Goal: Information Seeking & Learning: Learn about a topic

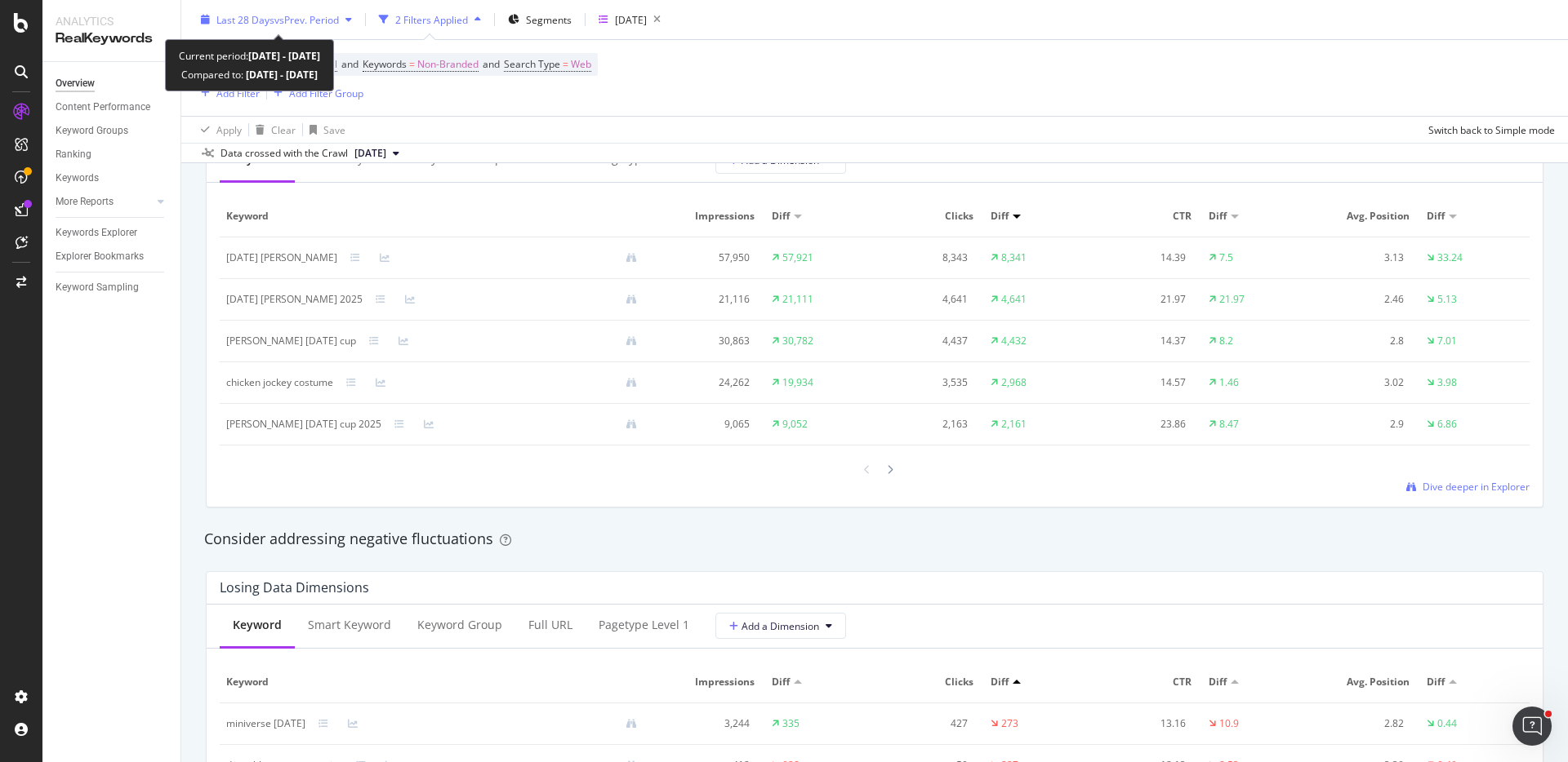
scroll to position [1552, 0]
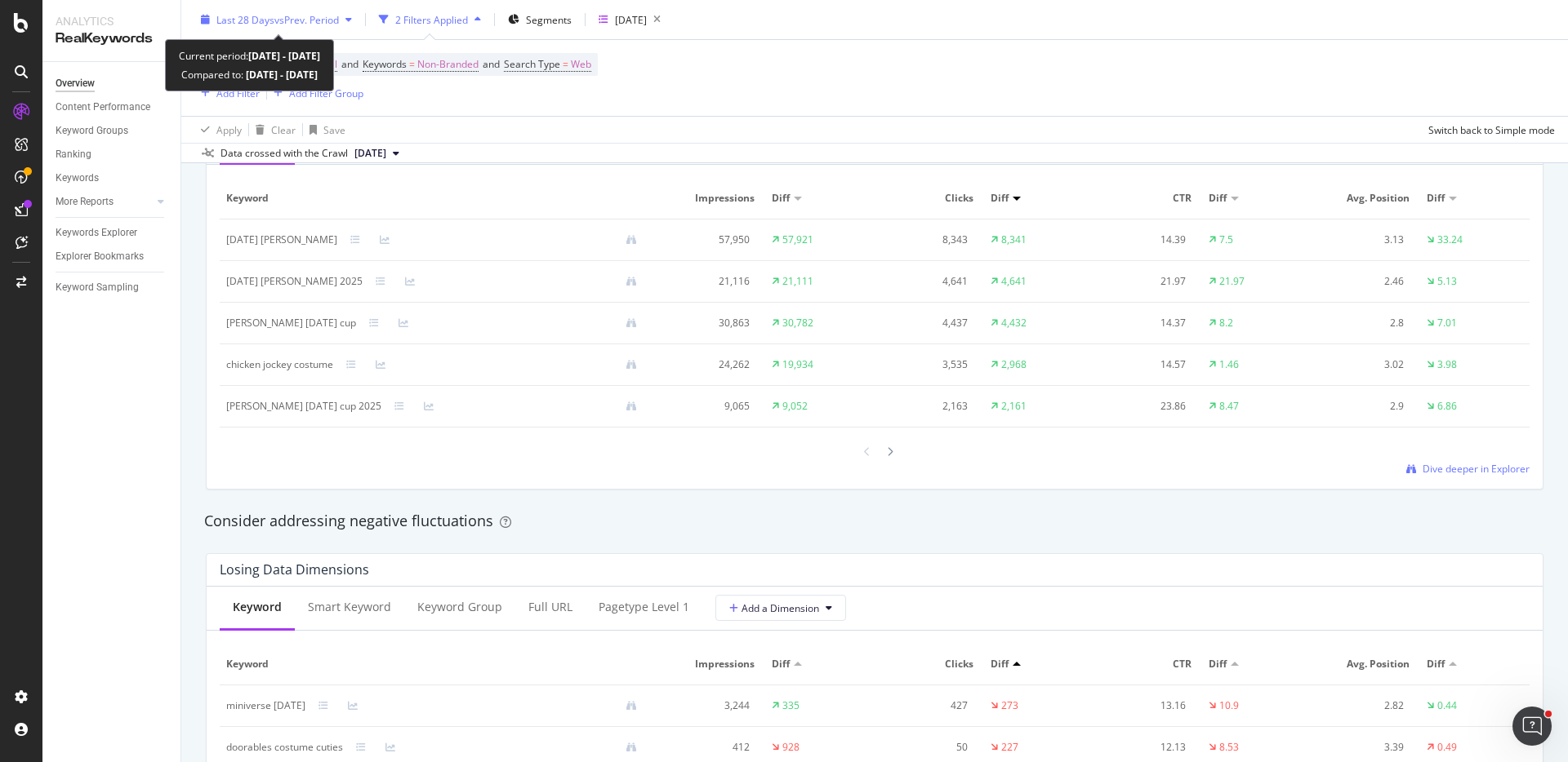
click at [299, 16] on span "vs Prev. Period" at bounding box center [306, 19] width 64 height 13
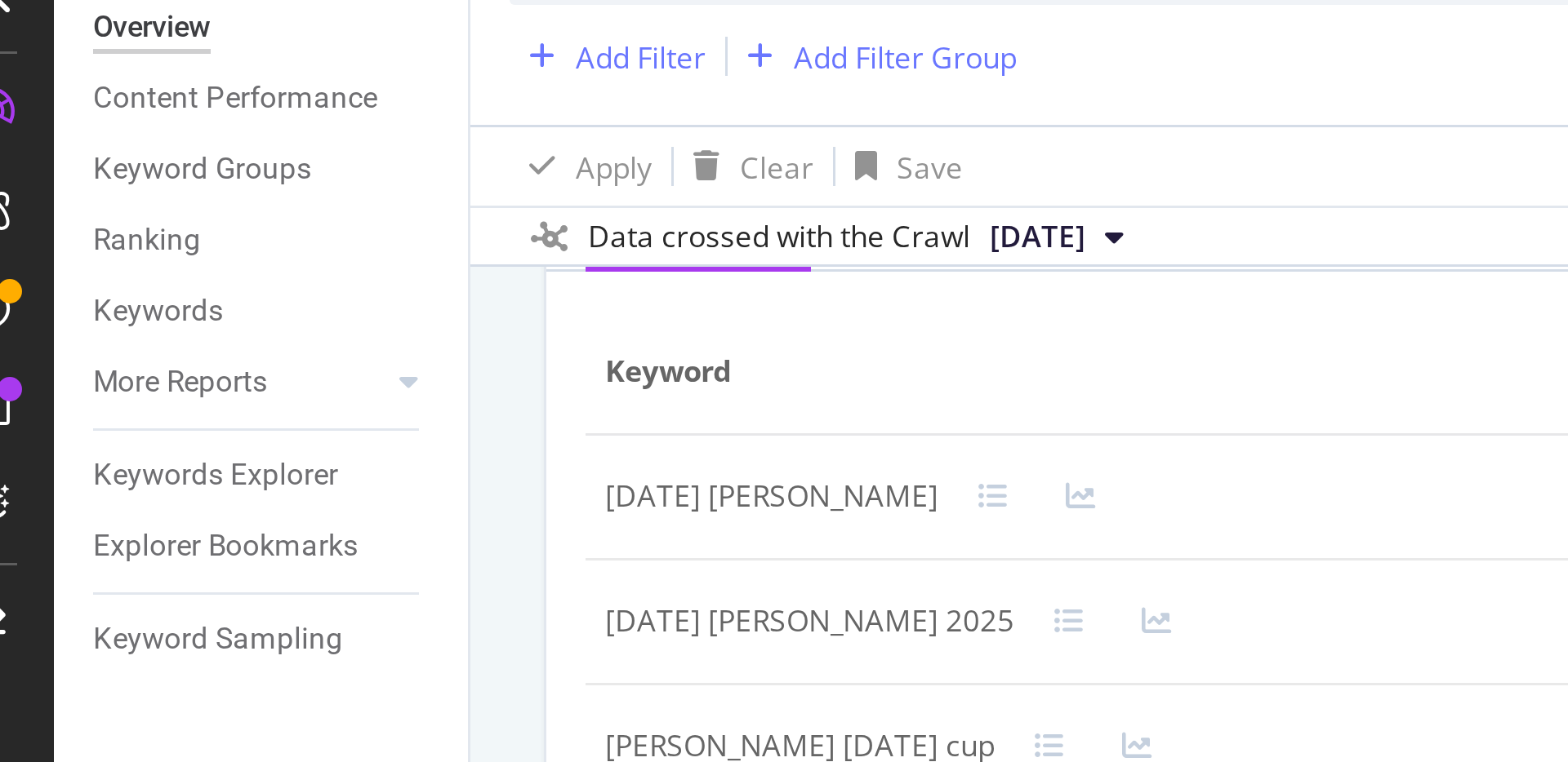
click at [110, 141] on div "Overview Content Performance Keyword Groups Ranking Keywords More Reports Count…" at bounding box center [111, 412] width 138 height 700
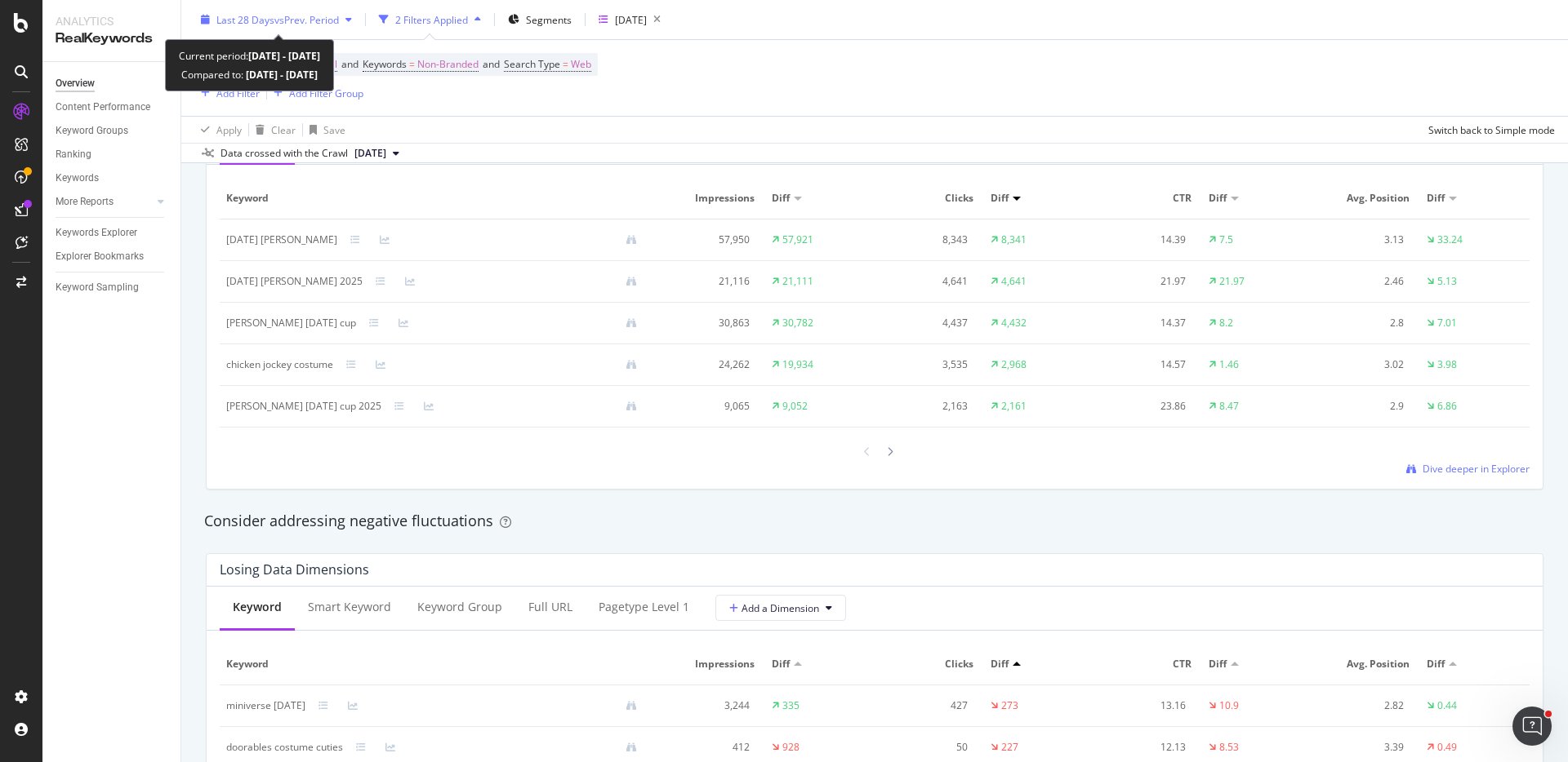
click at [234, 24] on span "Last 28 Days" at bounding box center [245, 19] width 58 height 13
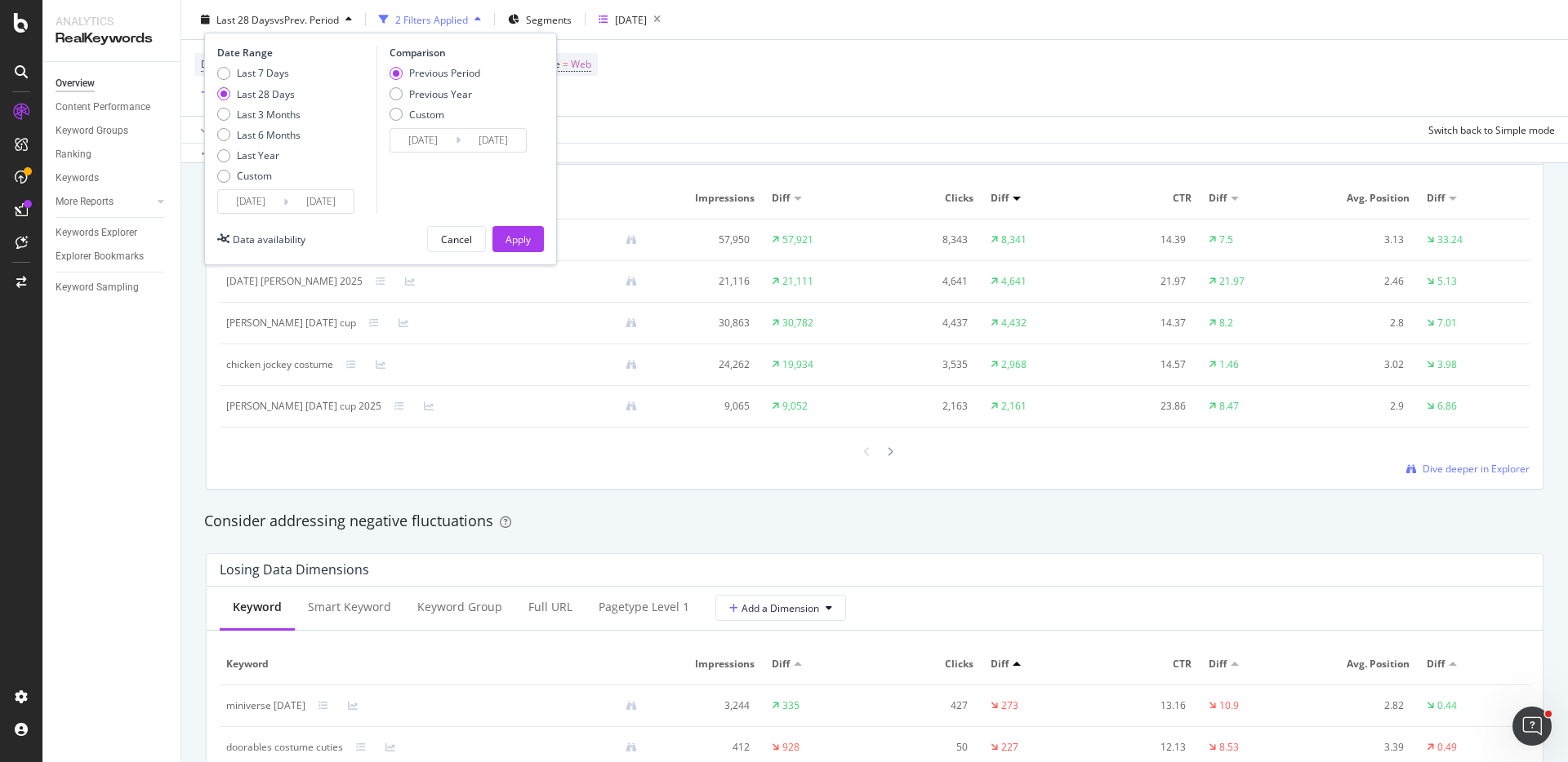
click at [256, 199] on input "2025/08/22" at bounding box center [250, 201] width 65 height 23
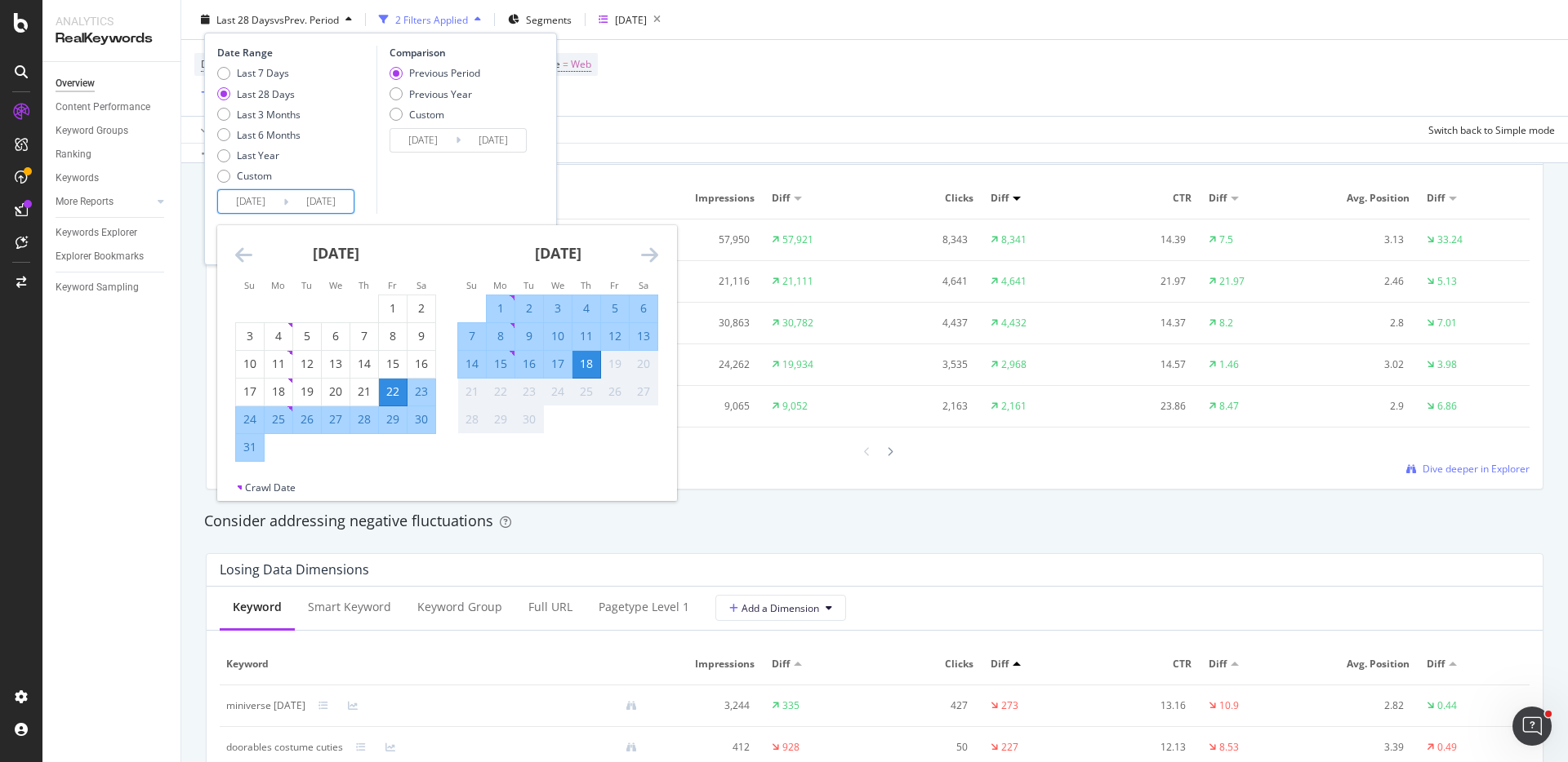
click at [462, 363] on div "14" at bounding box center [471, 363] width 28 height 16
type input "2025/09/14"
type input "2025/09/09"
type input "2025/09/13"
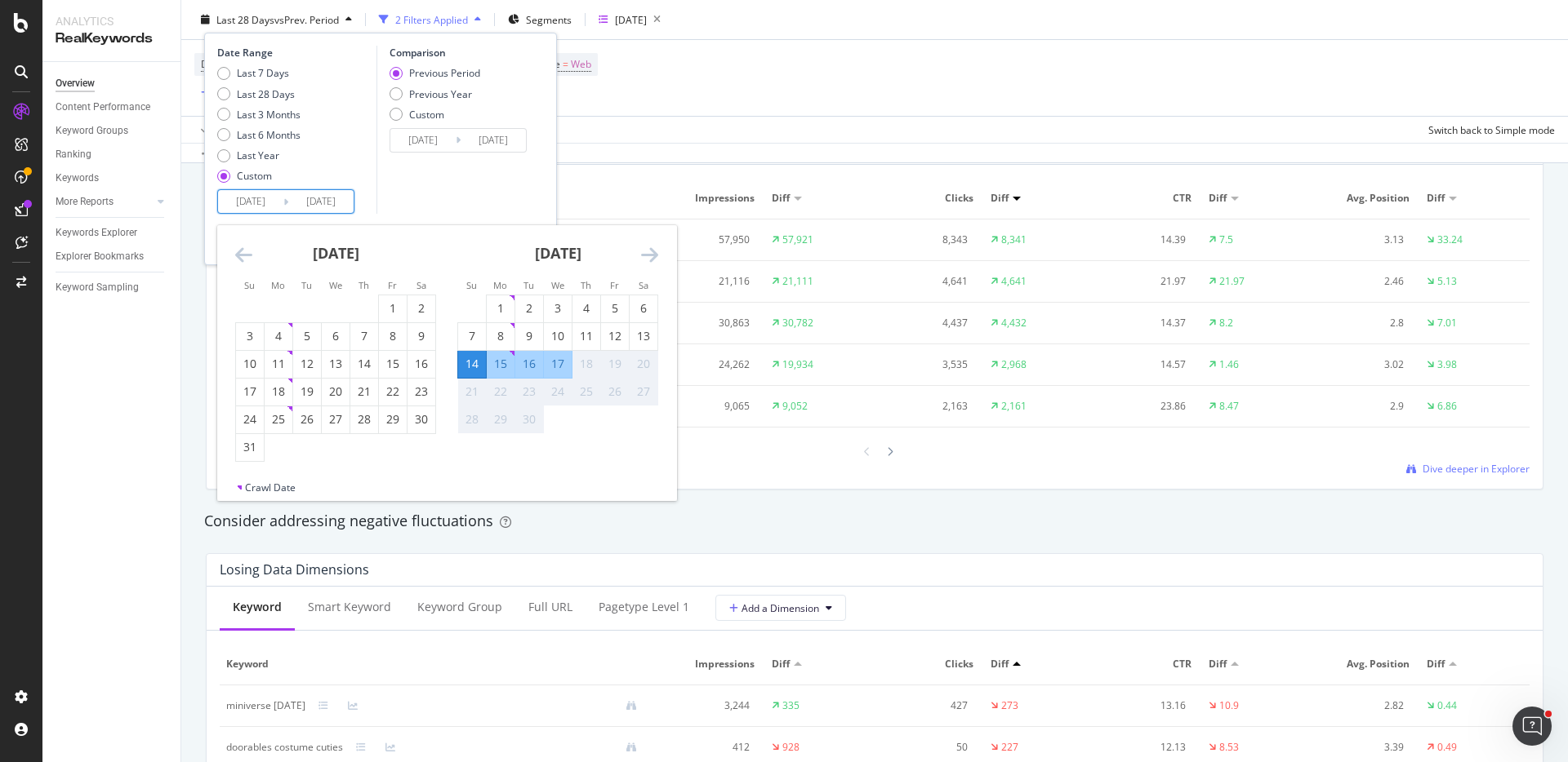
click at [555, 363] on div "17" at bounding box center [558, 363] width 28 height 16
type input "2025/09/17"
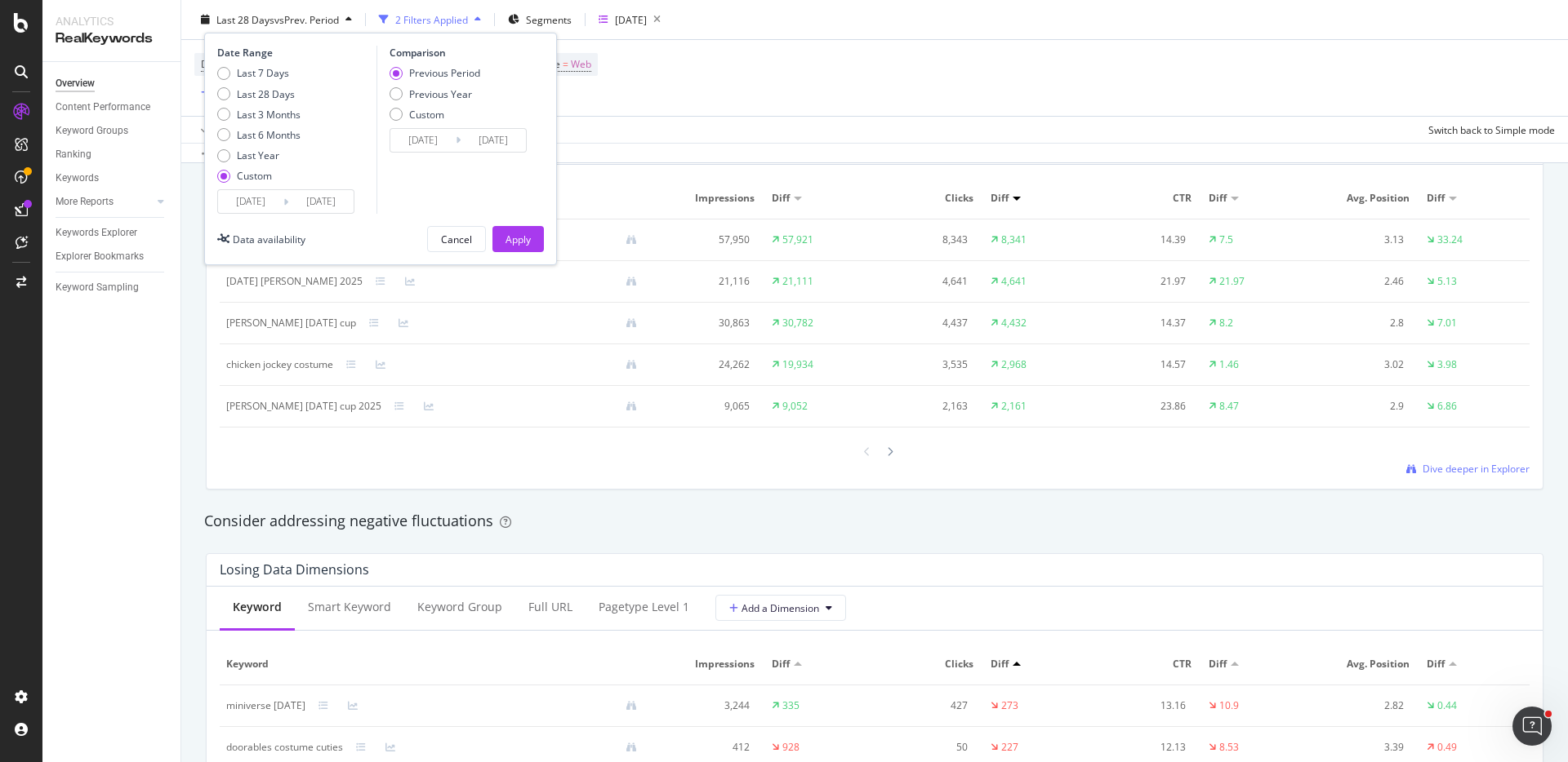
click at [453, 101] on div "Previous Period Previous Year Custom" at bounding box center [434, 96] width 90 height 62
click at [455, 92] on div "Previous Year" at bounding box center [440, 94] width 63 height 13
type input "2024/09/15"
type input "2024/09/18"
drag, startPoint x: 515, startPoint y: 234, endPoint x: 324, endPoint y: 62, distance: 257.0
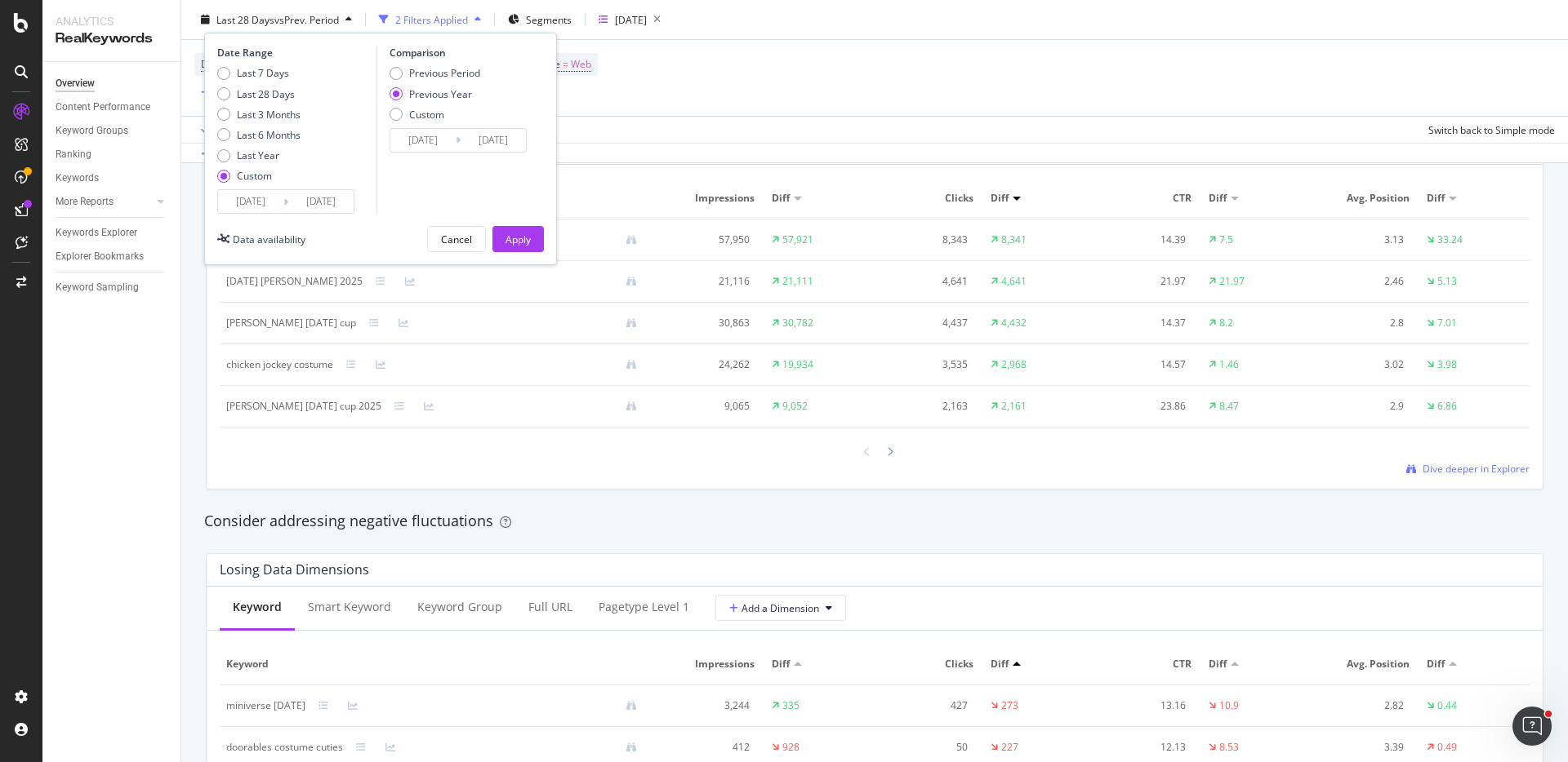
click at [514, 234] on div "Apply" at bounding box center [518, 239] width 25 height 13
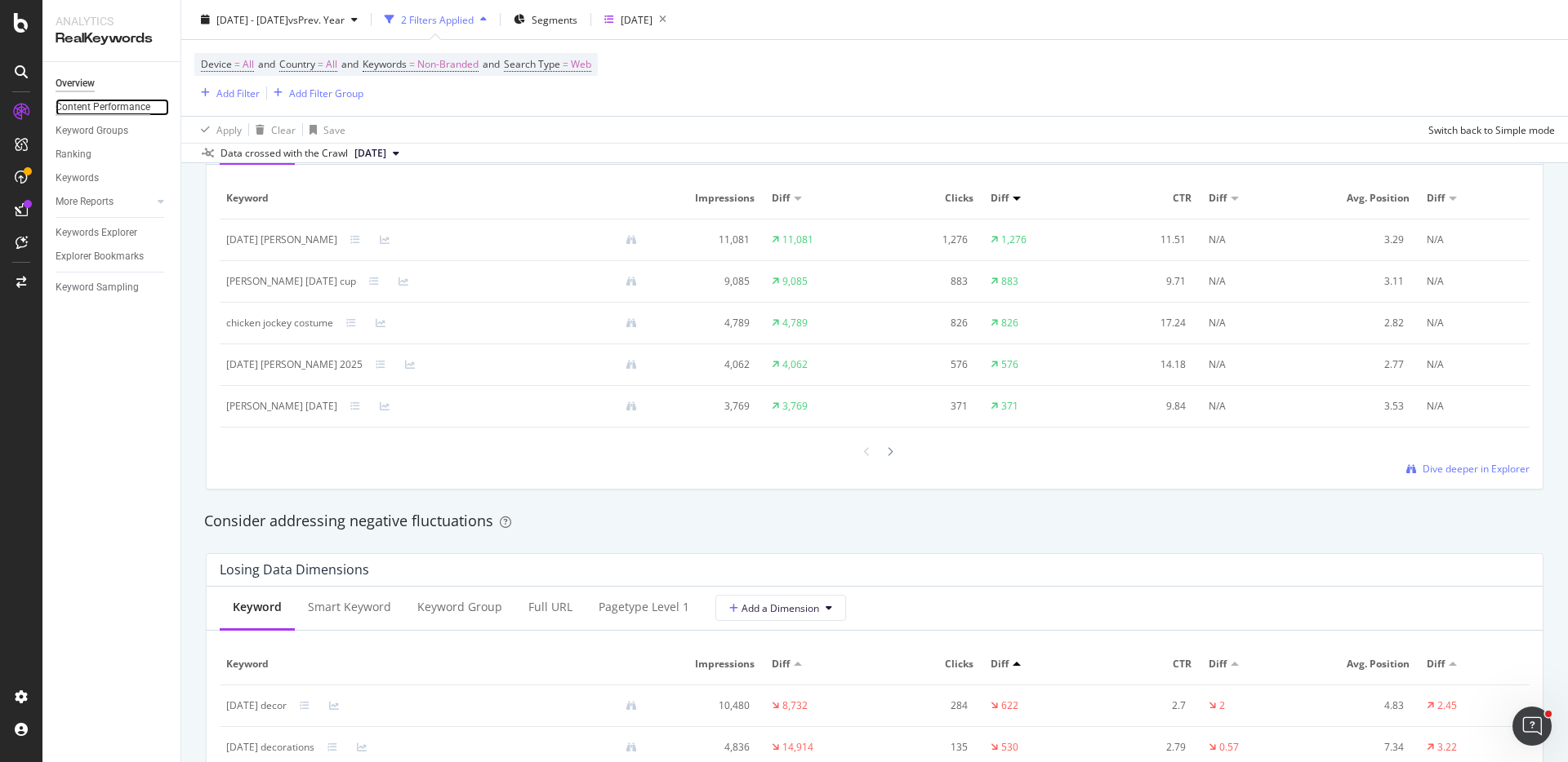
click at [127, 110] on div "Content Performance" at bounding box center [103, 107] width 94 height 17
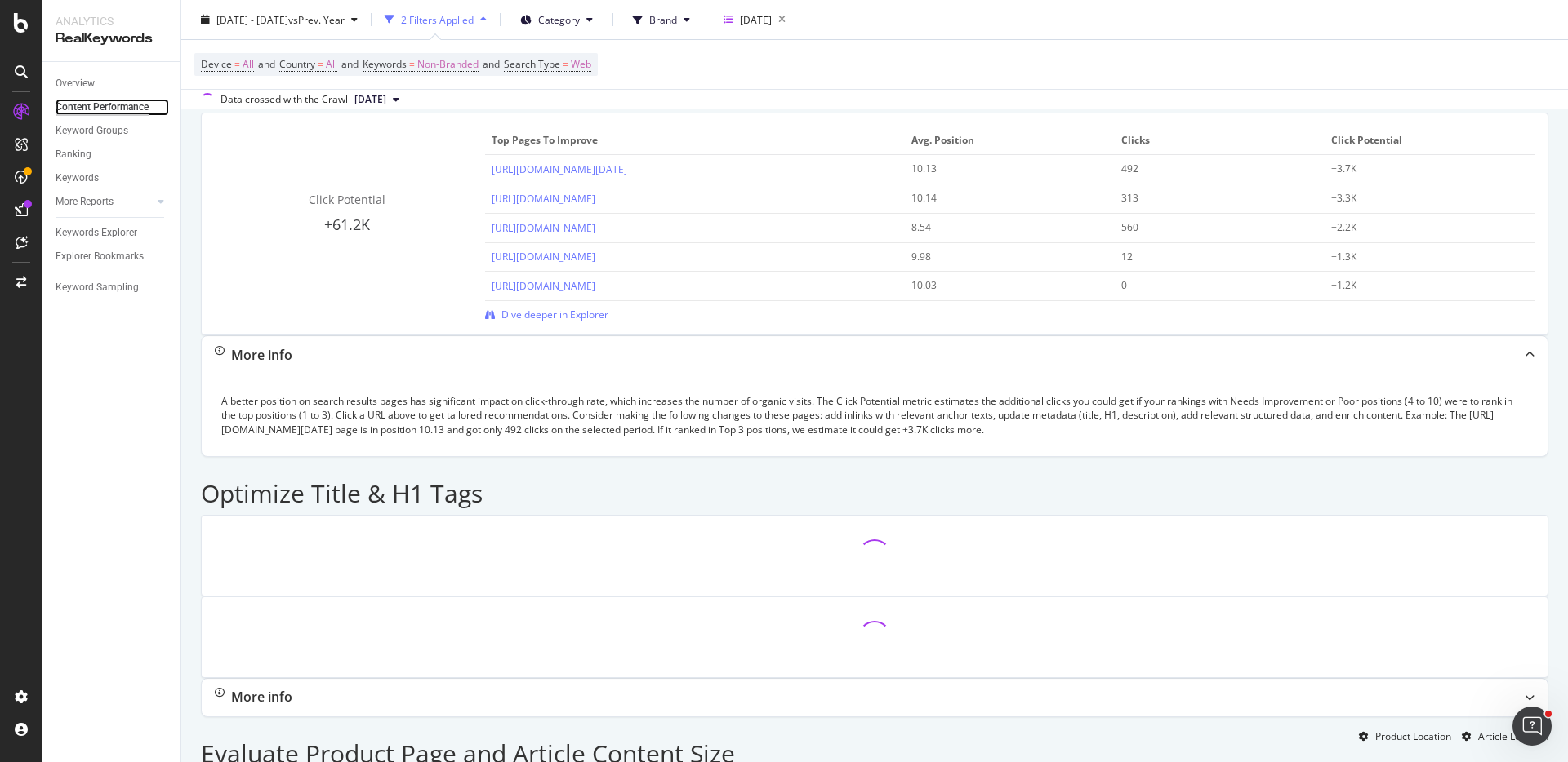
scroll to position [180, 0]
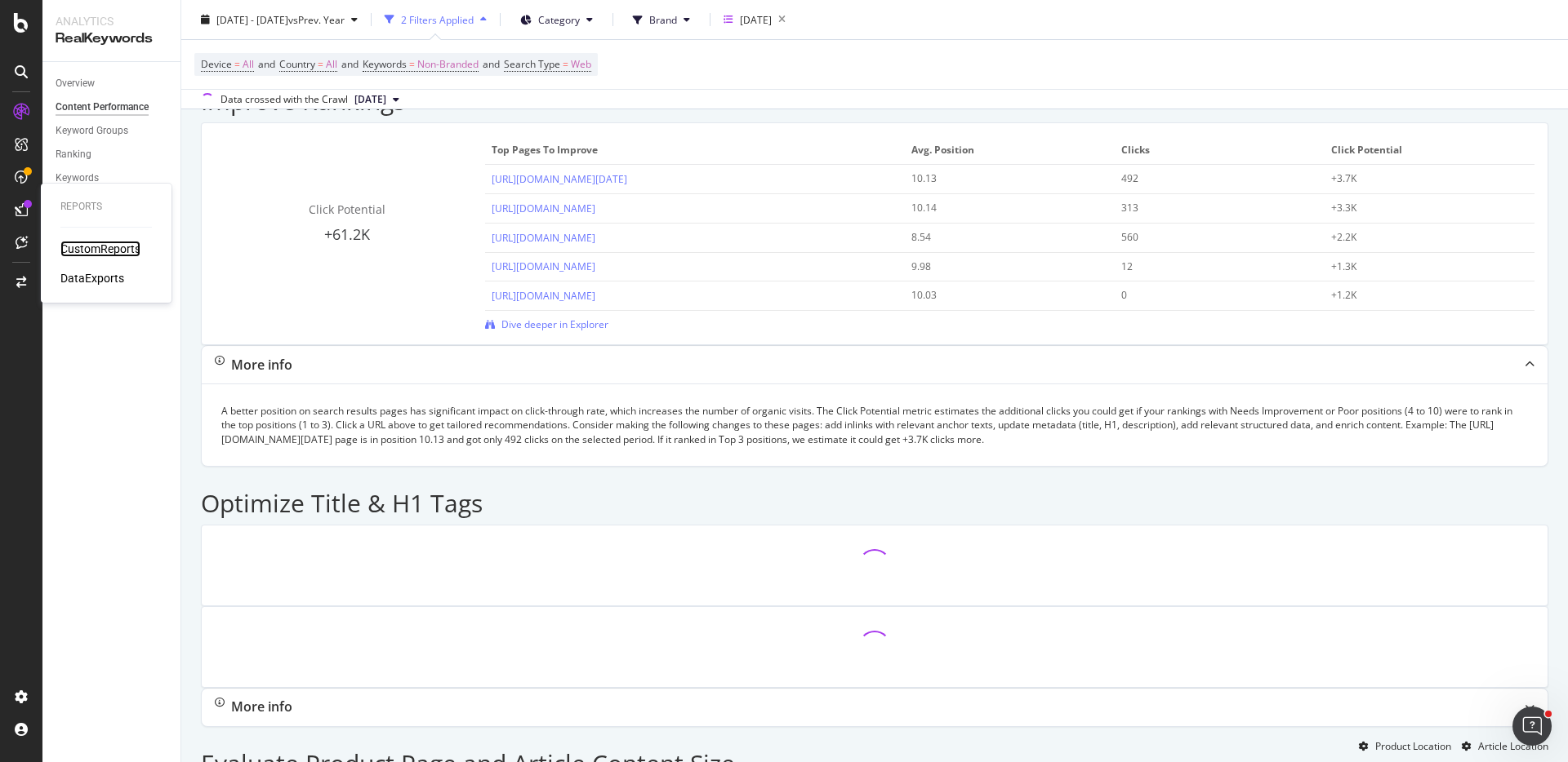
click at [88, 242] on div "CustomReports" at bounding box center [100, 249] width 80 height 16
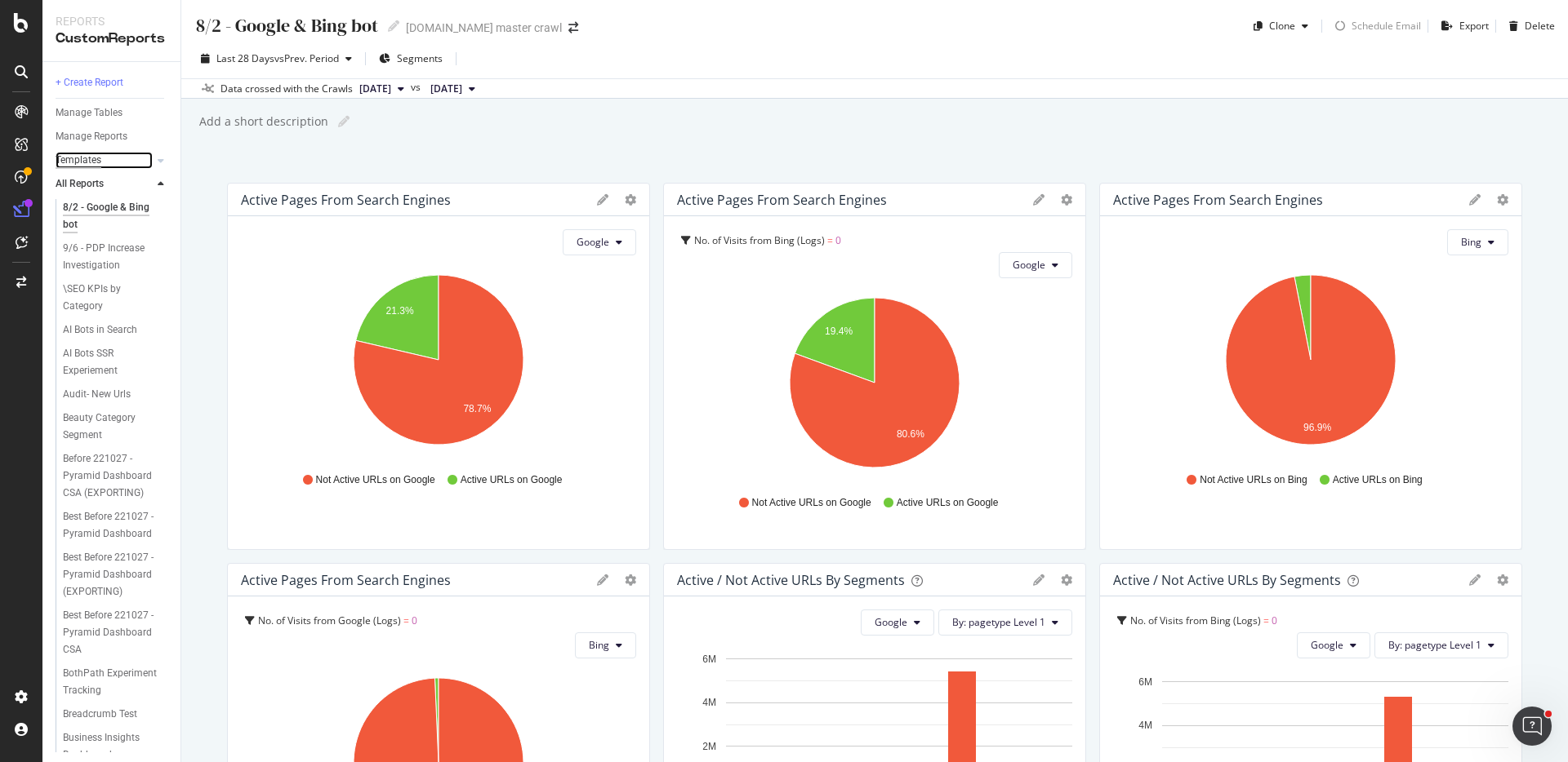
click at [83, 159] on div "Templates" at bounding box center [78, 160] width 46 height 17
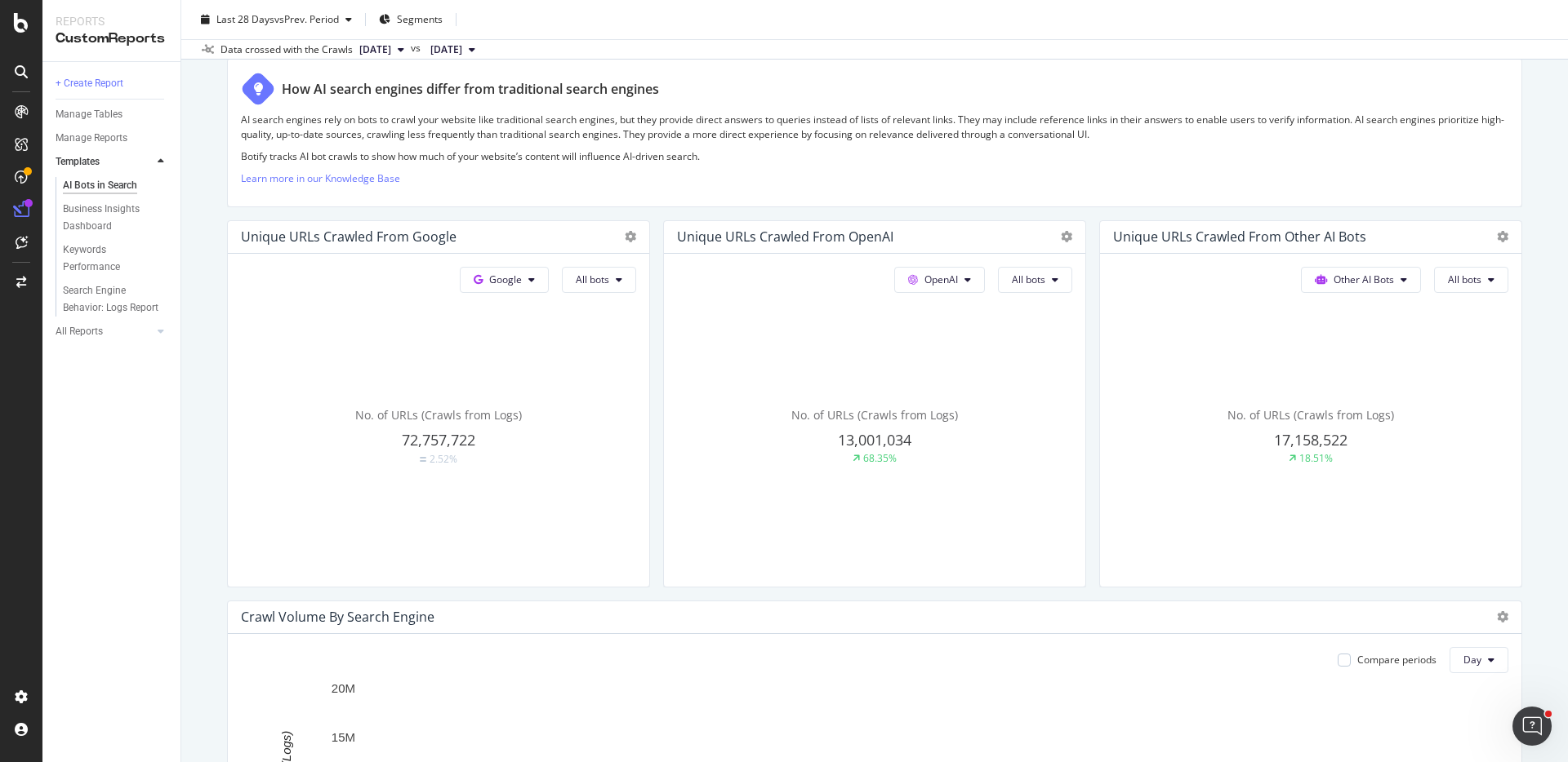
scroll to position [275, 0]
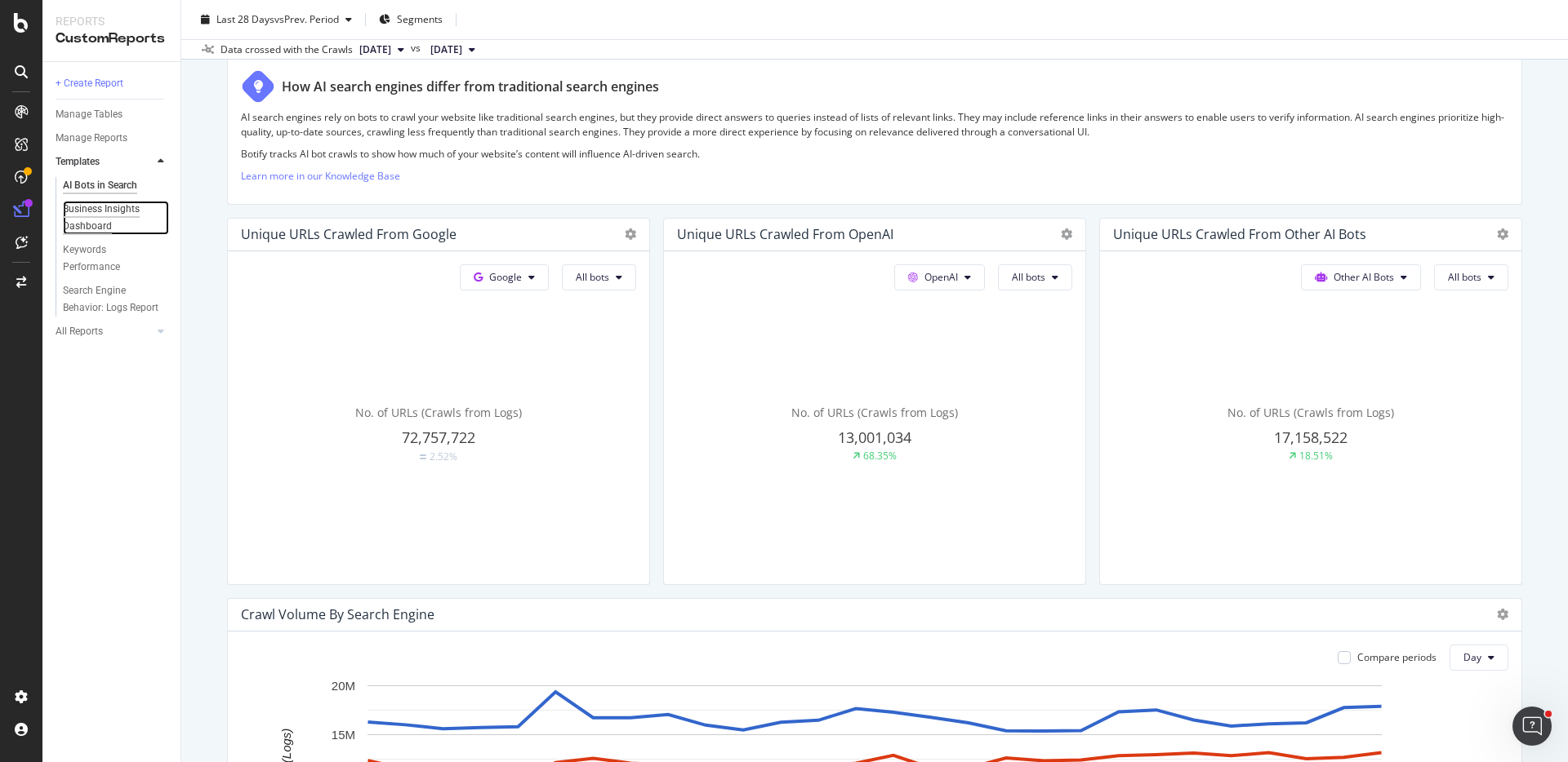
click at [120, 209] on div "Business Insights Dashboard" at bounding box center [110, 217] width 94 height 35
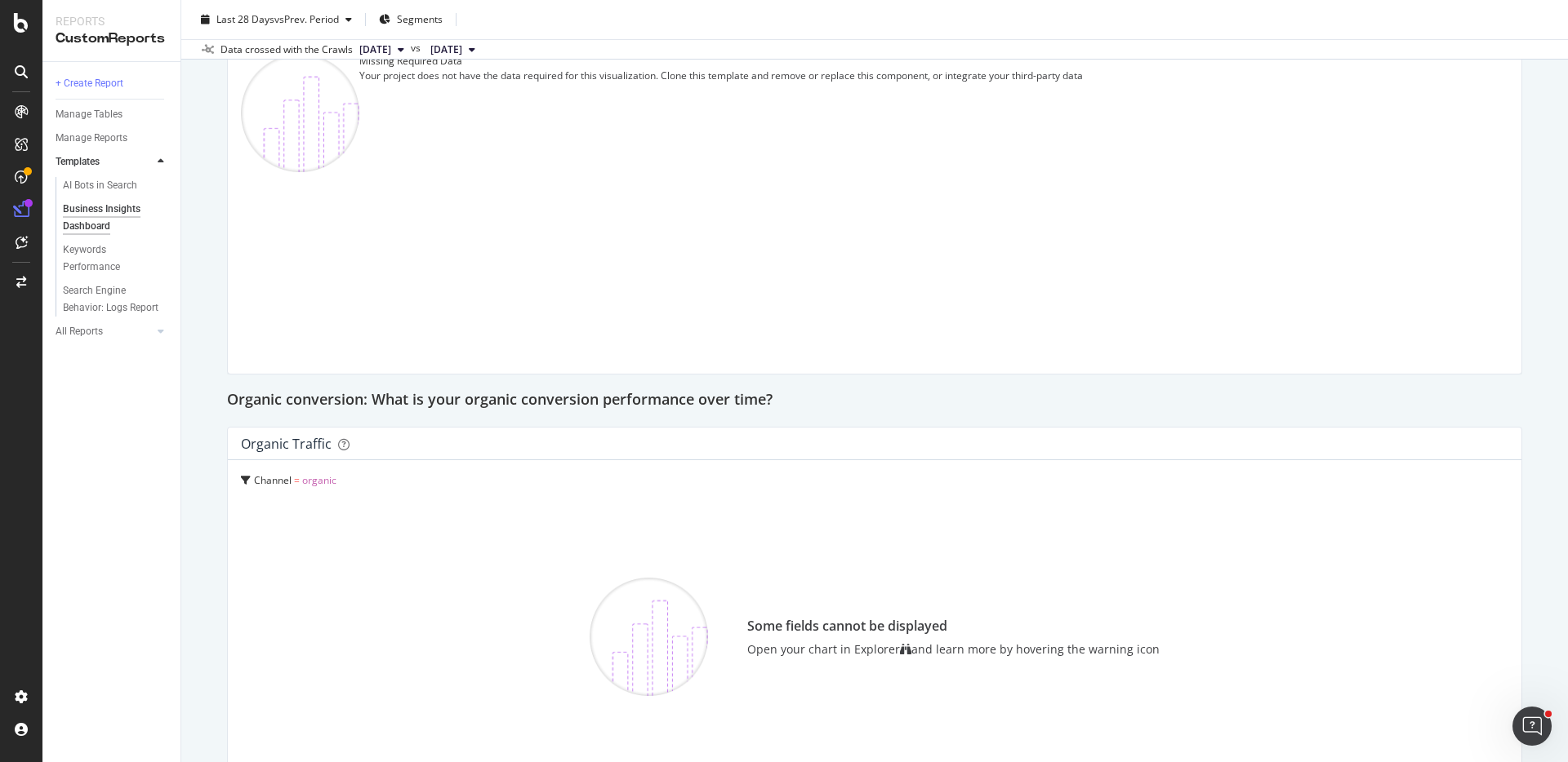
scroll to position [1178, 0]
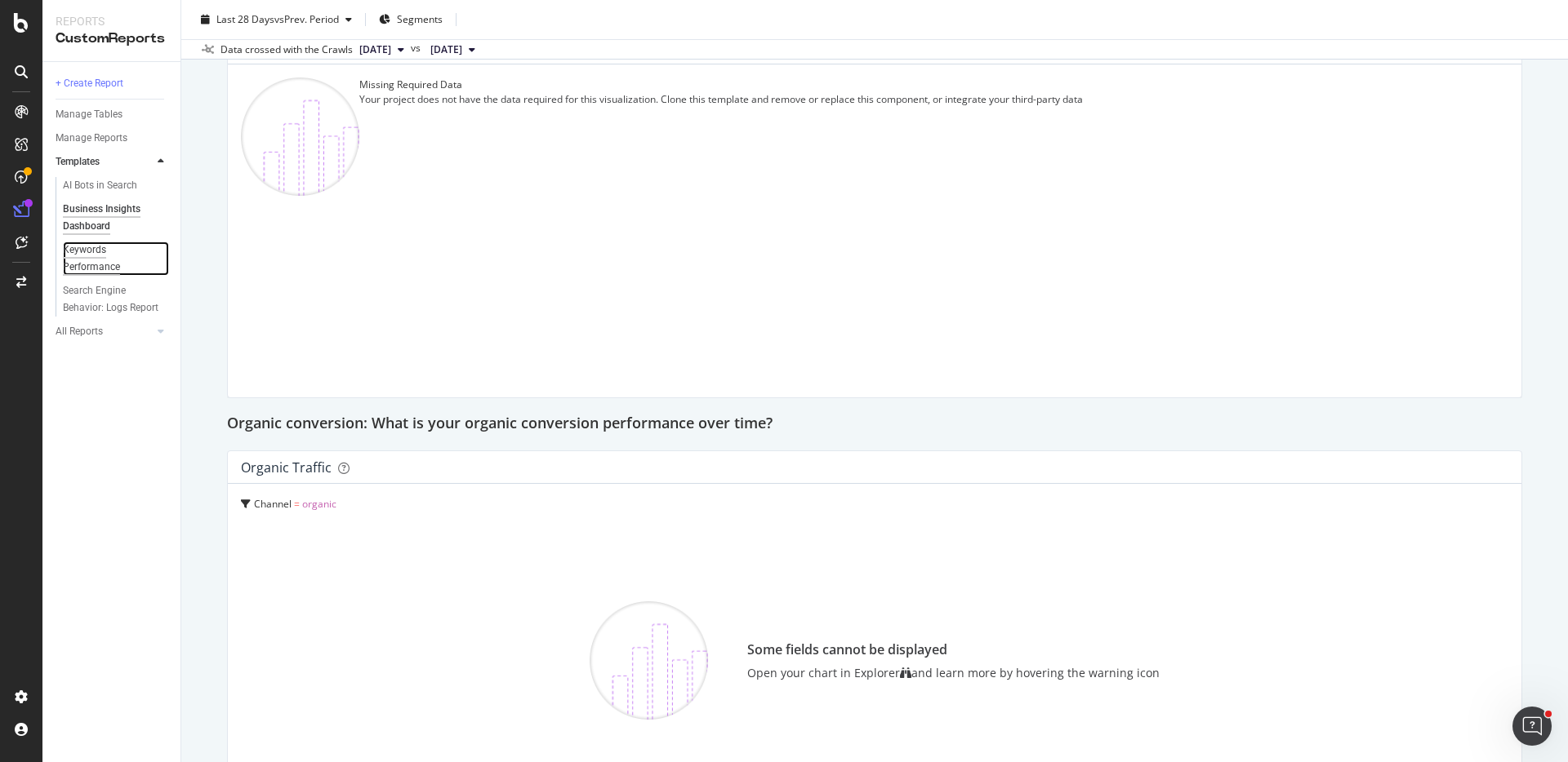
click at [104, 259] on div "Keywords Performance" at bounding box center [109, 259] width 91 height 35
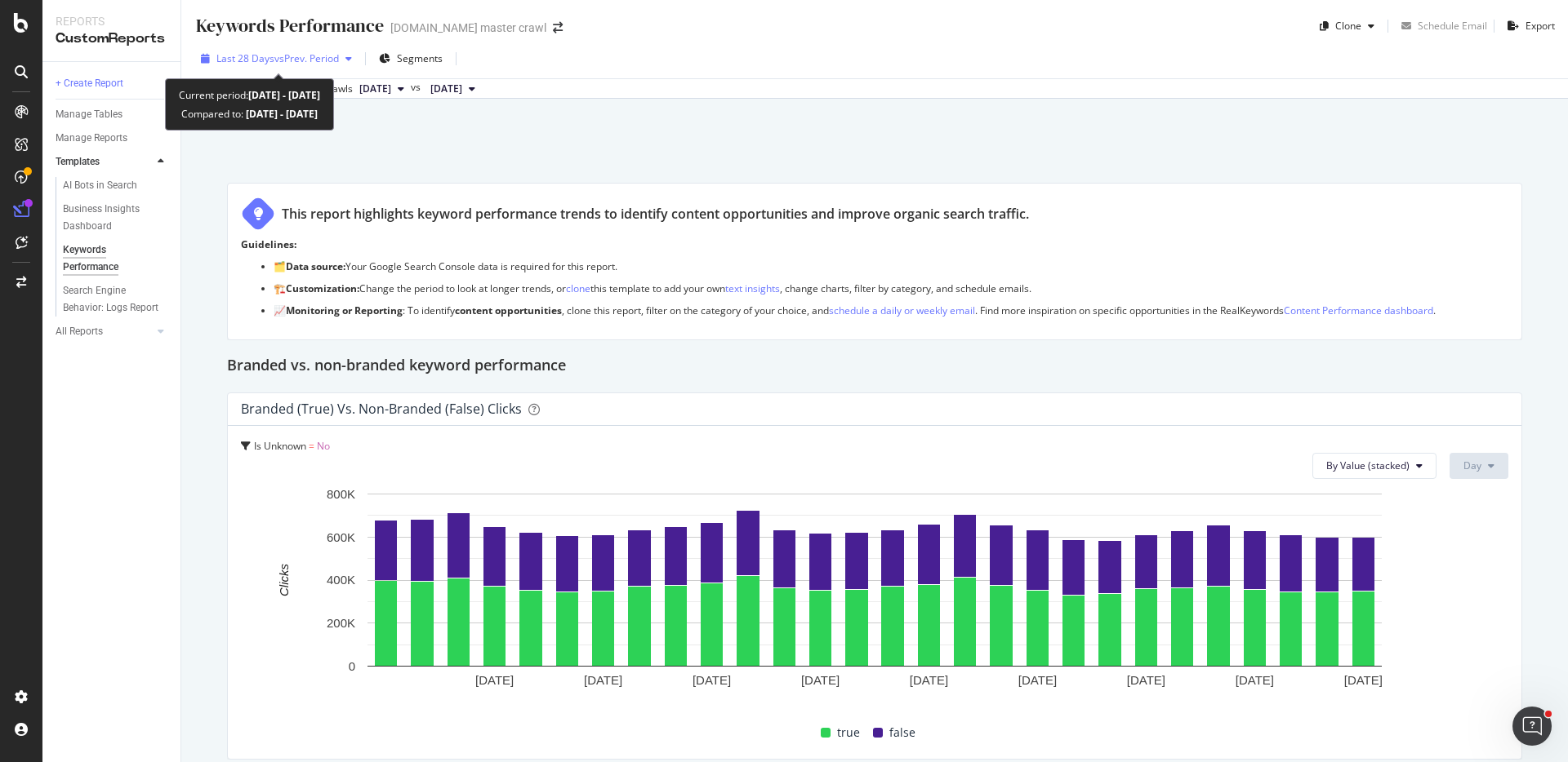
click at [301, 62] on span "vs Prev. Period" at bounding box center [306, 58] width 64 height 13
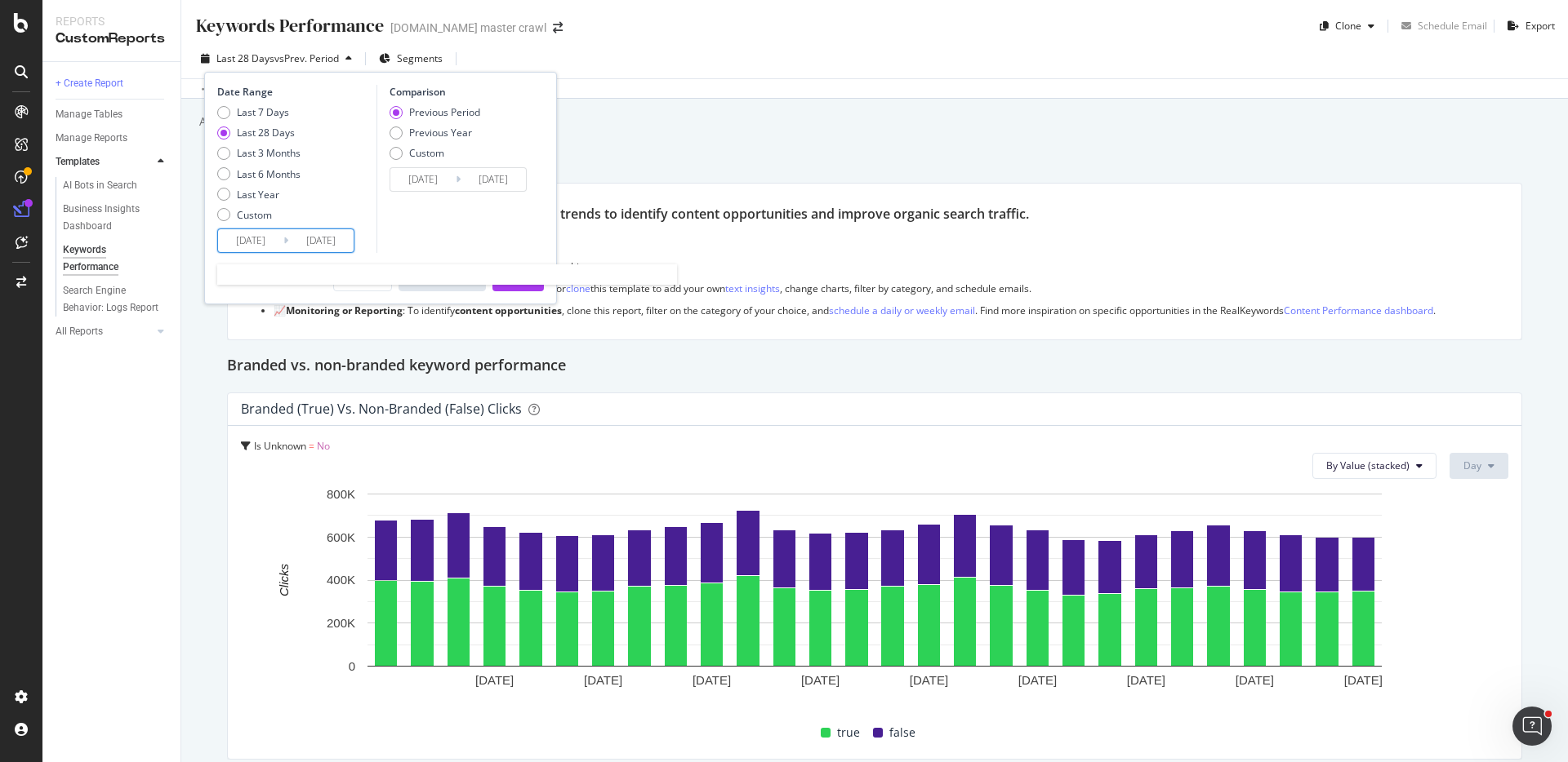
click at [261, 246] on input "2025/08/22" at bounding box center [250, 240] width 65 height 23
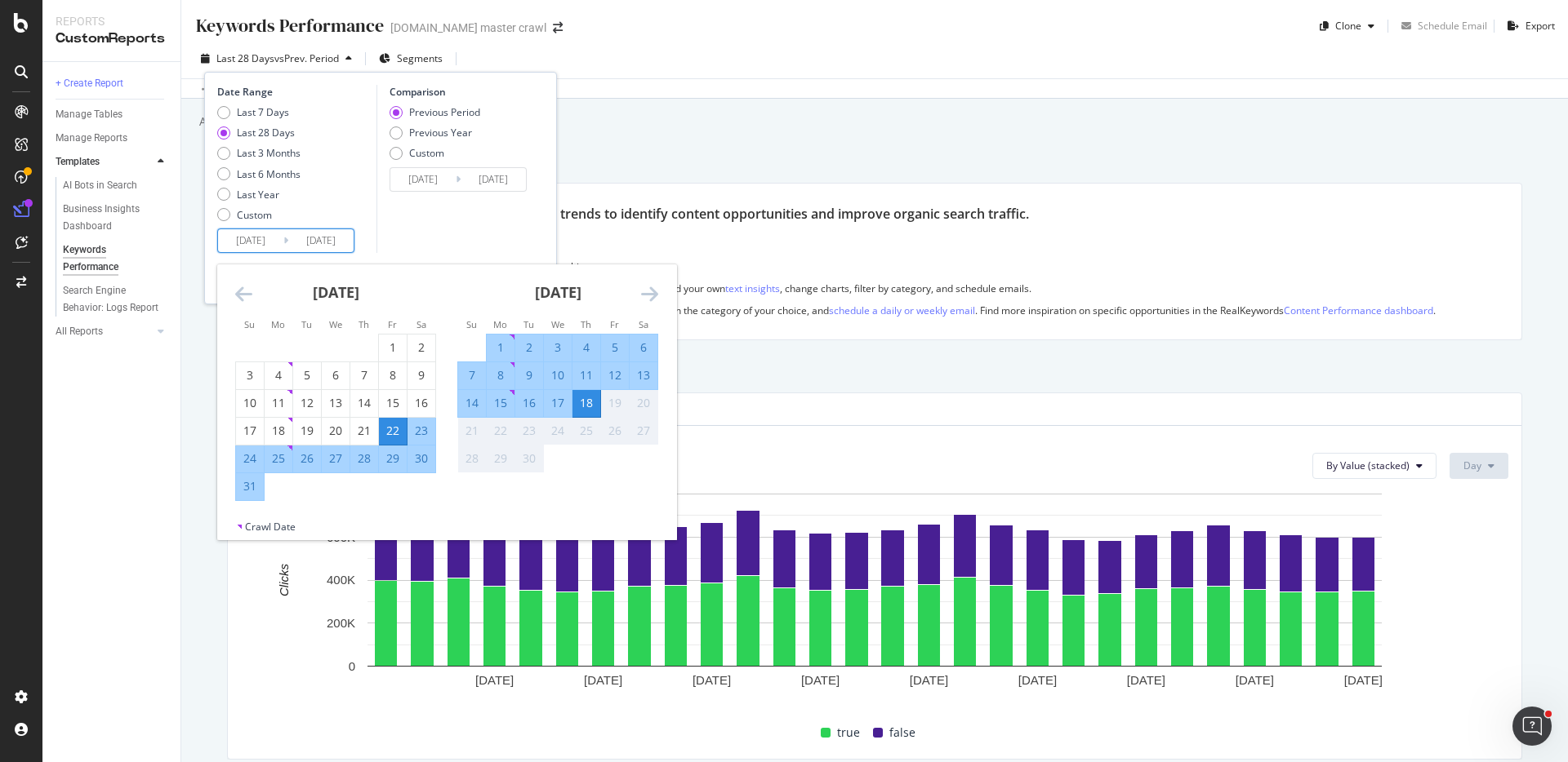
click at [465, 400] on div "14" at bounding box center [471, 403] width 28 height 16
type input "2025/09/14"
type input "2025/09/09"
type input "2025/09/13"
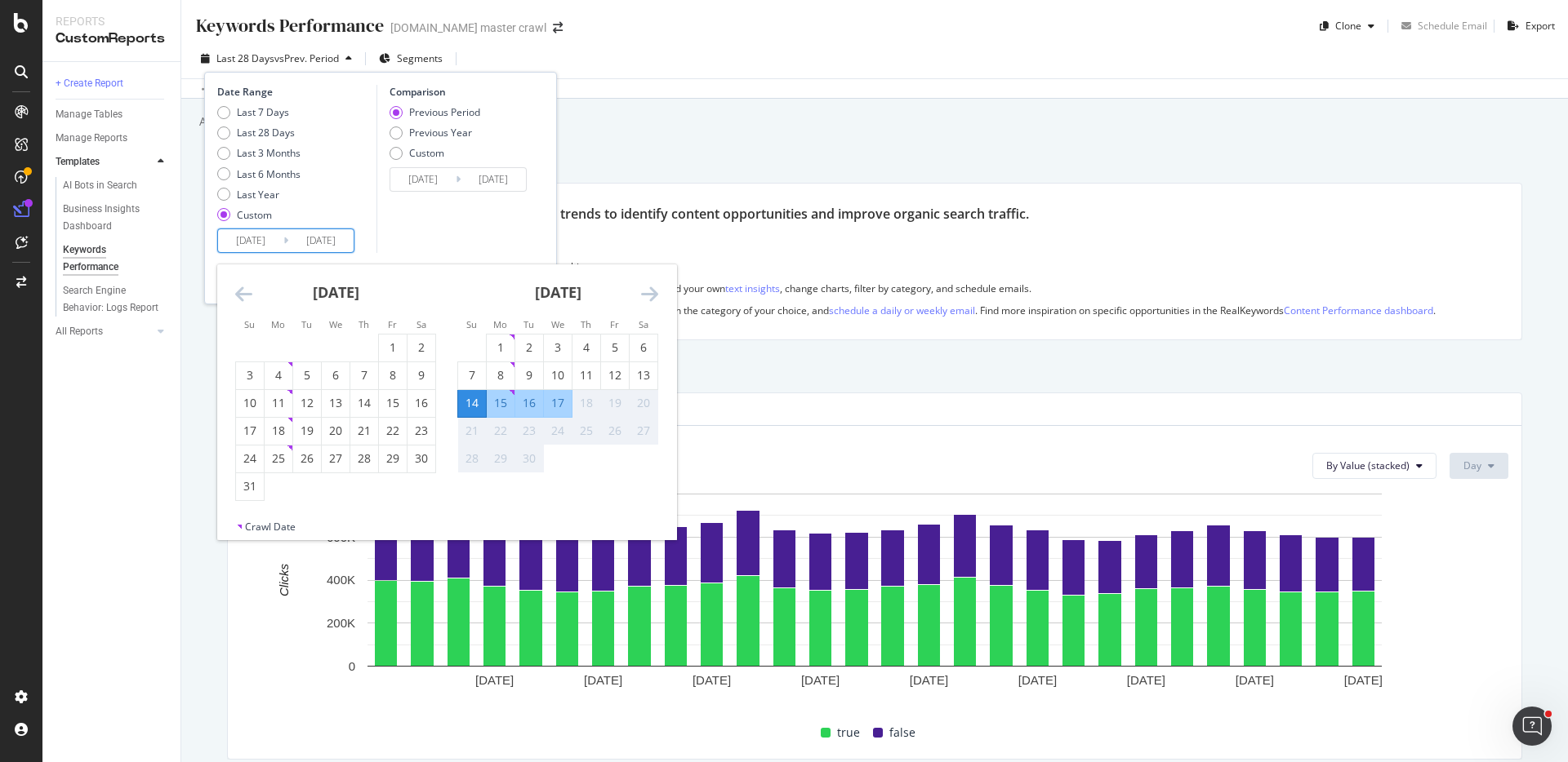
drag, startPoint x: 563, startPoint y: 405, endPoint x: 556, endPoint y: 399, distance: 9.2
click at [561, 404] on div "17" at bounding box center [558, 403] width 28 height 16
type input "2025/09/17"
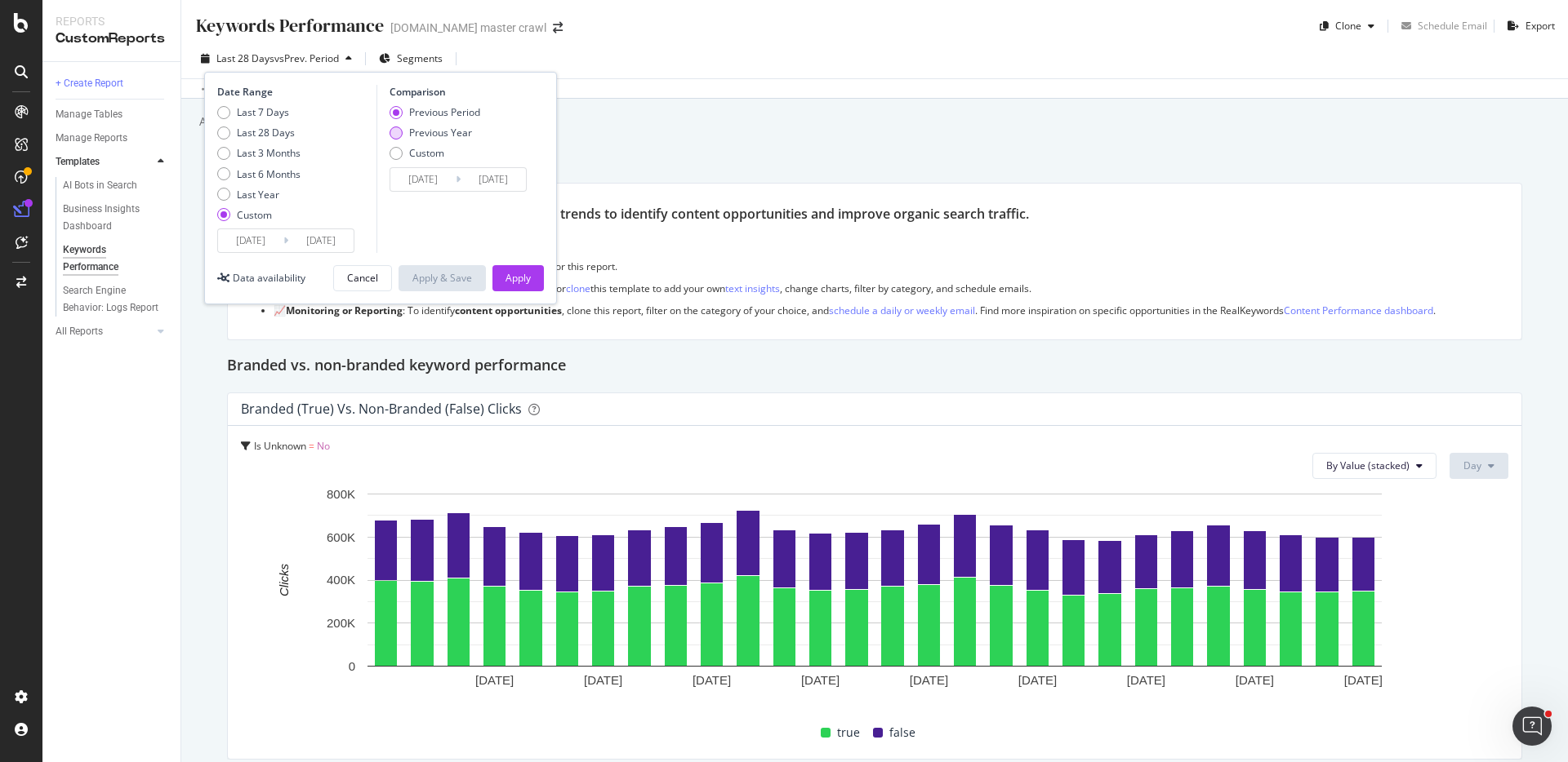
click at [440, 130] on div "Previous Year" at bounding box center [440, 132] width 63 height 13
type input "2024/09/15"
type input "2024/09/18"
click at [523, 276] on div "Apply" at bounding box center [518, 277] width 25 height 13
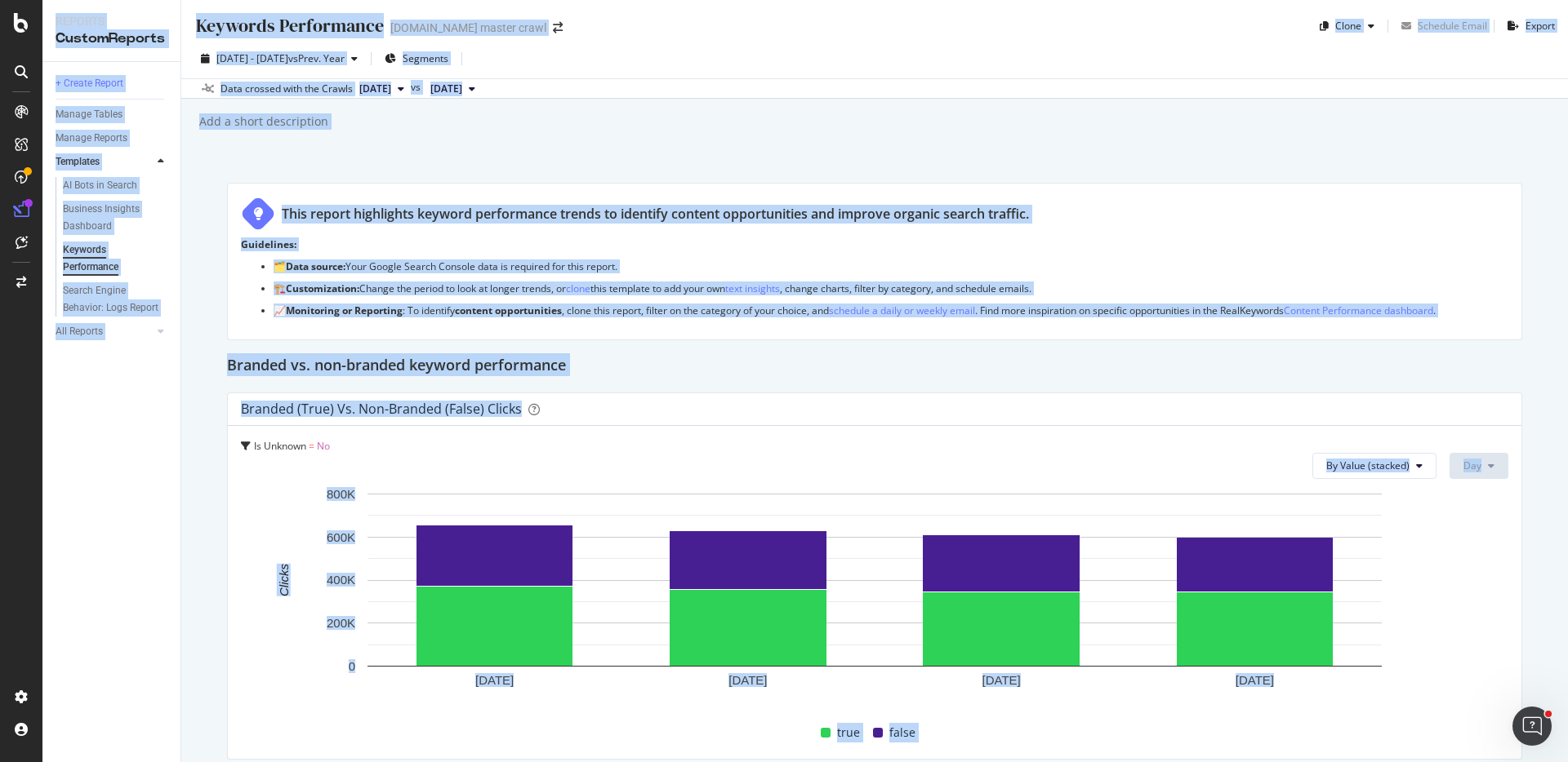
click at [713, 150] on div "Keywords Performance Keywords Performance target.com master crawl Clone Schedul…" at bounding box center [875, 381] width 1387 height 762
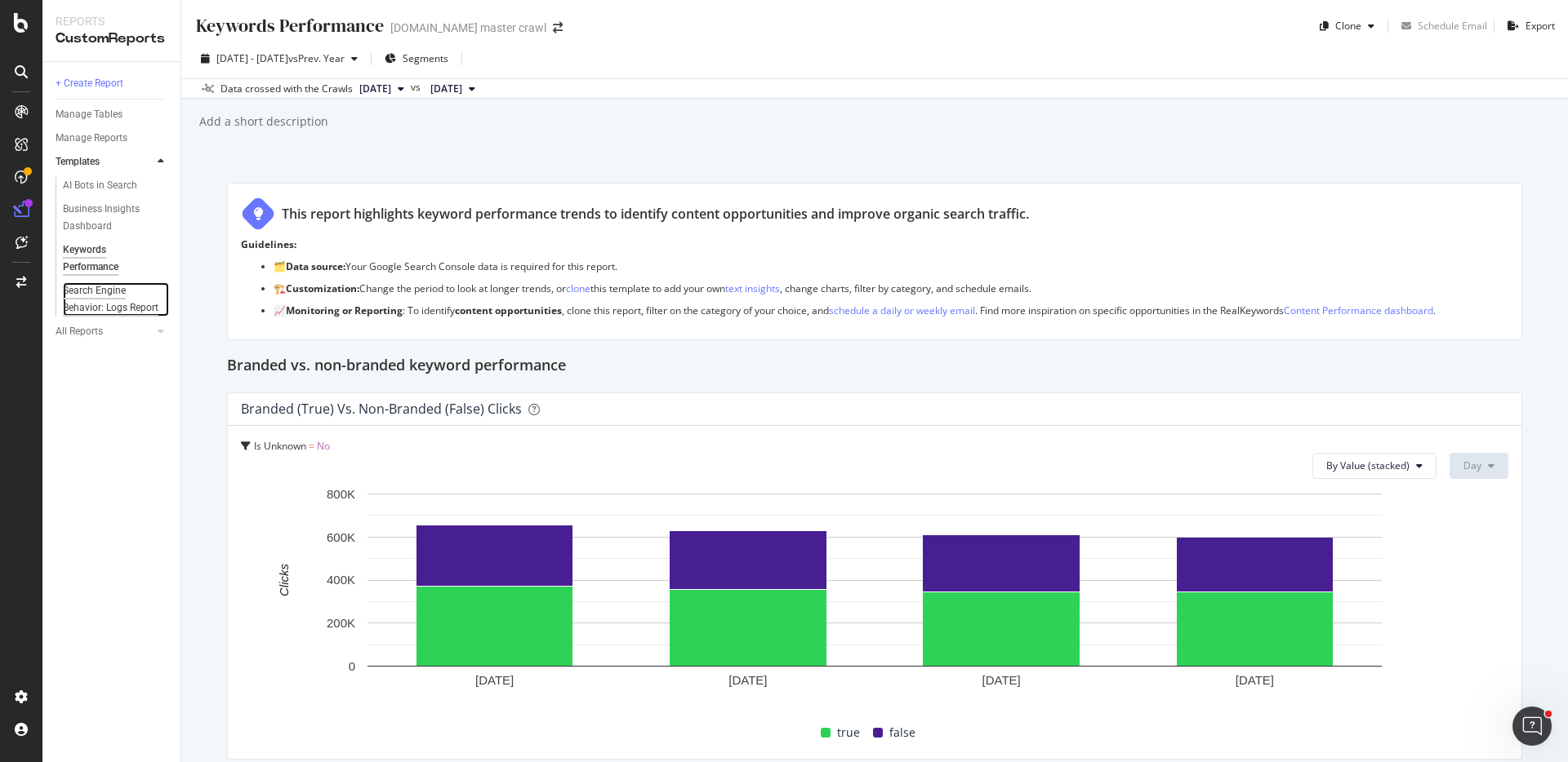
click at [103, 300] on div "Search Engine Behavior: Logs Report" at bounding box center [111, 299] width 96 height 35
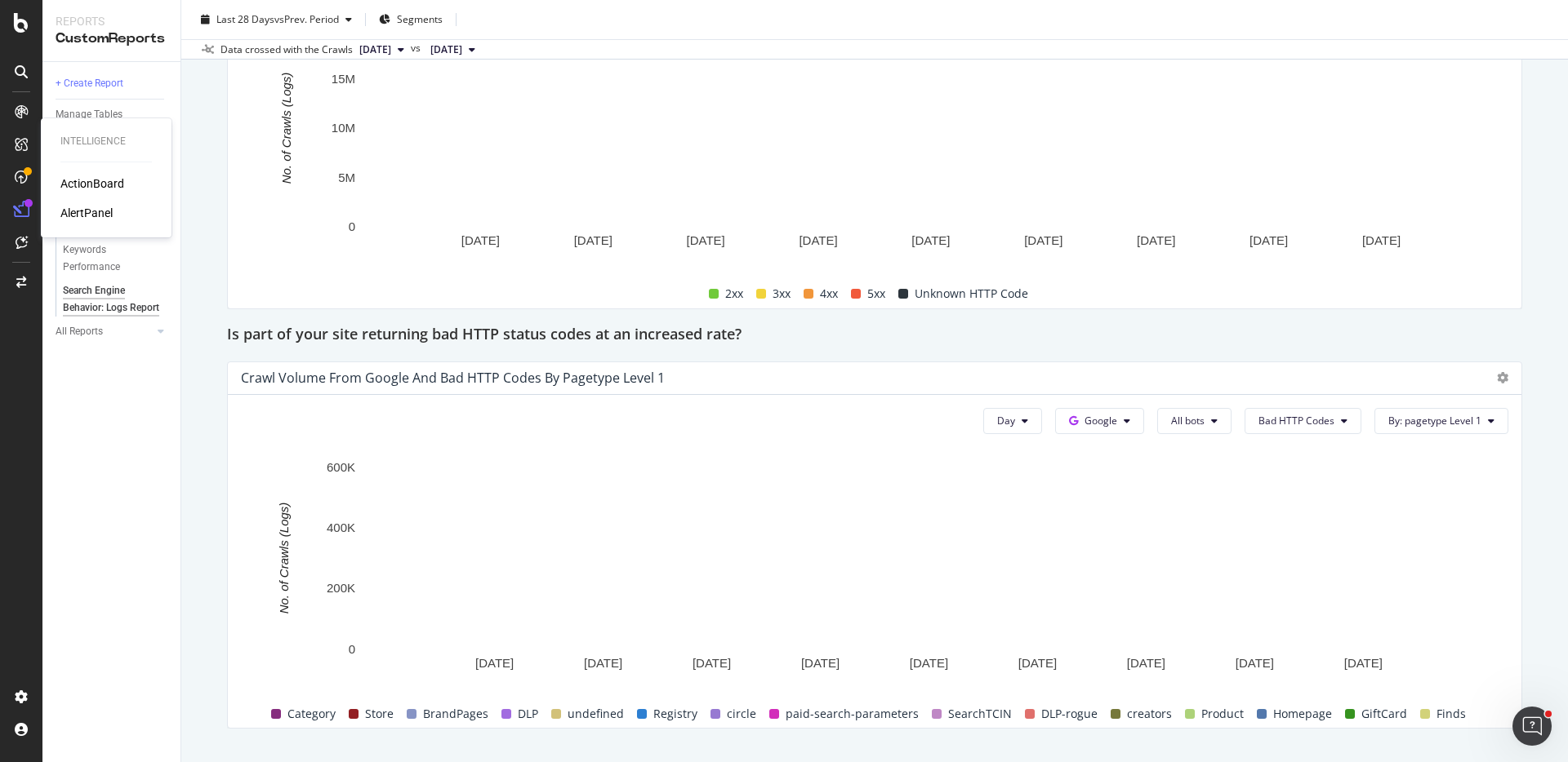
scroll to position [2140, 0]
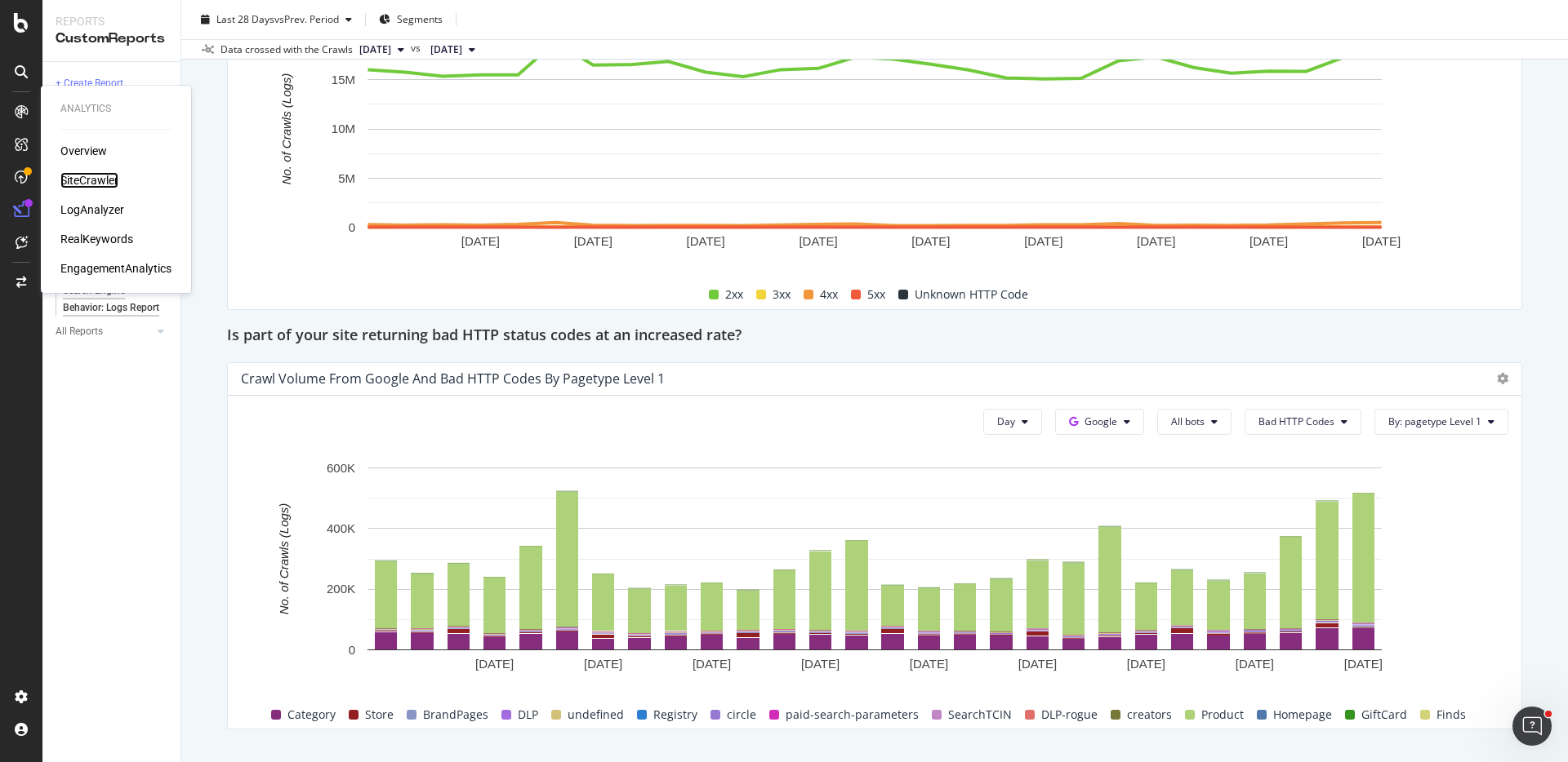
click at [95, 179] on div "SiteCrawler" at bounding box center [89, 180] width 58 height 16
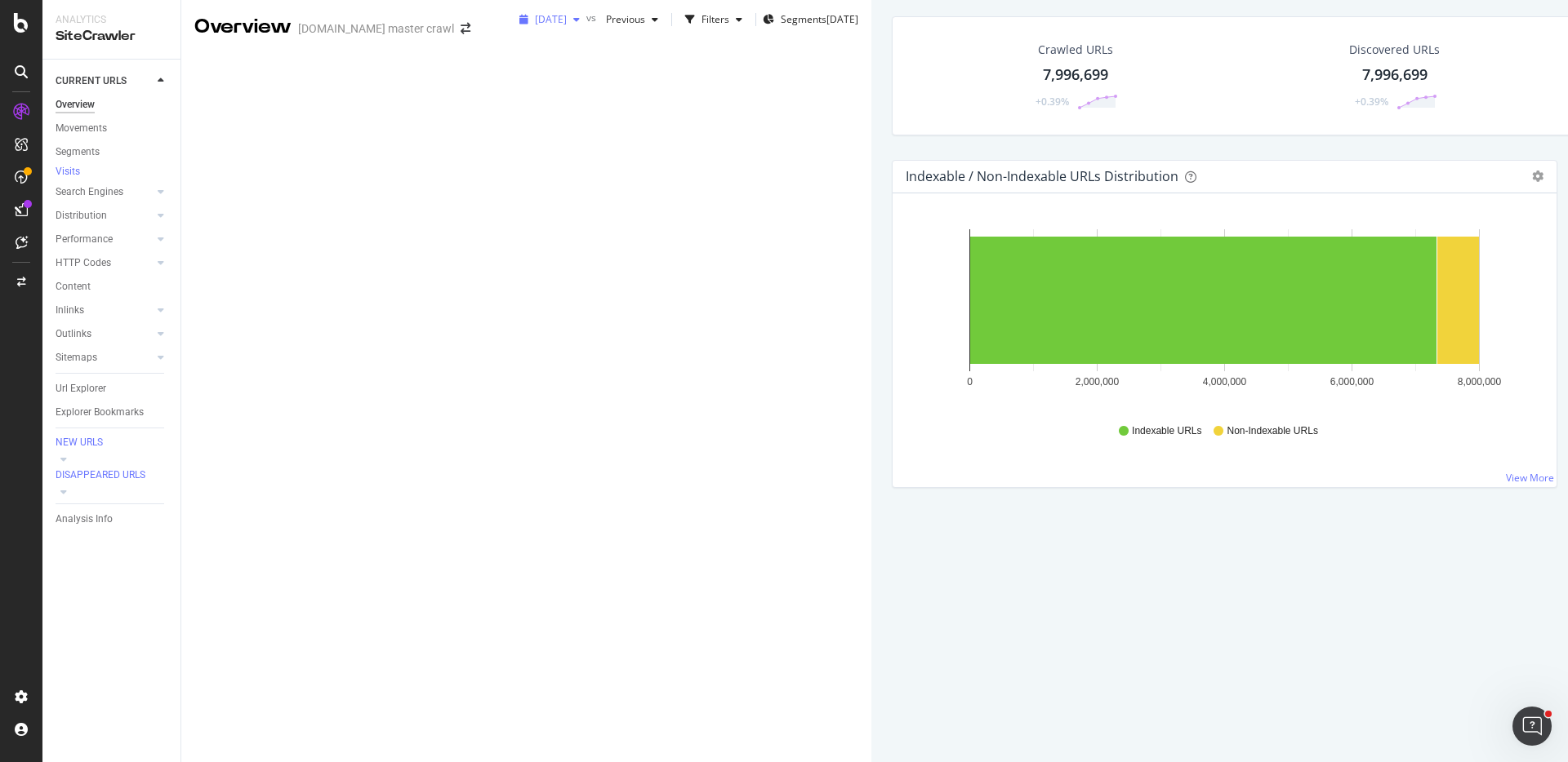
click at [535, 26] on span "[DATE]" at bounding box center [551, 19] width 32 height 13
click at [303, 116] on div "2025 Sep. 15th 8.0M URLs" at bounding box center [290, 119] width 145 height 14
click at [110, 448] on link "NEW URLS" at bounding box center [112, 443] width 114 height 16
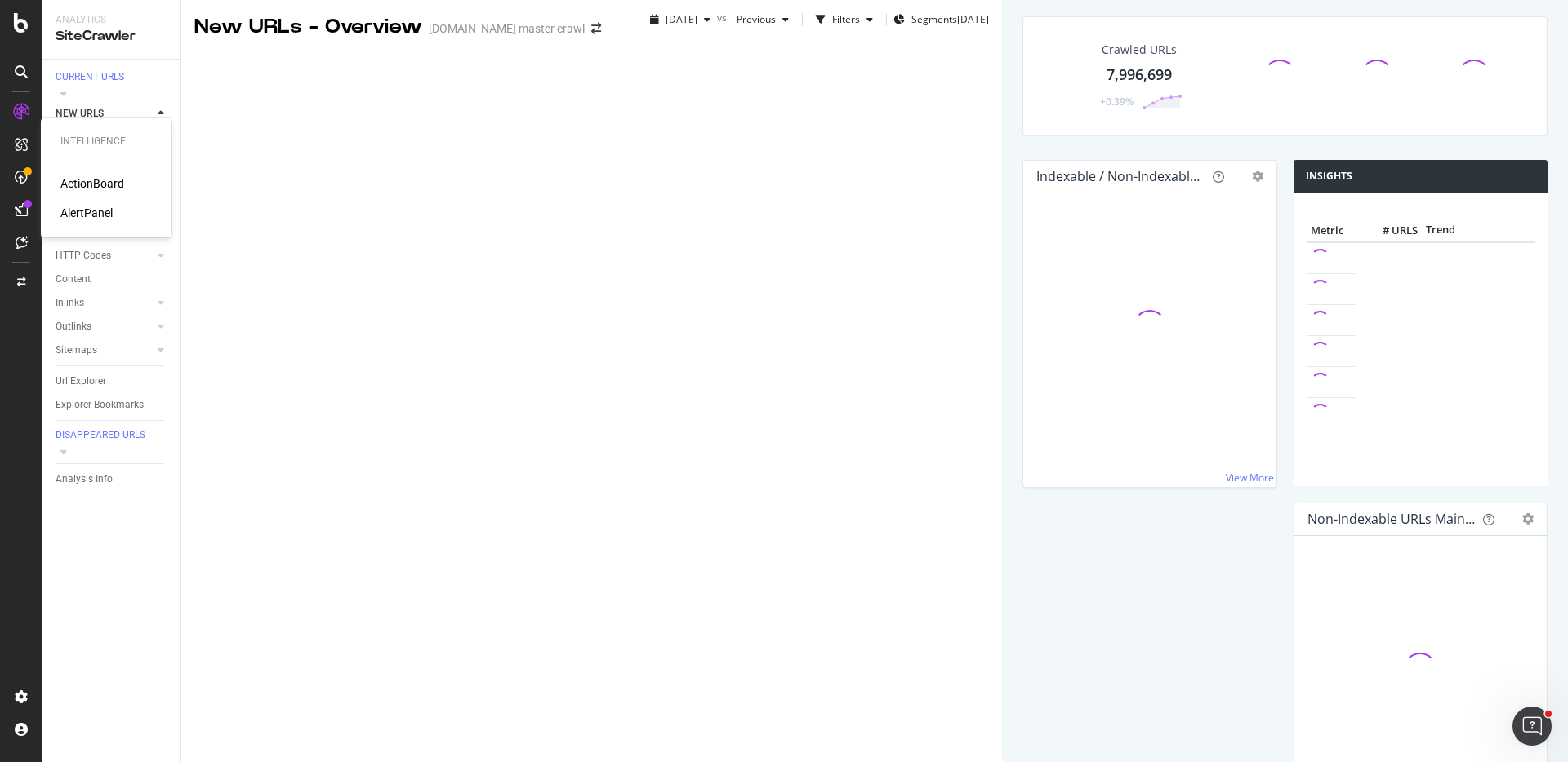
click at [84, 182] on div "ActionBoard" at bounding box center [93, 183] width 64 height 16
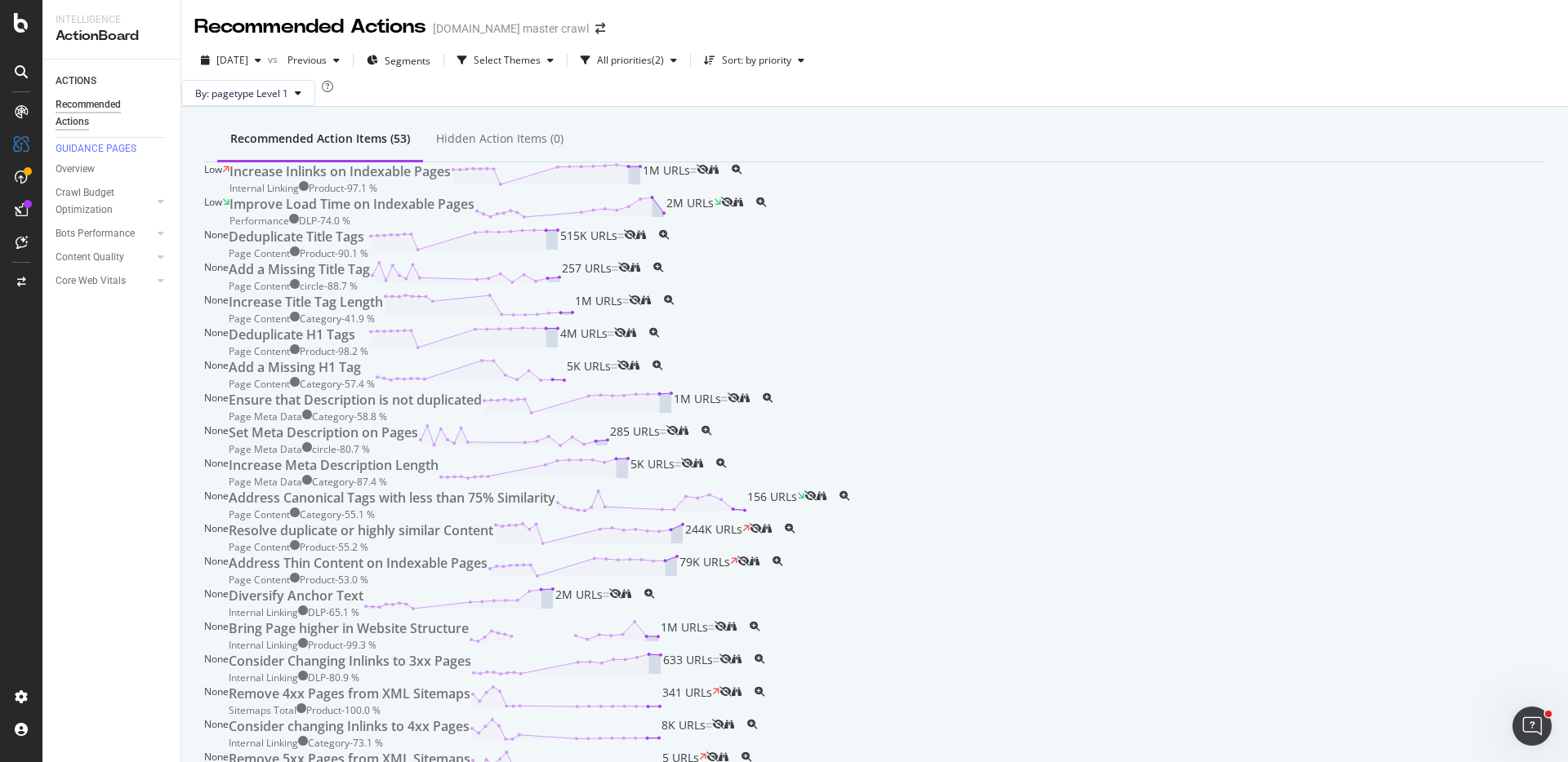
scroll to position [522, 0]
click at [78, 209] on div "AlertPanel" at bounding box center [87, 212] width 52 height 16
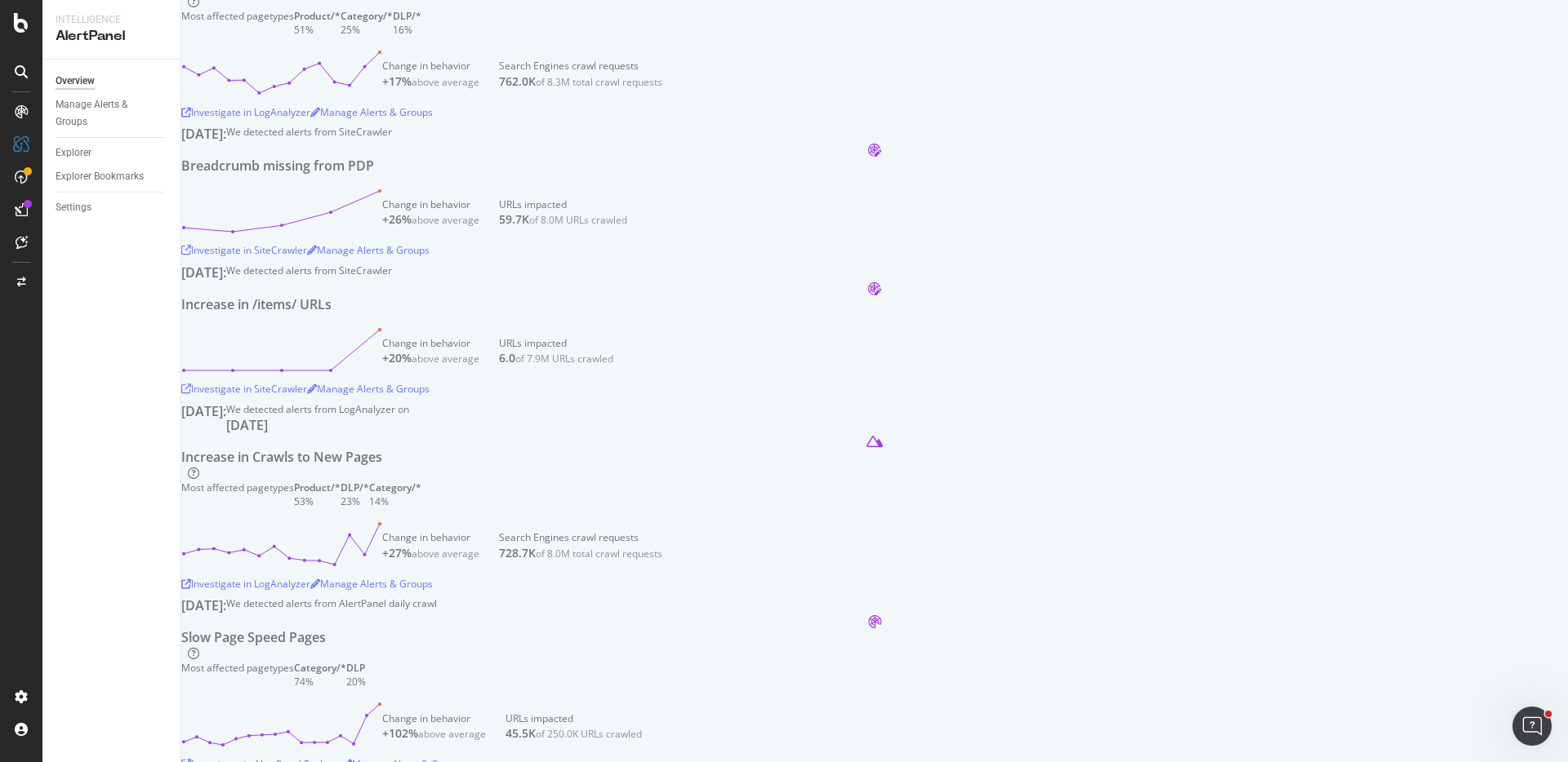
scroll to position [383, 0]
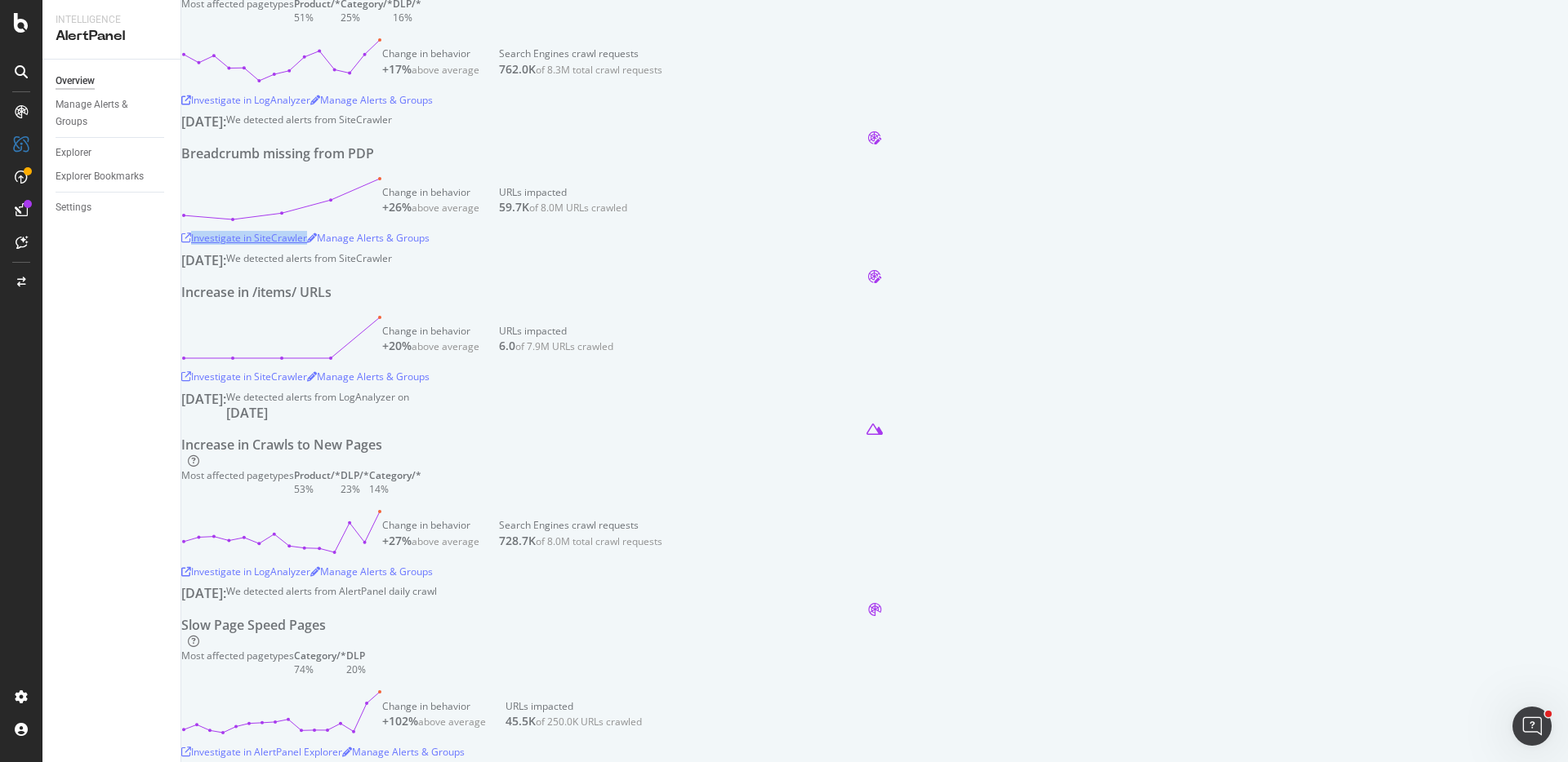
click at [307, 244] on div "Investigate in SiteCrawler" at bounding box center [244, 238] width 126 height 13
click at [310, 107] on div "Investigate in LogAnalyzer" at bounding box center [245, 99] width 129 height 13
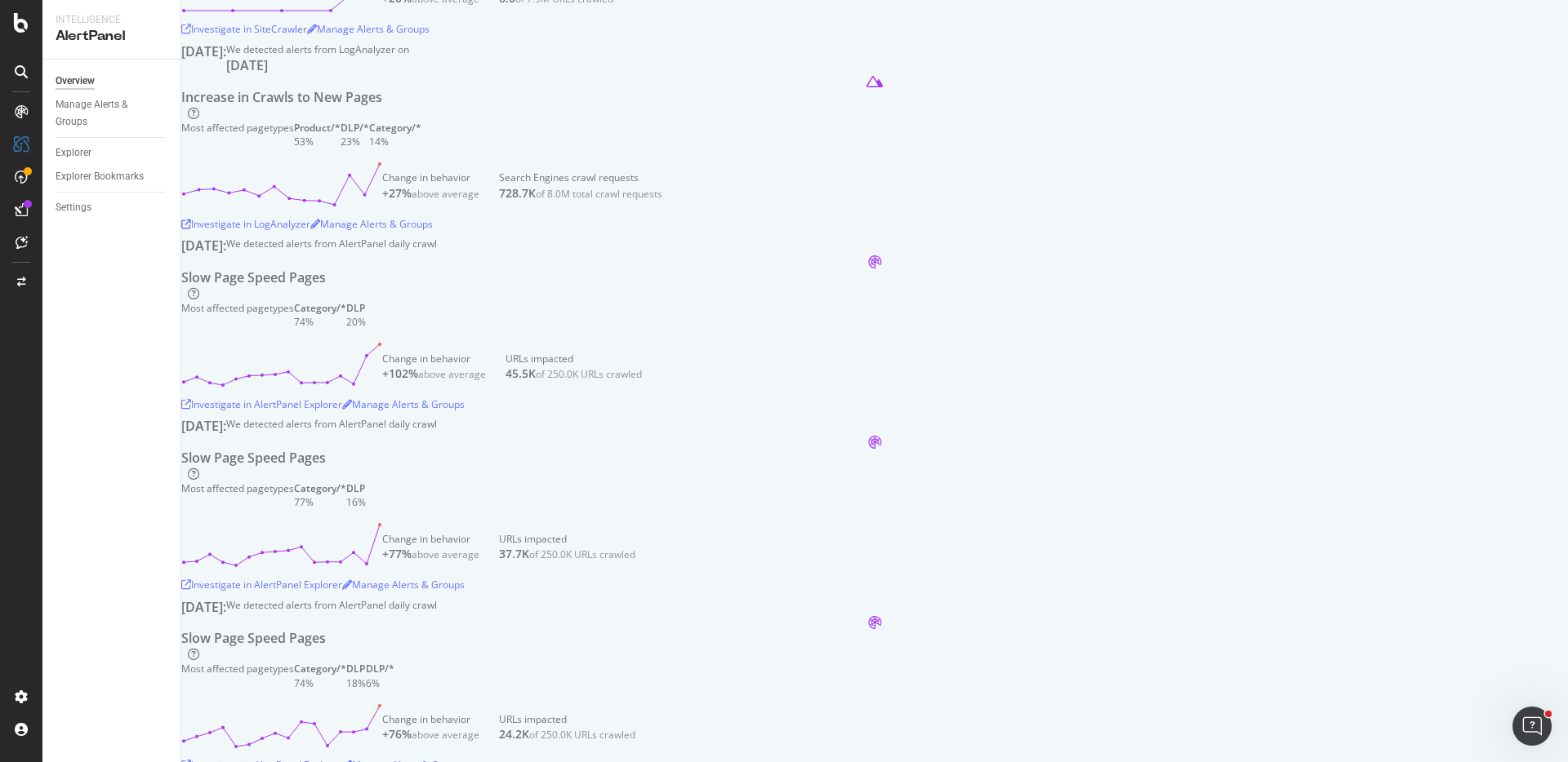
scroll to position [800, 0]
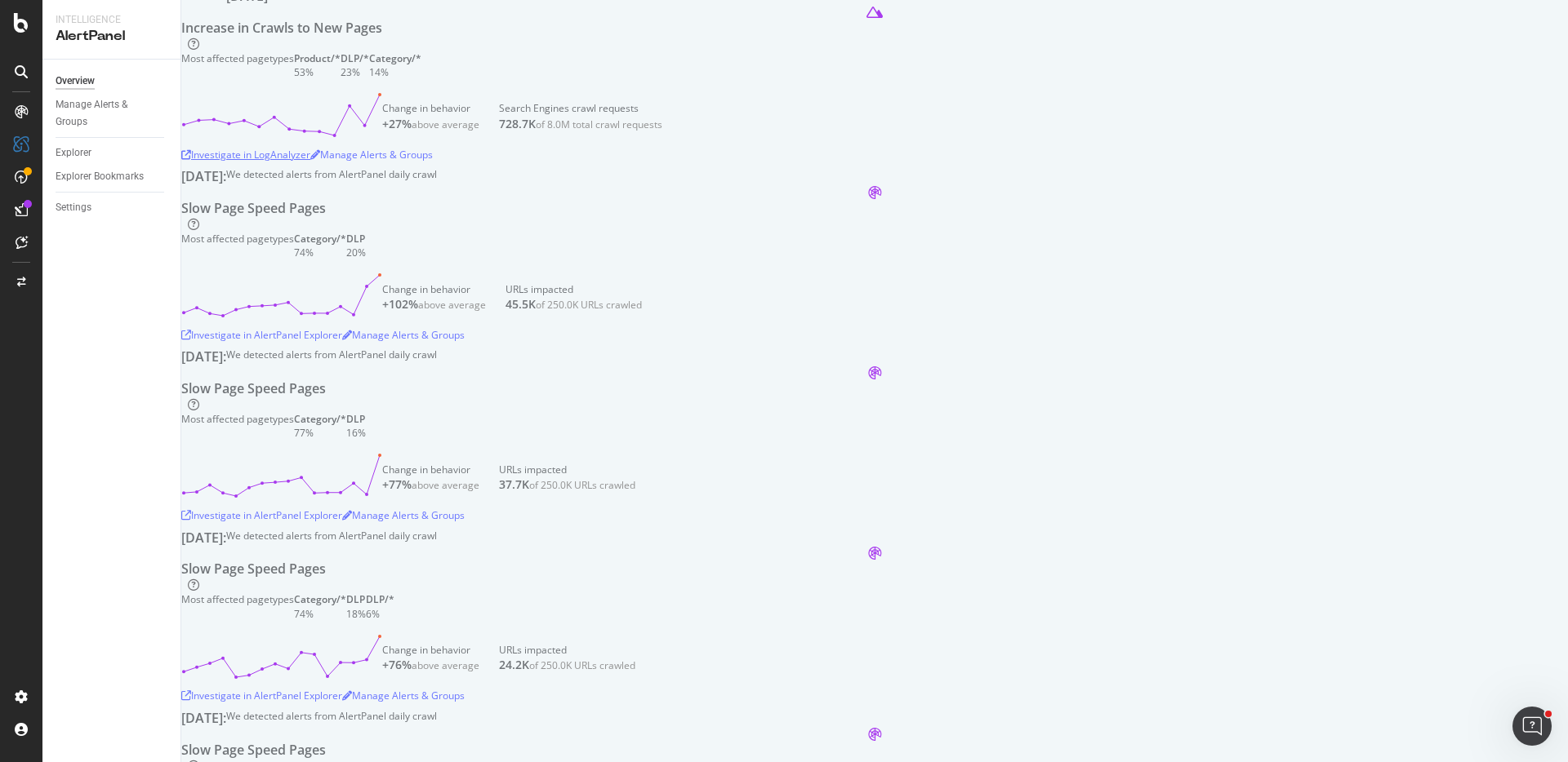
click at [310, 162] on div "Investigate in LogAnalyzer" at bounding box center [245, 154] width 129 height 13
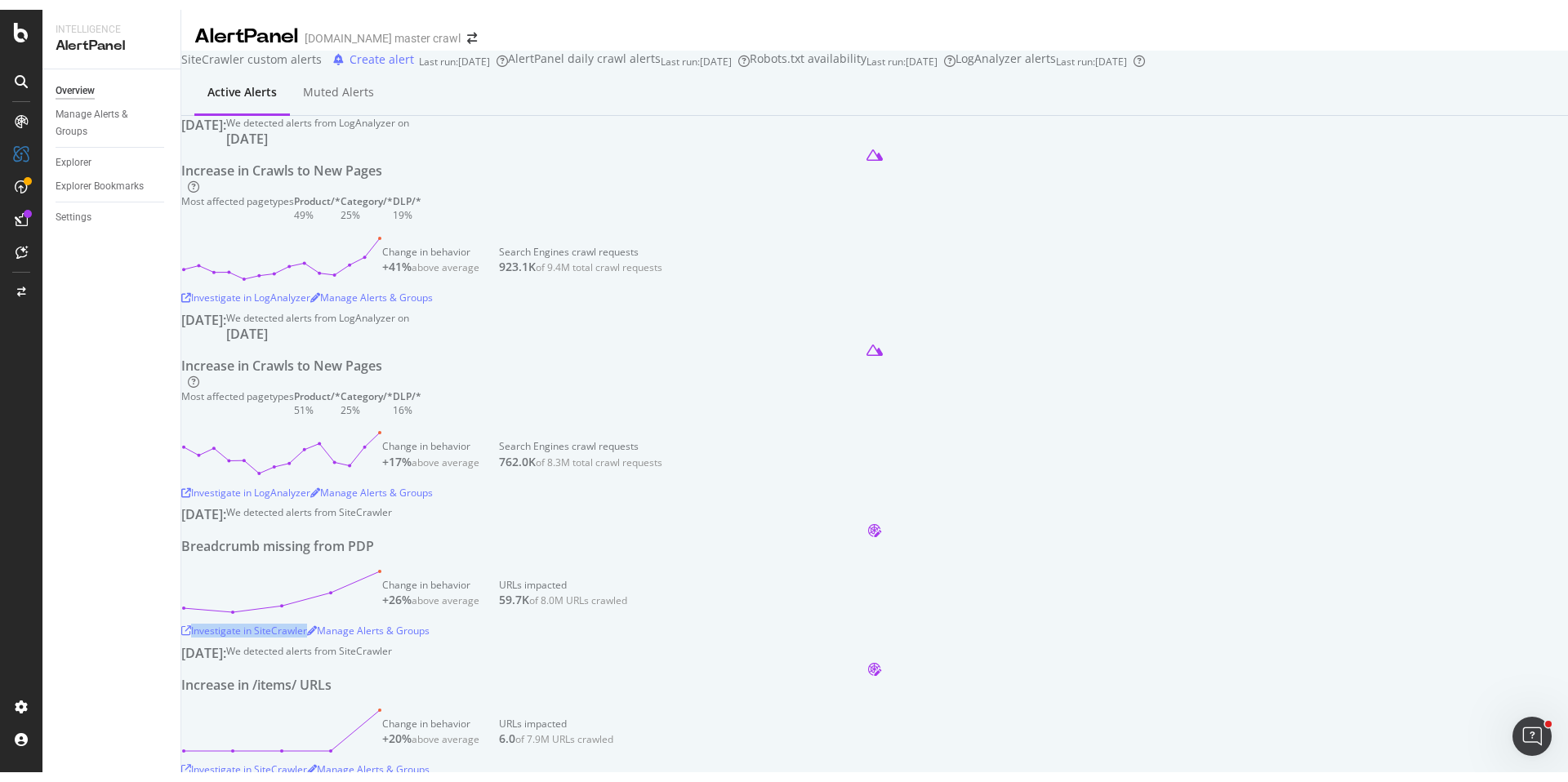
scroll to position [0, 0]
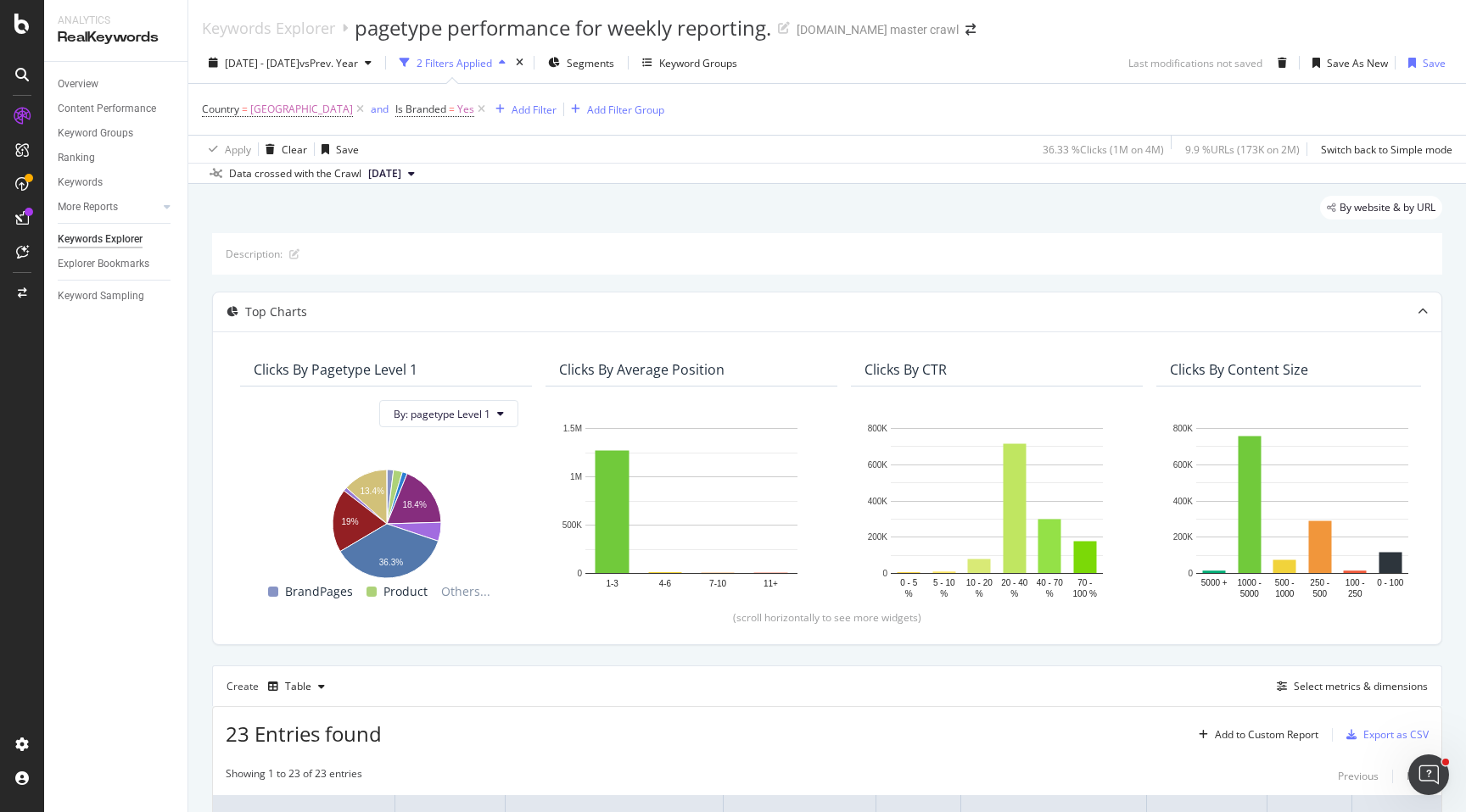
scroll to position [1221, 0]
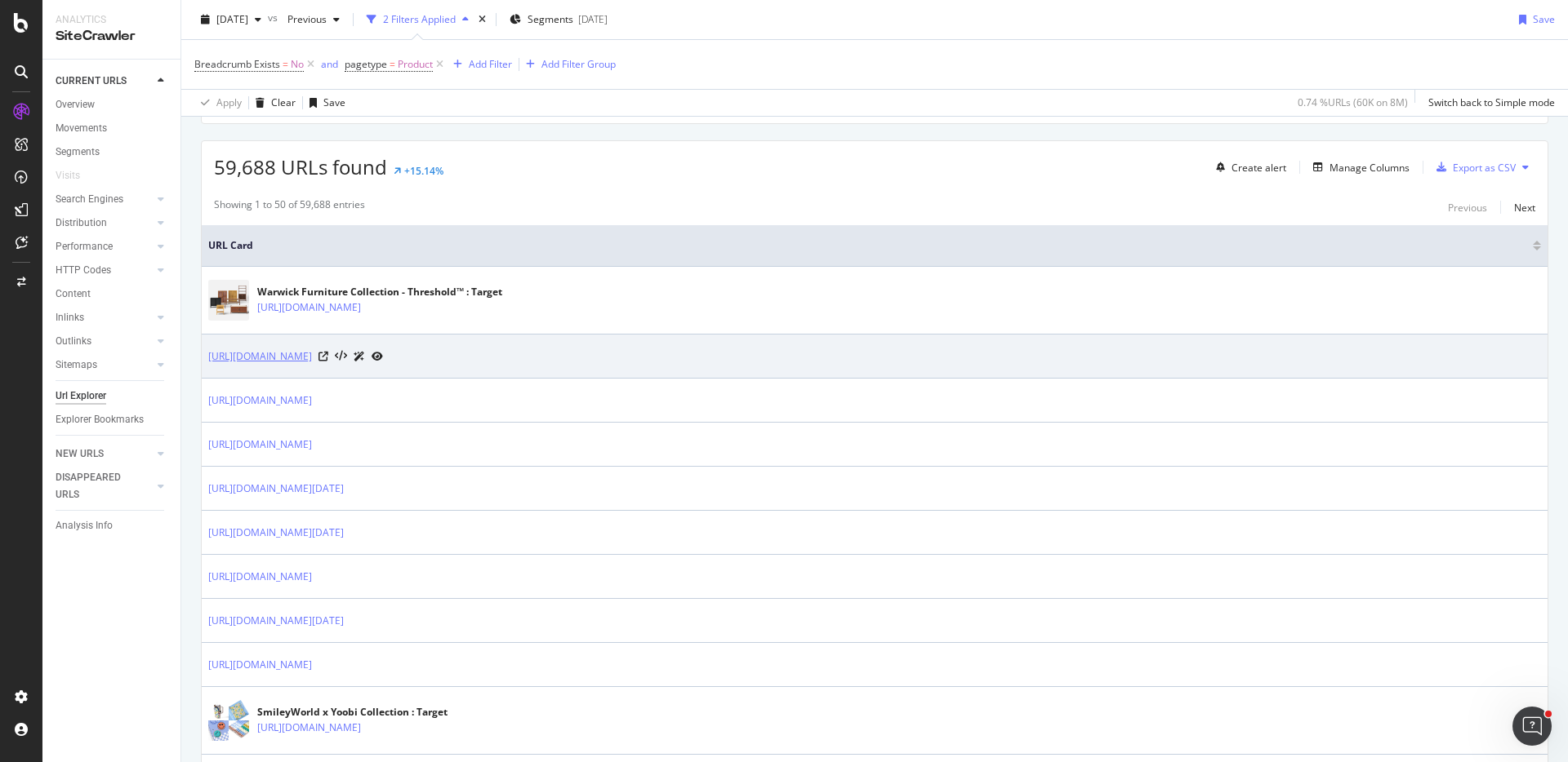
scroll to position [271, 0]
click at [328, 351] on icon at bounding box center [324, 353] width 10 height 10
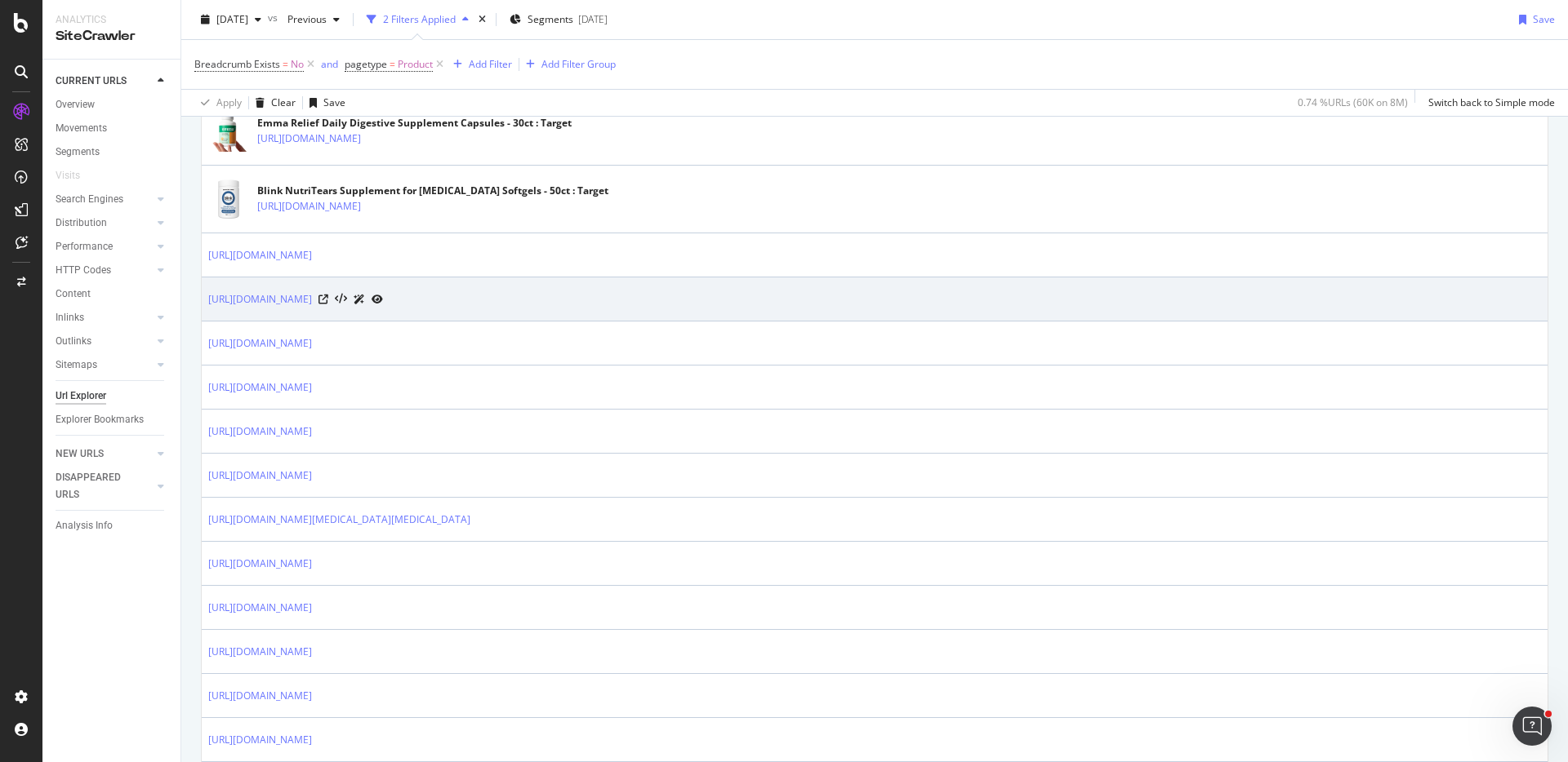
scroll to position [1040, 0]
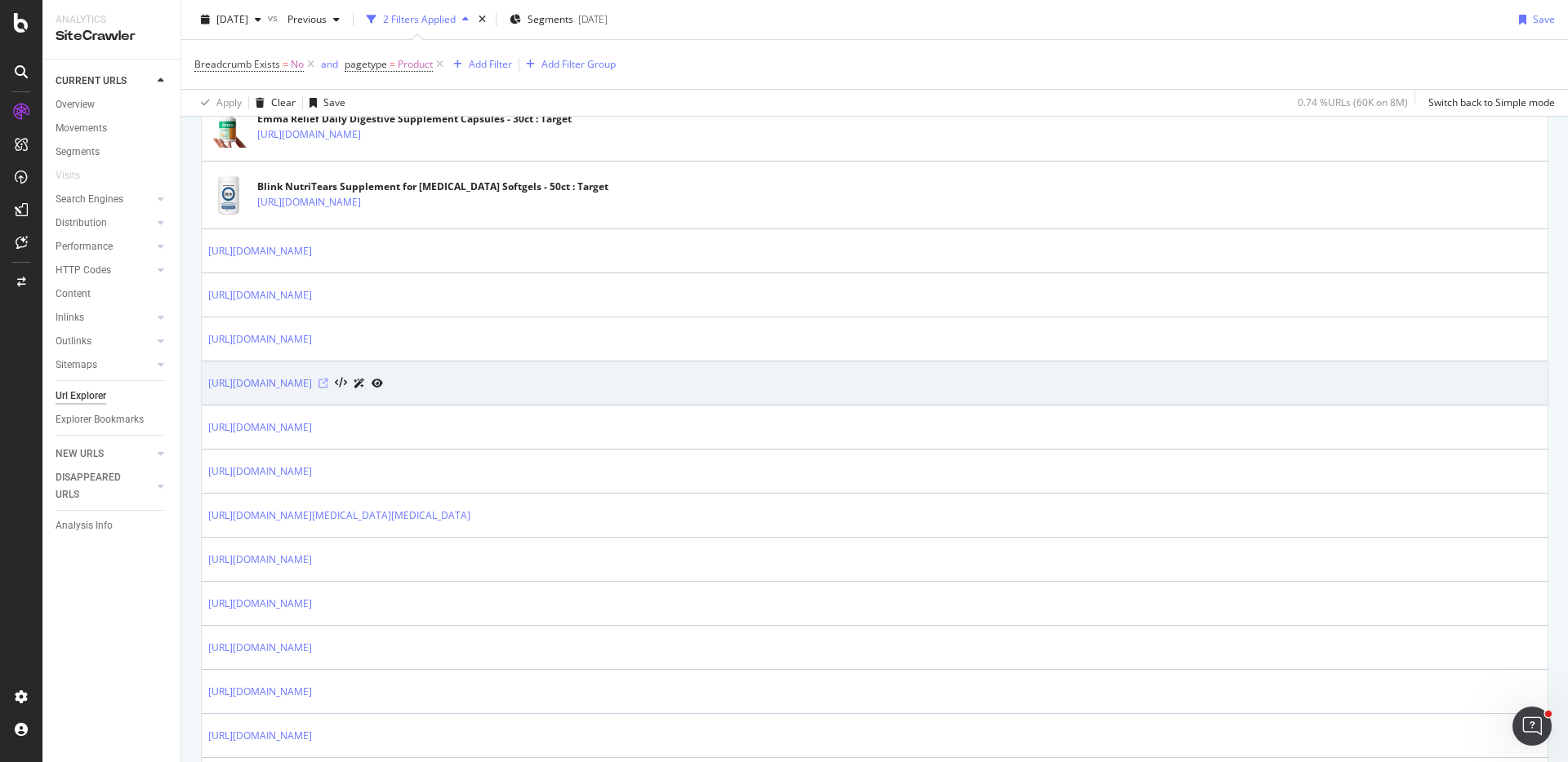
click at [328, 383] on icon at bounding box center [324, 384] width 10 height 10
click at [328, 379] on icon at bounding box center [324, 384] width 10 height 10
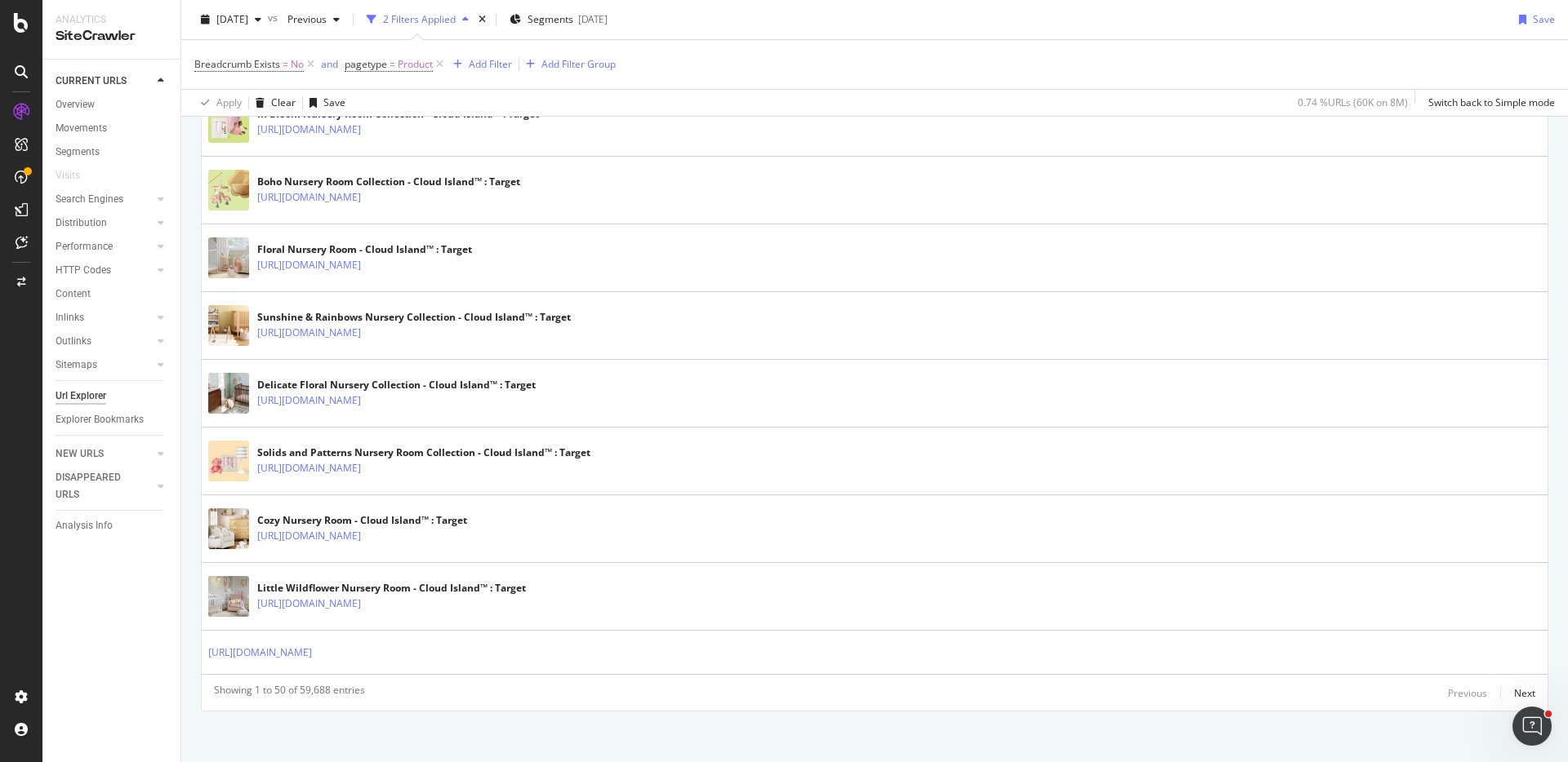
scroll to position [2377, 0]
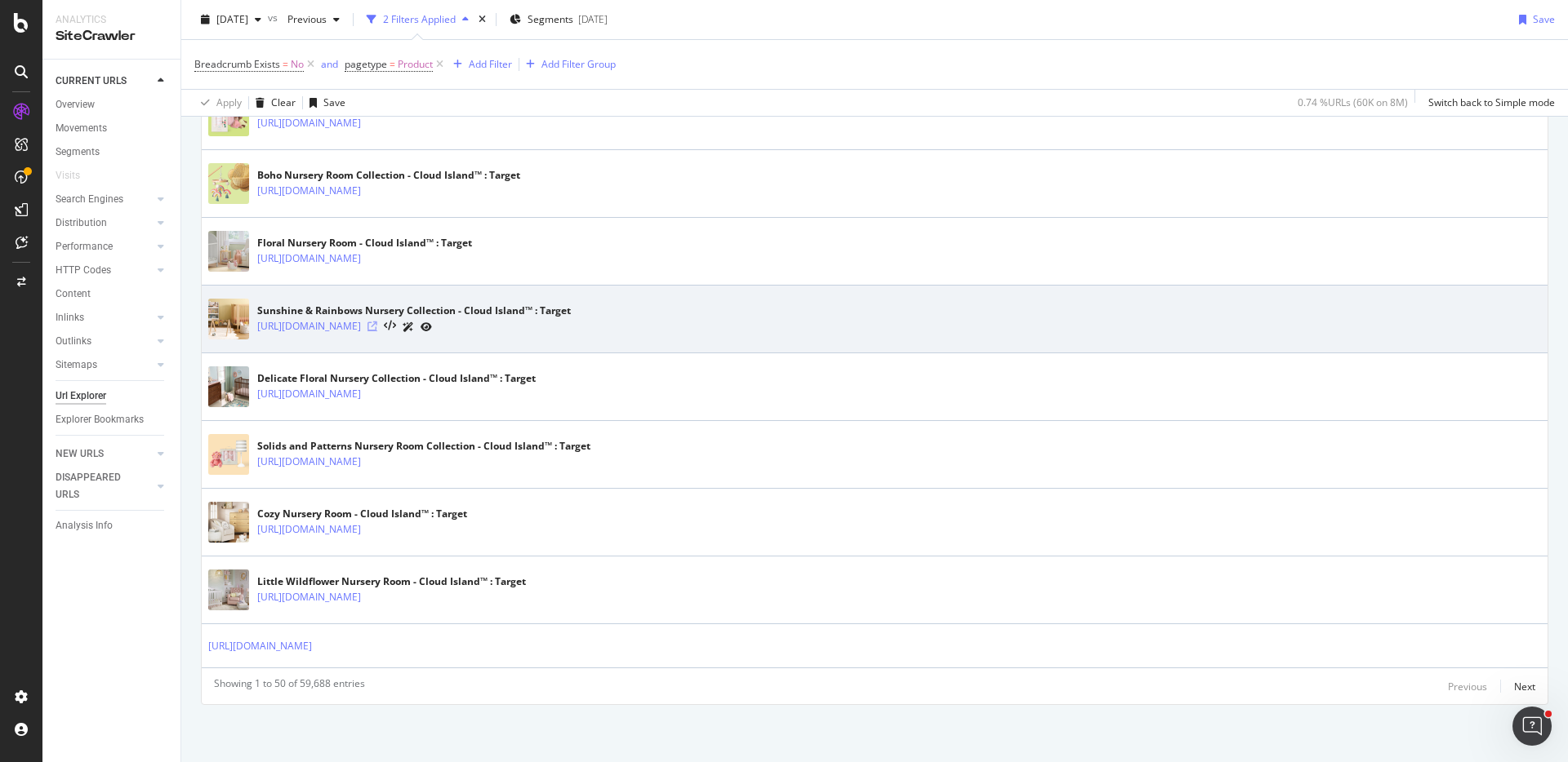
click at [377, 323] on icon at bounding box center [373, 326] width 10 height 10
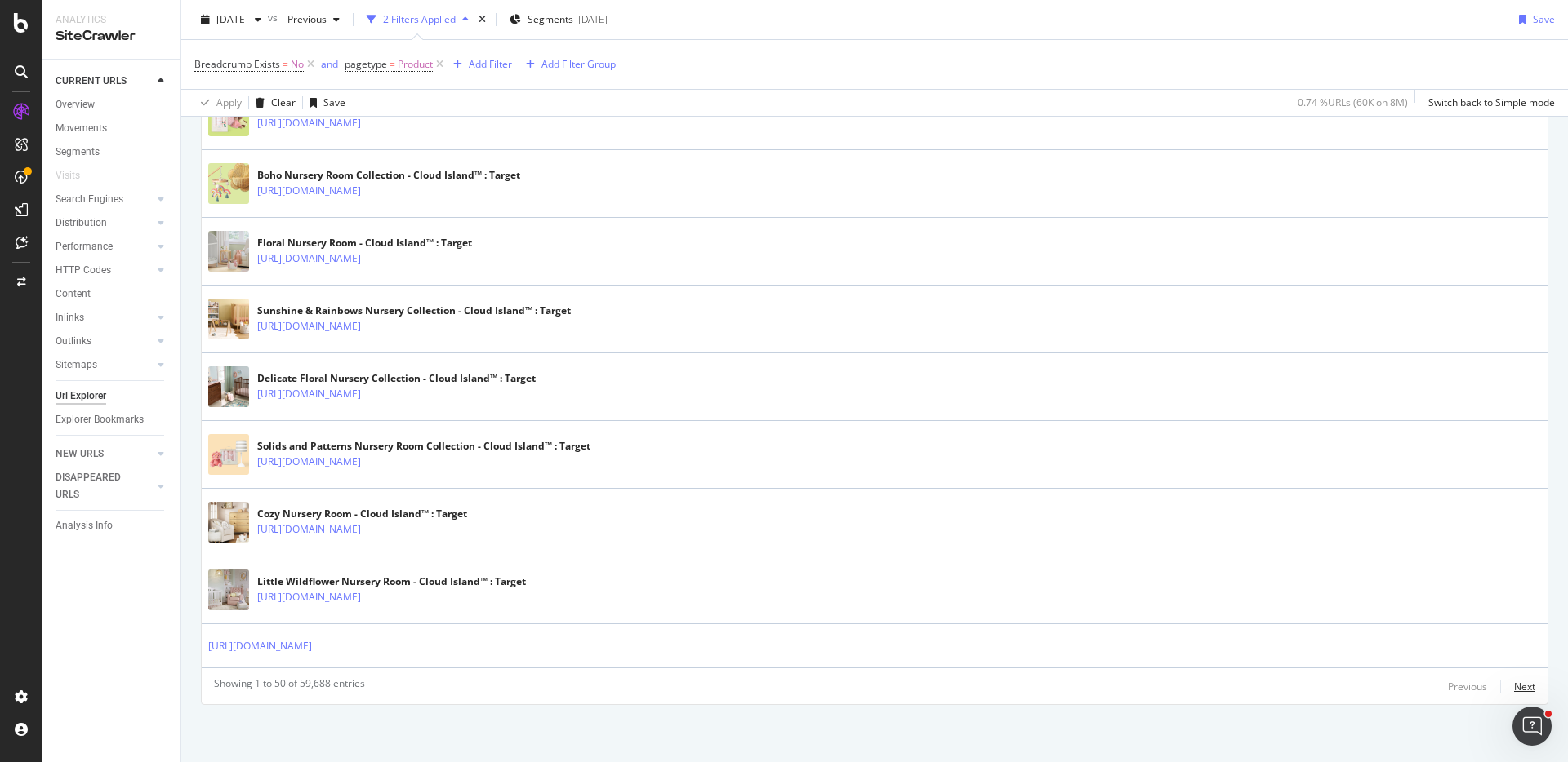
click at [1521, 687] on div "Next" at bounding box center [1524, 686] width 21 height 13
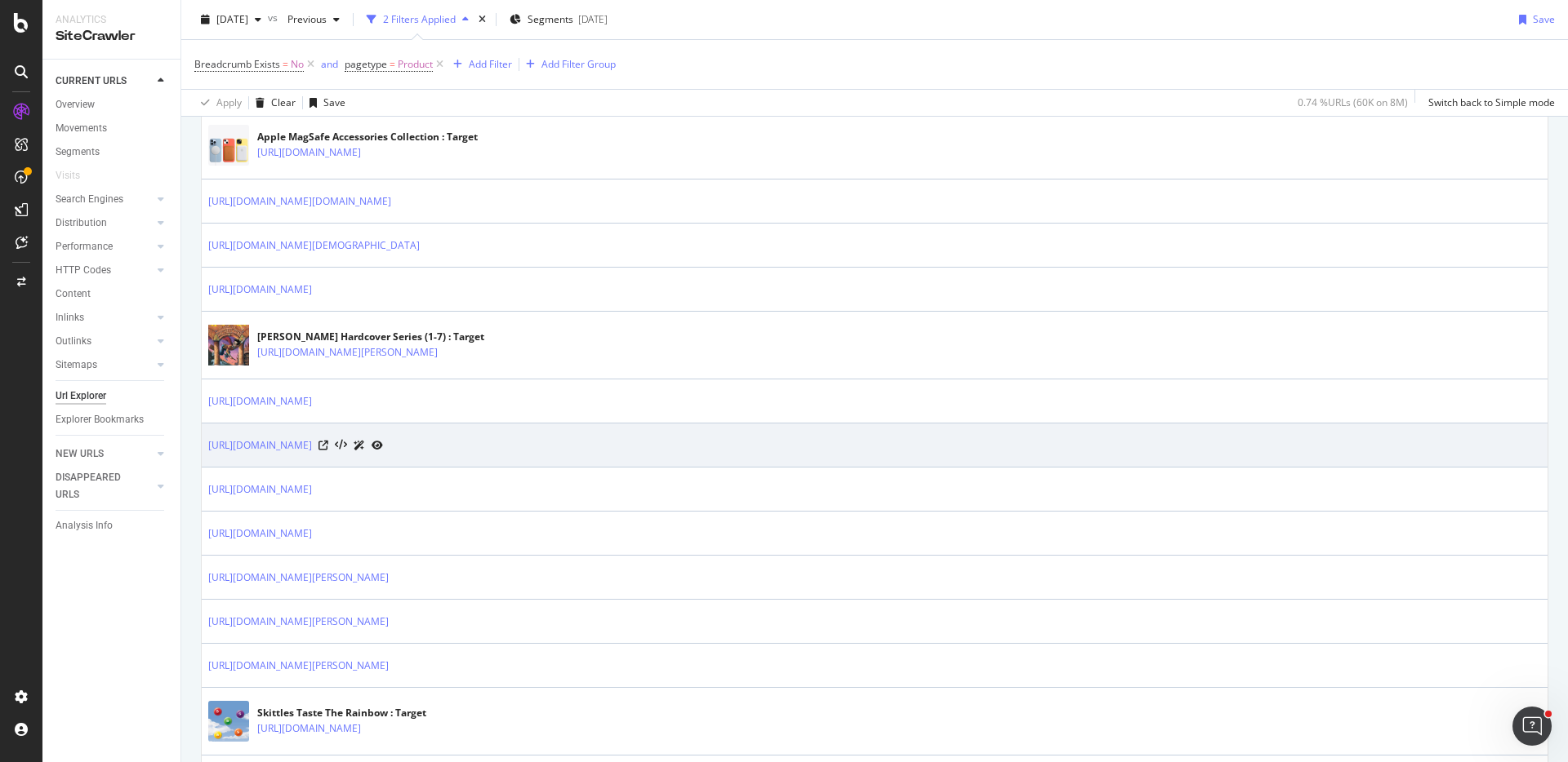
scroll to position [792, 0]
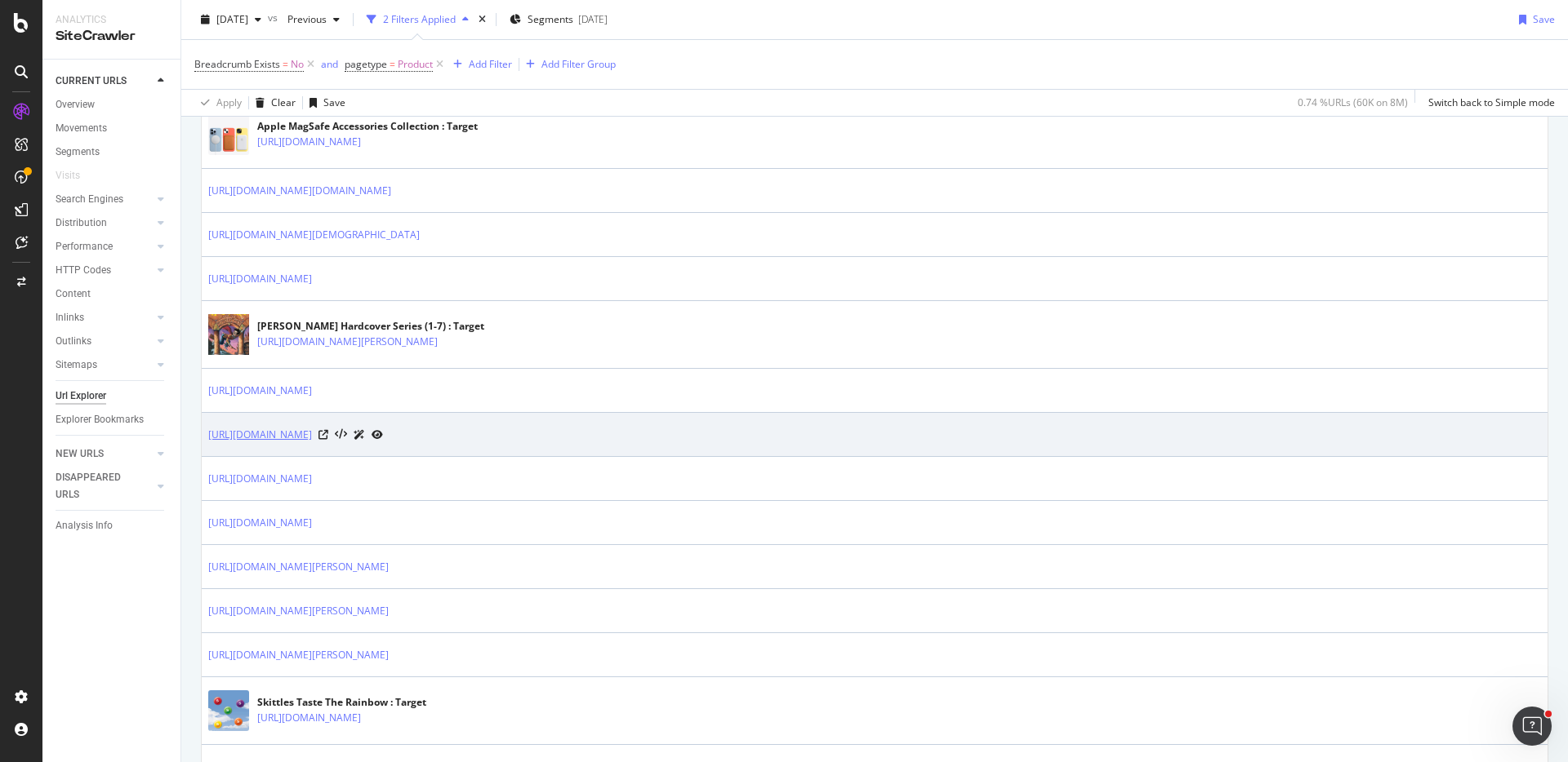
click at [312, 436] on link "https://www.target.com/p/adjustable-single-rod-garment-rack-black-room-essentia…" at bounding box center [260, 434] width 104 height 16
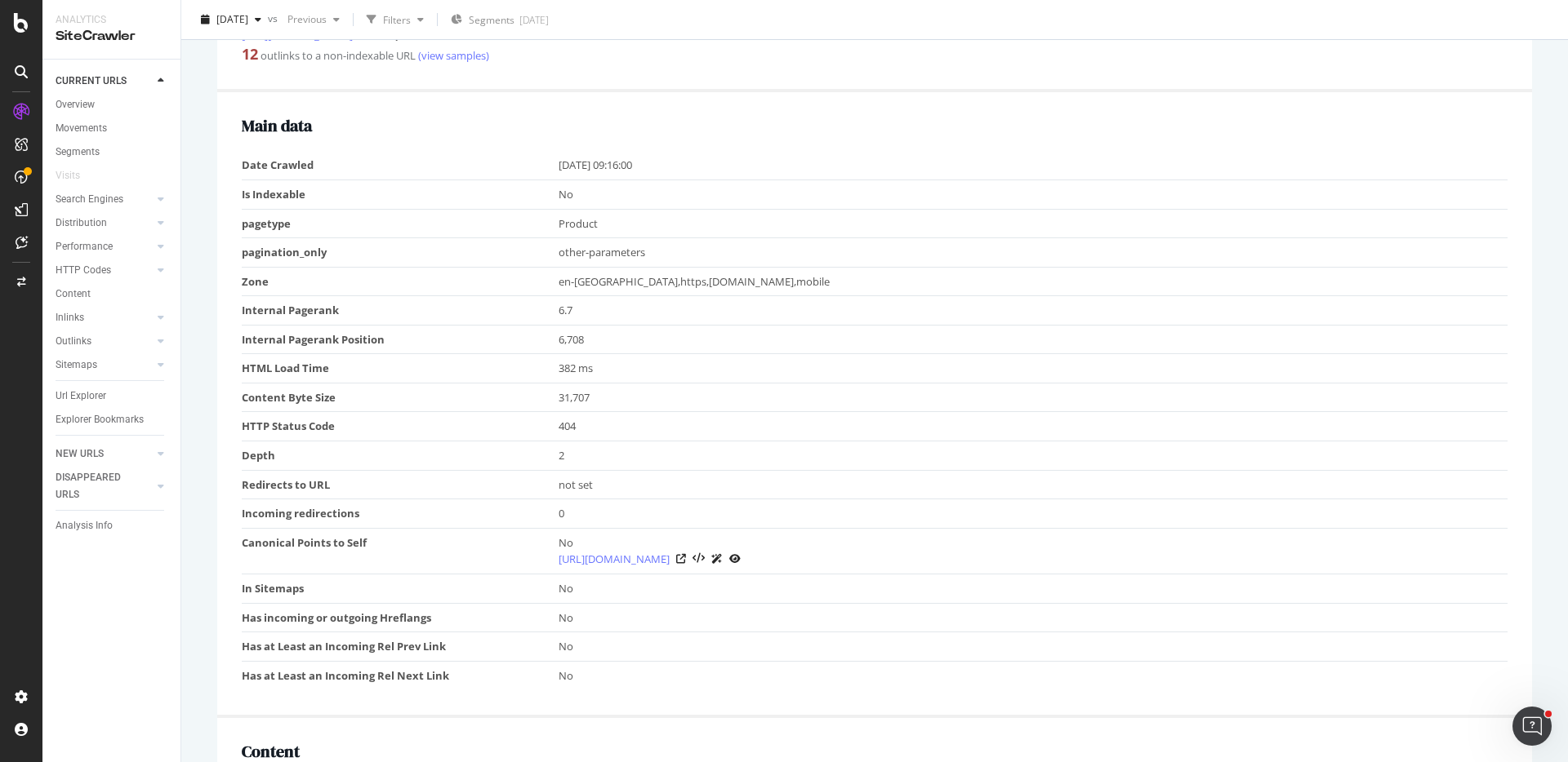
scroll to position [295, 0]
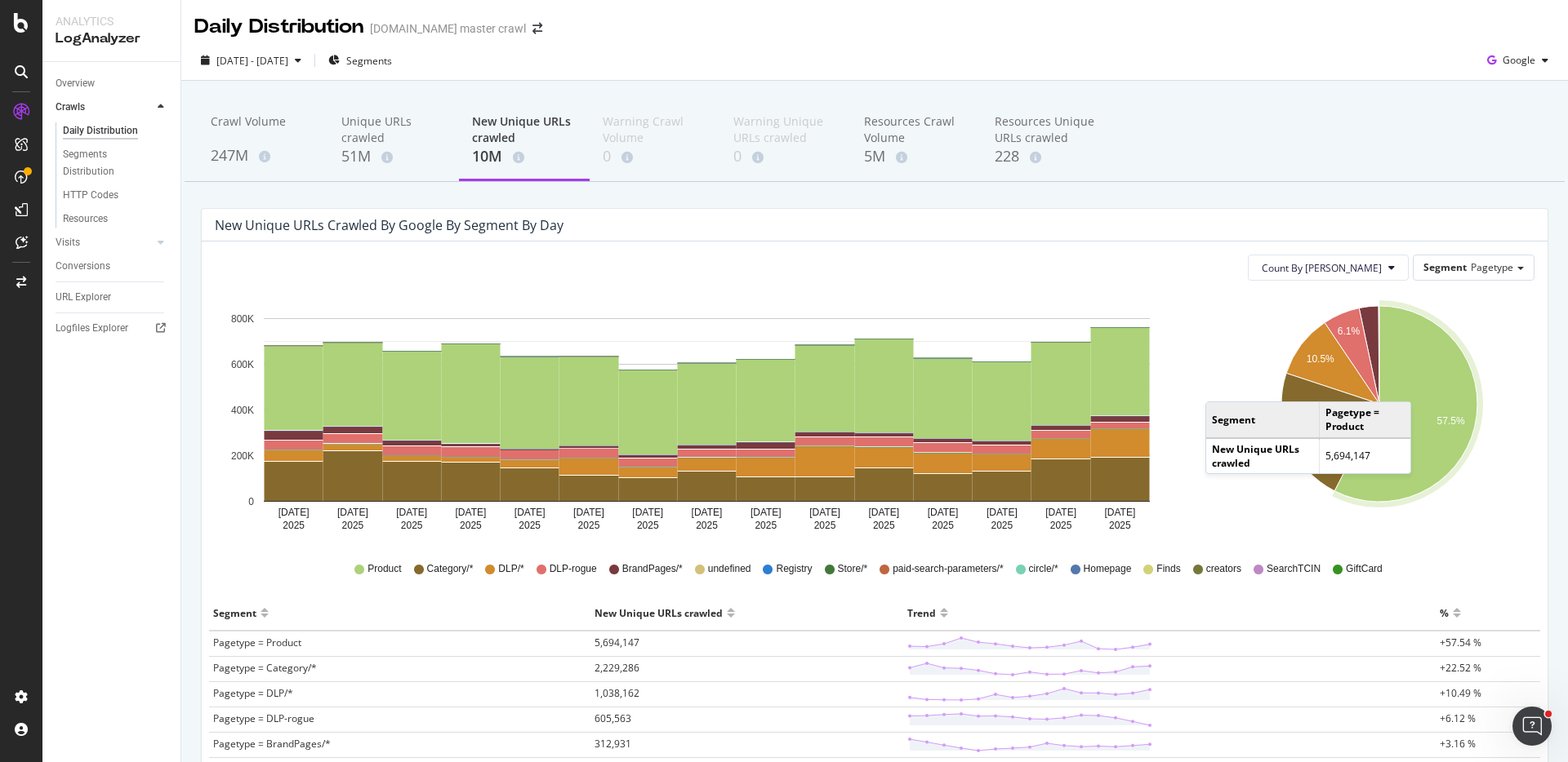
click at [1427, 385] on icon "A chart." at bounding box center [1405, 404] width 143 height 196
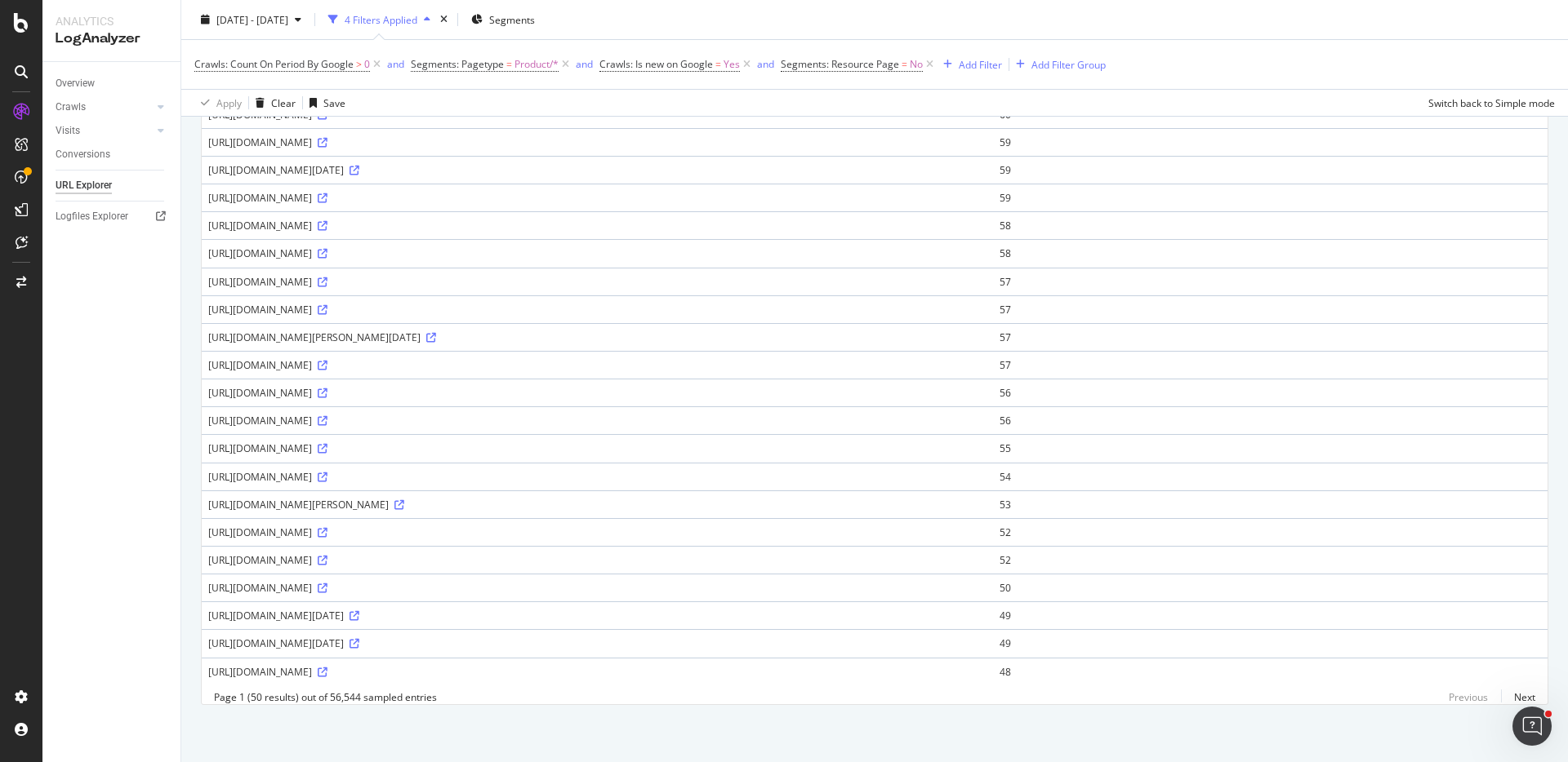
scroll to position [1066, 0]
click at [1526, 692] on link "Next" at bounding box center [1517, 697] width 35 height 24
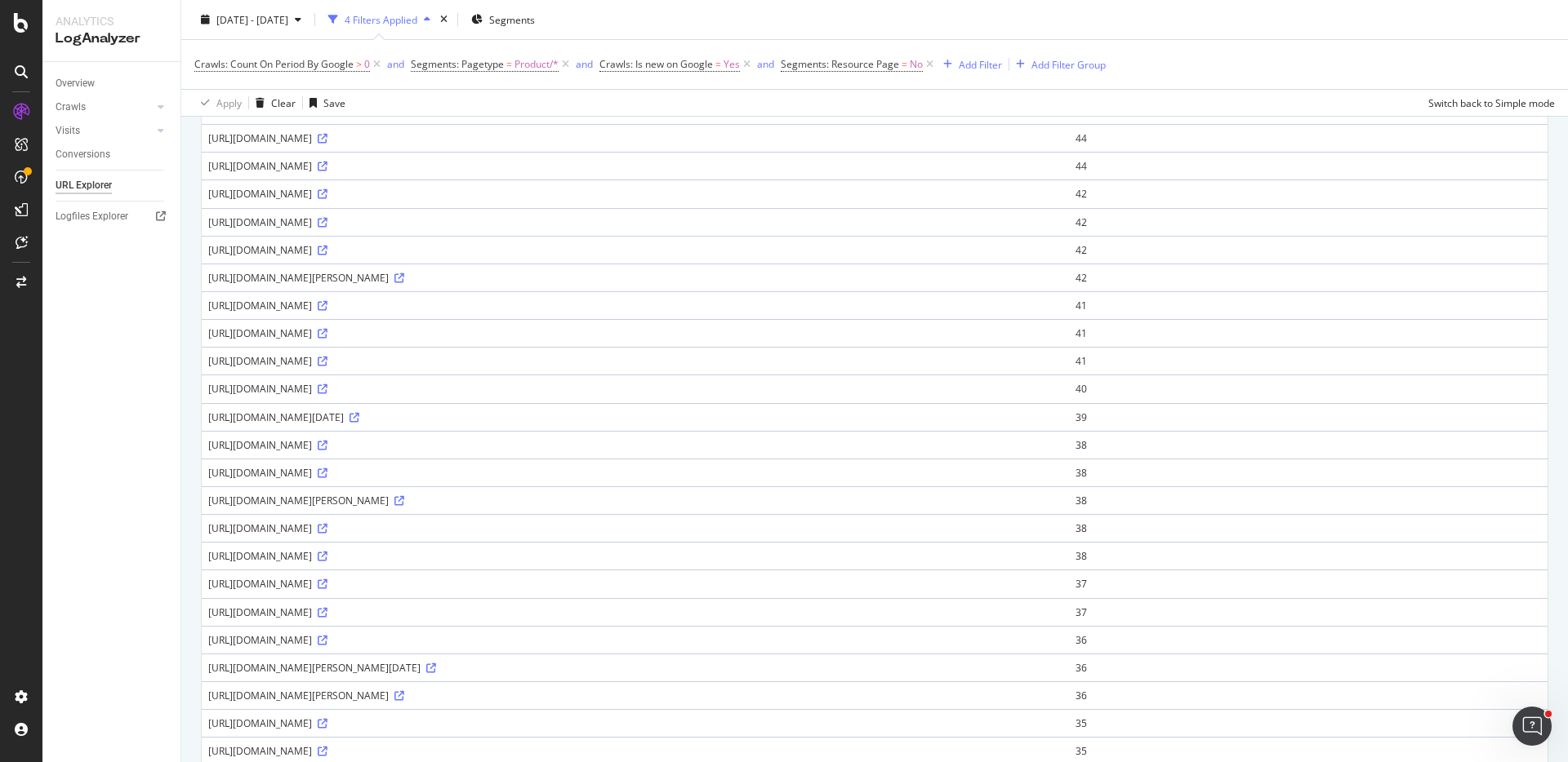
scroll to position [464, 0]
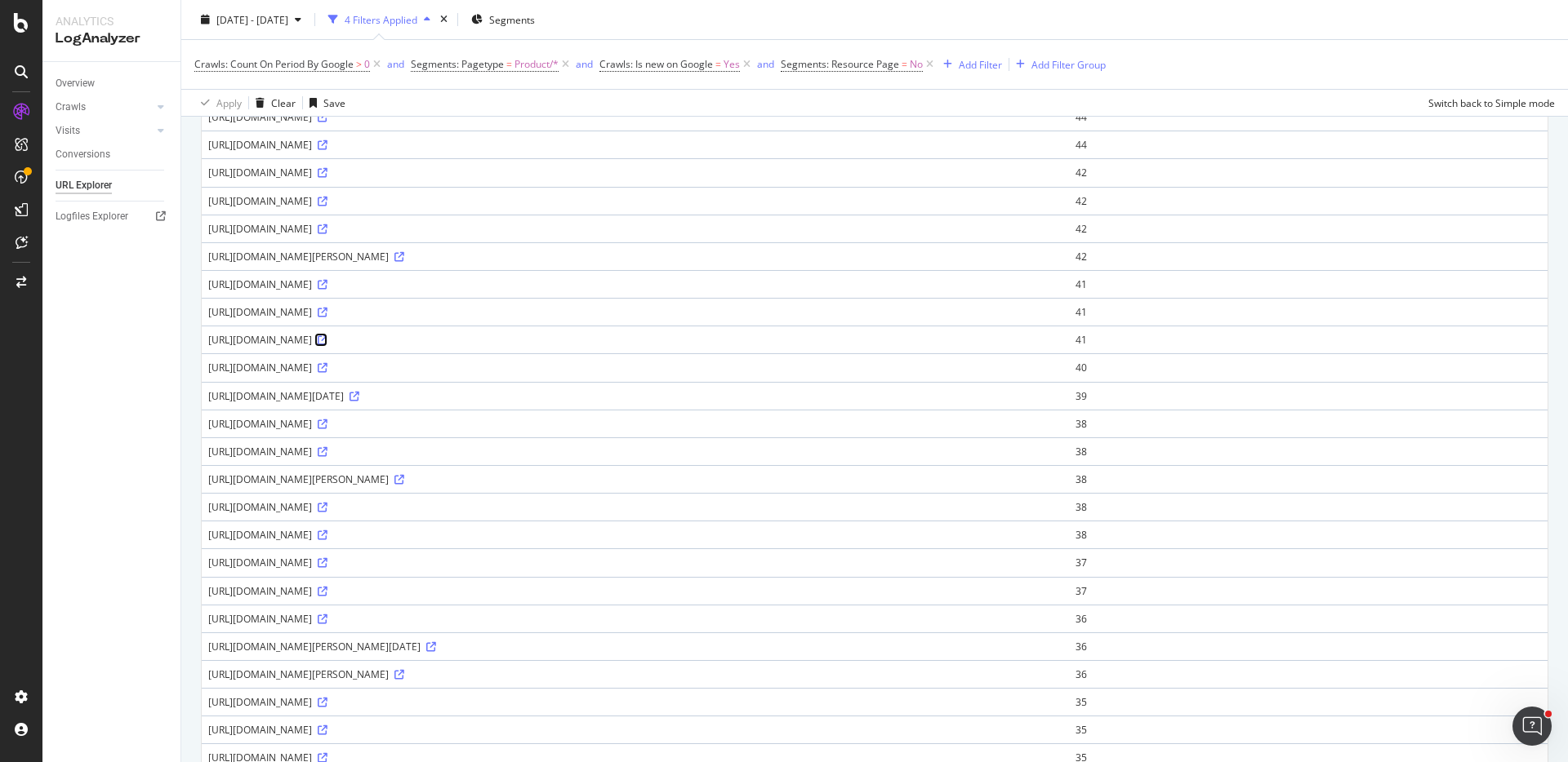
click at [327, 346] on icon at bounding box center [323, 341] width 10 height 10
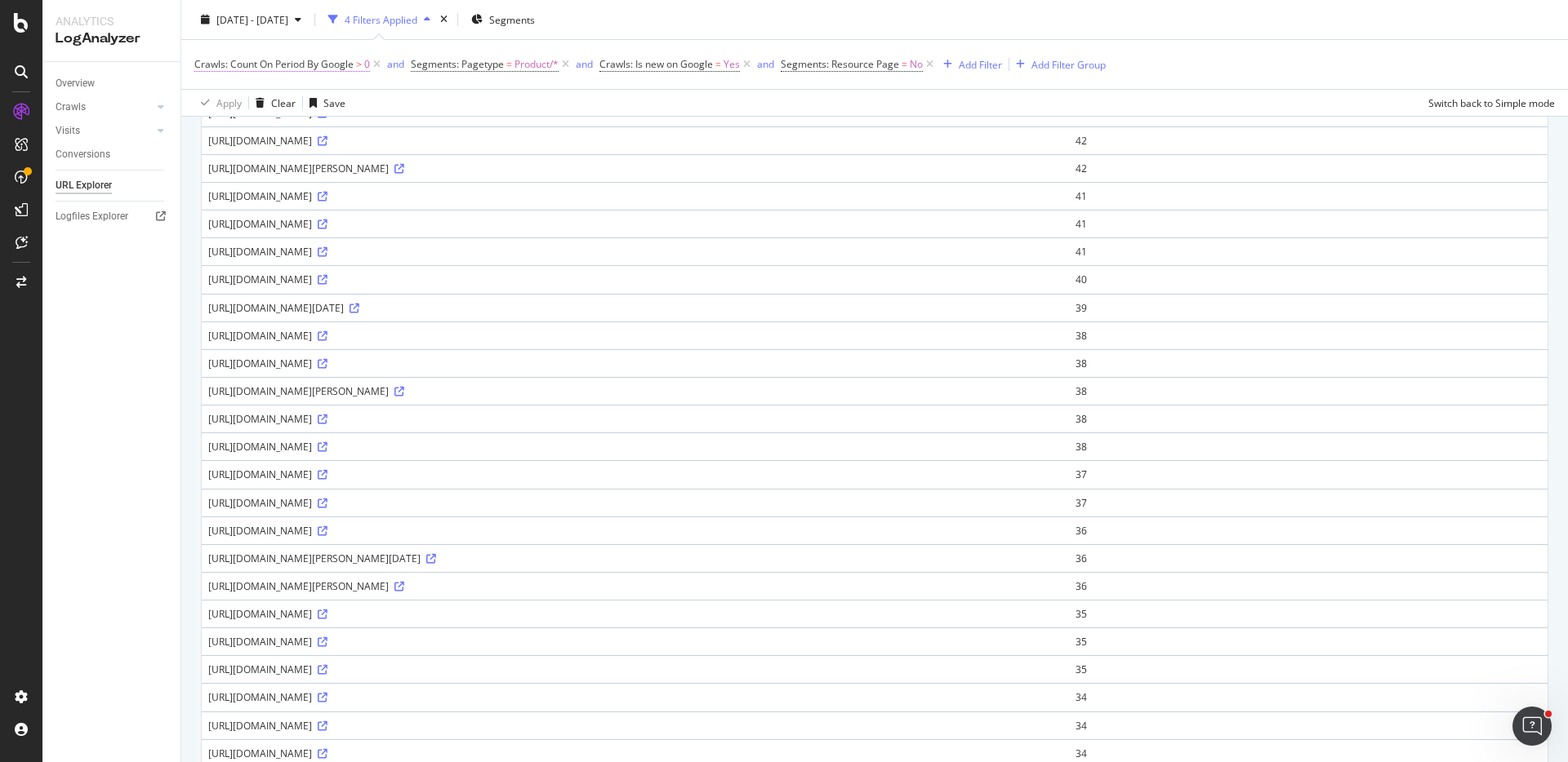
click at [313, 64] on span "Crawls: Count On Period By Google" at bounding box center [273, 64] width 159 height 13
click at [250, 104] on span "By Google" at bounding box center [232, 102] width 46 height 13
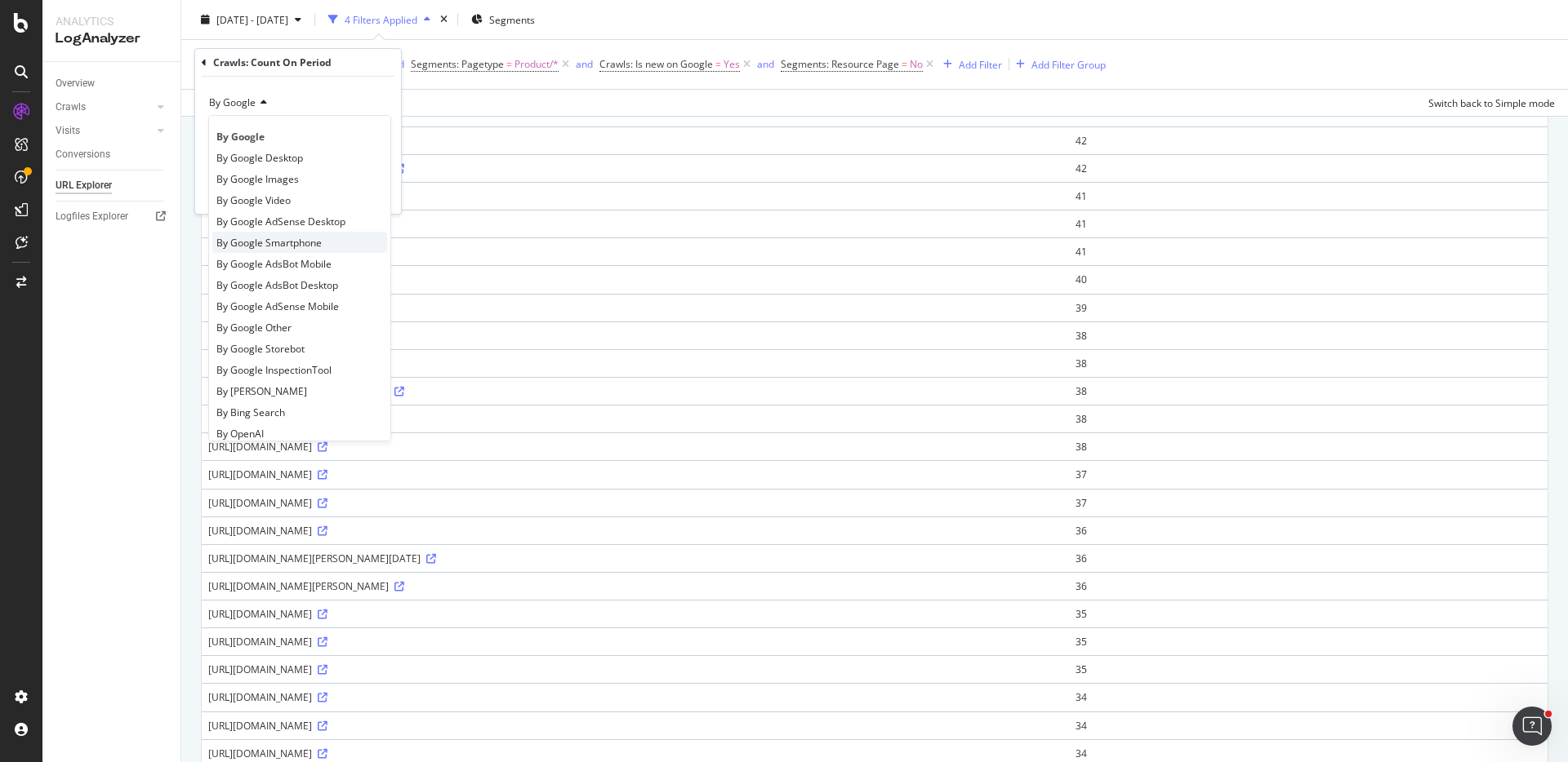
click at [335, 240] on div "By Google Smartphone" at bounding box center [299, 242] width 175 height 21
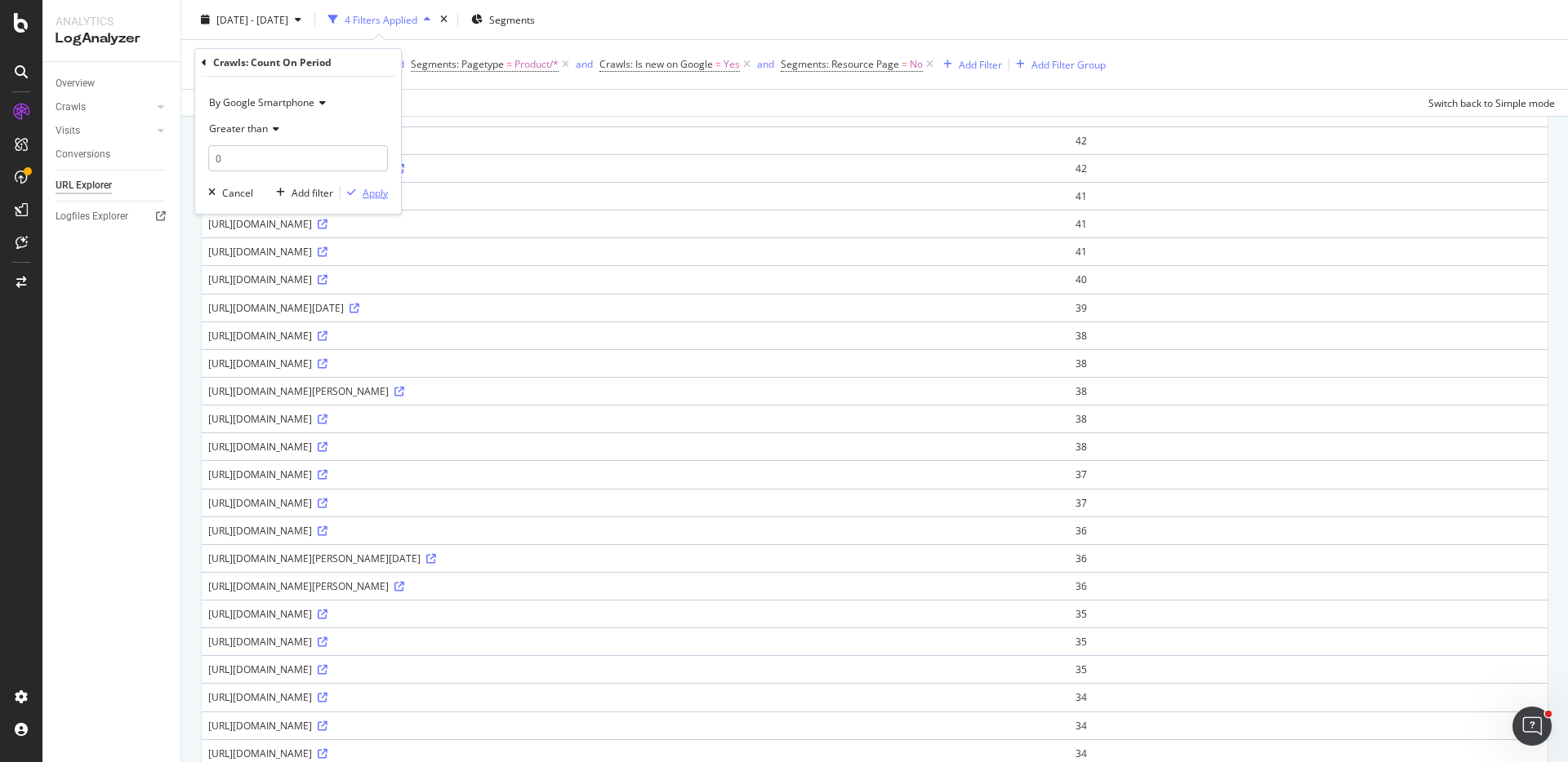
click at [372, 191] on div "Apply" at bounding box center [375, 193] width 25 height 13
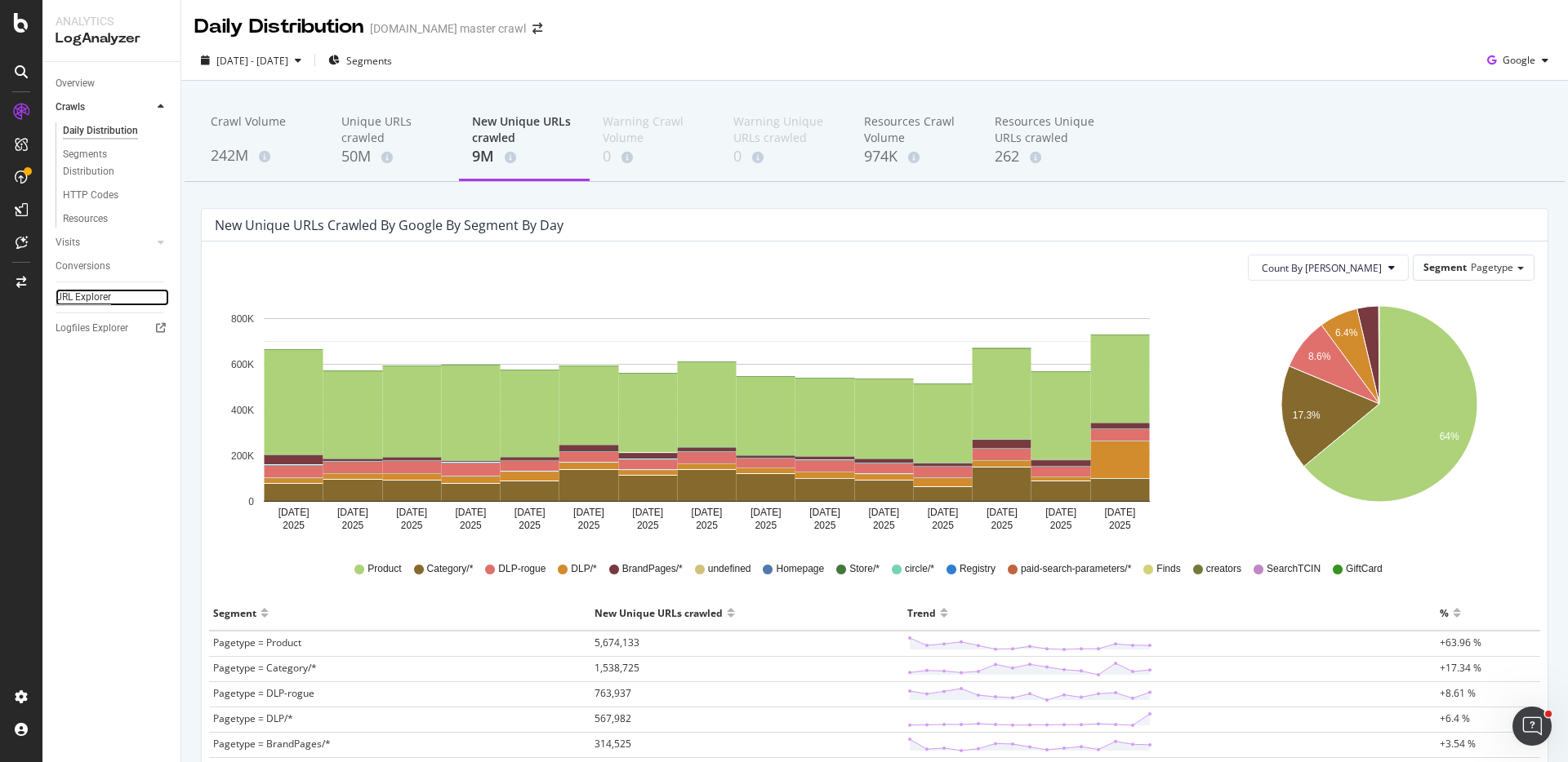
click at [81, 300] on div "URL Explorer" at bounding box center [84, 298] width 56 height 17
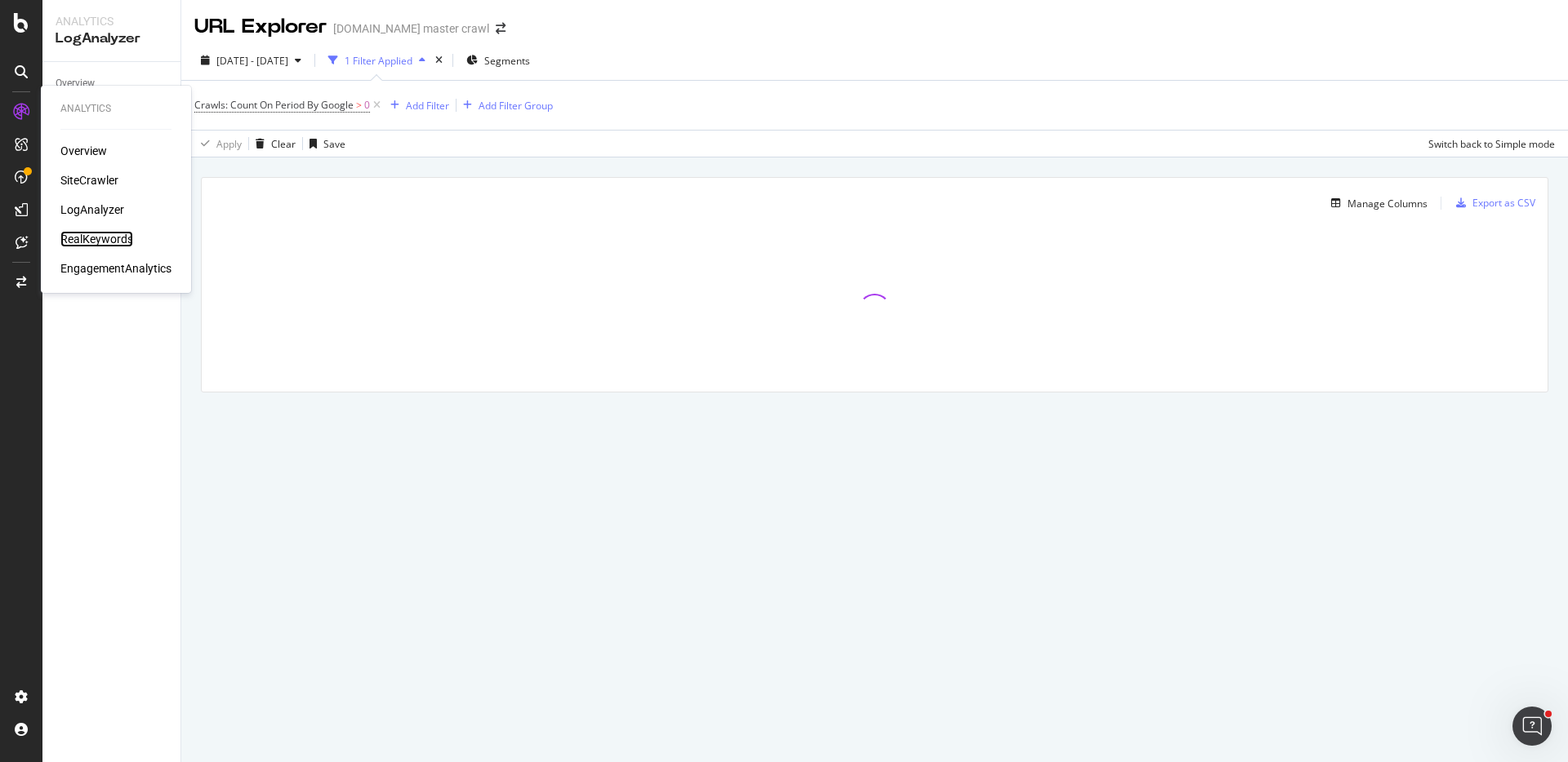
click at [102, 239] on div "RealKeywords" at bounding box center [97, 239] width 73 height 16
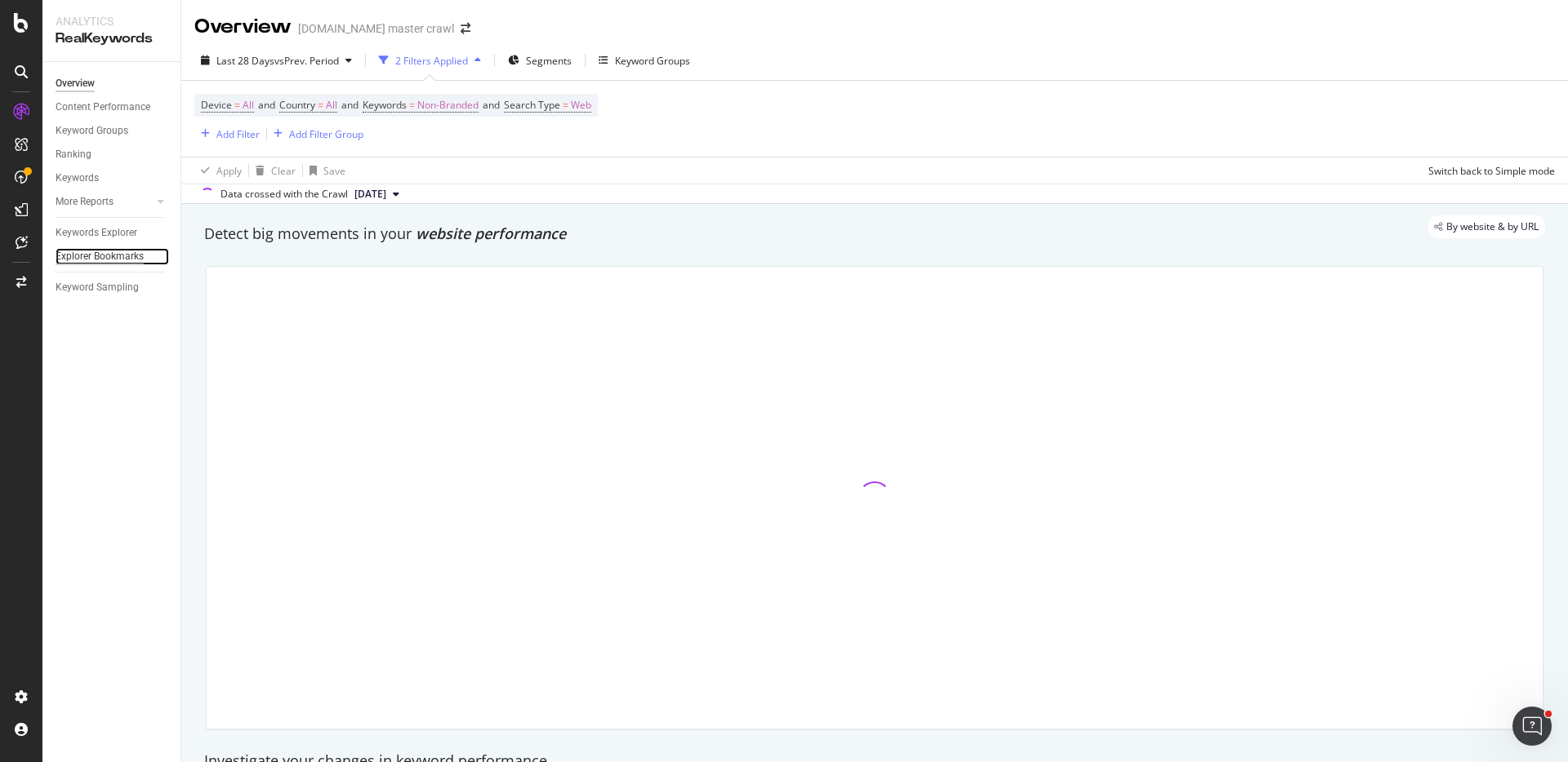
click at [110, 252] on div "Explorer Bookmarks" at bounding box center [100, 256] width 89 height 17
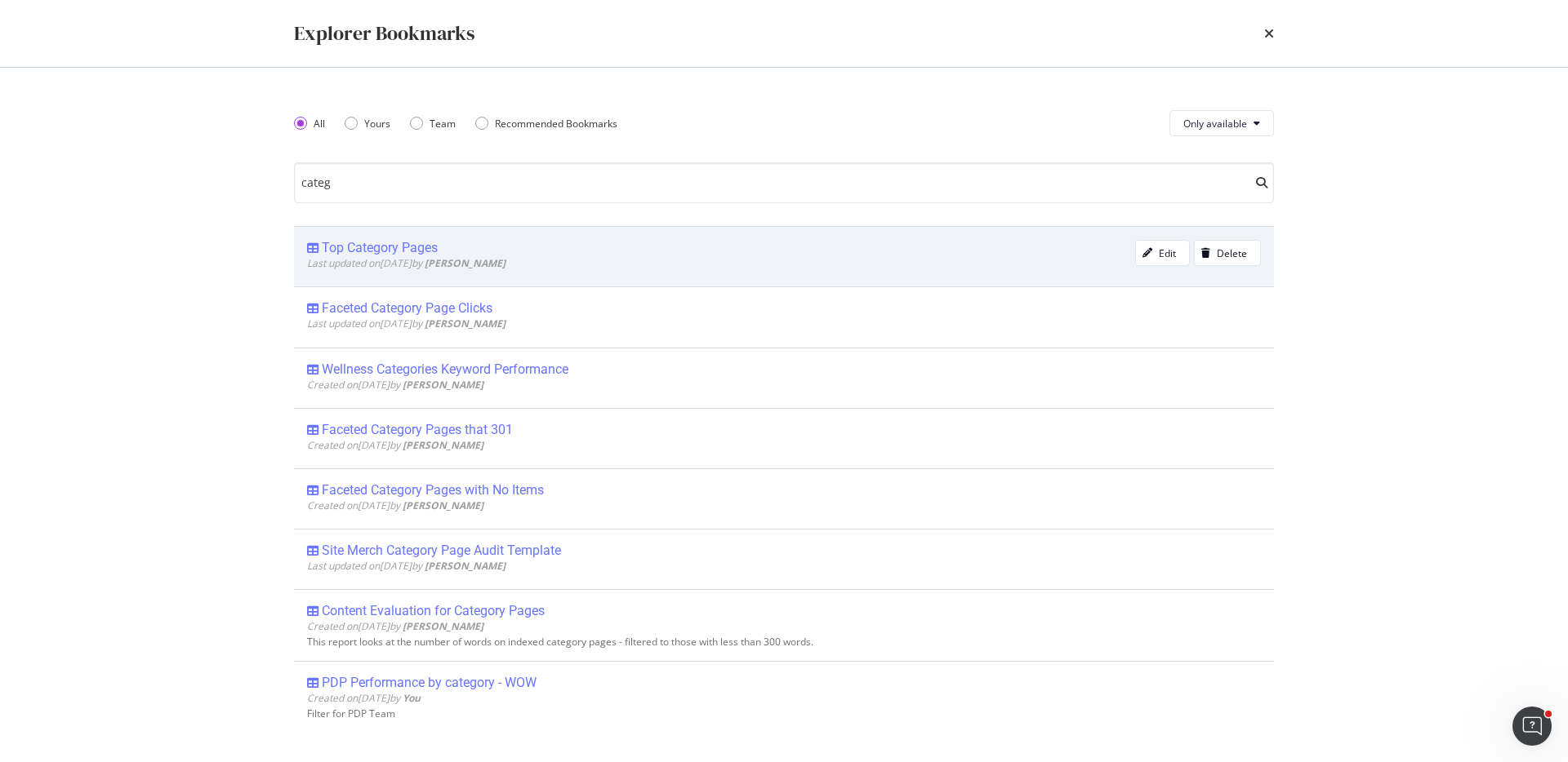
type input "categ"
click at [468, 246] on div "Top Category Pages" at bounding box center [721, 248] width 828 height 16
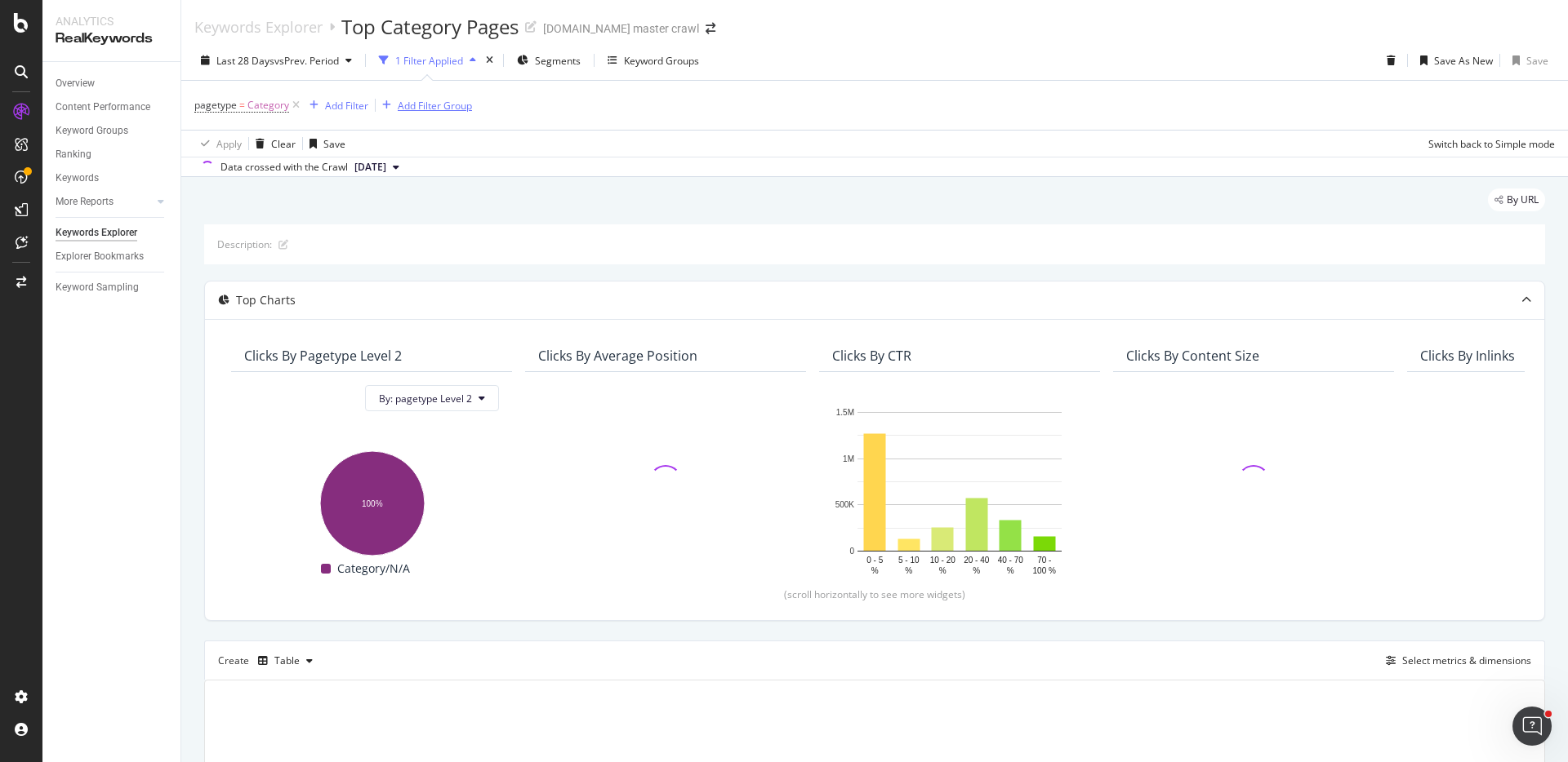
click at [295, 105] on icon at bounding box center [296, 105] width 13 height 16
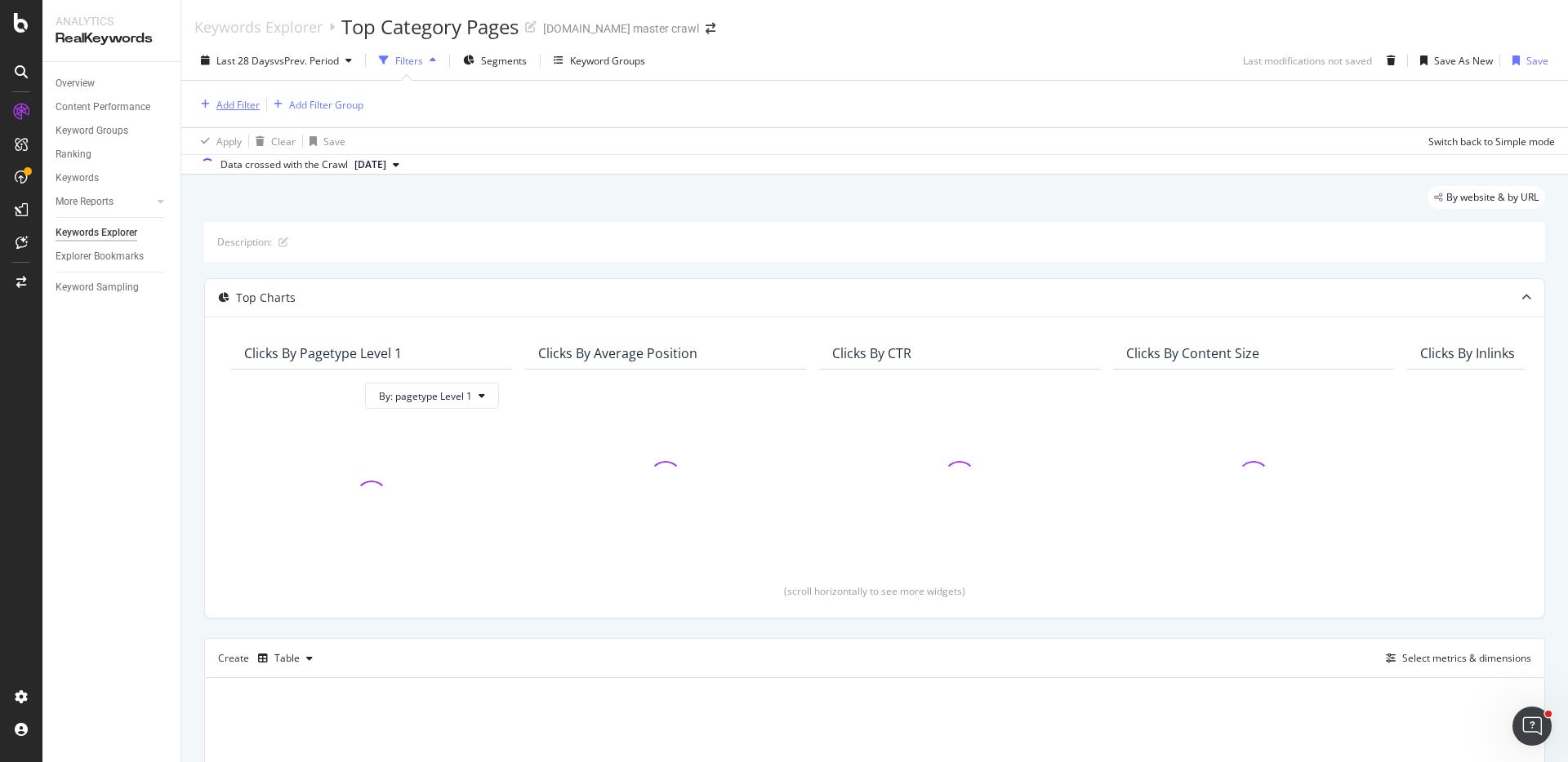
click at [226, 104] on div "Add Filter" at bounding box center [238, 105] width 43 height 13
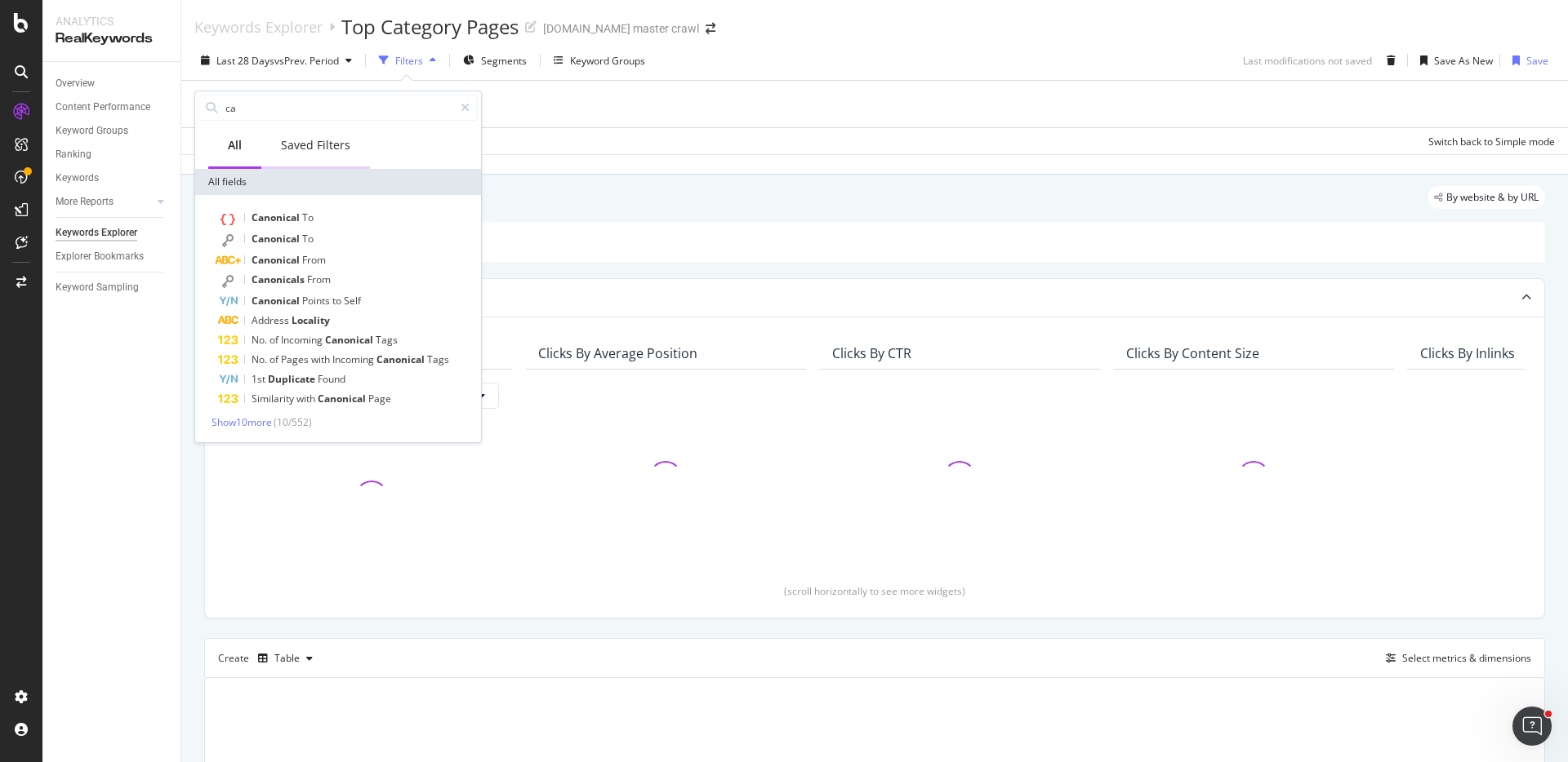
type input "c"
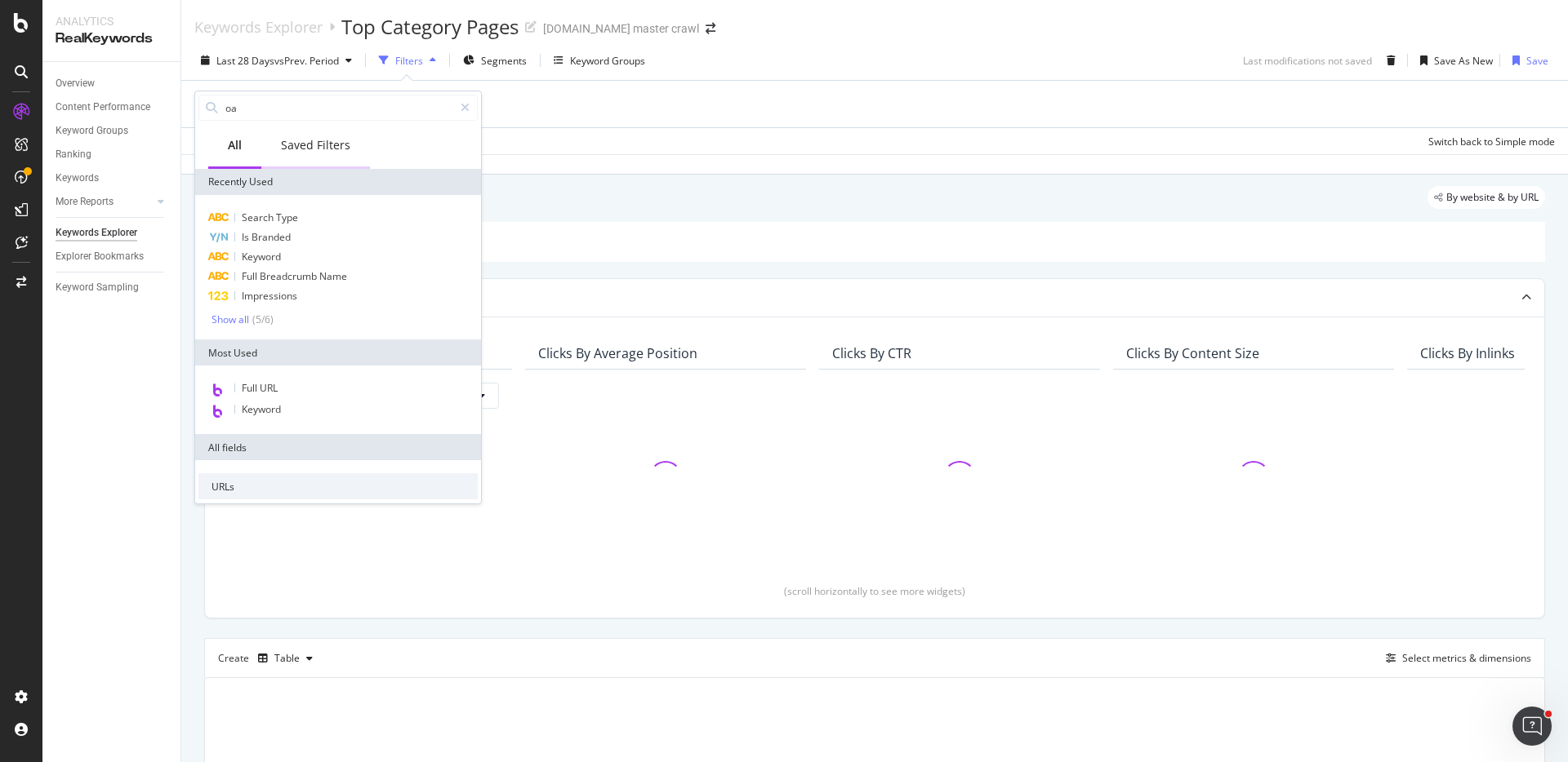
type input "o"
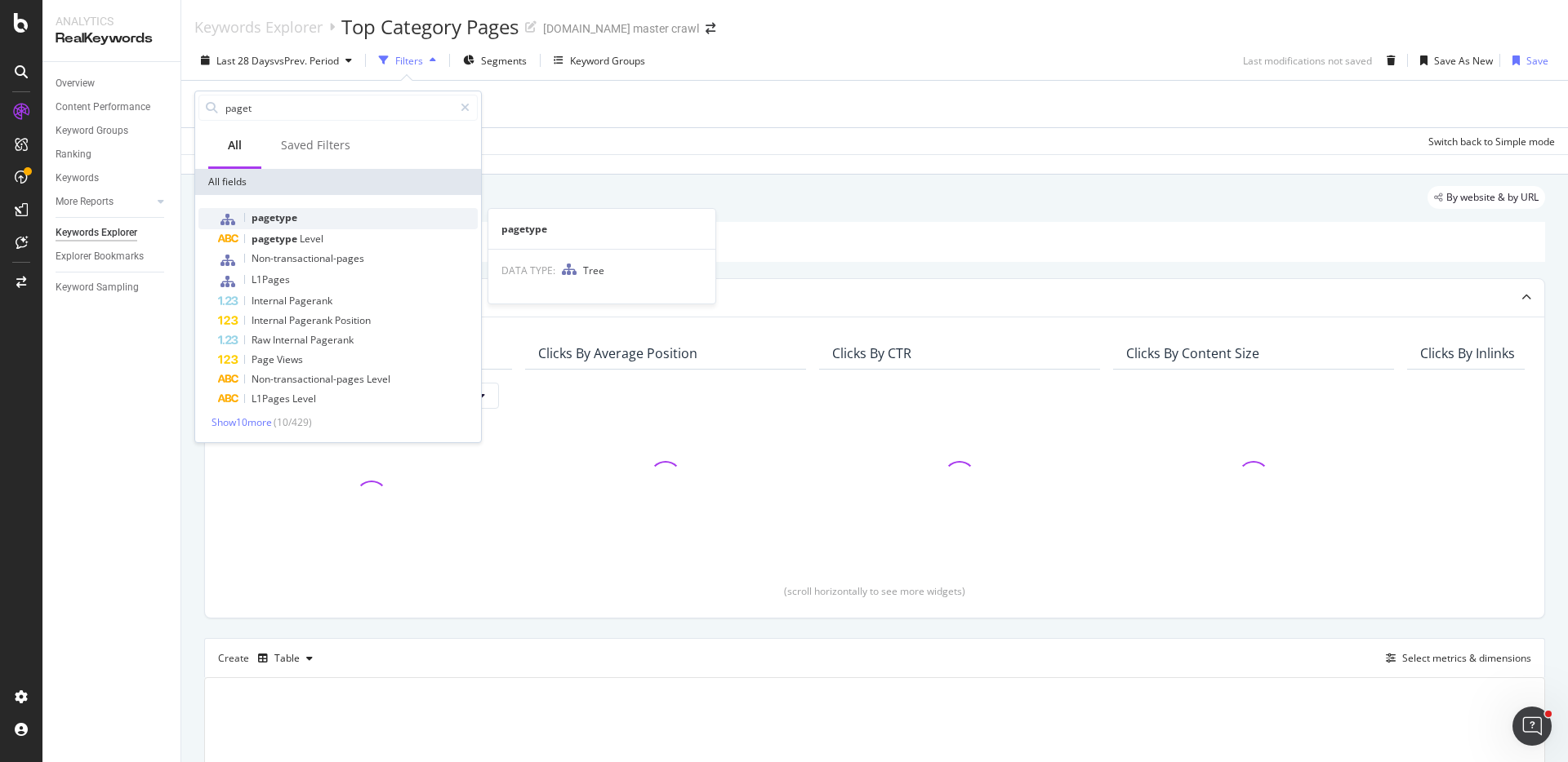
type input "paget"
click at [289, 216] on span "pagetype" at bounding box center [274, 217] width 46 height 13
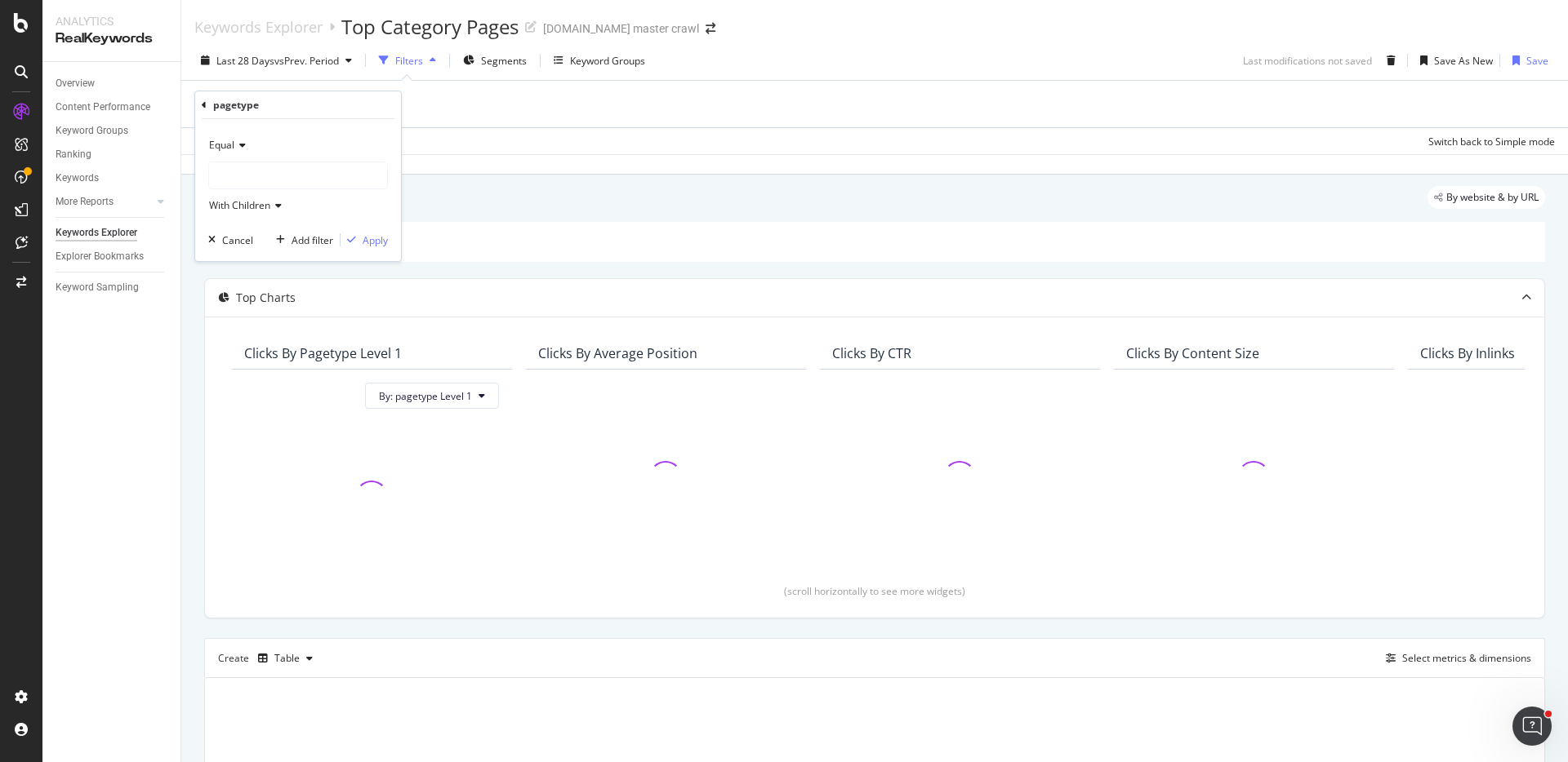
click at [243, 172] on div at bounding box center [298, 175] width 178 height 26
click at [271, 137] on div "Equal" at bounding box center [298, 145] width 180 height 26
click at [256, 172] on div "Equal" at bounding box center [299, 178] width 175 height 21
click at [257, 169] on div at bounding box center [298, 175] width 178 height 26
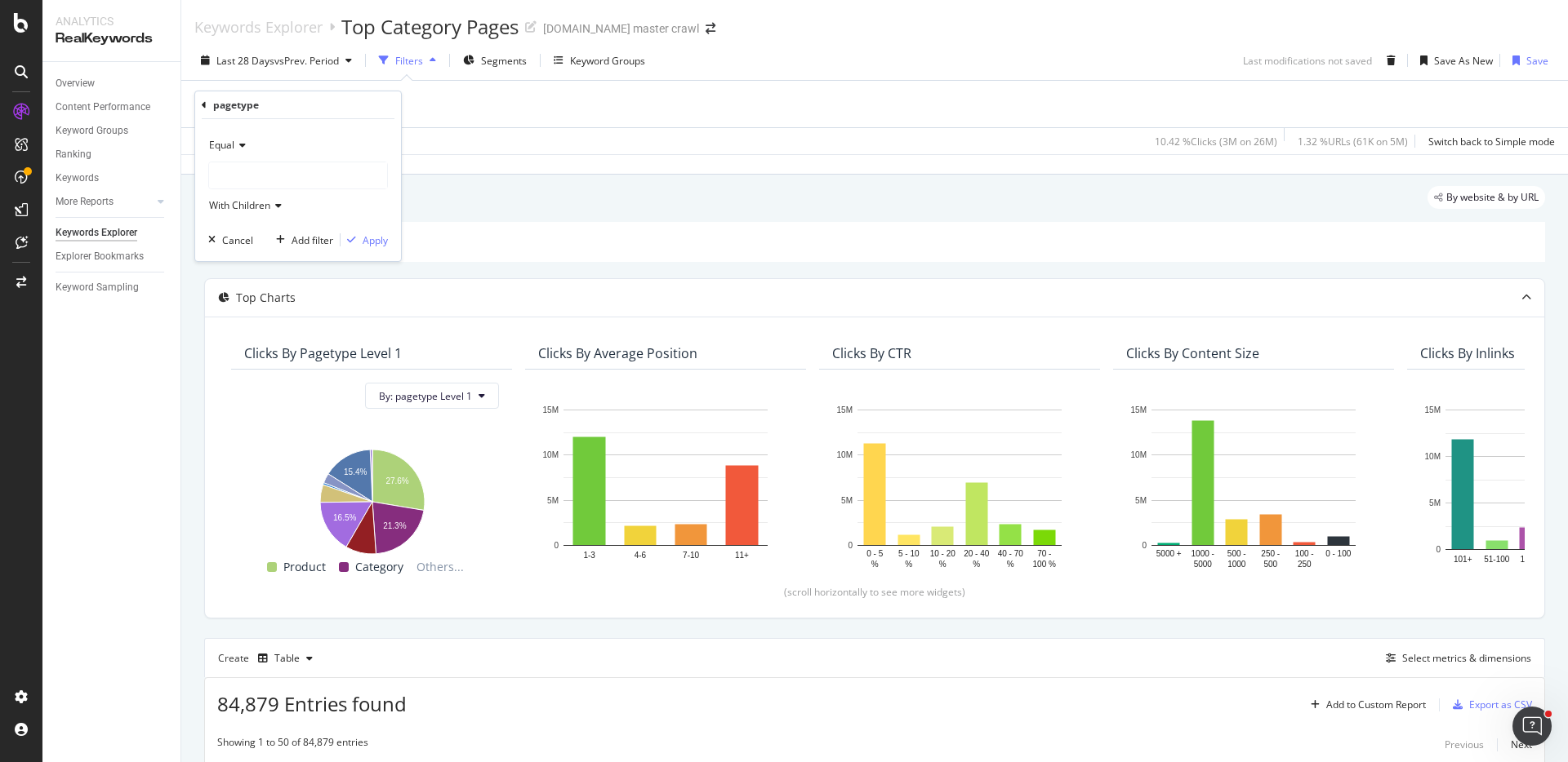
click at [297, 170] on div at bounding box center [298, 175] width 178 height 26
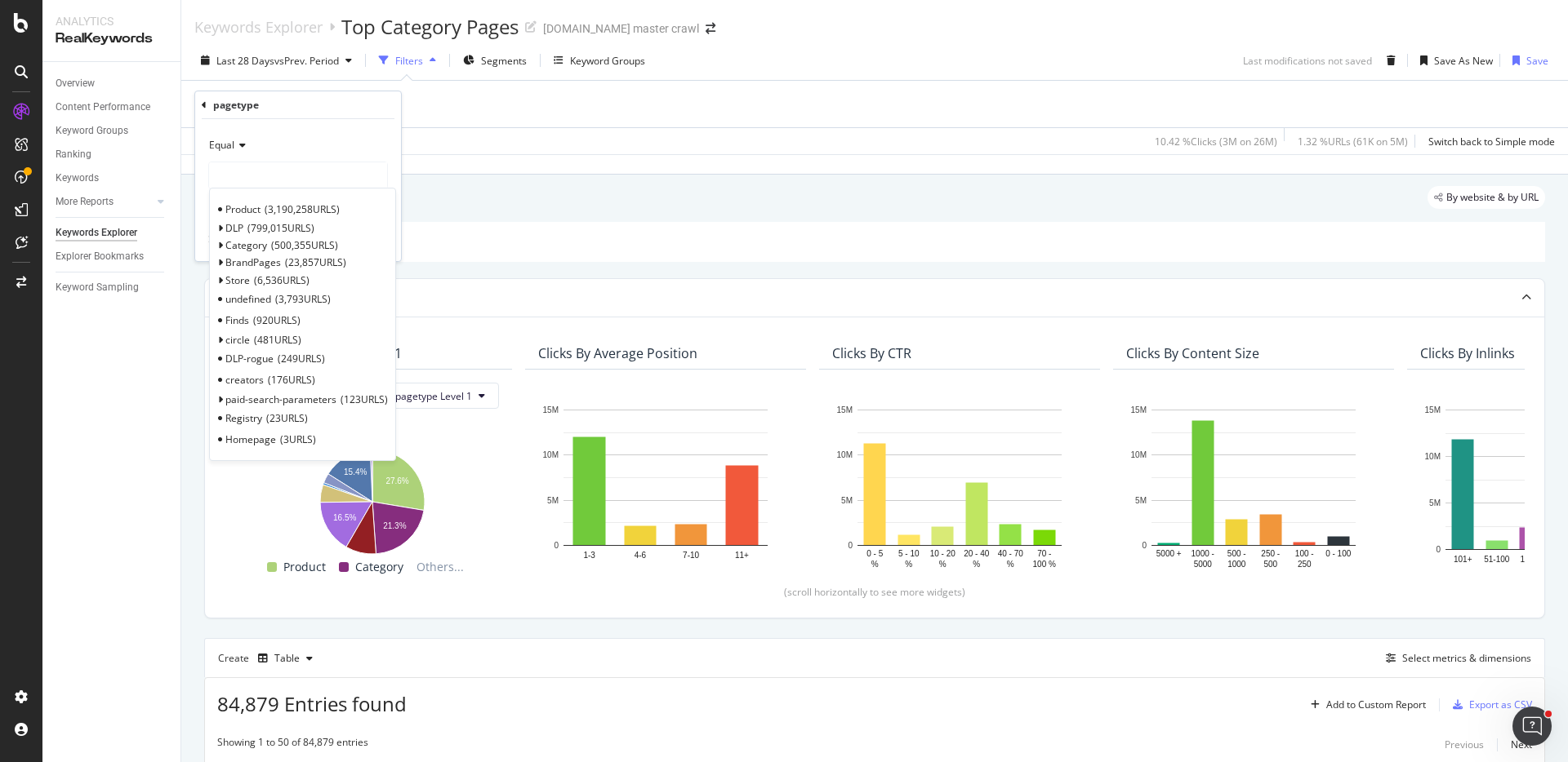
click at [0, 0] on span "Select" at bounding box center [0, 0] width 0 height 0
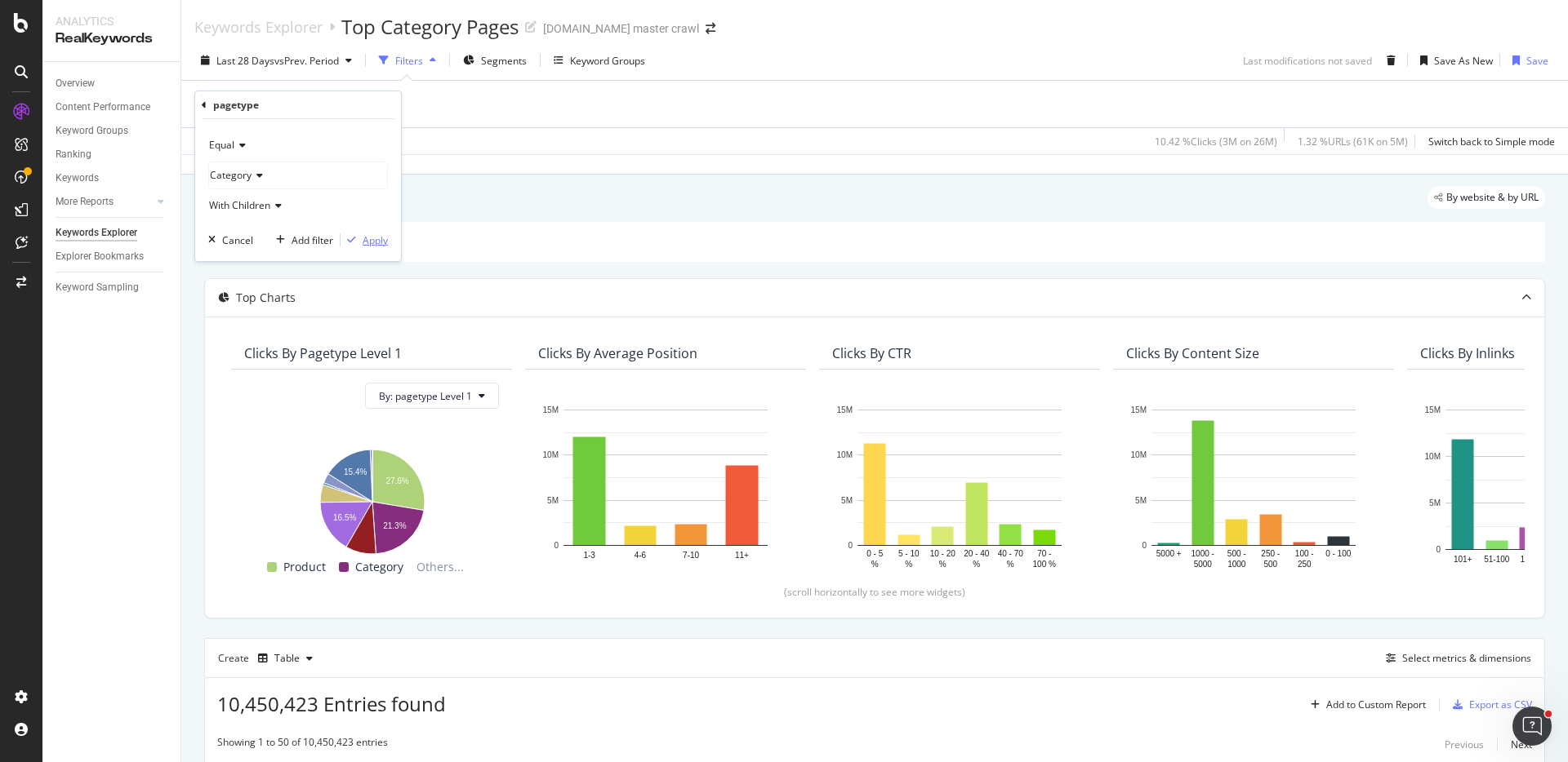
drag, startPoint x: 378, startPoint y: 241, endPoint x: 353, endPoint y: 181, distance: 65.0
click at [378, 241] on div "Apply" at bounding box center [375, 240] width 25 height 13
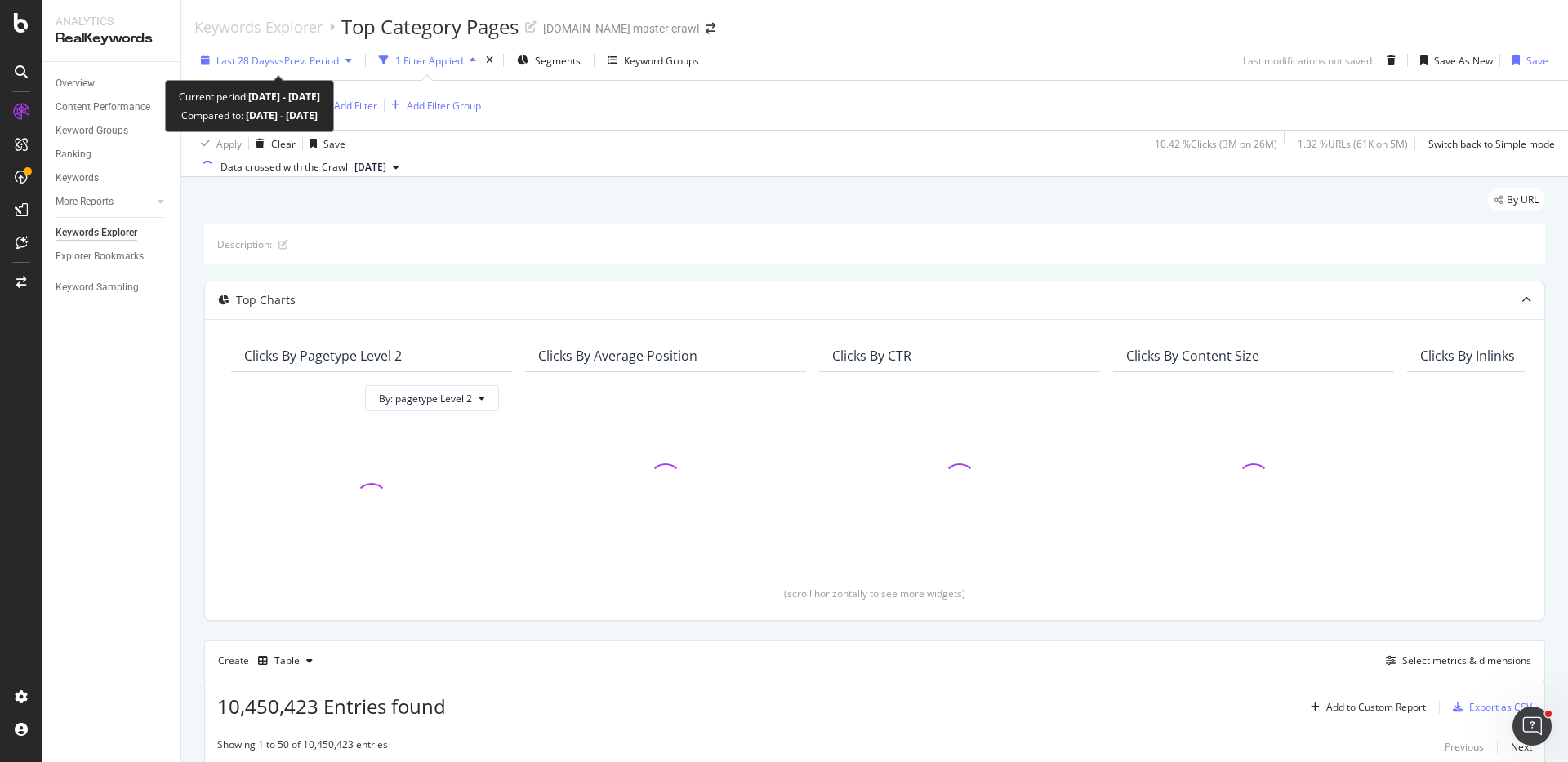
click at [252, 58] on span "Last 28 Days" at bounding box center [245, 61] width 58 height 13
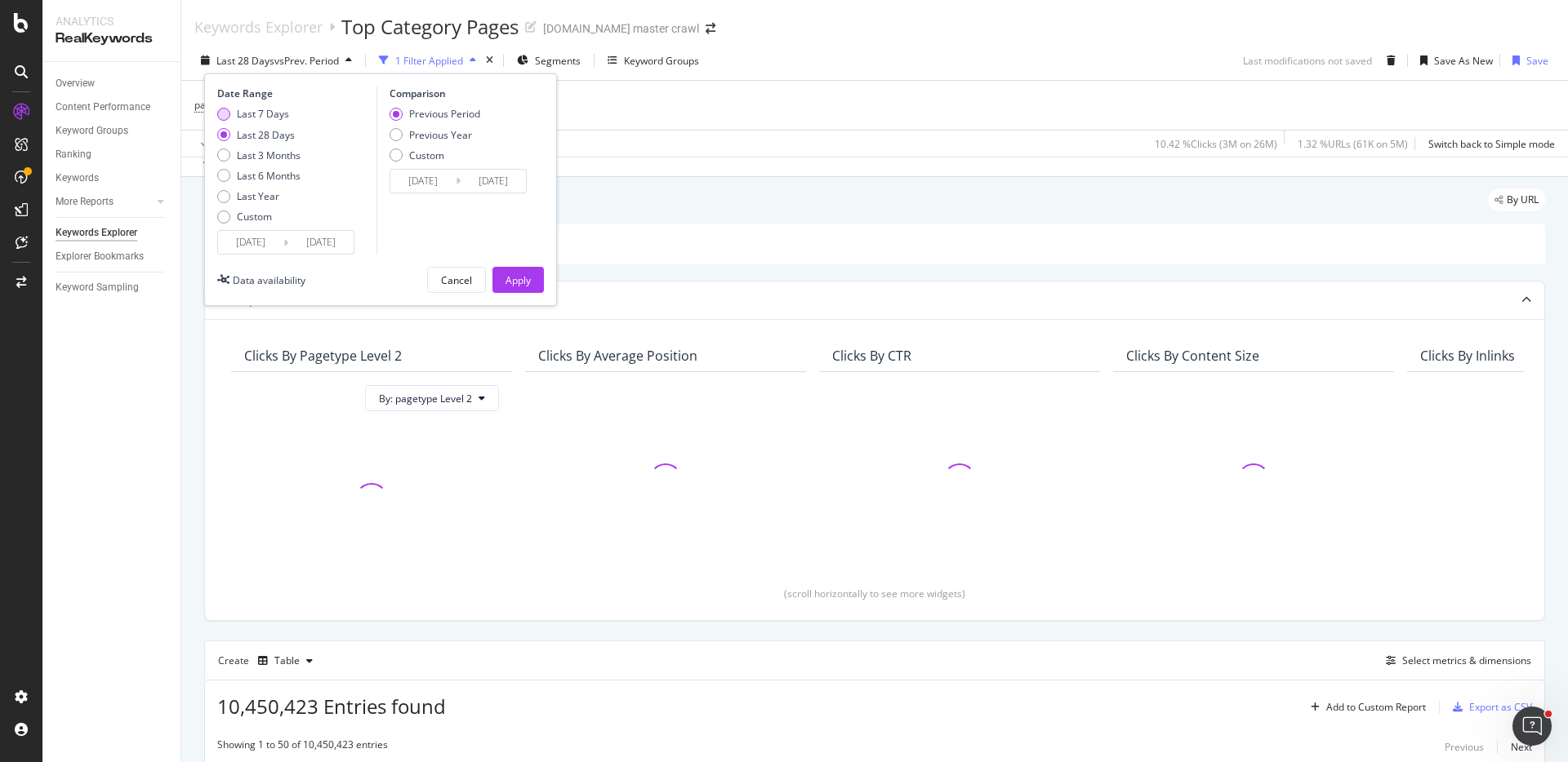
drag, startPoint x: 251, startPoint y: 115, endPoint x: 301, endPoint y: 117, distance: 50.0
click at [251, 115] on div "Last 7 Days" at bounding box center [263, 114] width 52 height 13
type input "2025/09/12"
type input "2025/09/05"
type input "2025/09/11"
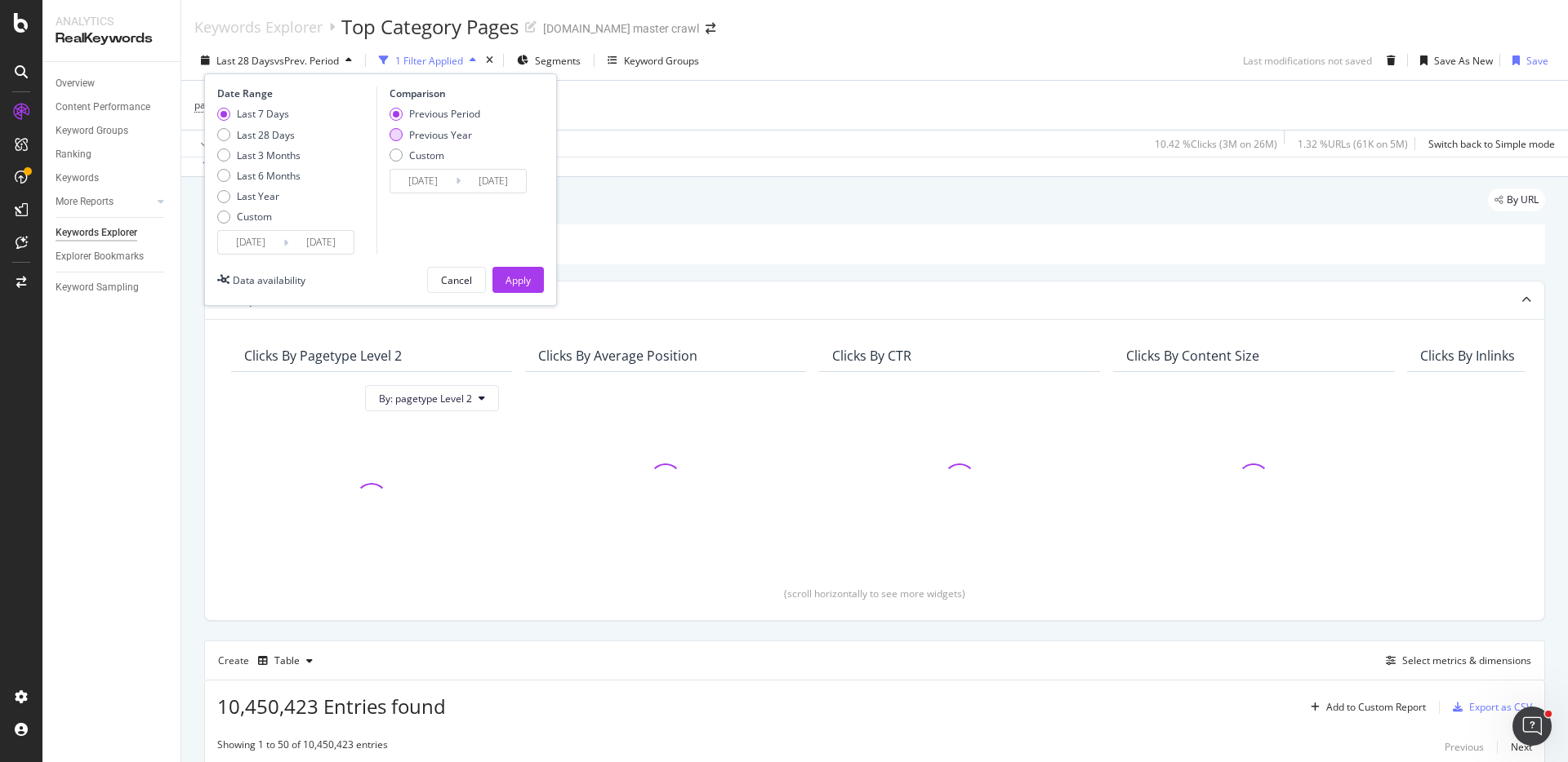
click at [434, 131] on div "Previous Year" at bounding box center [440, 135] width 63 height 13
type input "2024/09/13"
type input "2024/09/19"
click at [516, 284] on div "Apply" at bounding box center [518, 280] width 25 height 13
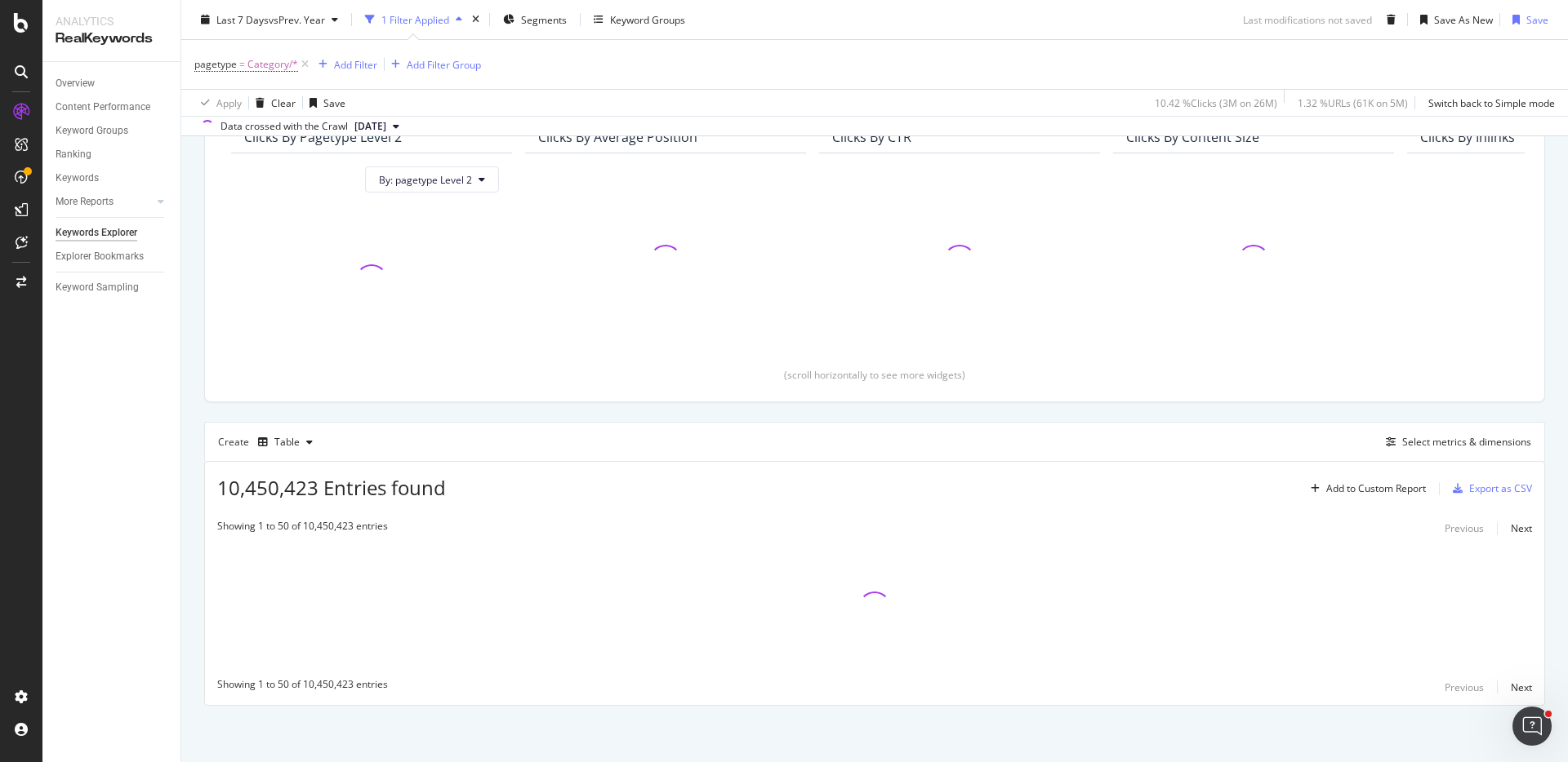
scroll to position [219, 0]
click at [1443, 435] on div "Select metrics & dimensions" at bounding box center [1466, 441] width 129 height 13
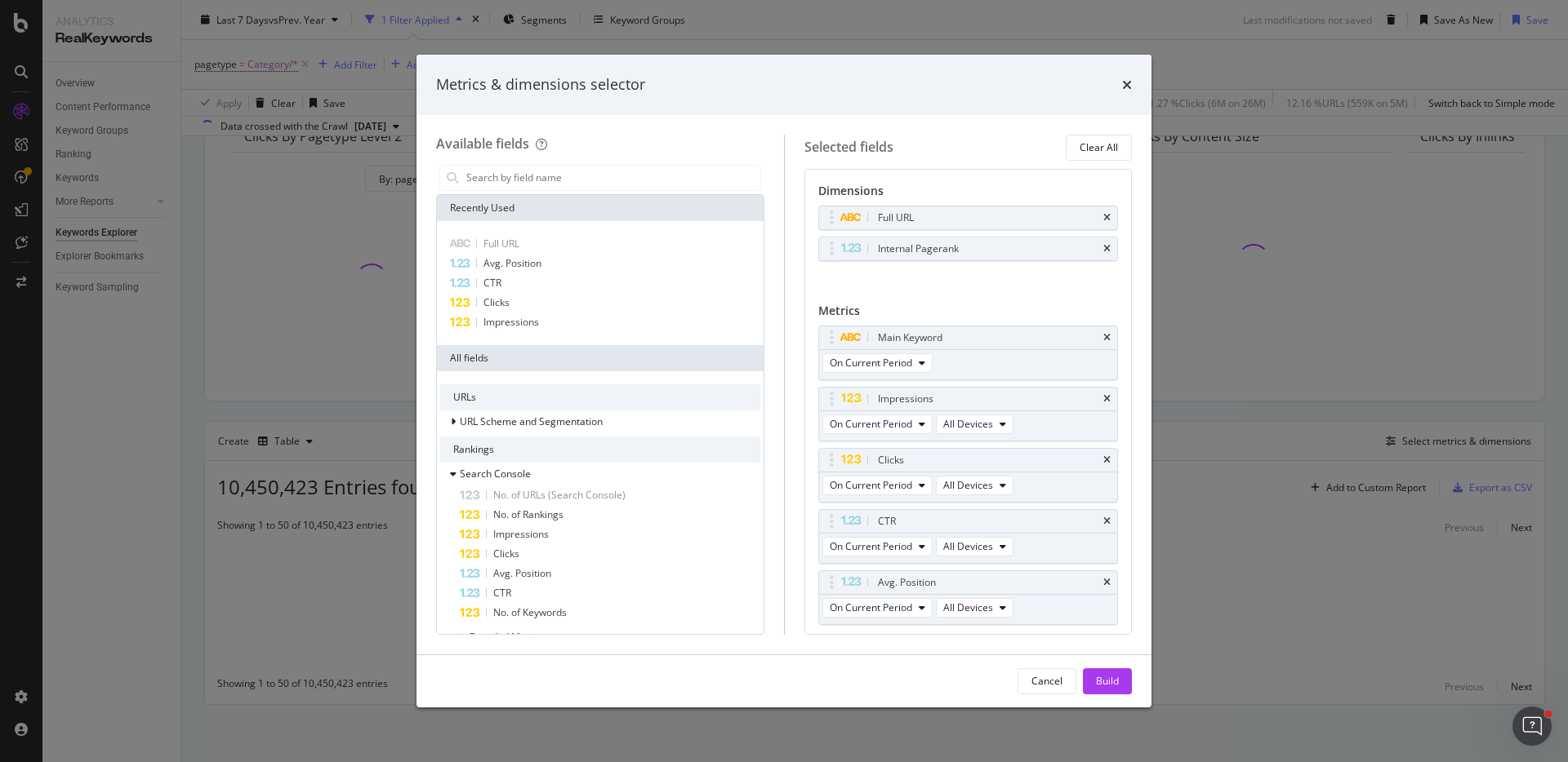
click at [197, 406] on div "Metrics & dimensions selector Available fields Recently Used Full URL Avg. Posi…" at bounding box center [784, 381] width 1568 height 762
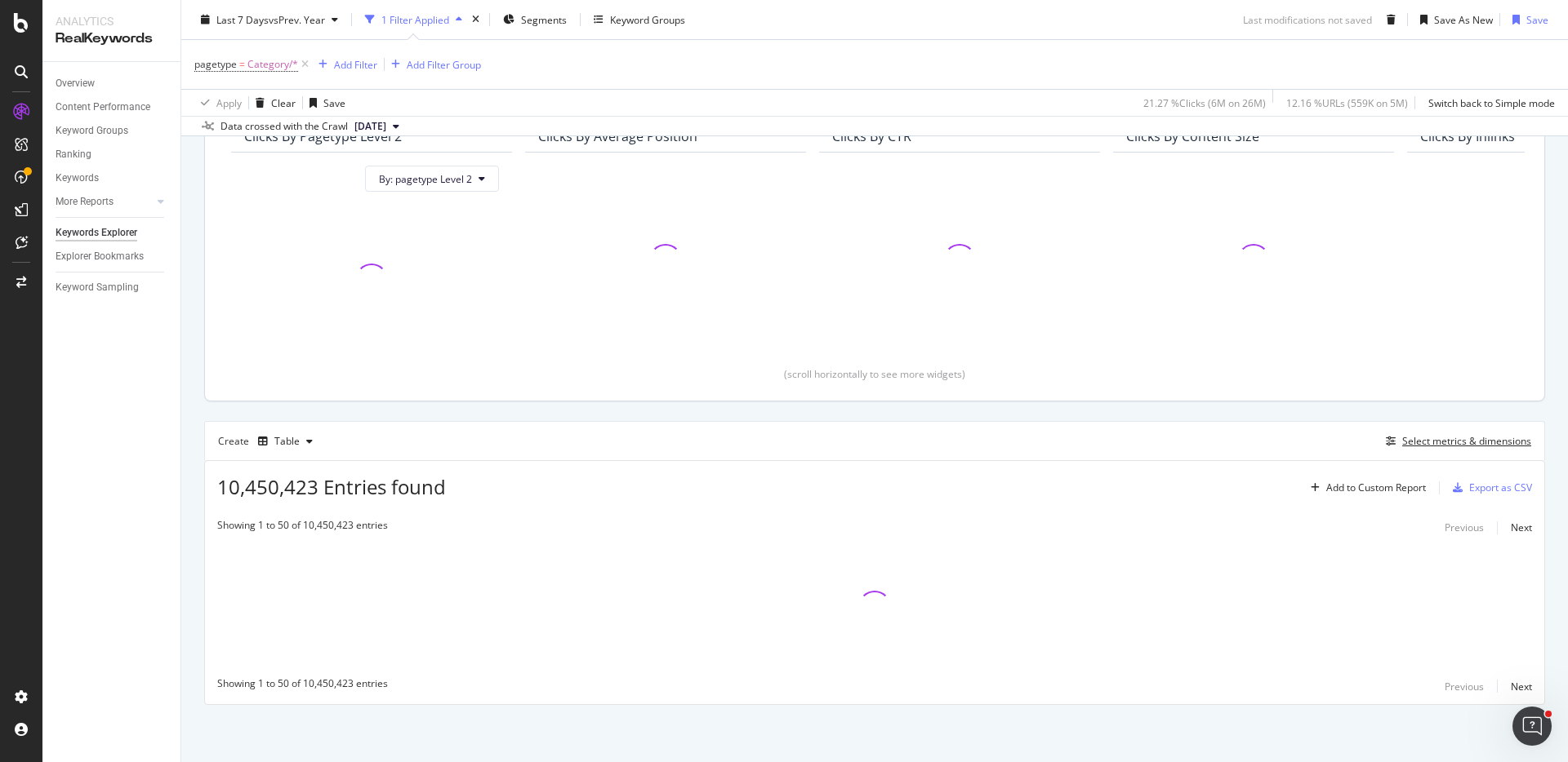
scroll to position [218, 0]
click at [1441, 438] on div "Select metrics & dimensions" at bounding box center [1466, 442] width 129 height 13
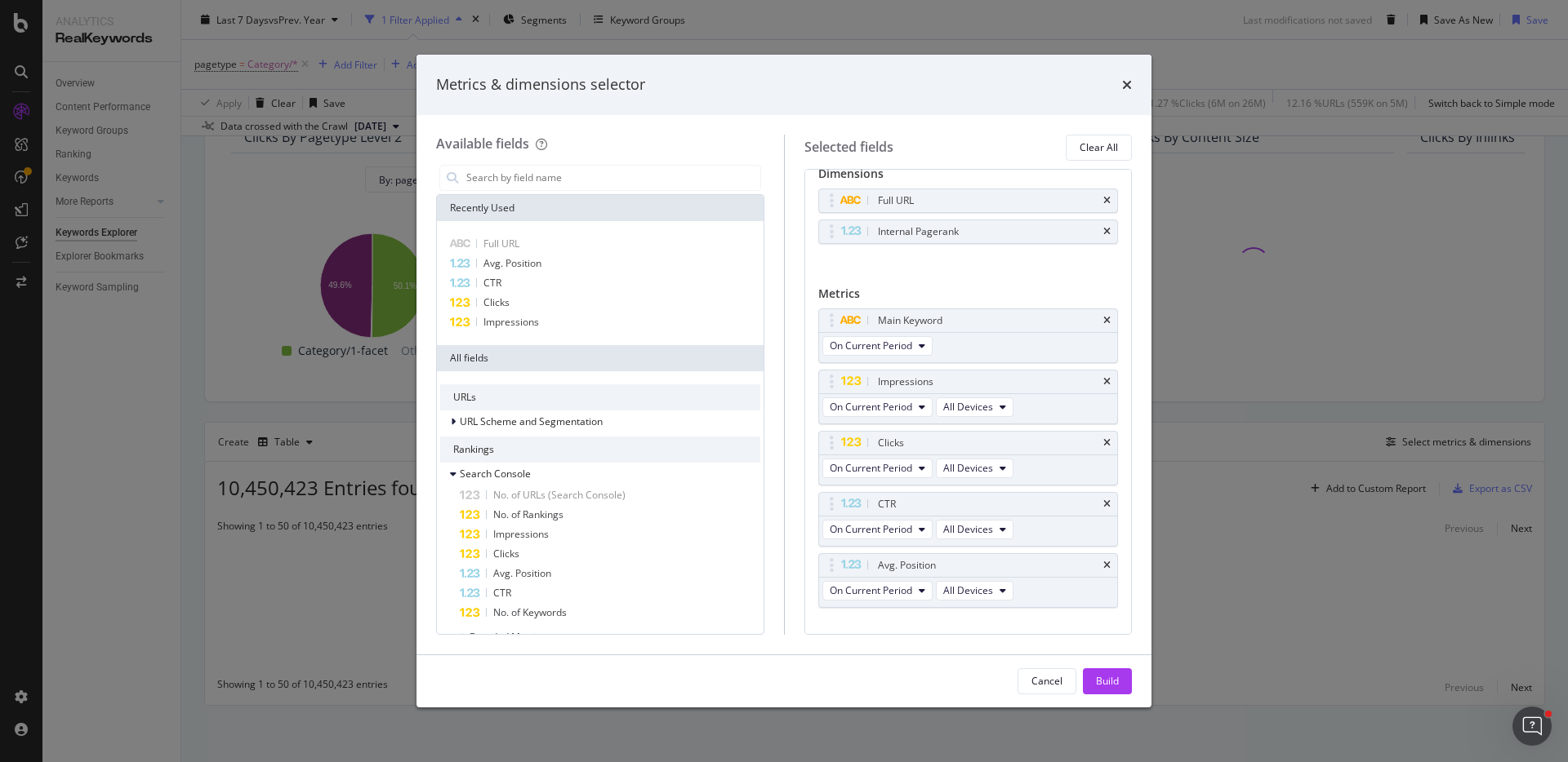
scroll to position [0, 0]
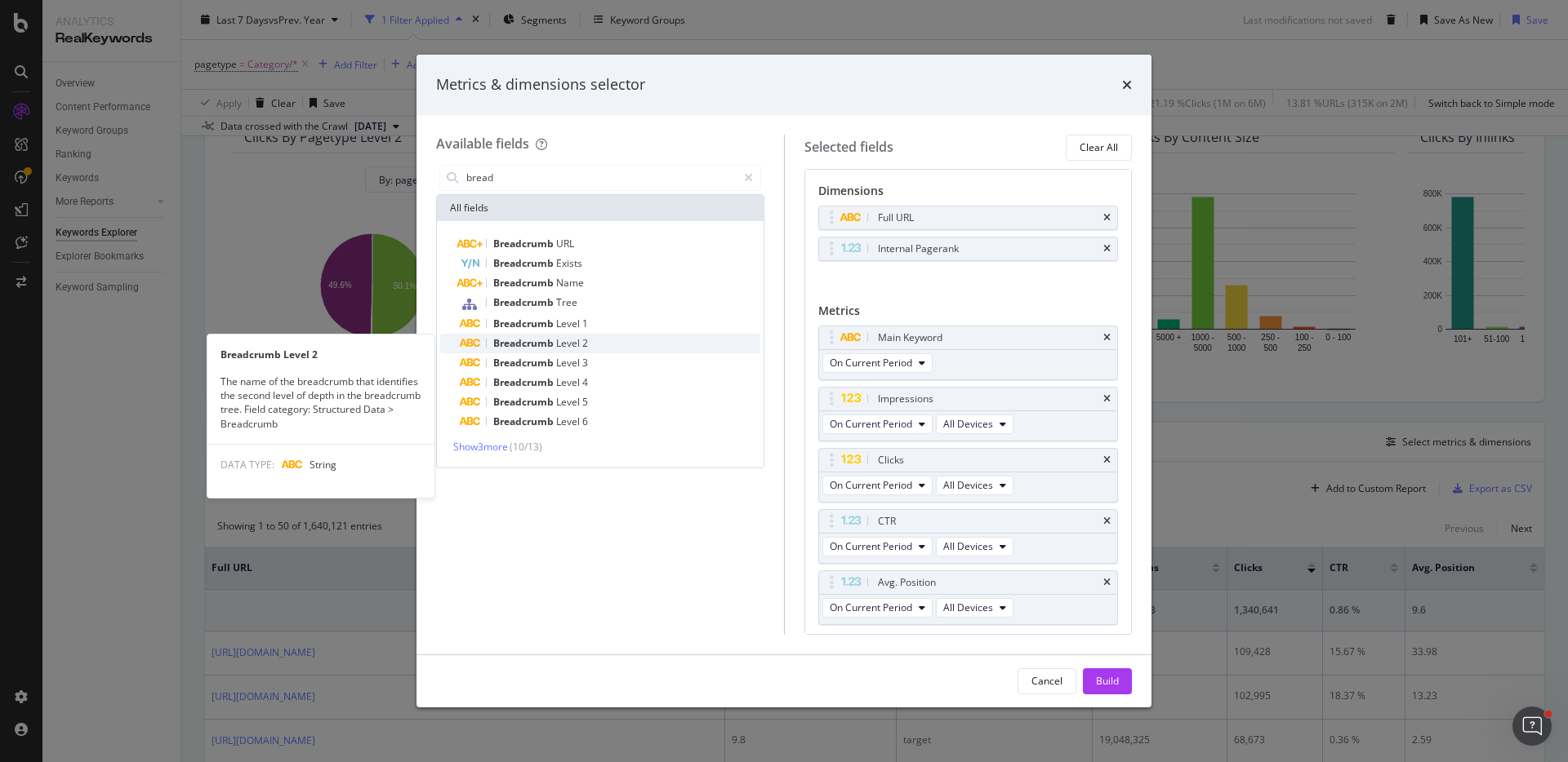
type input "bread"
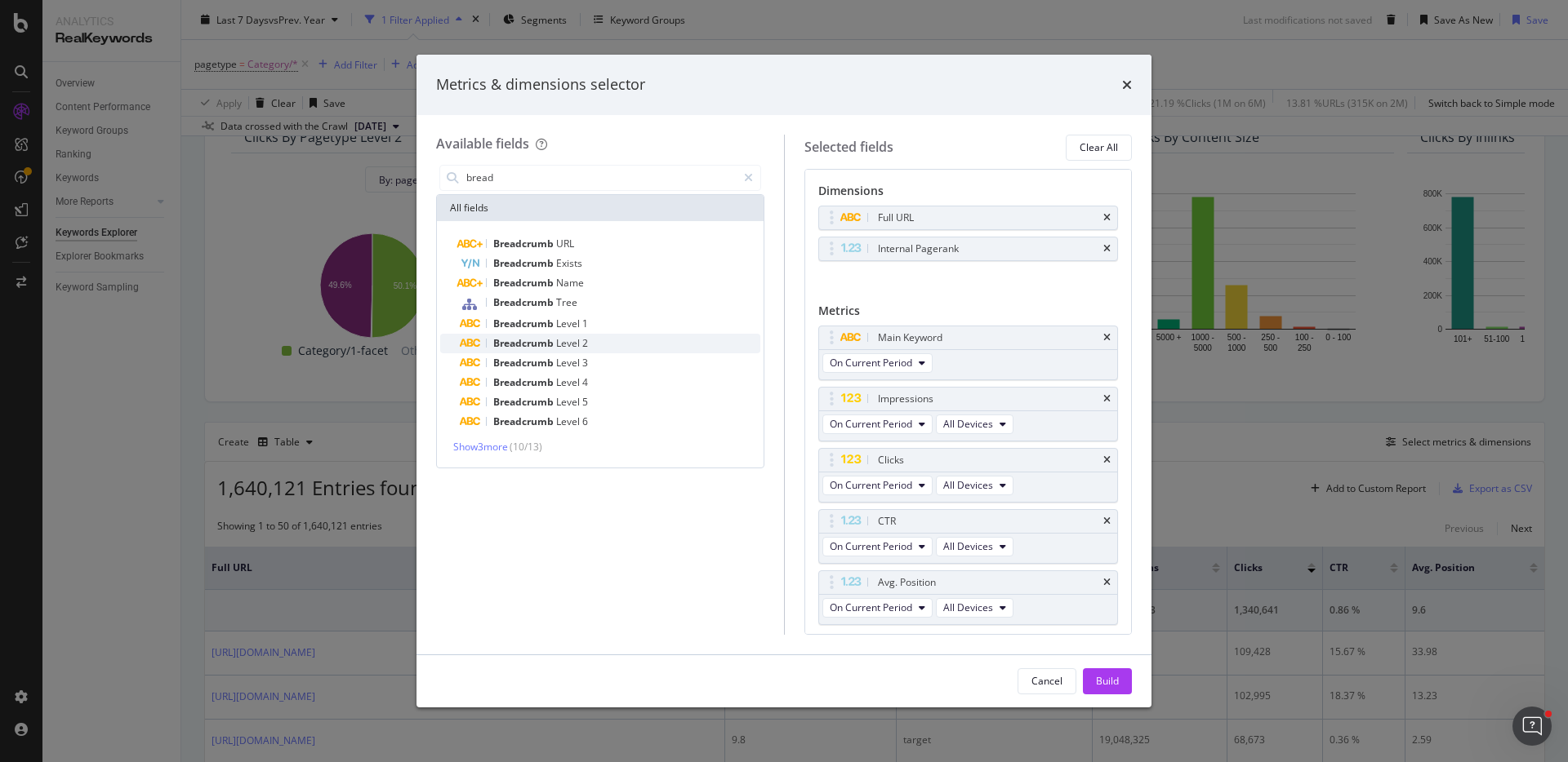
click at [595, 346] on div "Breadcrumb Level 2" at bounding box center [610, 343] width 300 height 19
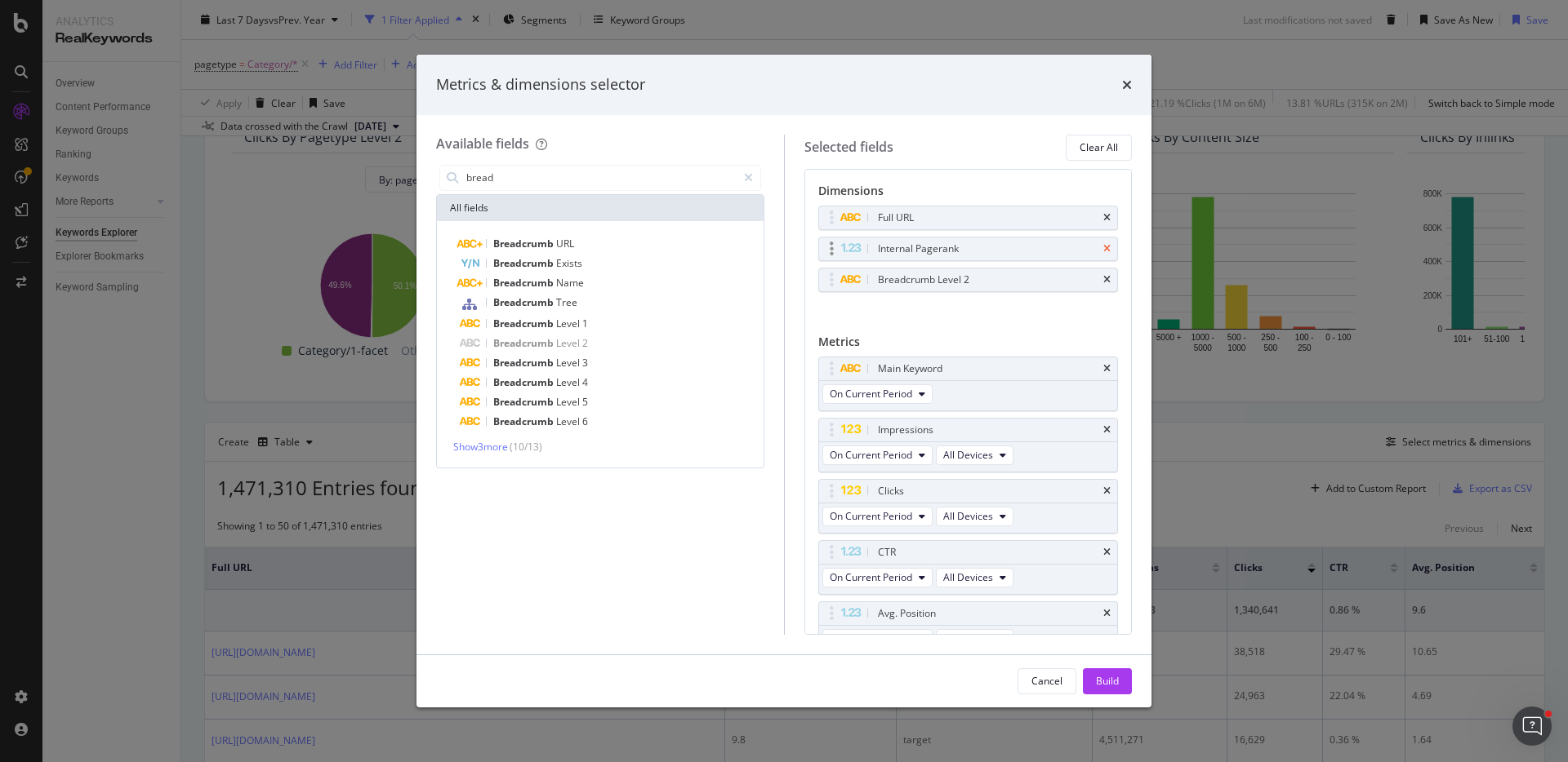
click at [1104, 216] on icon "times" at bounding box center [1107, 218] width 8 height 10
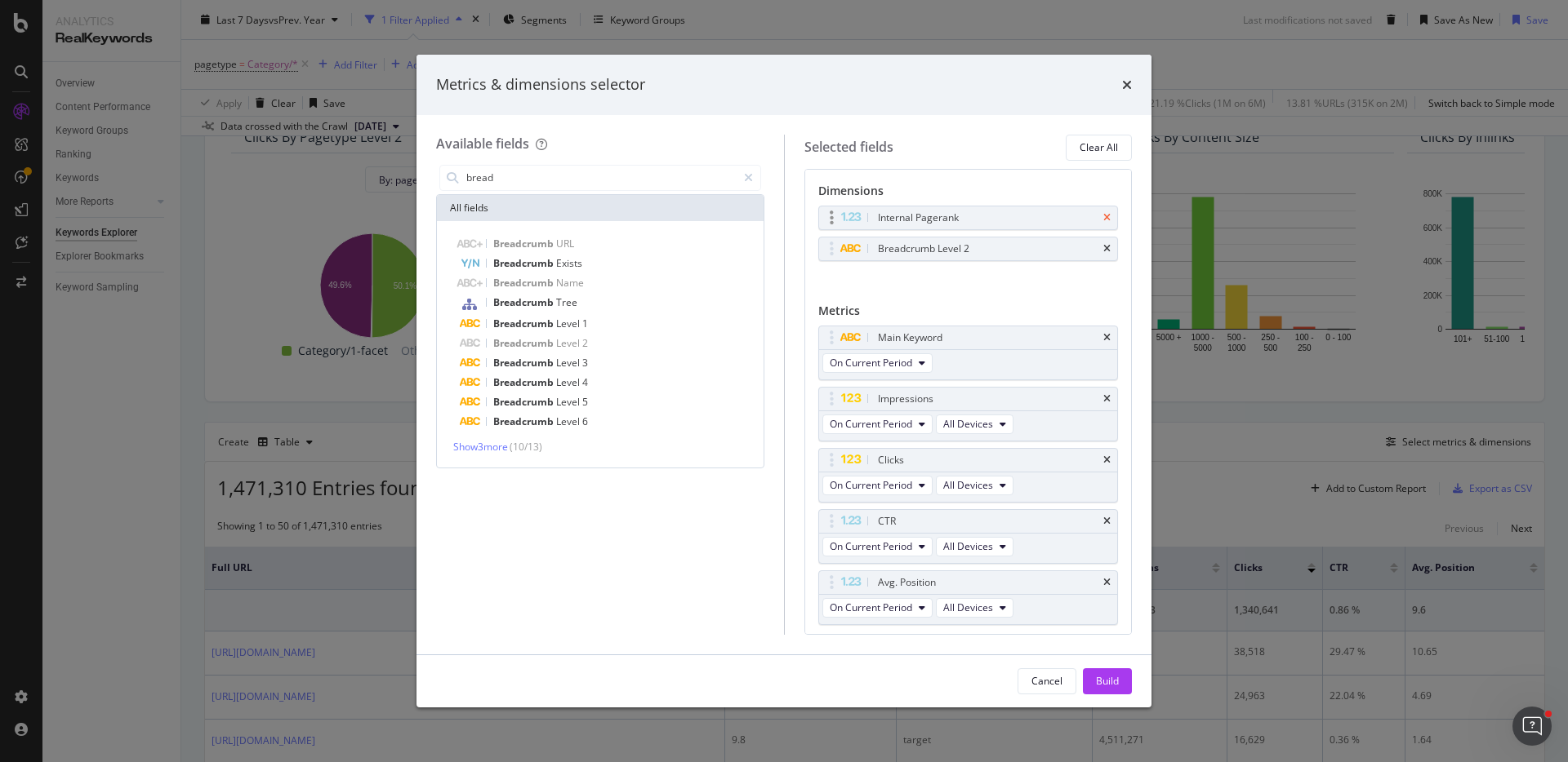
click at [1110, 215] on icon "times" at bounding box center [1107, 218] width 8 height 10
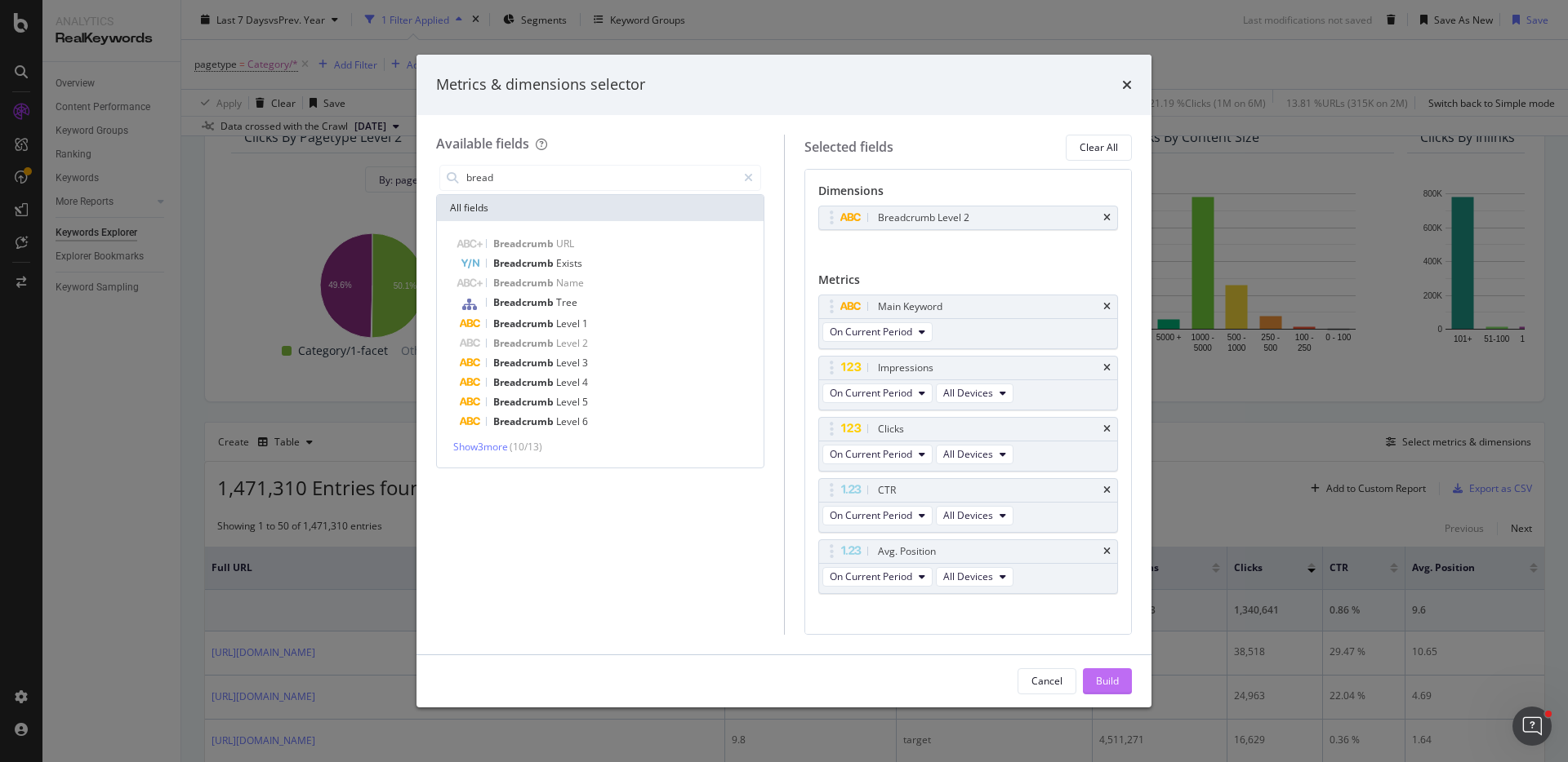
click at [1102, 675] on div "Build" at bounding box center [1107, 681] width 23 height 13
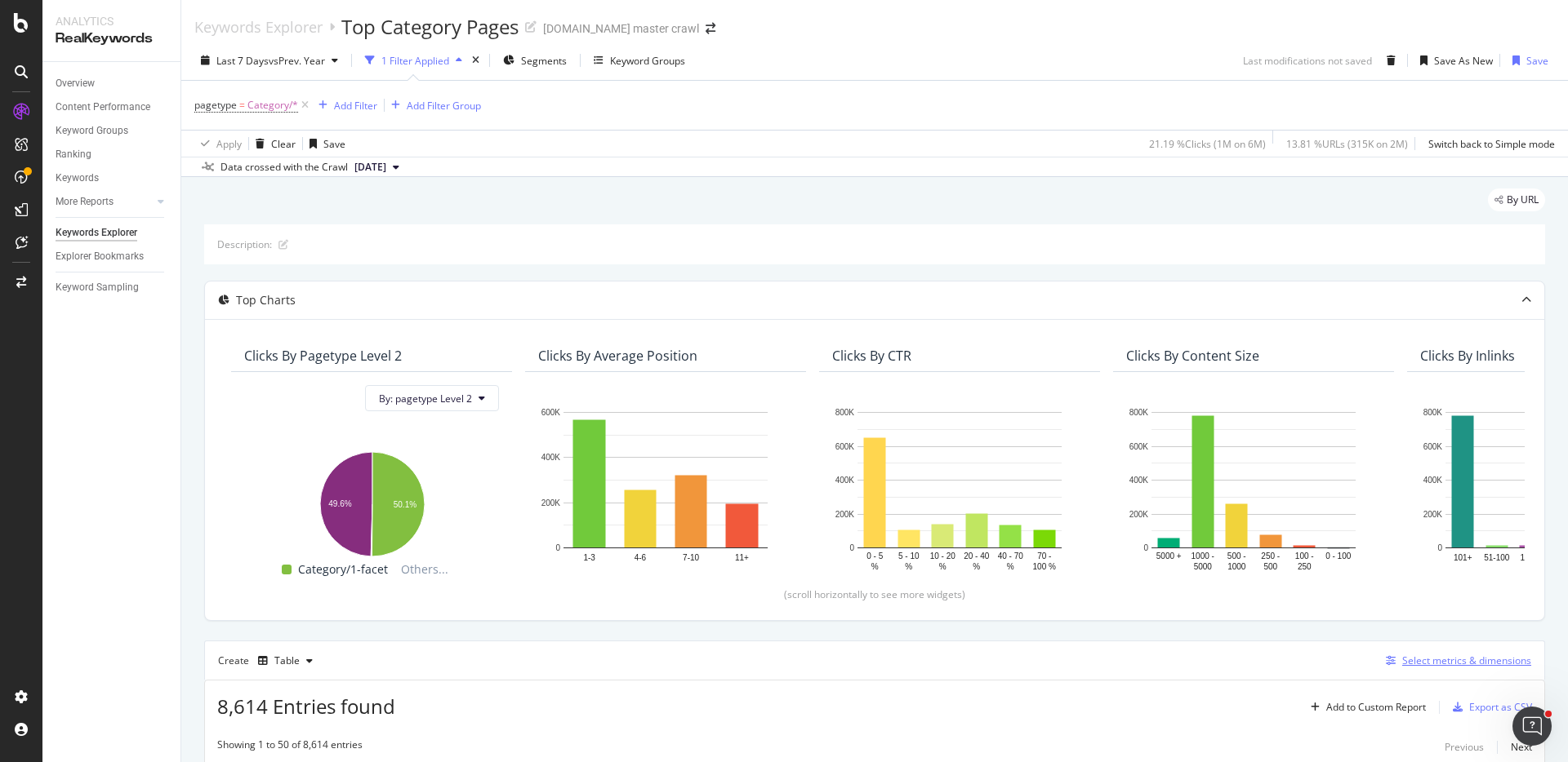
click at [1449, 659] on div "Select metrics & dimensions" at bounding box center [1466, 660] width 129 height 13
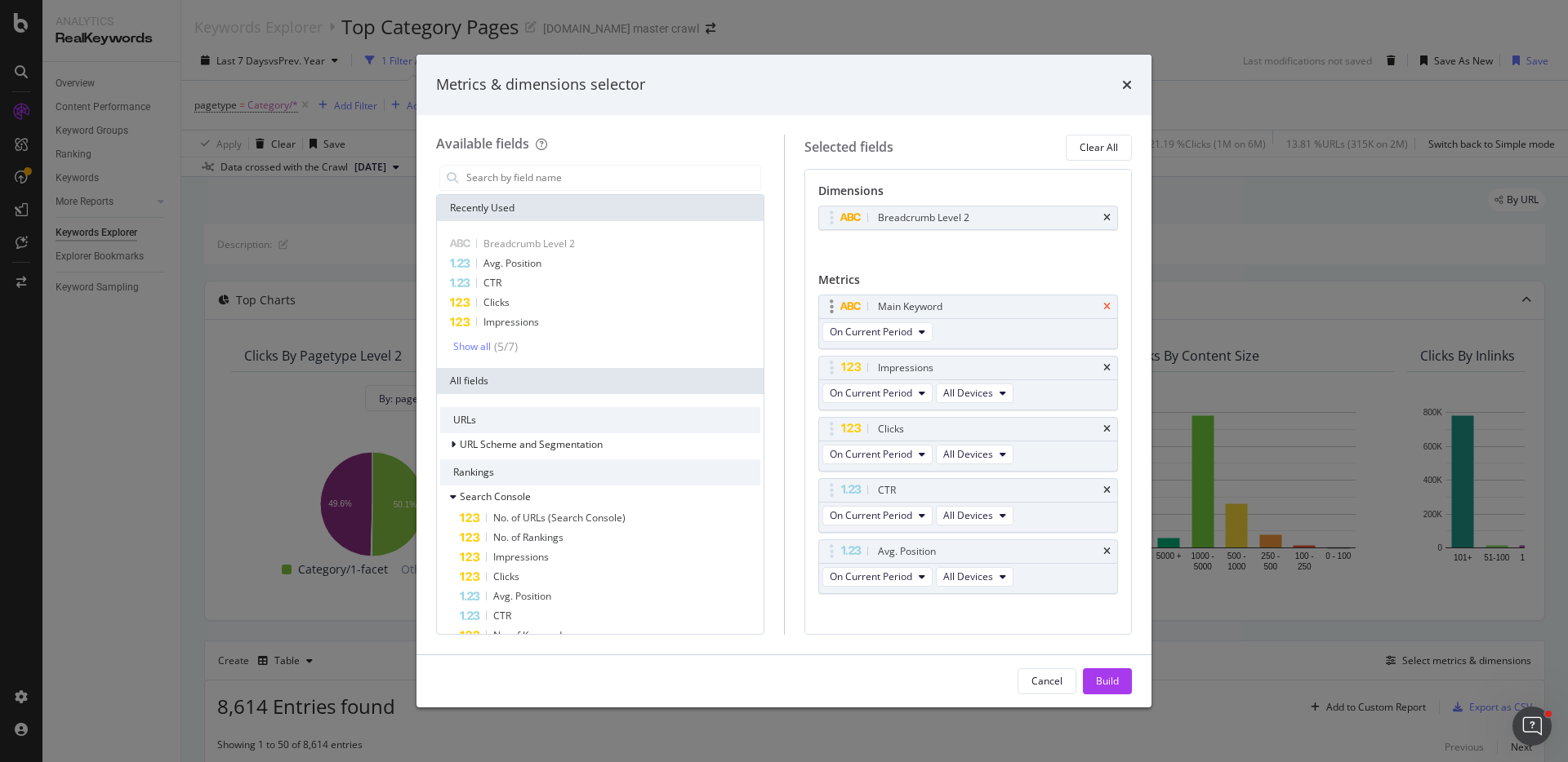
click at [1103, 304] on icon "times" at bounding box center [1107, 307] width 8 height 10
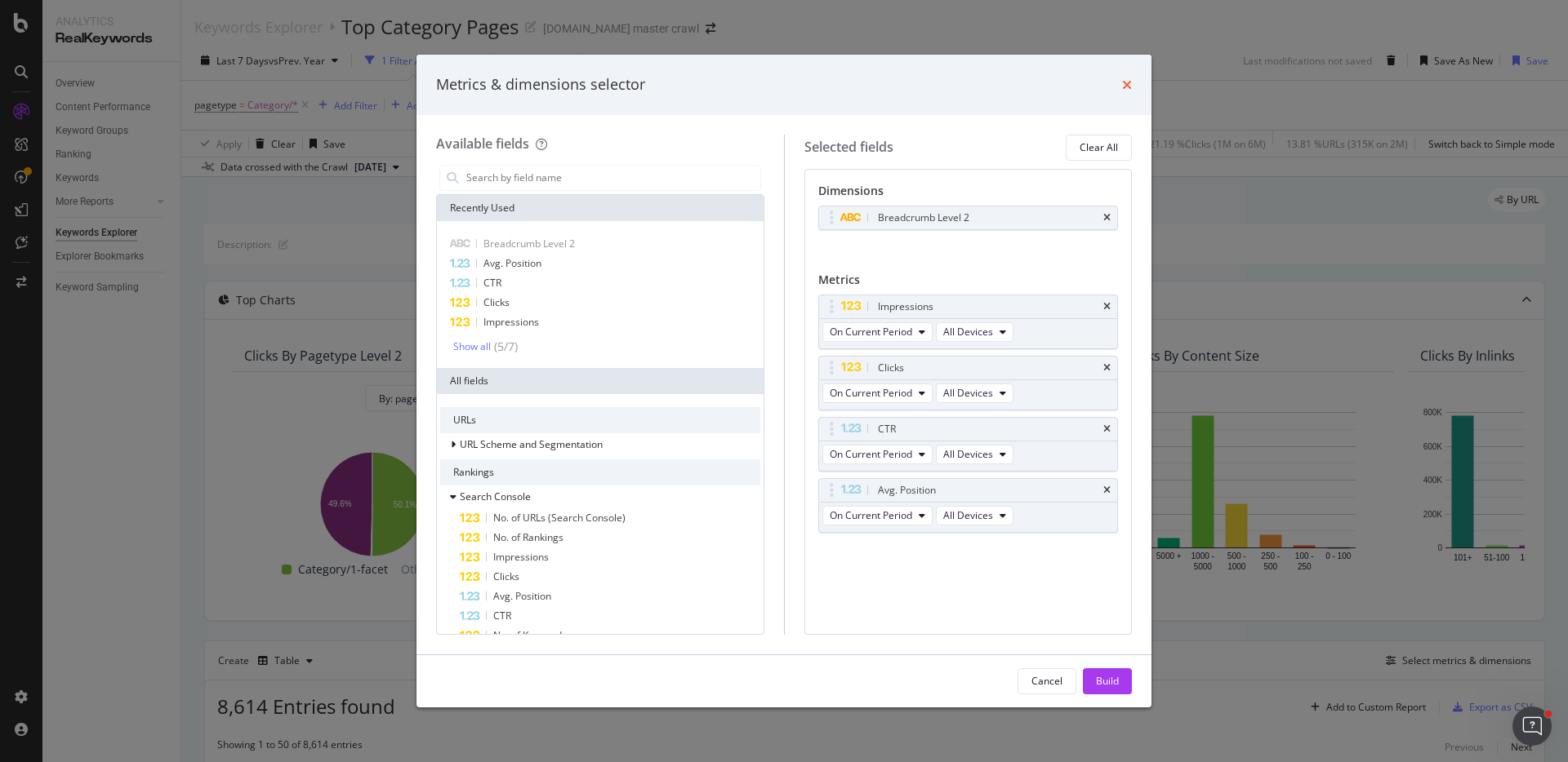
click at [1127, 89] on icon "times" at bounding box center [1127, 84] width 10 height 13
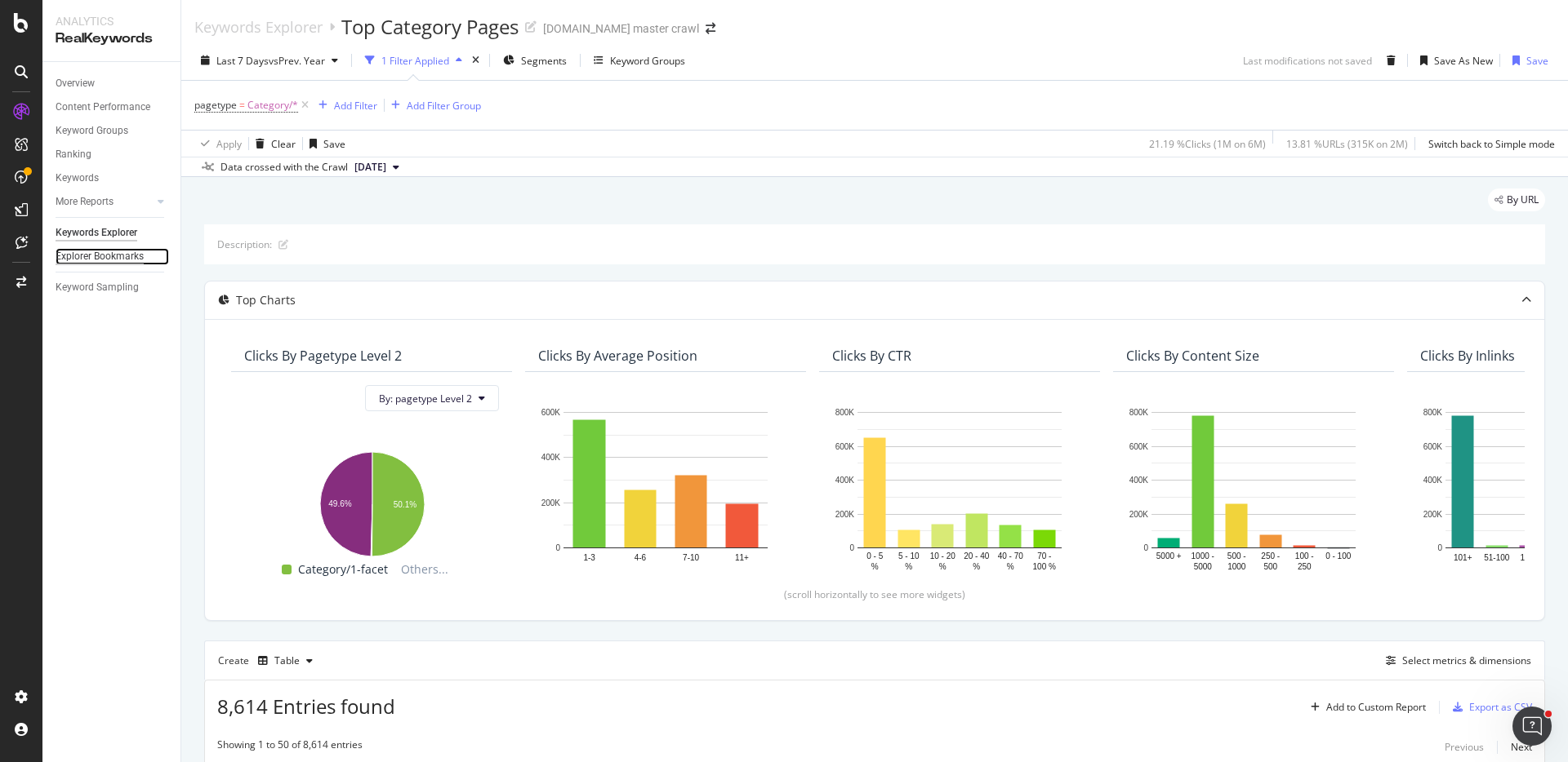
click at [118, 255] on div "Explorer Bookmarks" at bounding box center [100, 256] width 89 height 17
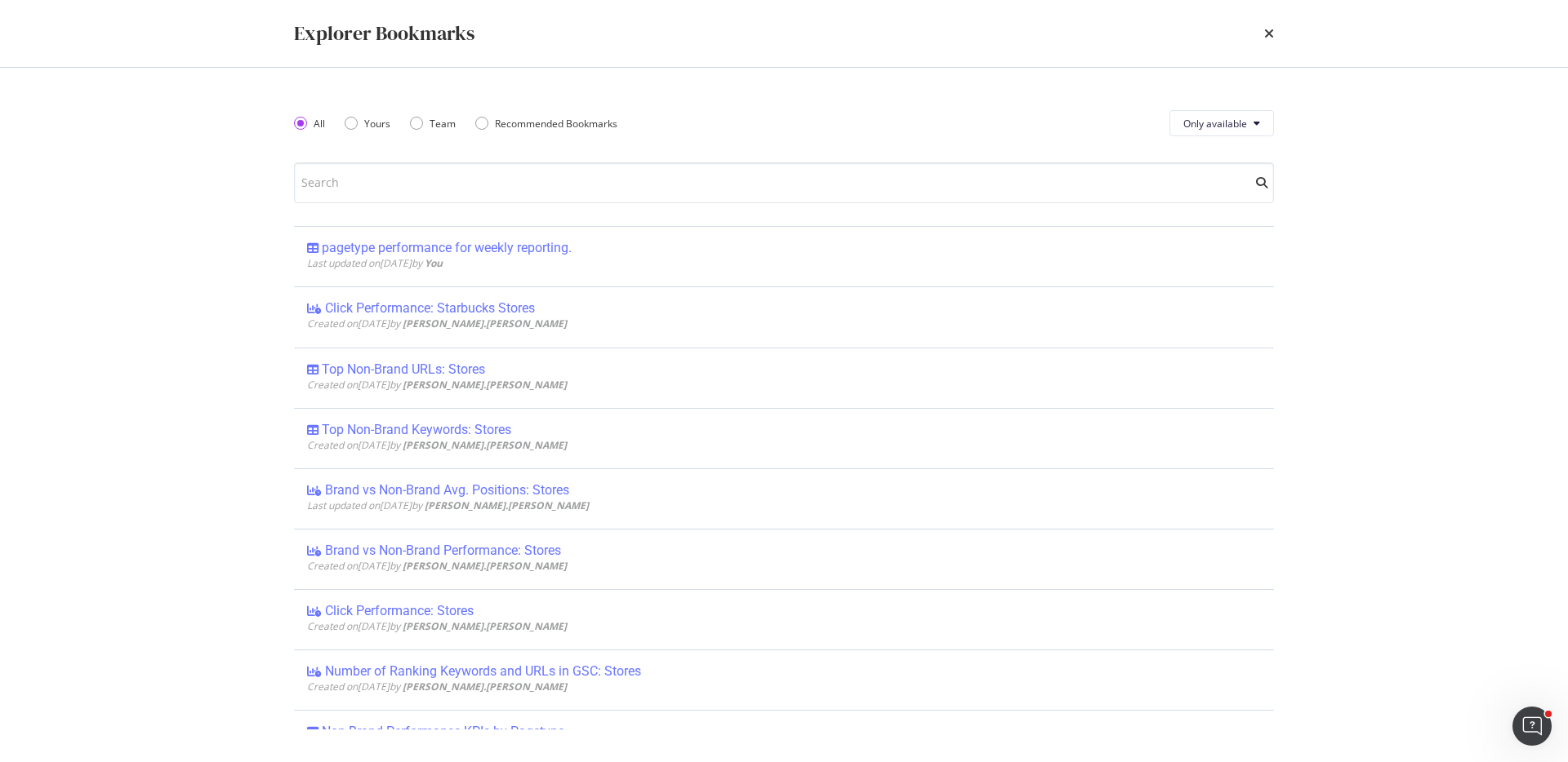
click at [369, 254] on div "pagetype performance for weekly reporting." at bounding box center [446, 248] width 250 height 16
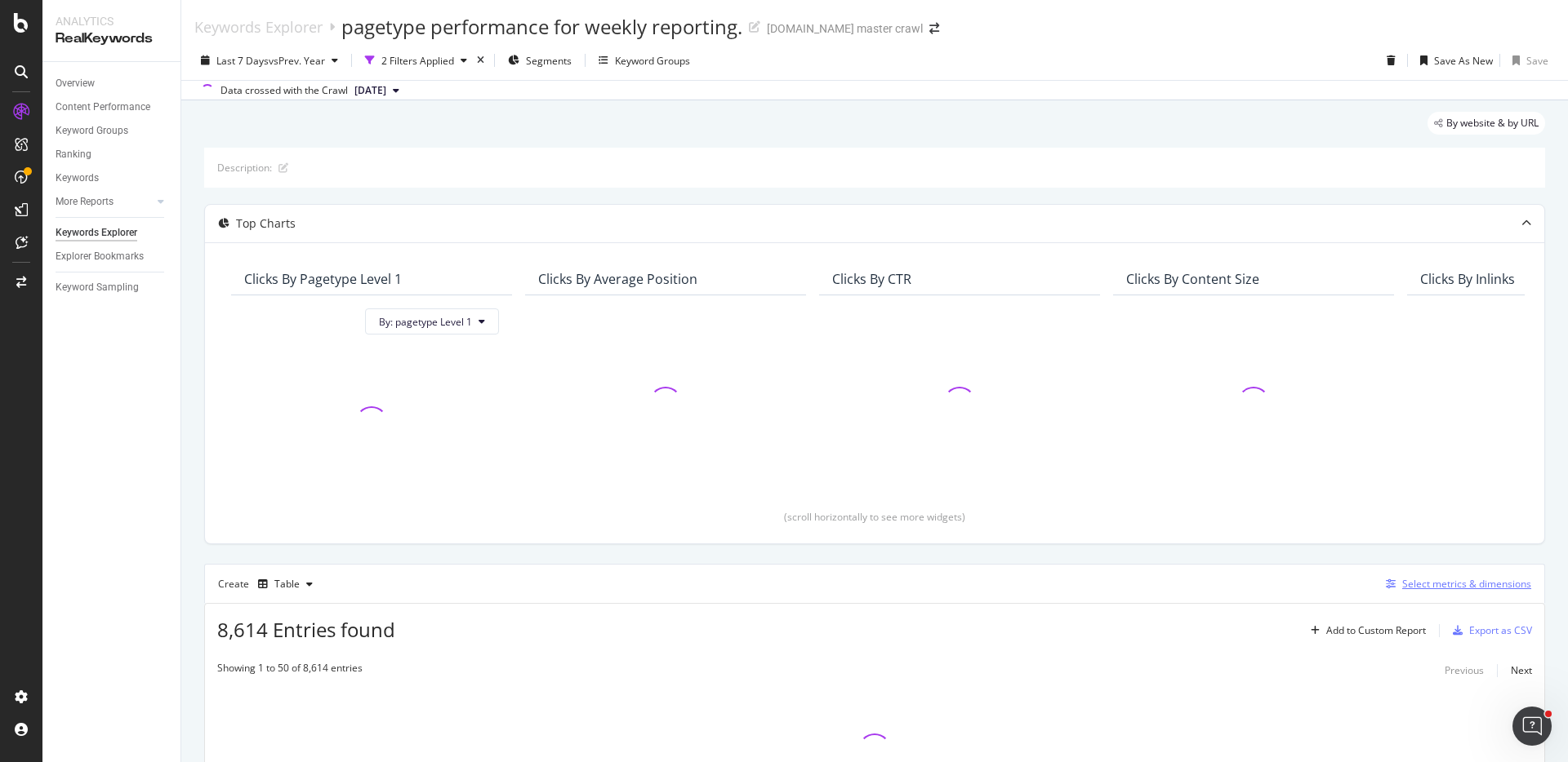
click at [1468, 579] on div "Select metrics & dimensions" at bounding box center [1466, 583] width 129 height 13
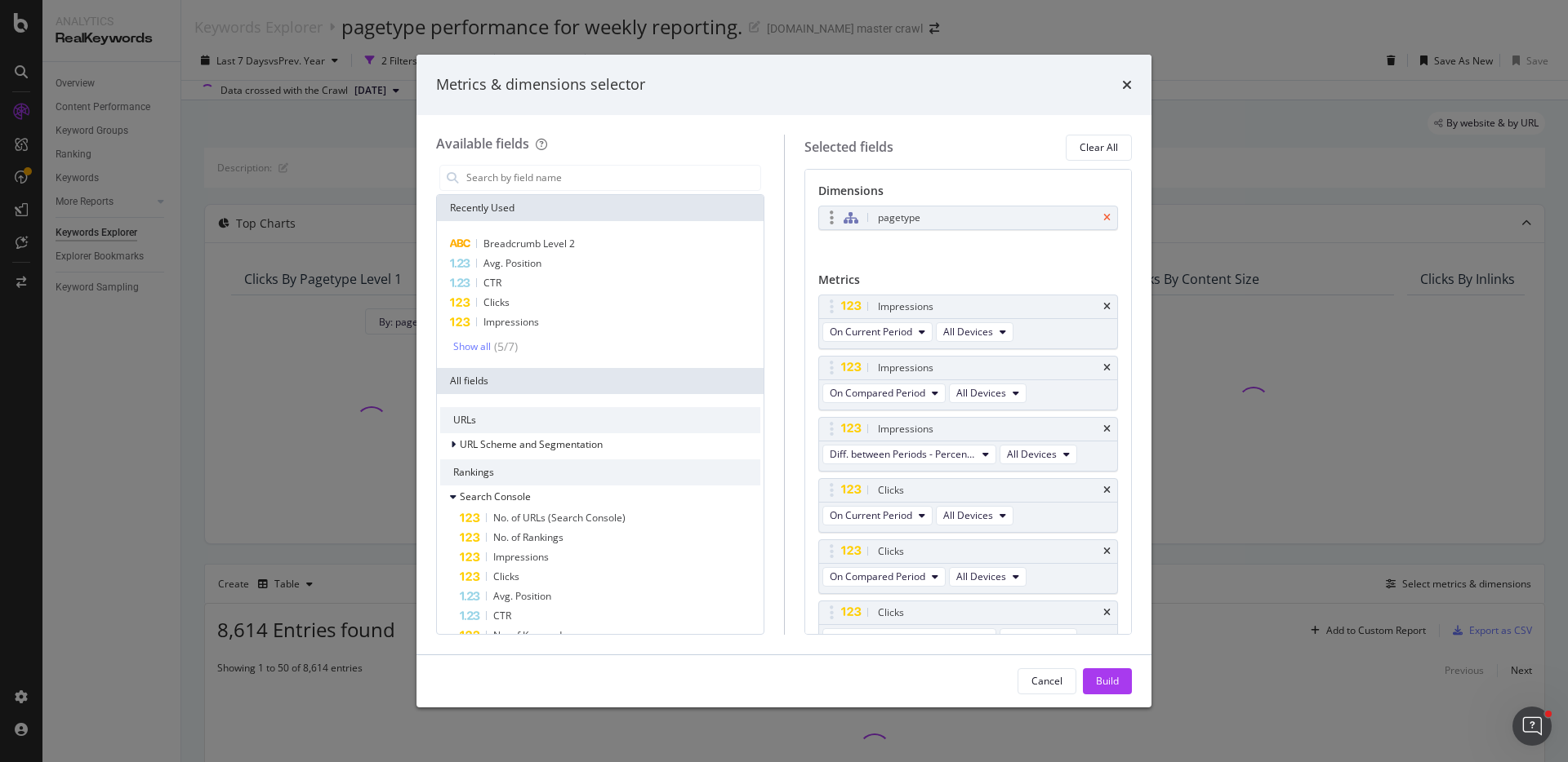
click at [1107, 217] on icon "times" at bounding box center [1107, 218] width 8 height 10
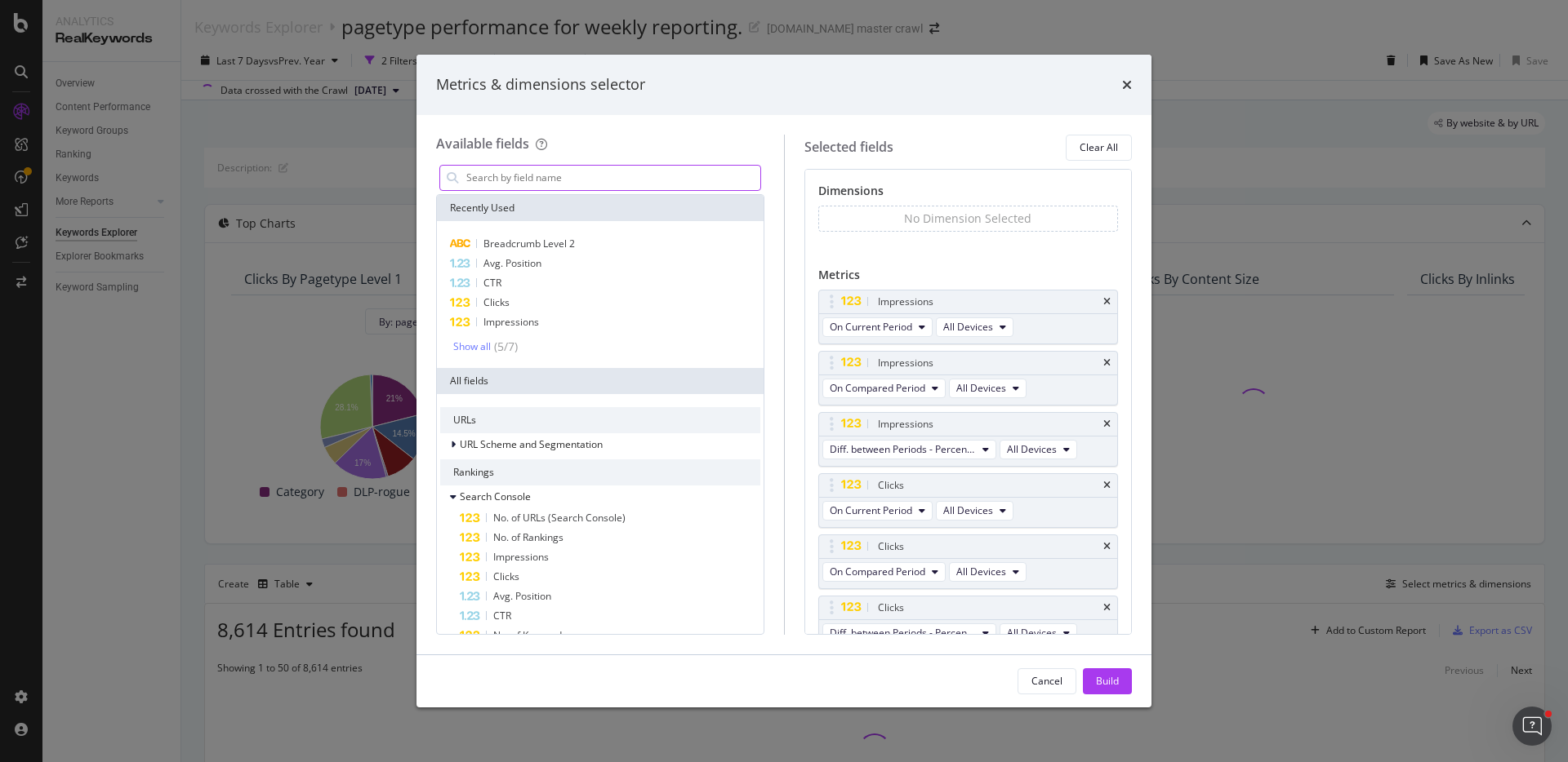
click at [561, 177] on input "modal" at bounding box center [612, 178] width 295 height 24
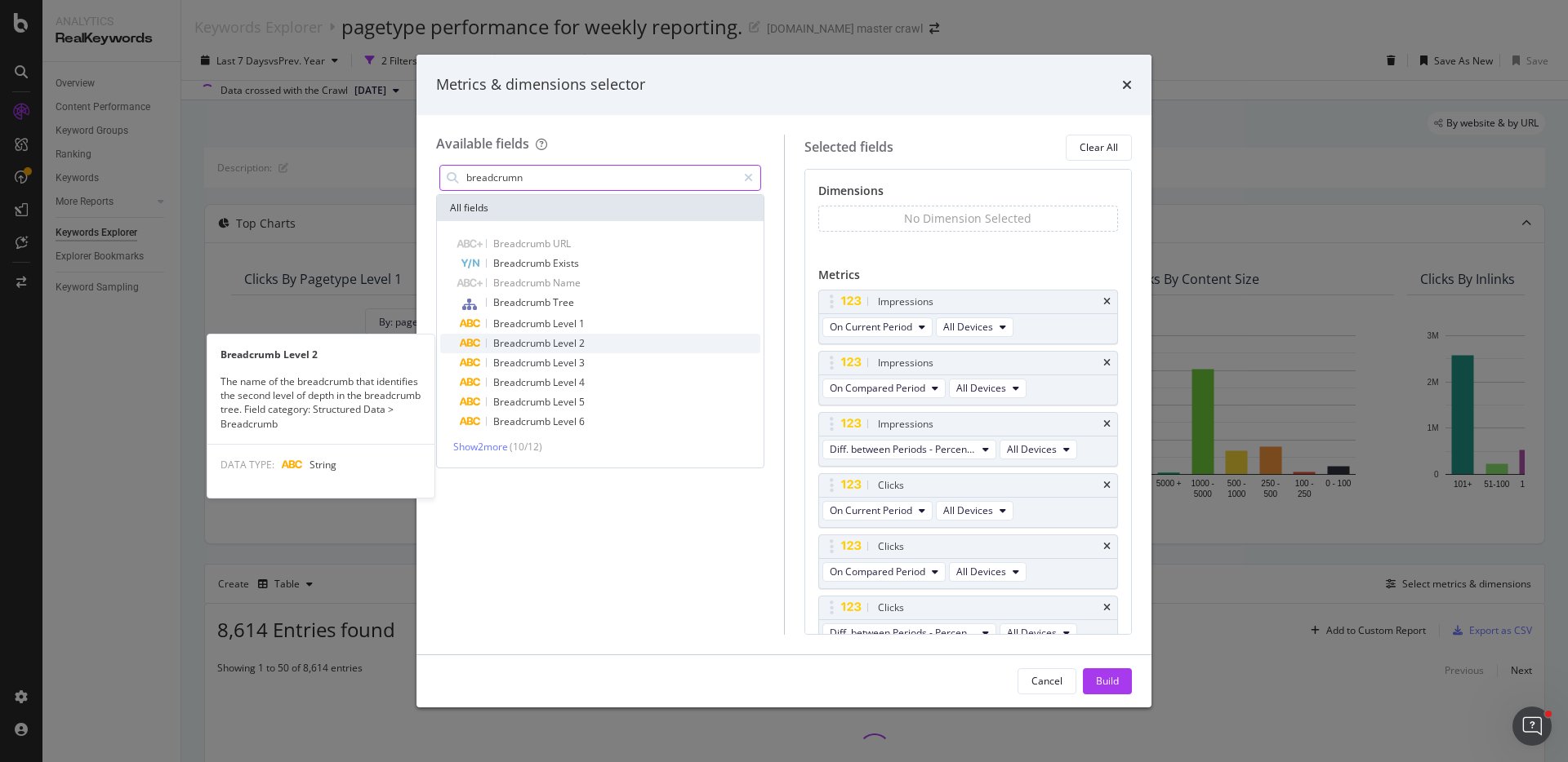
type input "breadcrumn"
click at [585, 343] on div "Breadcrumb Level 2" at bounding box center [610, 343] width 300 height 19
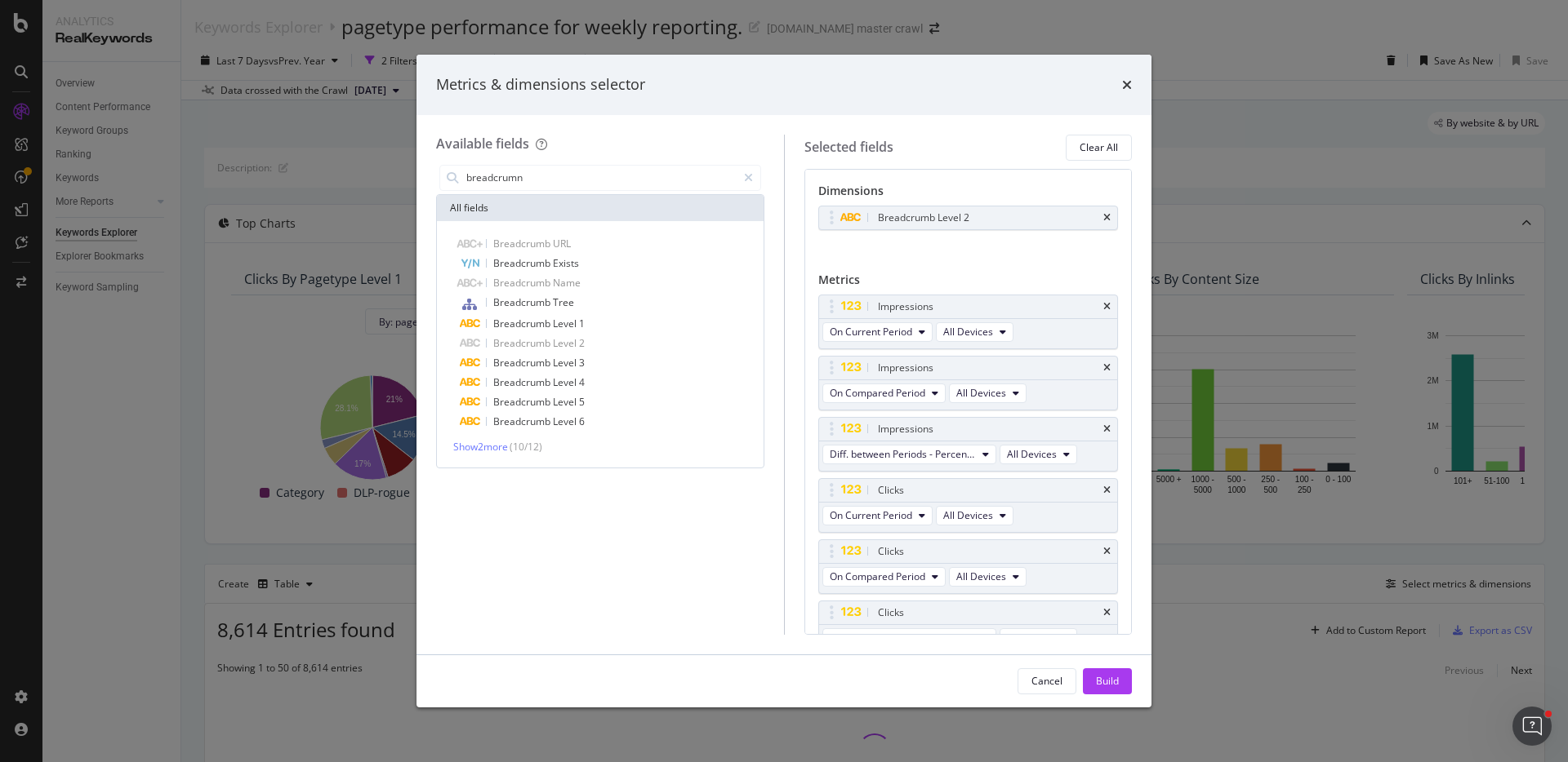
click at [1122, 686] on button "Build" at bounding box center [1107, 681] width 49 height 26
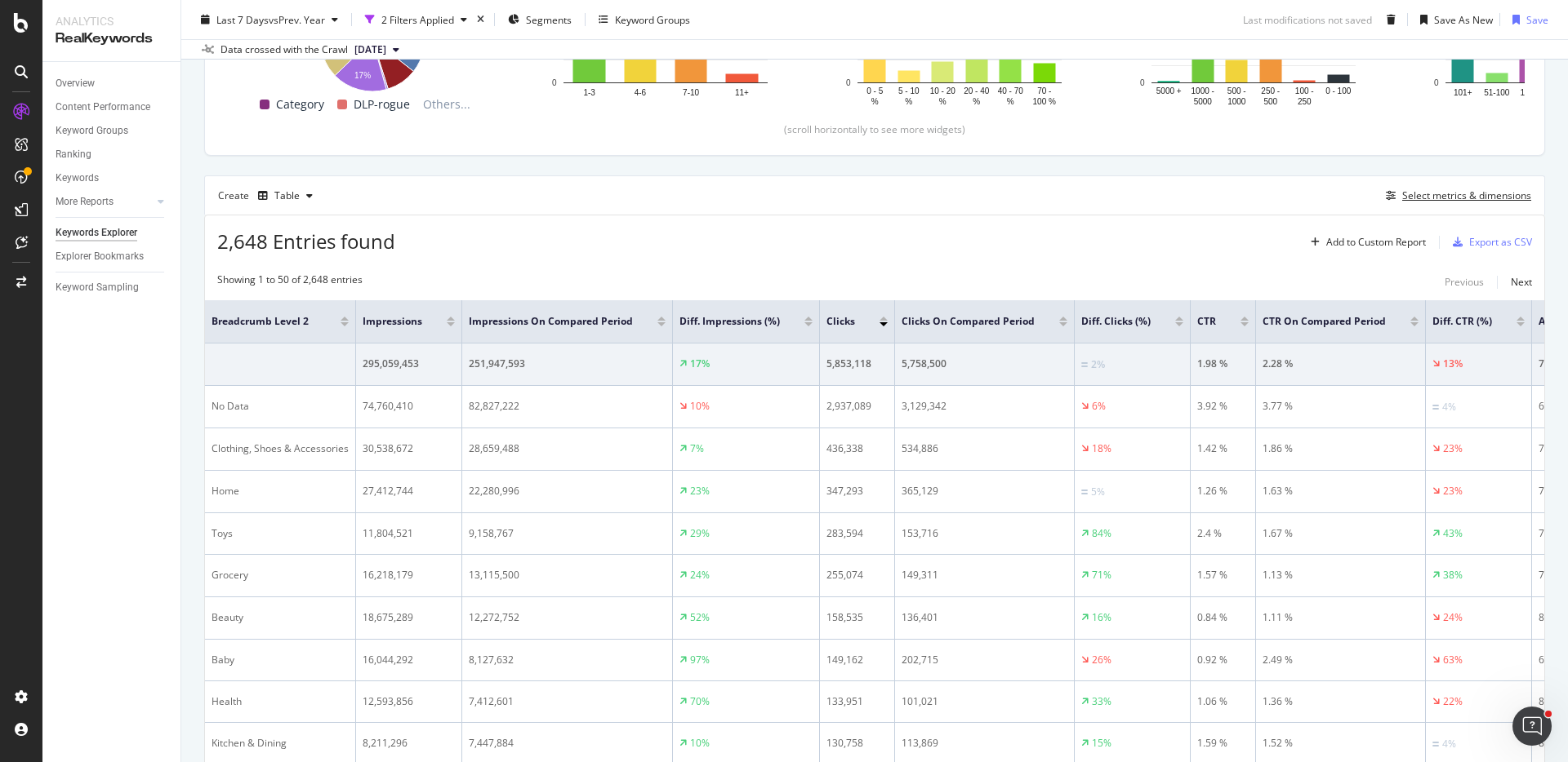
scroll to position [389, 0]
click at [1420, 196] on div "Select metrics & dimensions" at bounding box center [1466, 195] width 129 height 13
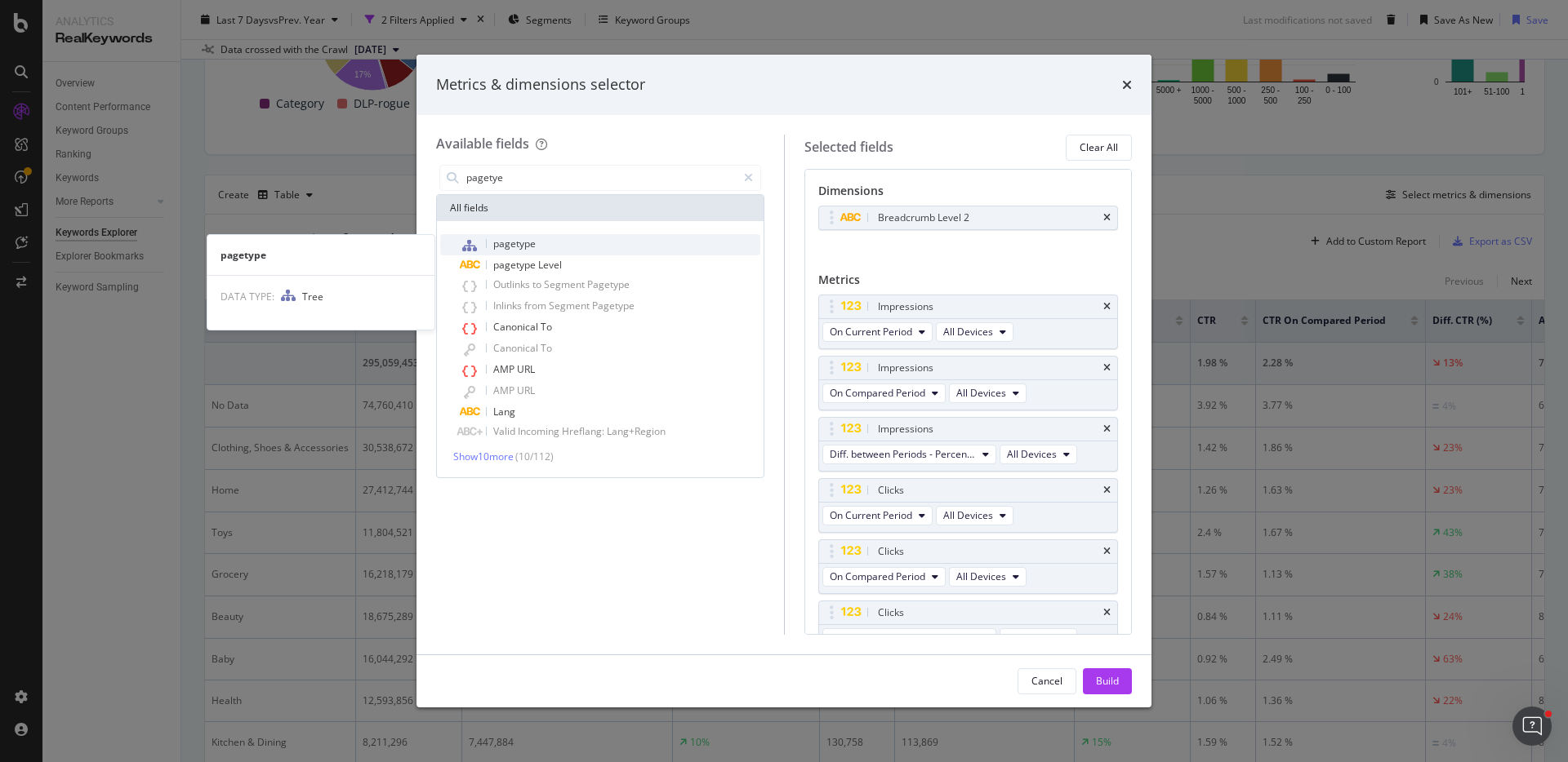
type input "pagetye"
click at [532, 243] on span "pagetype" at bounding box center [515, 244] width 42 height 13
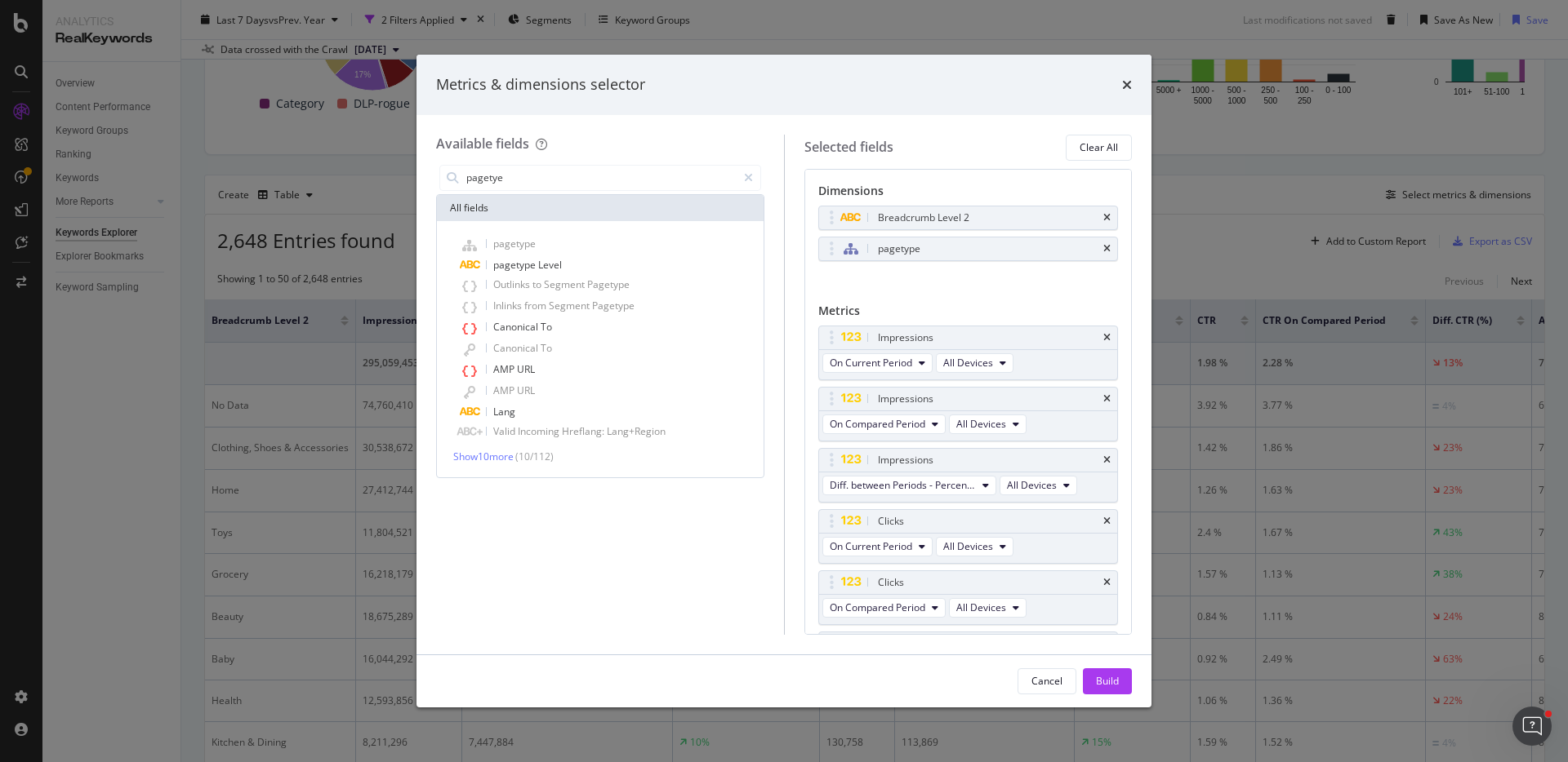
click at [1091, 685] on button "Build" at bounding box center [1107, 681] width 49 height 26
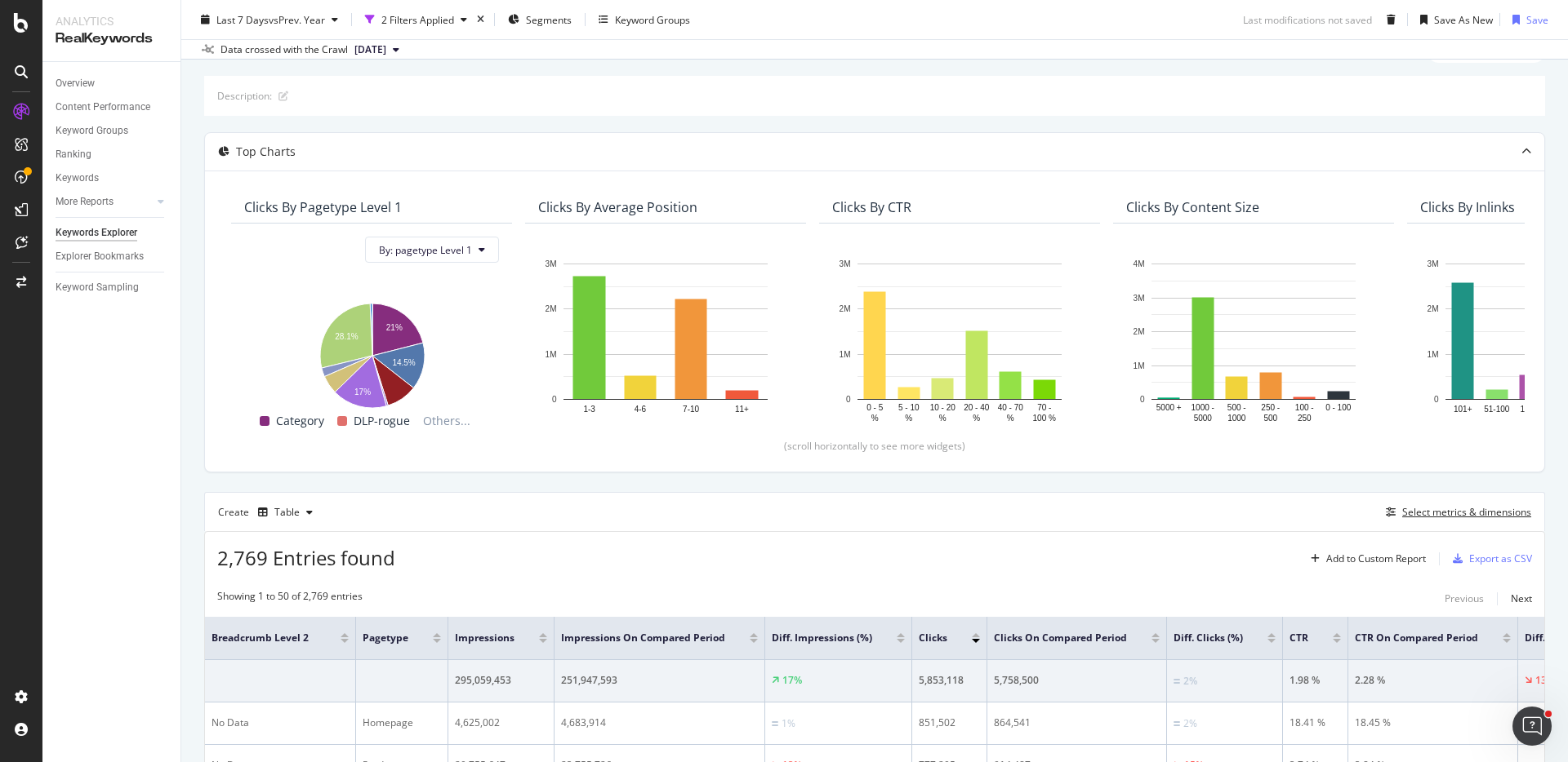
scroll to position [69, 0]
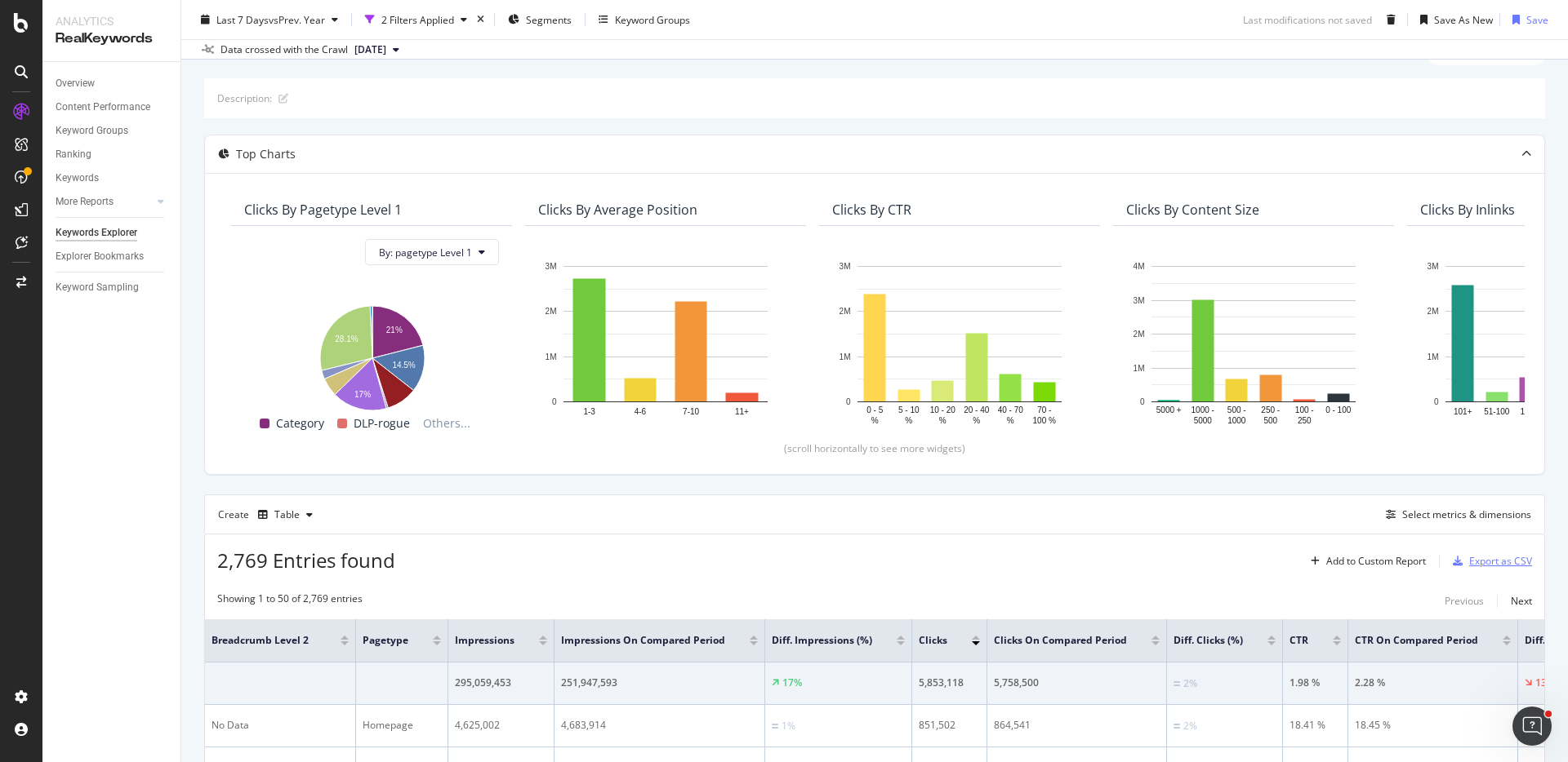
click at [1487, 554] on div "Export as CSV" at bounding box center [1501, 561] width 63 height 13
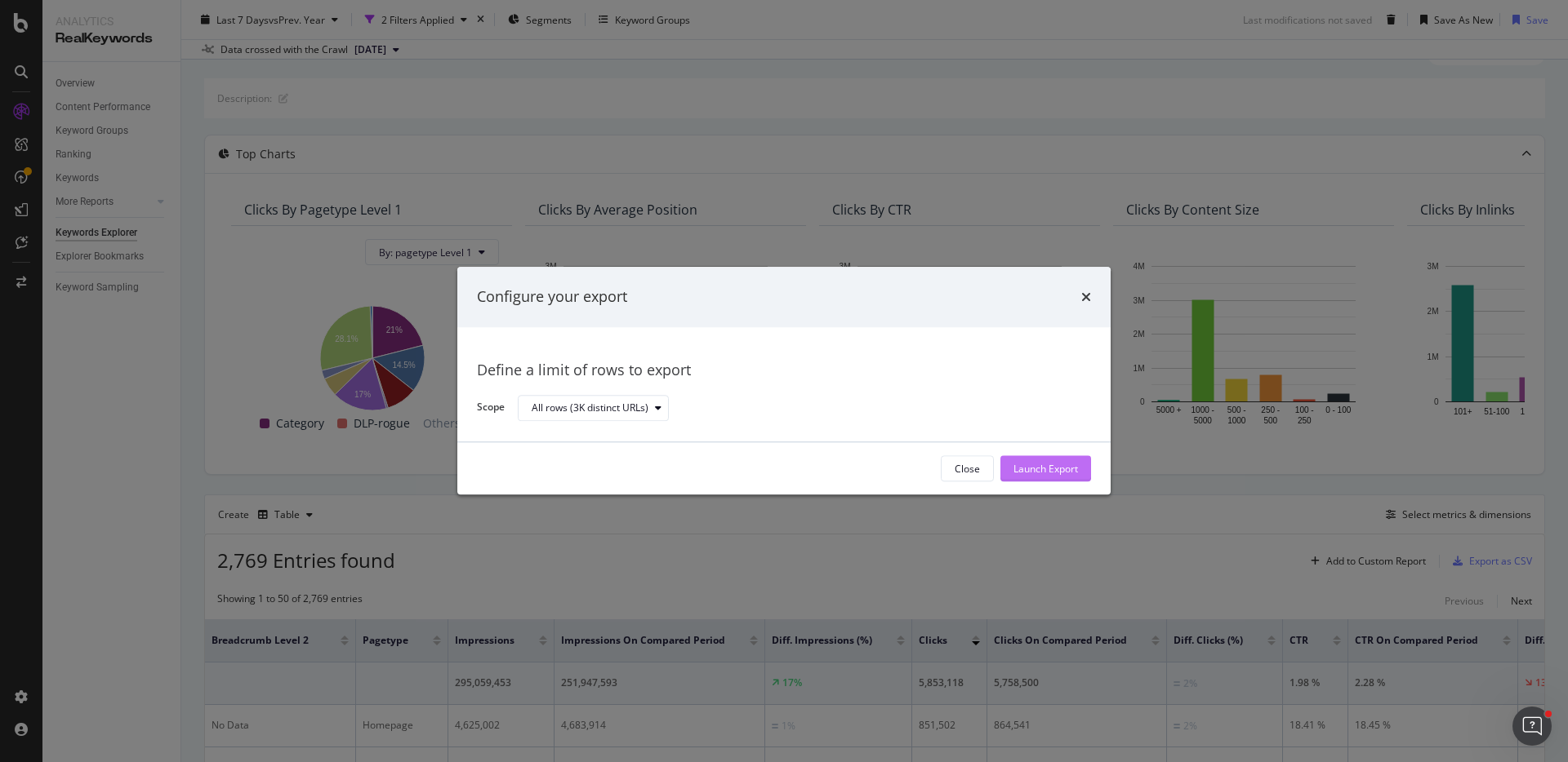
click at [1073, 472] on div "Launch Export" at bounding box center [1045, 469] width 64 height 13
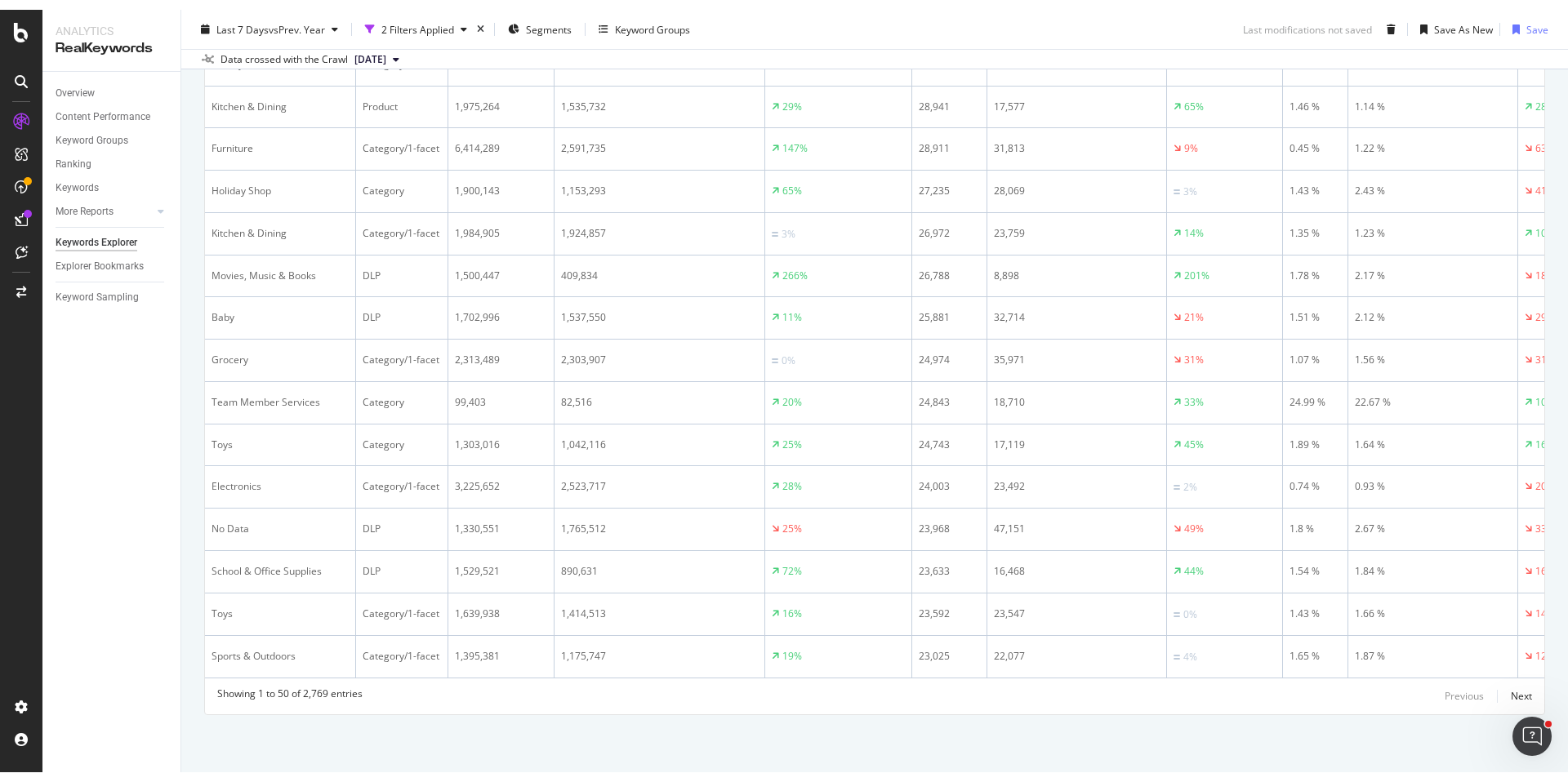
scroll to position [2221, 0]
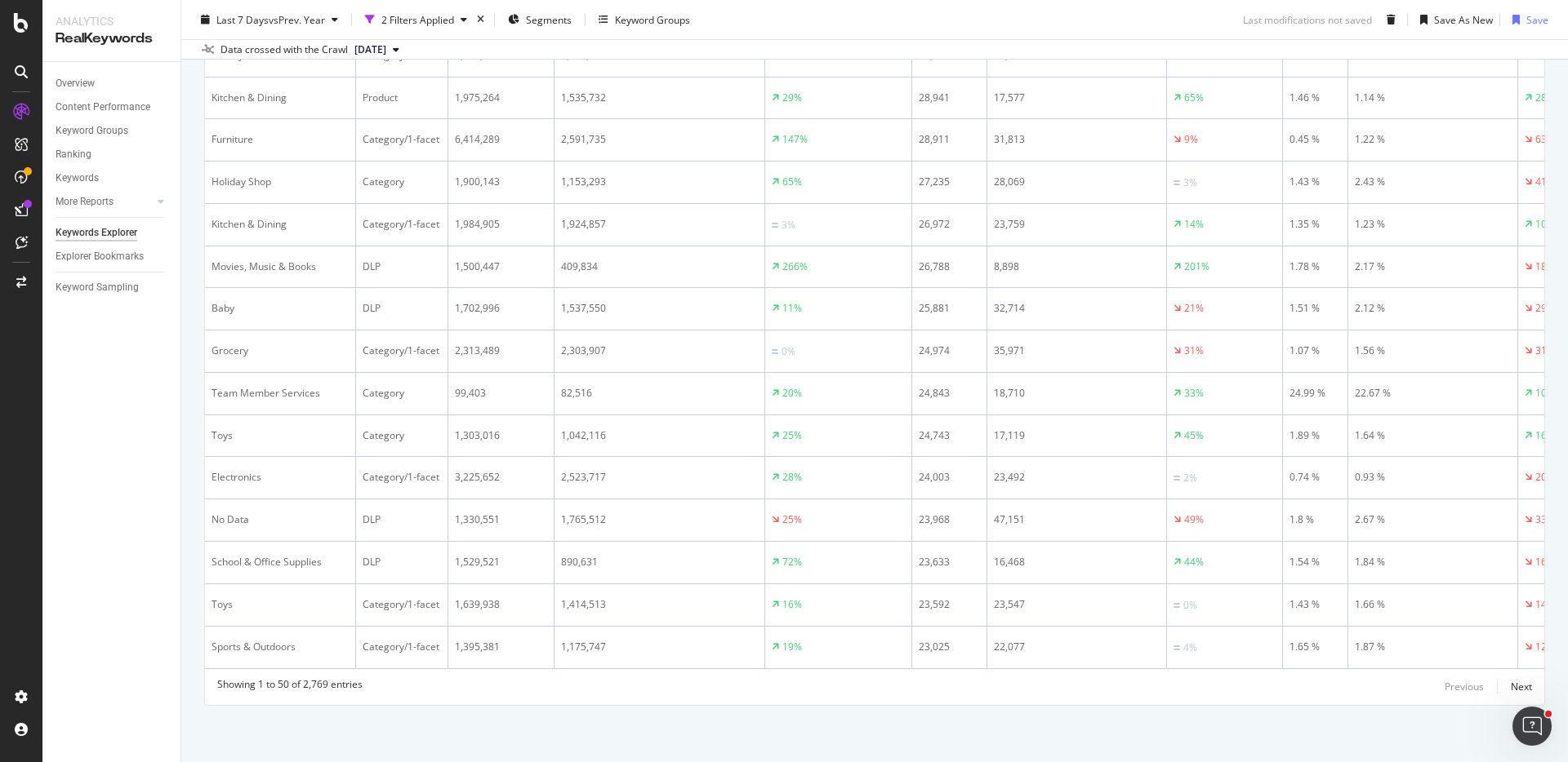
drag, startPoint x: 107, startPoint y: 280, endPoint x: 994, endPoint y: 761, distance: 1009.0
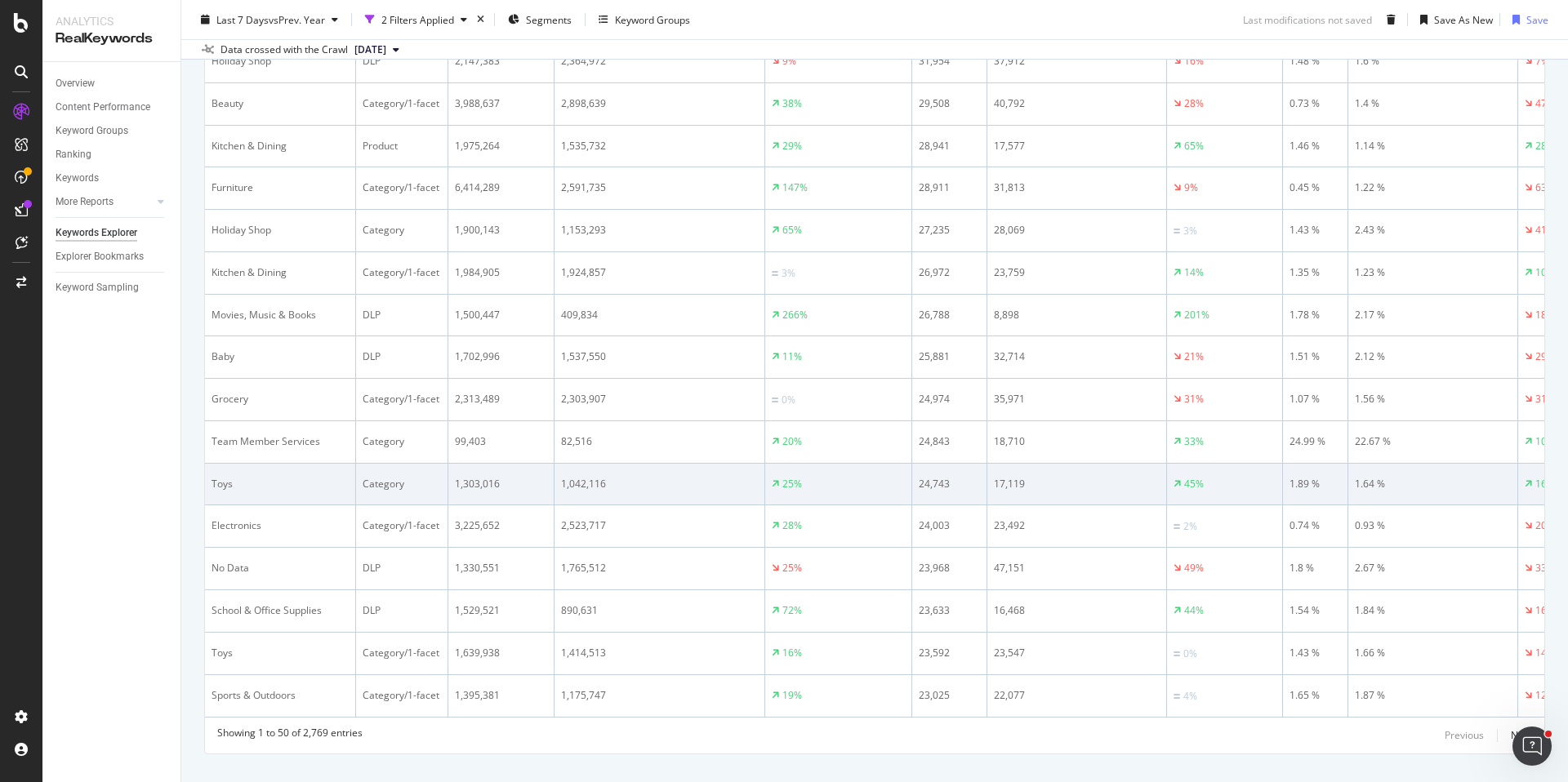
scroll to position [2203, 0]
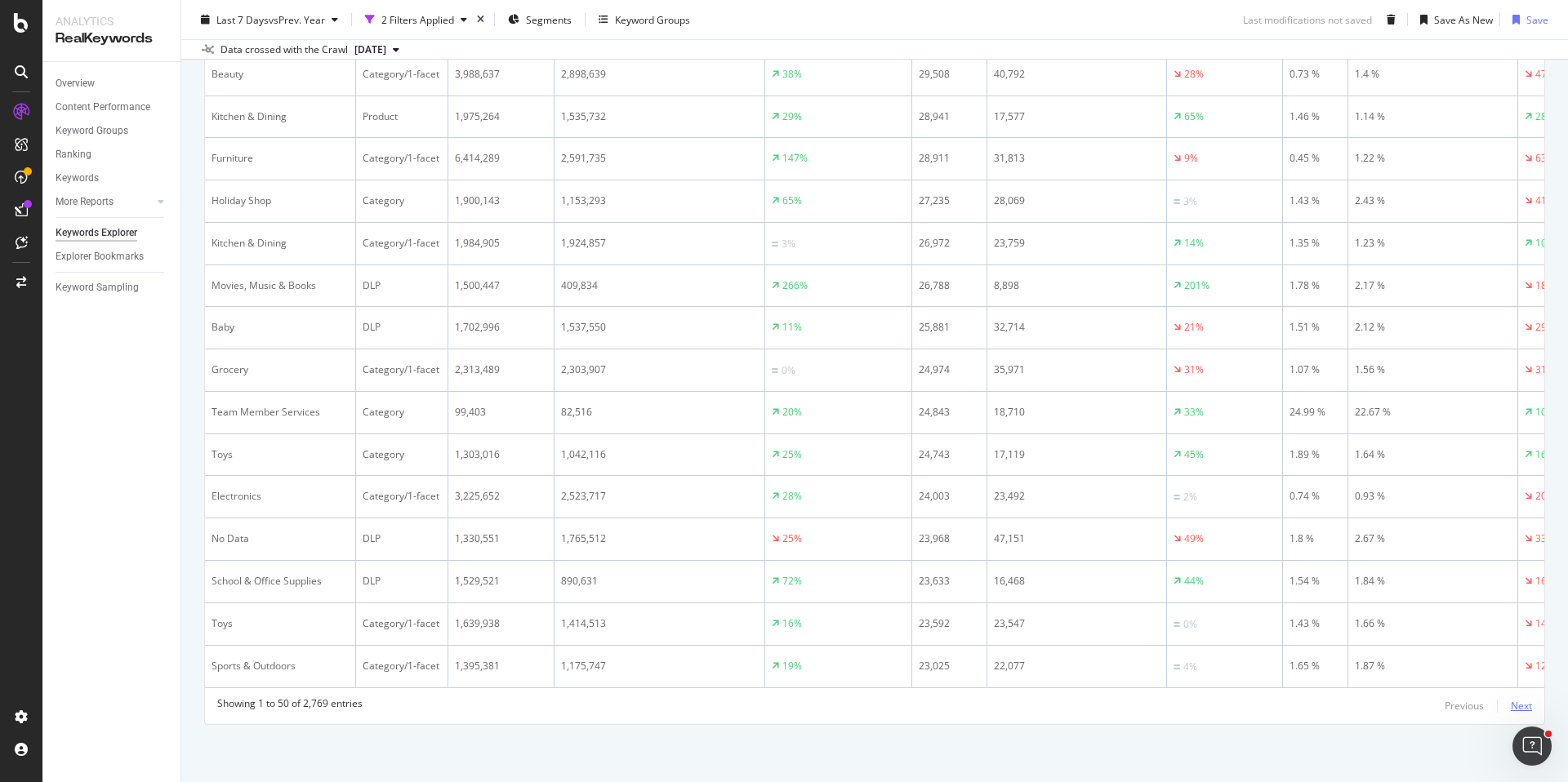
click at [1520, 704] on div "Next" at bounding box center [1521, 706] width 21 height 13
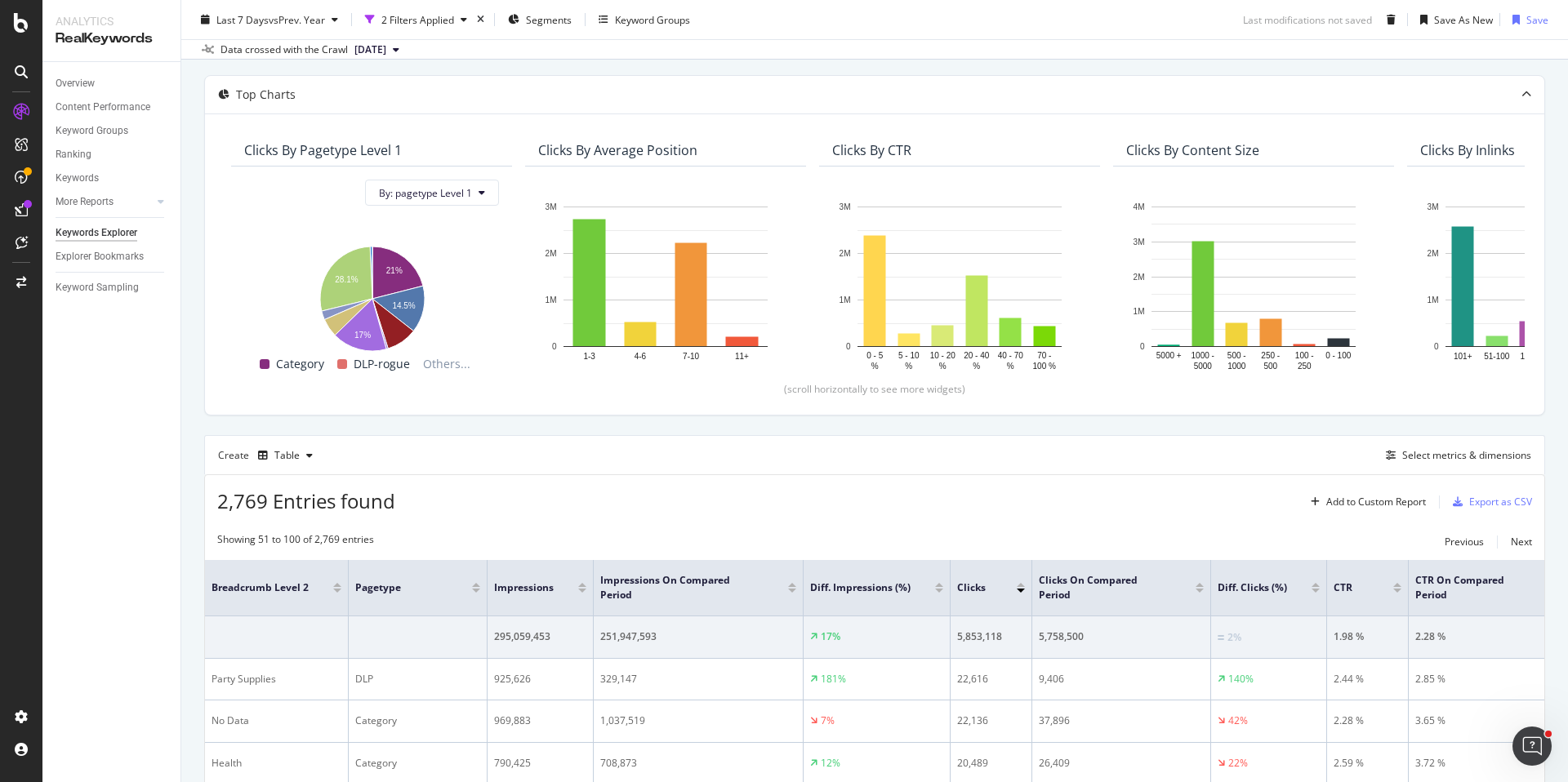
scroll to position [0, 0]
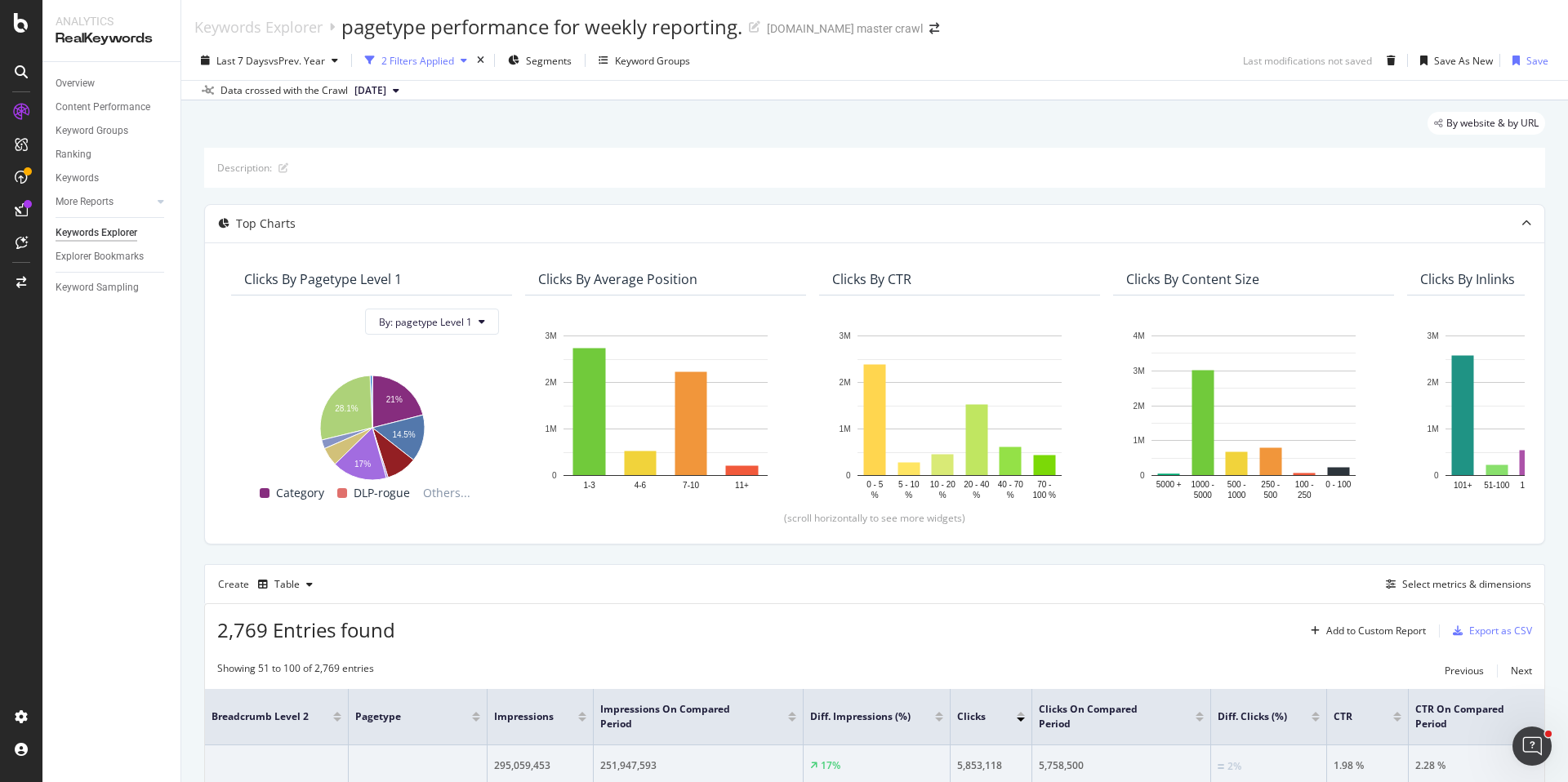
click at [426, 58] on div "2 Filters Applied" at bounding box center [418, 61] width 73 height 13
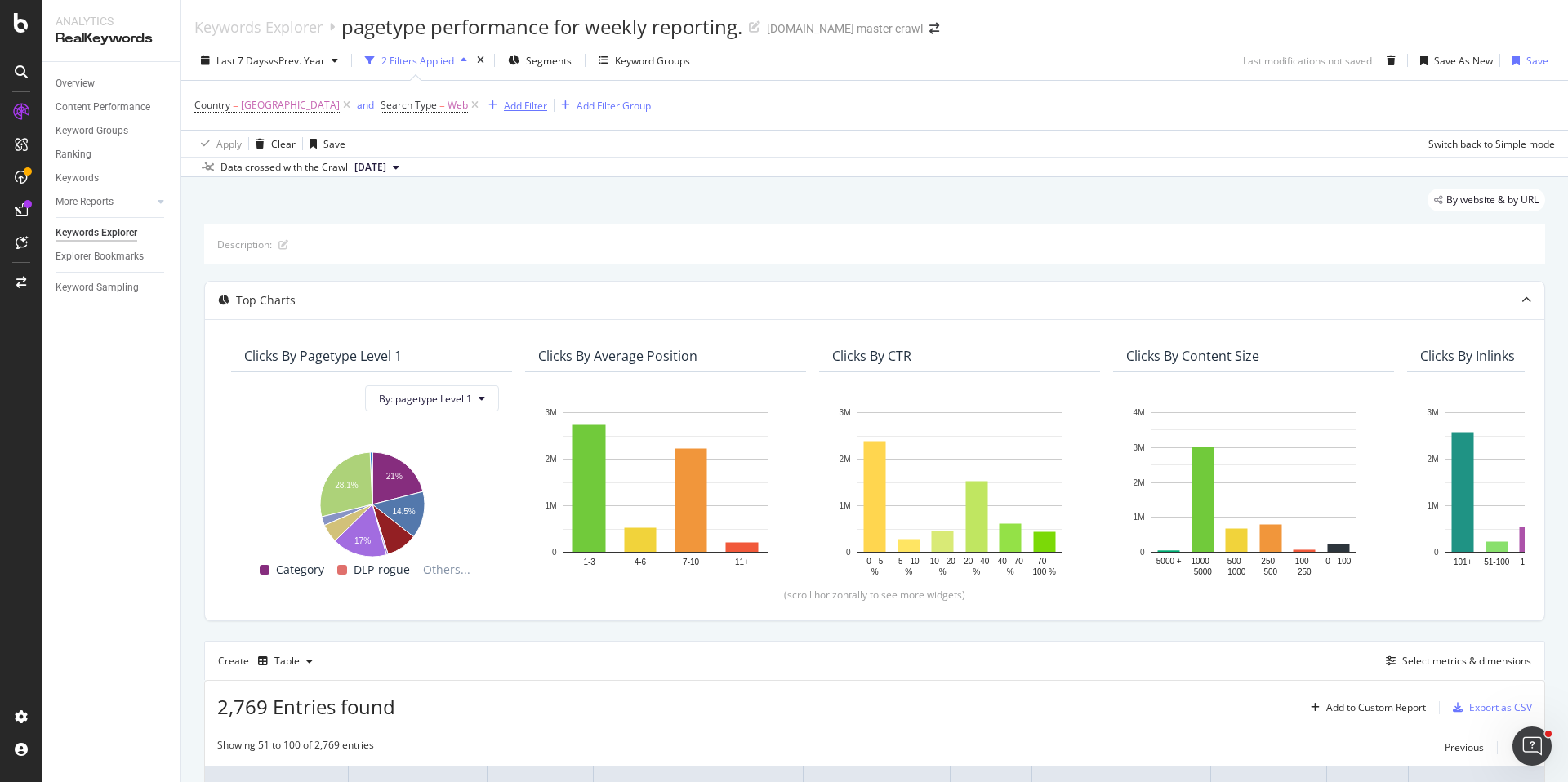
click at [536, 105] on div "Add Filter" at bounding box center [525, 105] width 43 height 13
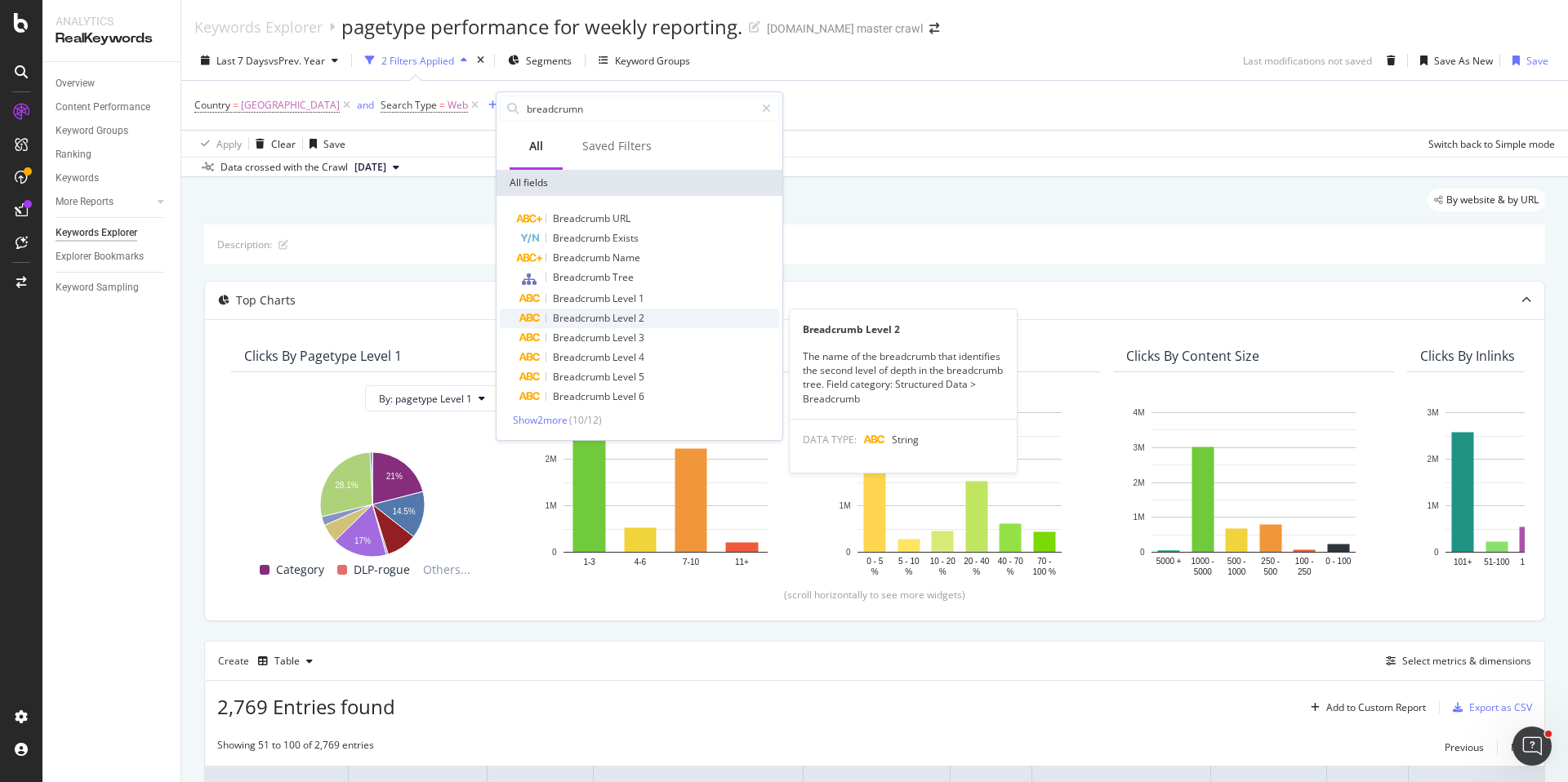
type input "breadcrumn"
click at [588, 317] on span "Breadcrumb" at bounding box center [582, 318] width 60 height 13
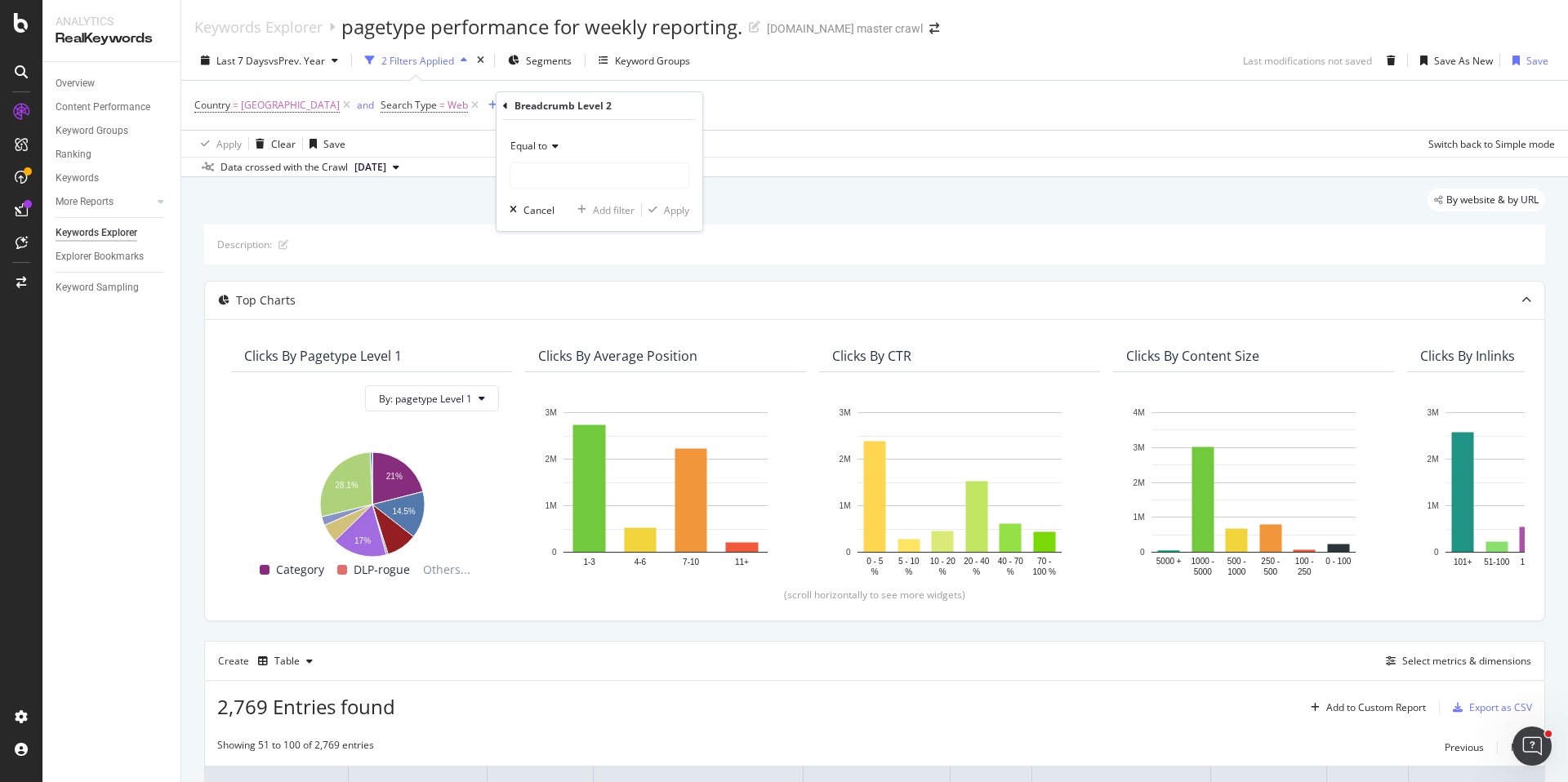
click at [545, 145] on span "Equal to" at bounding box center [529, 146] width 37 height 13
click at [538, 108] on div "Add Filter" at bounding box center [525, 105] width 43 height 13
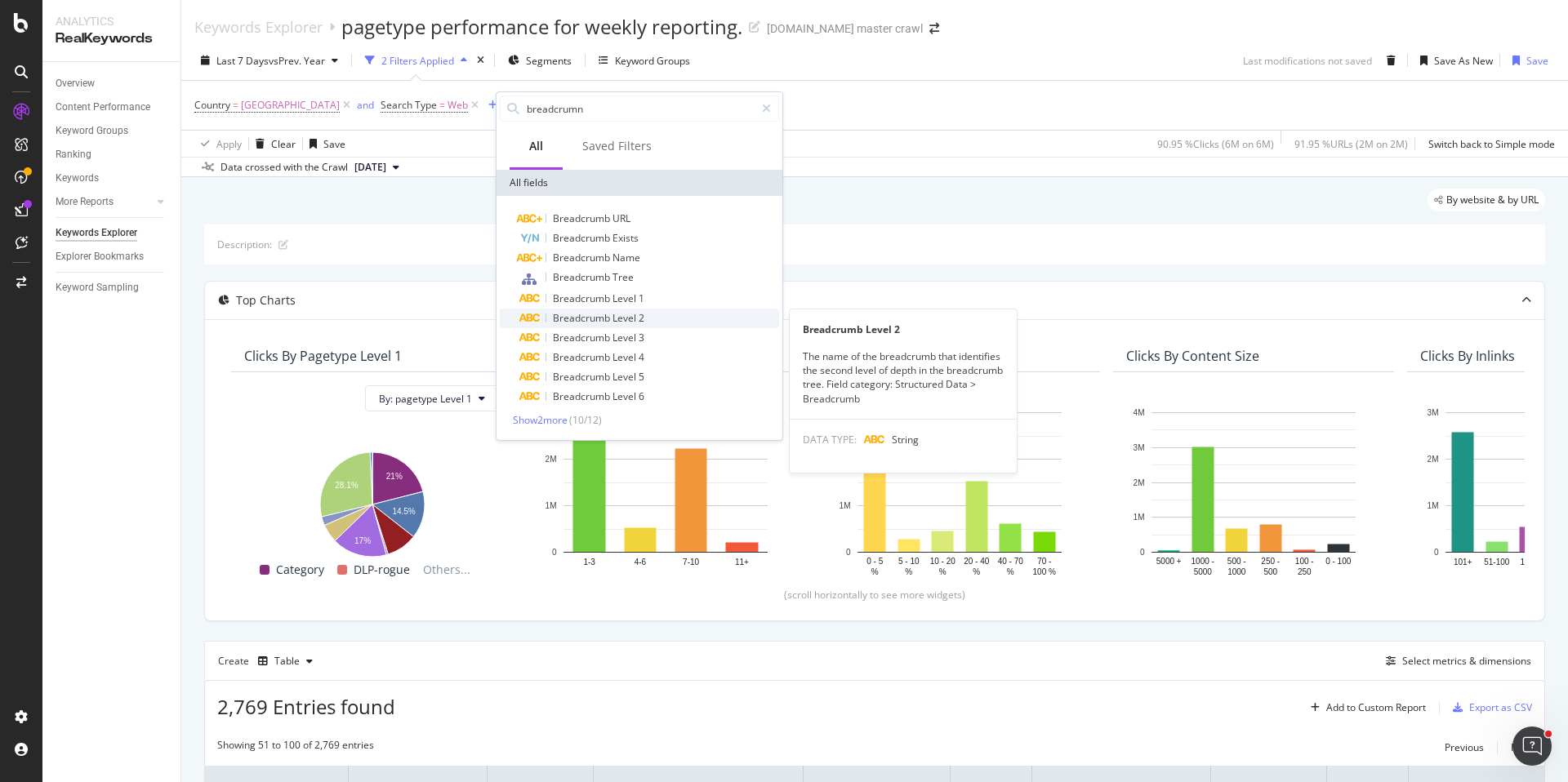
click at [592, 312] on span "Breadcrumb" at bounding box center [582, 318] width 60 height 13
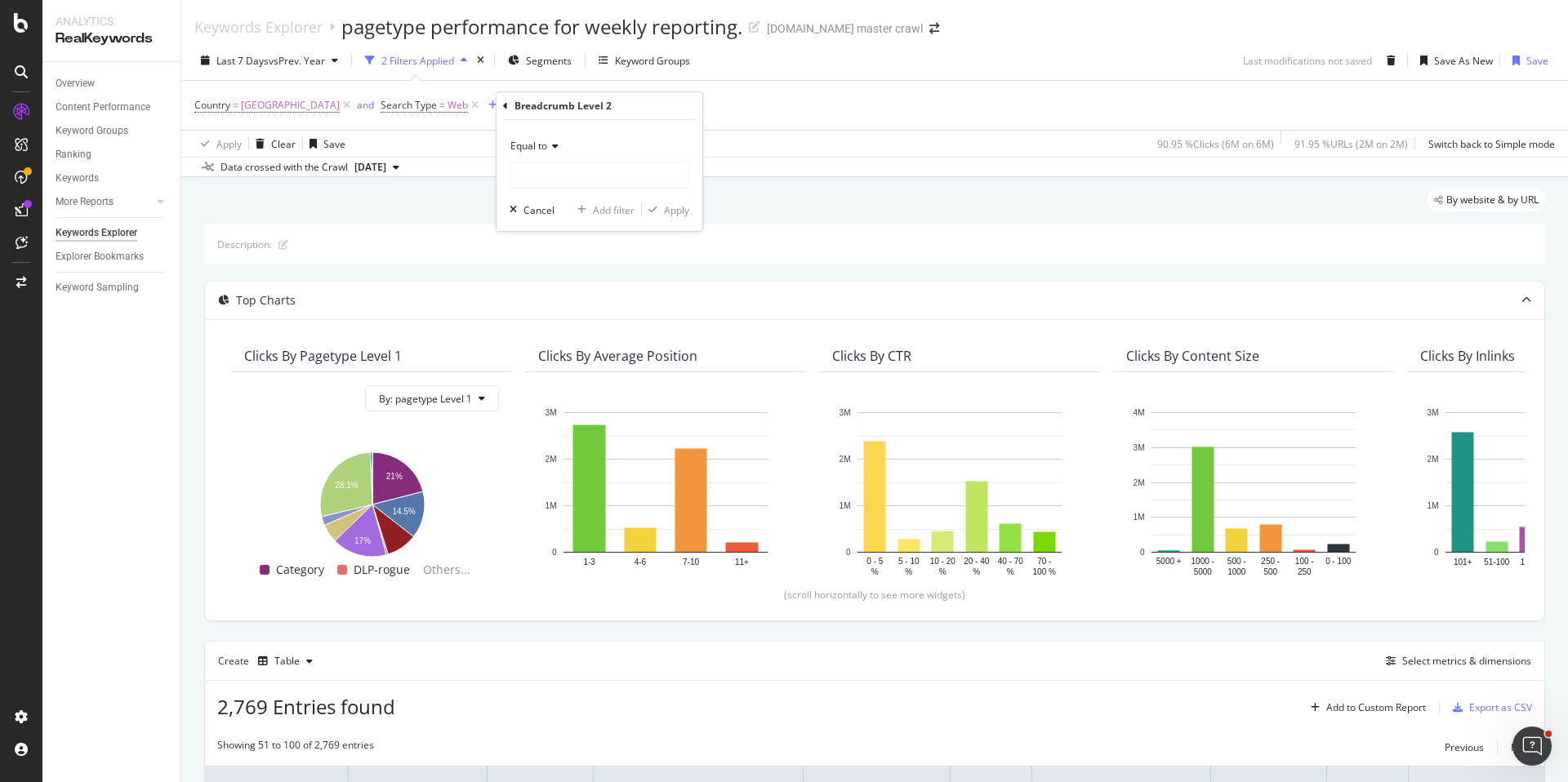
click at [542, 143] on span "Equal to" at bounding box center [529, 146] width 37 height 13
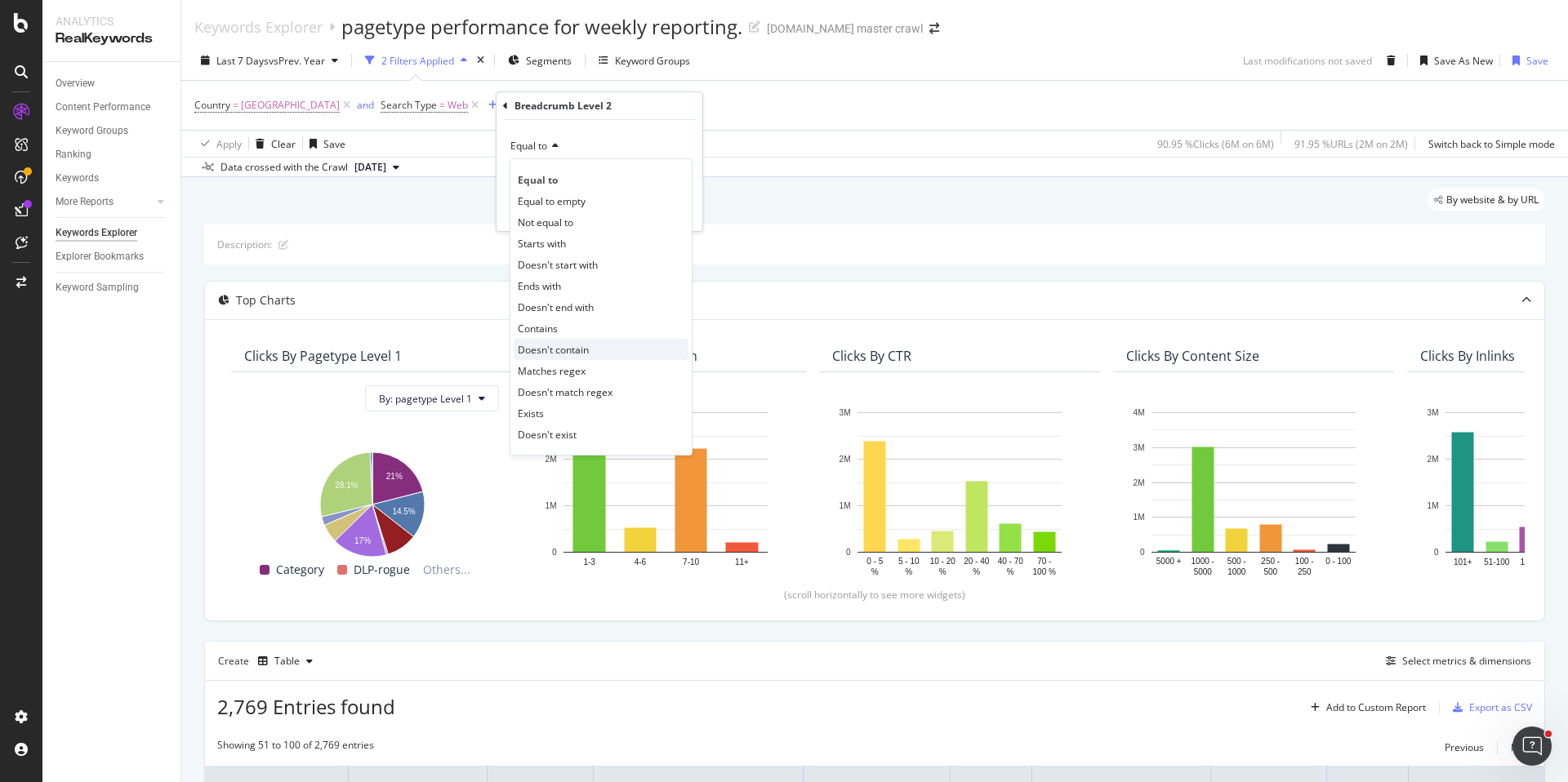
click at [591, 350] on div "Doesn't contain" at bounding box center [601, 349] width 175 height 21
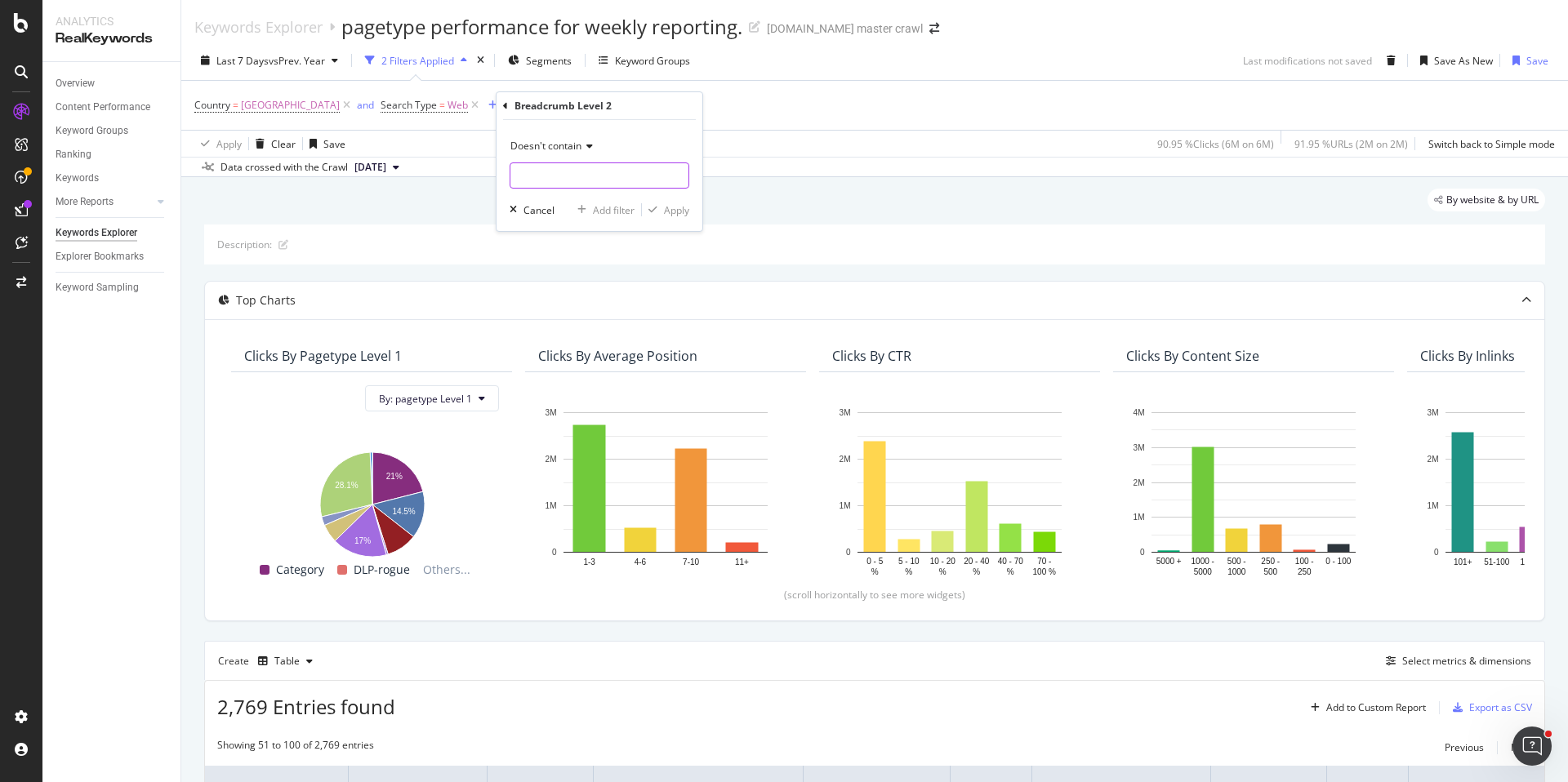
click at [572, 175] on input "text" at bounding box center [599, 175] width 178 height 26
type input "No Data"
click at [674, 208] on div "Apply" at bounding box center [676, 210] width 25 height 13
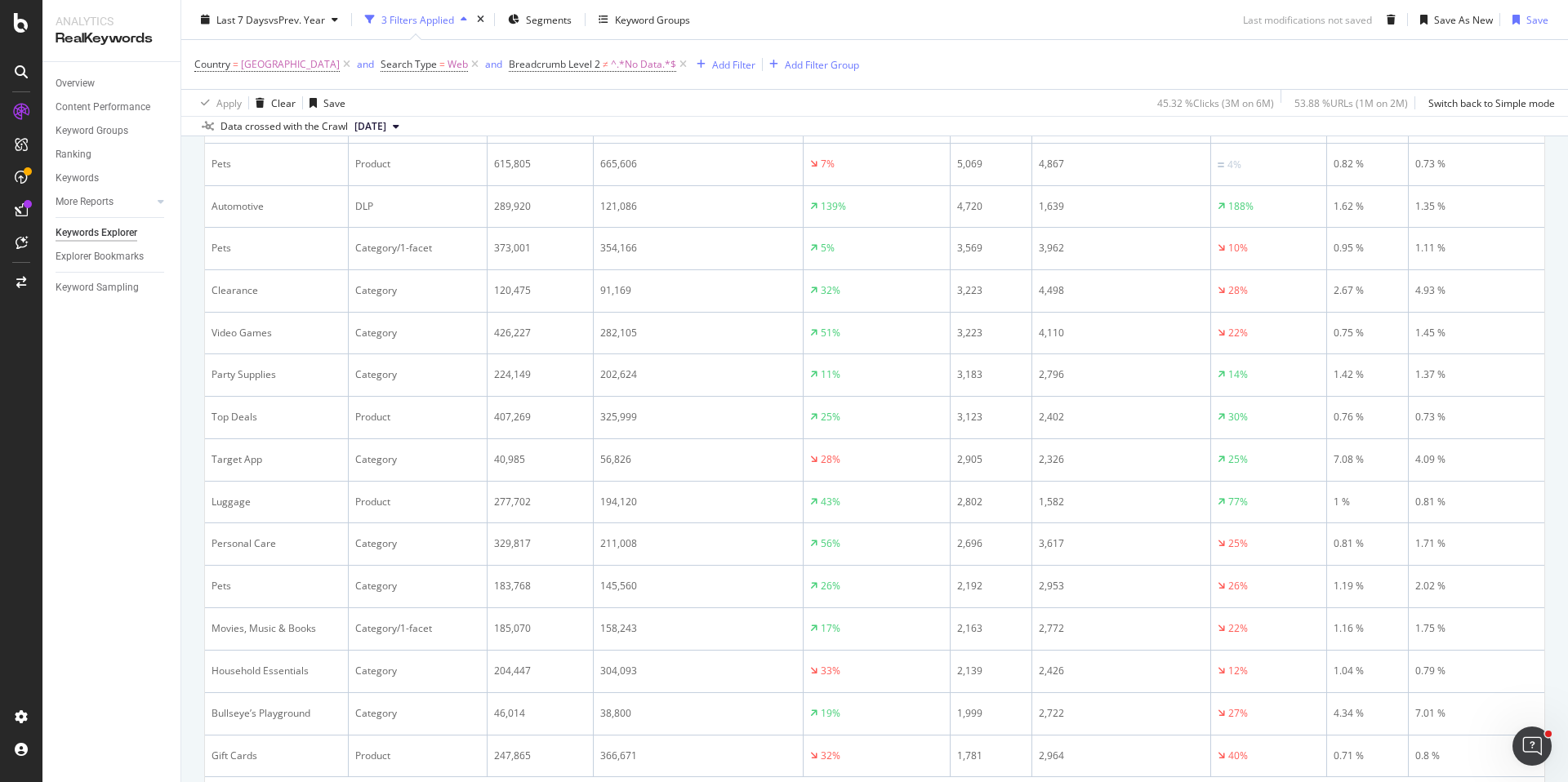
scroll to position [2290, 0]
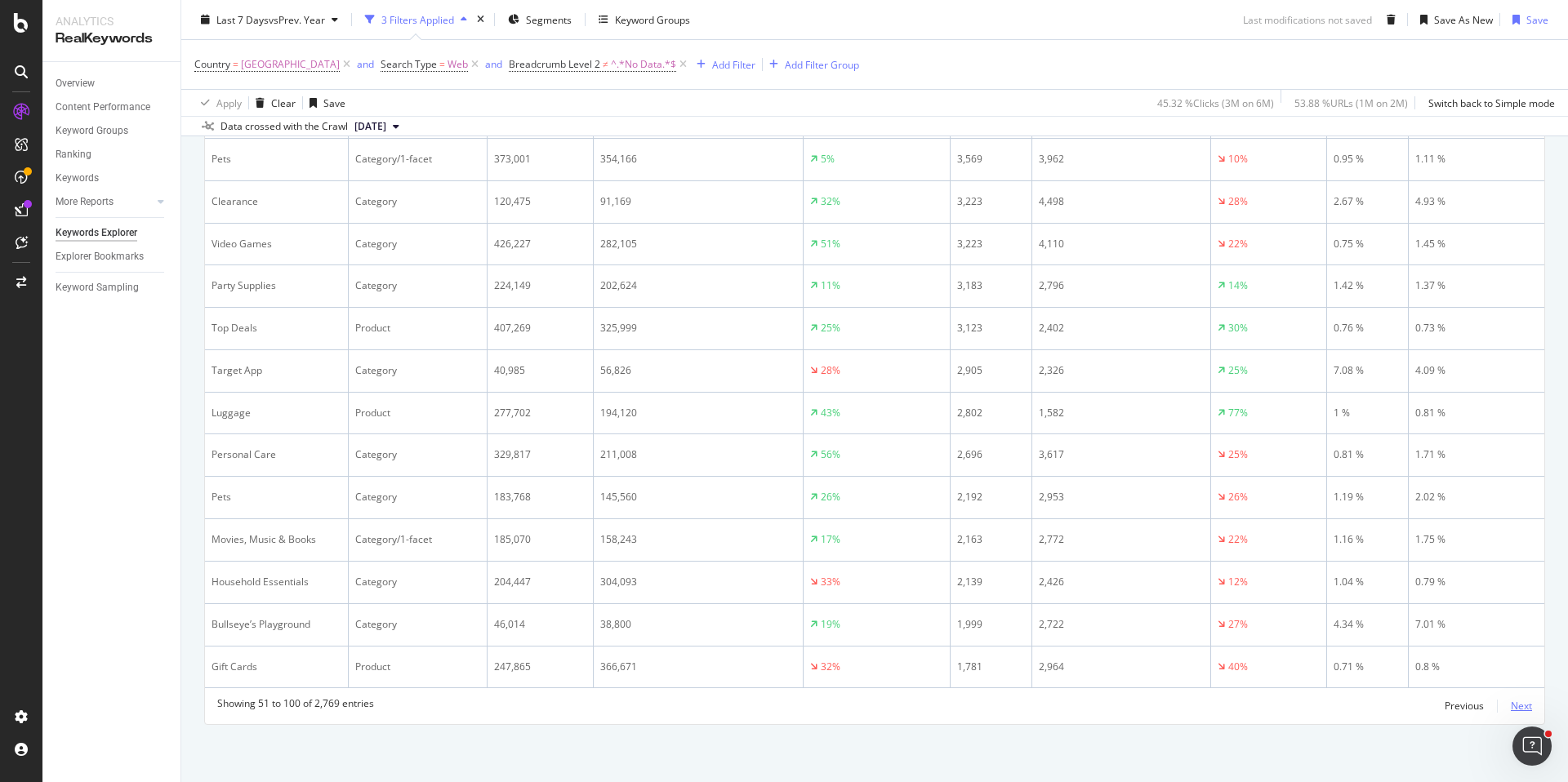
click at [1526, 705] on div "Next" at bounding box center [1521, 706] width 21 height 13
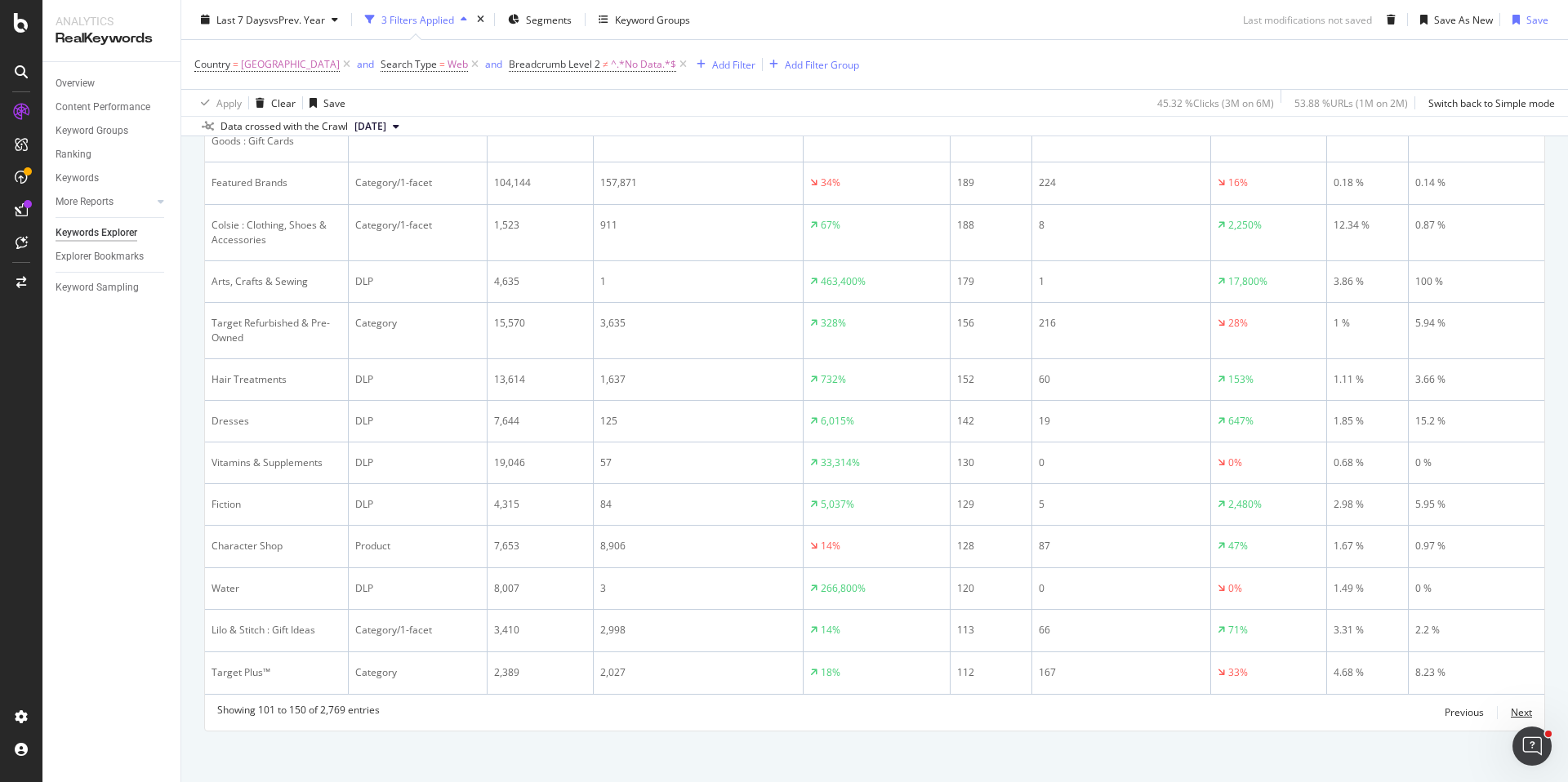
scroll to position [2329, 0]
click at [1518, 705] on div "Next" at bounding box center [1521, 706] width 21 height 13
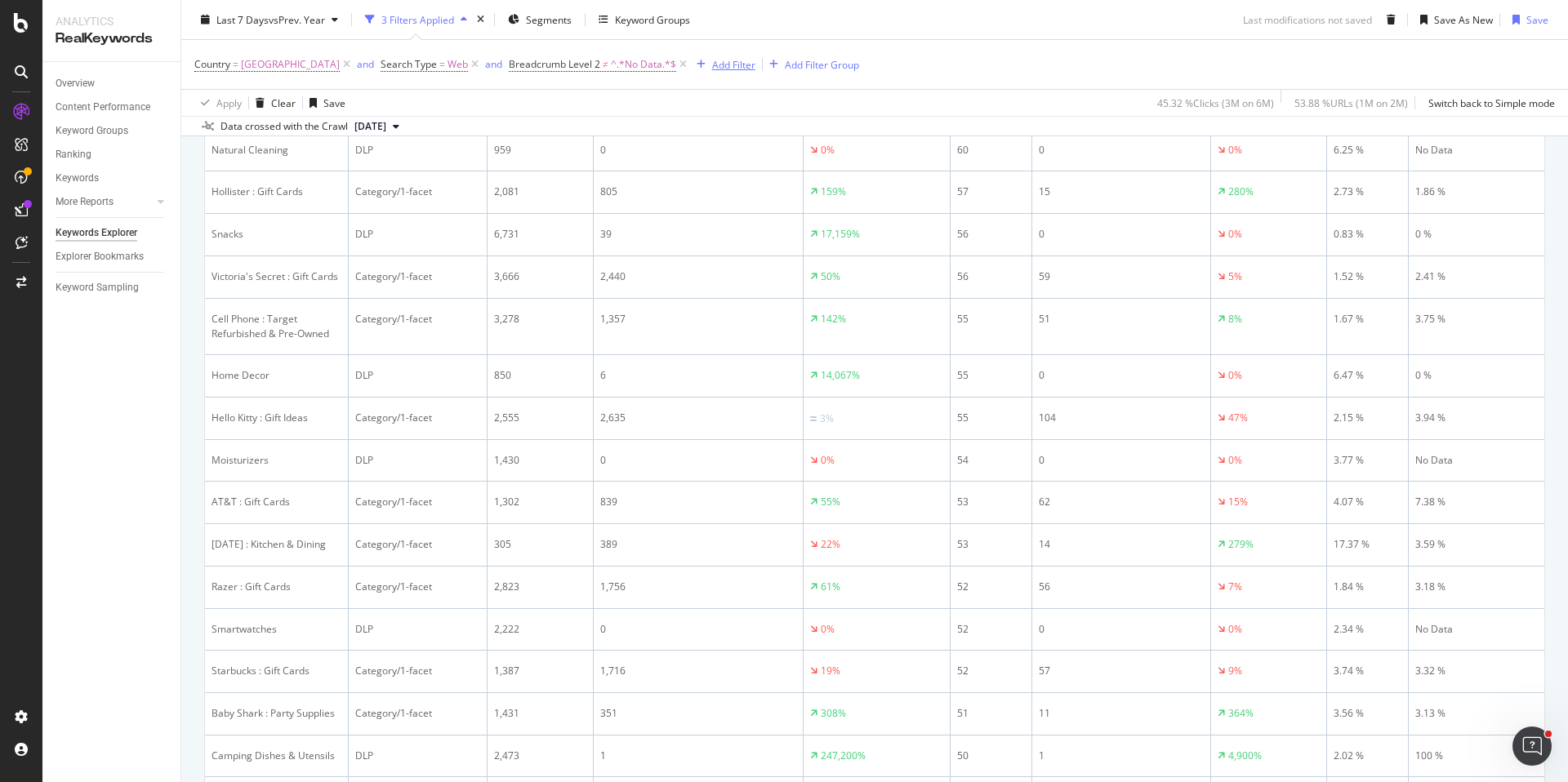
scroll to position [2058, 0]
click at [744, 57] on div "Add Filter" at bounding box center [733, 64] width 43 height 13
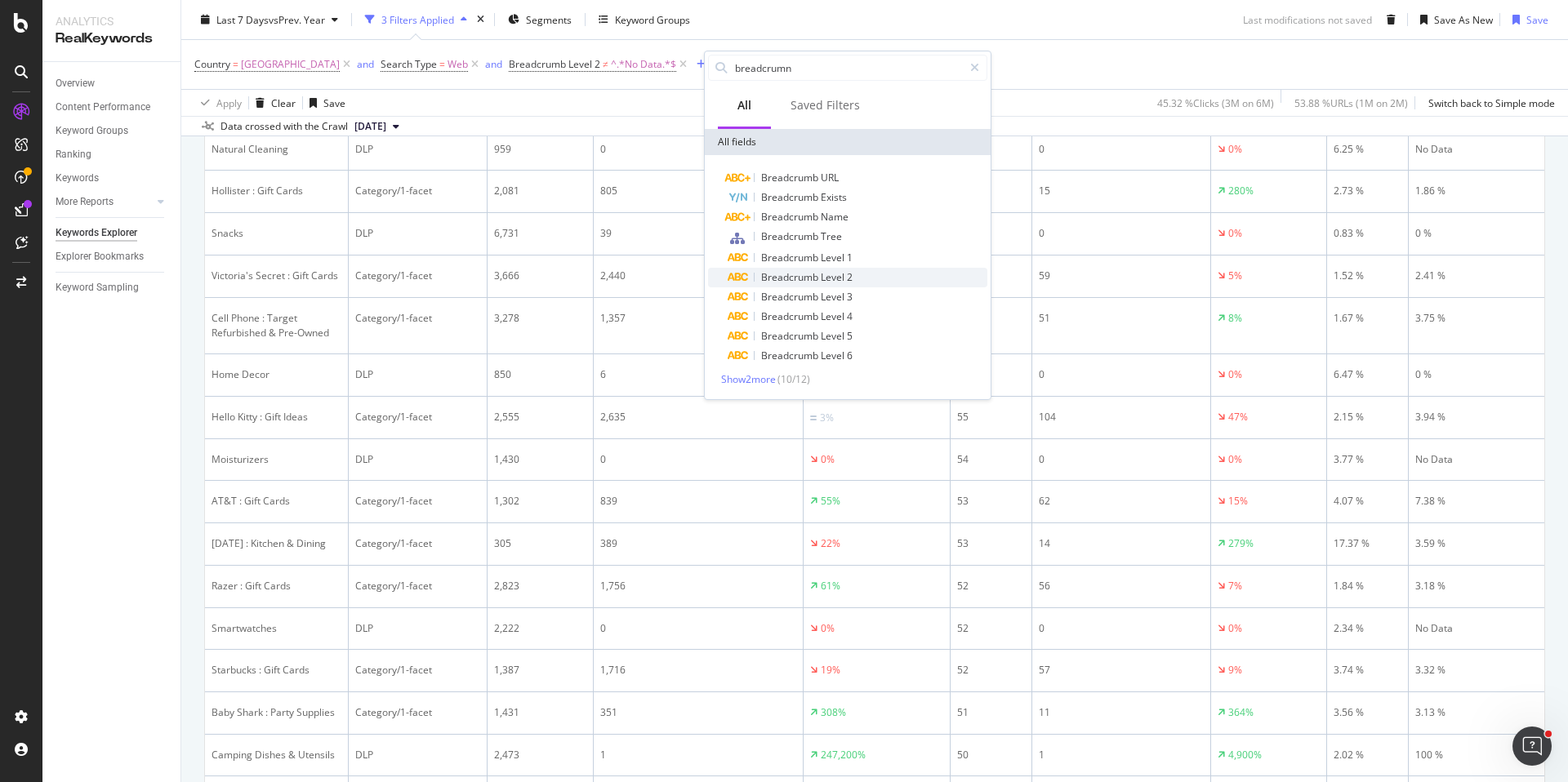
click at [865, 271] on div "Breadcrumb Level 2" at bounding box center [858, 278] width 260 height 19
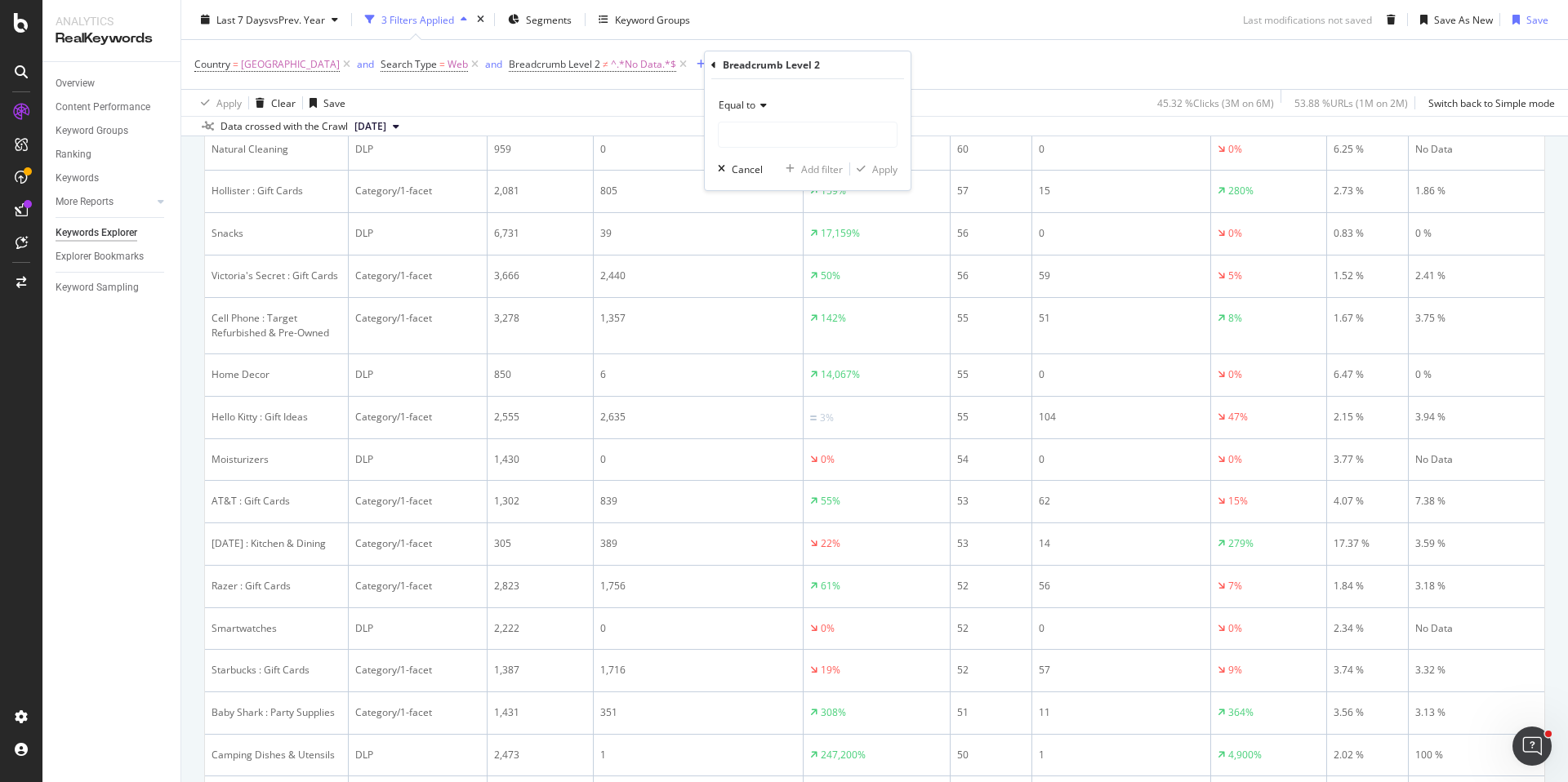
click at [752, 109] on span "Equal to" at bounding box center [737, 105] width 37 height 13
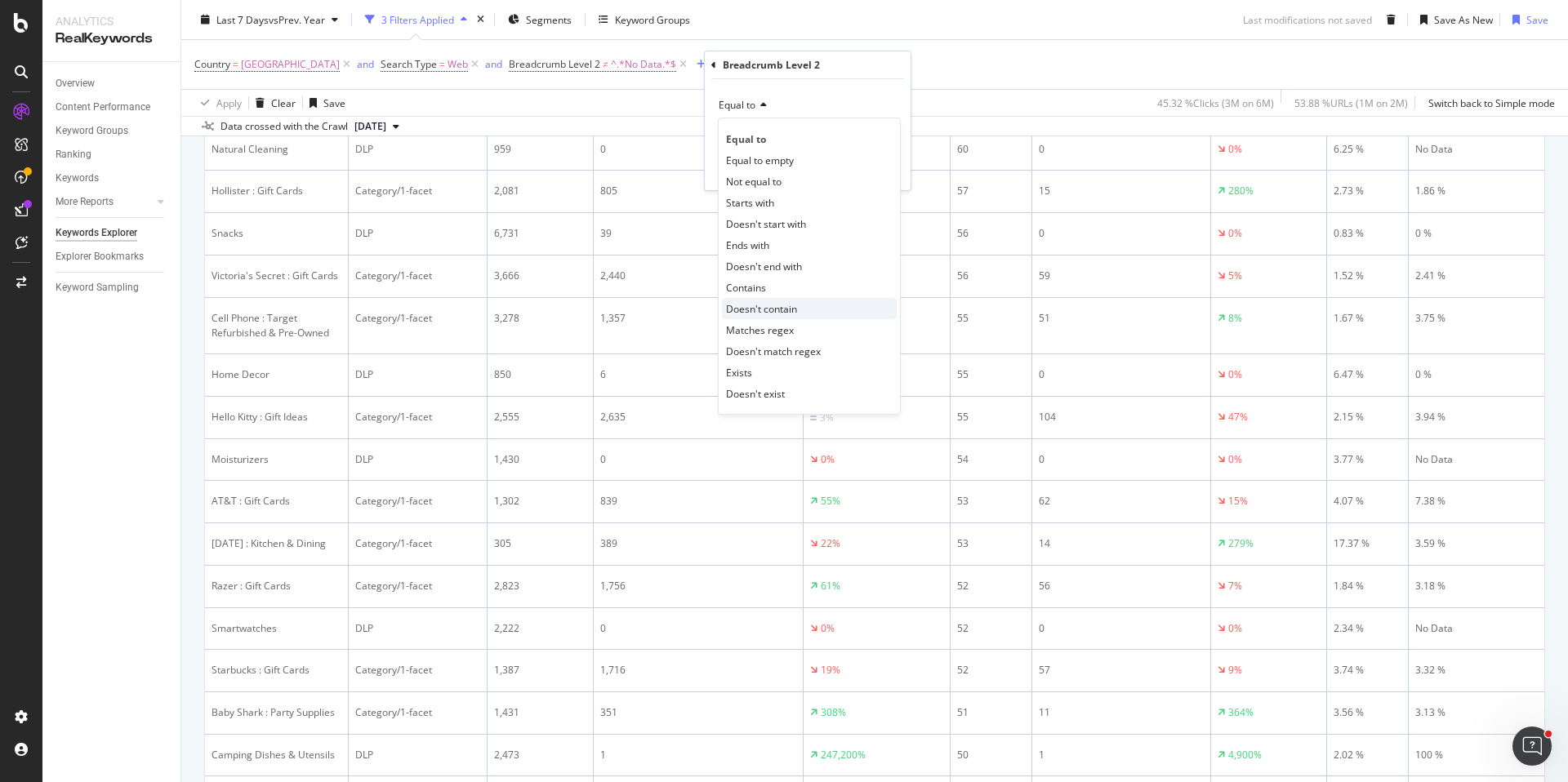
click at [798, 310] on div "Doesn't contain" at bounding box center [809, 308] width 175 height 21
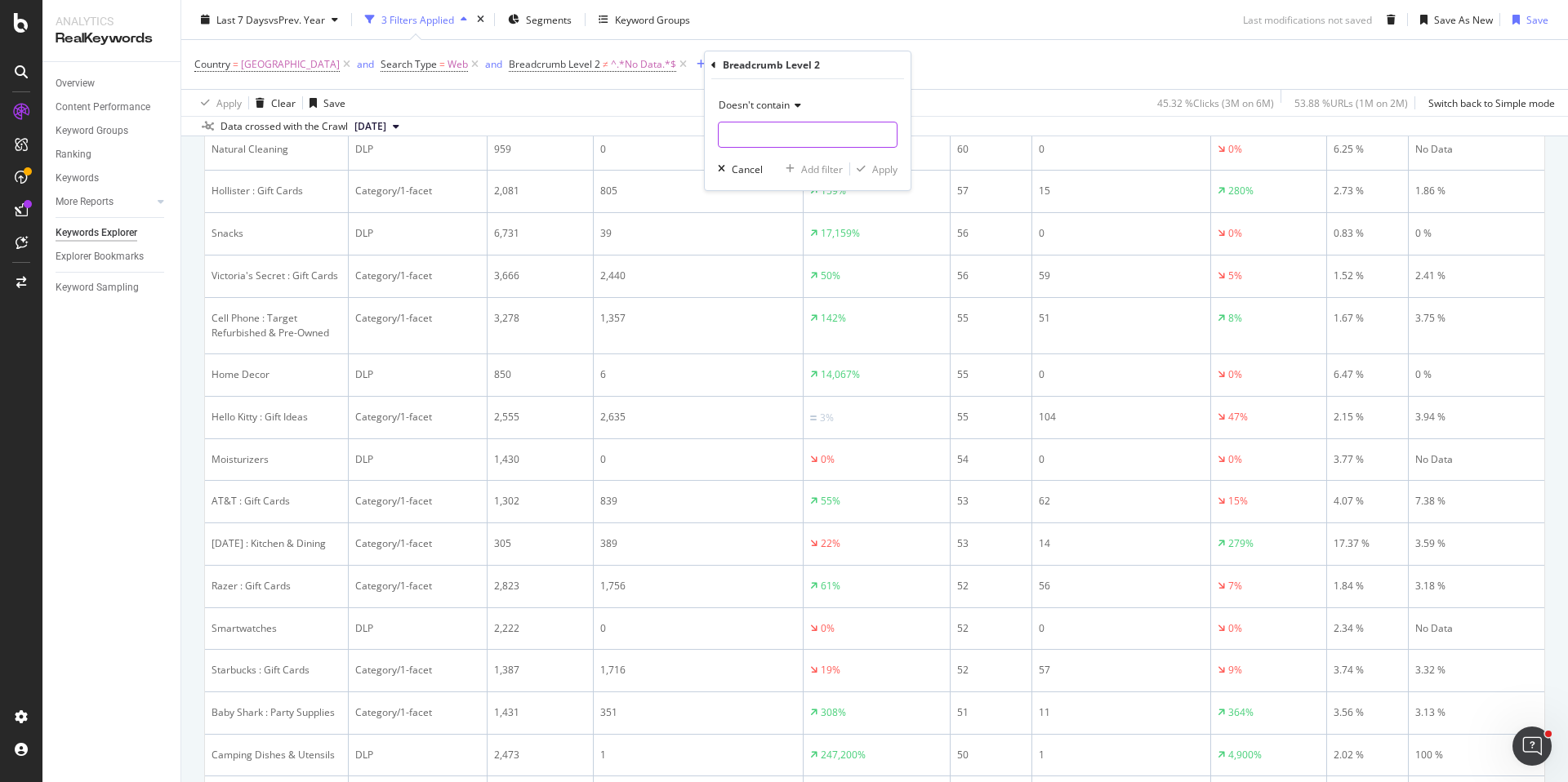
click at [771, 141] on input "text" at bounding box center [807, 134] width 178 height 26
type input ":"
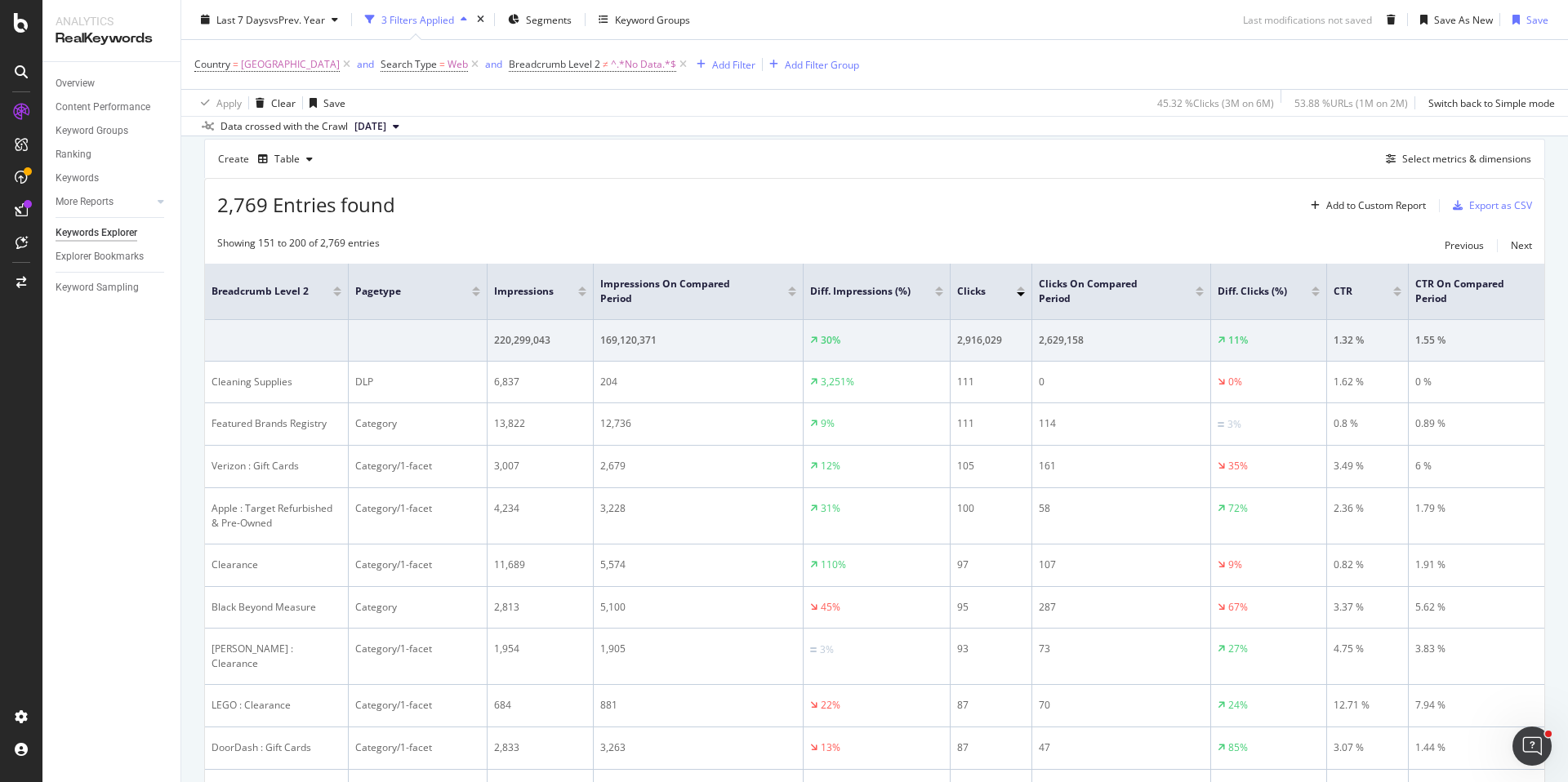
scroll to position [505, 0]
click at [696, 201] on div "2,769 Entries found Add to Custom Report Export as CSV" at bounding box center [875, 195] width 1339 height 40
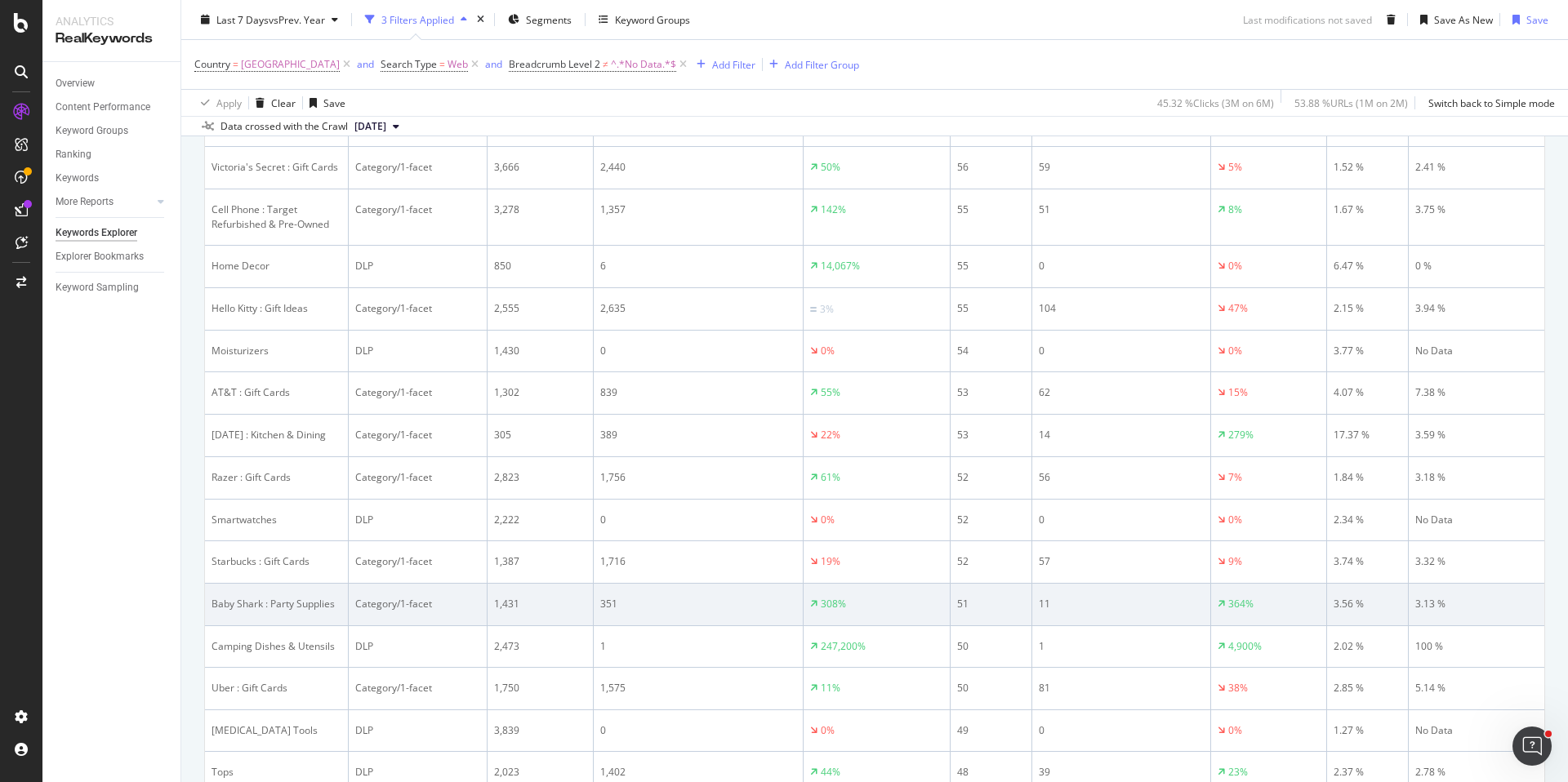
scroll to position [2357, 0]
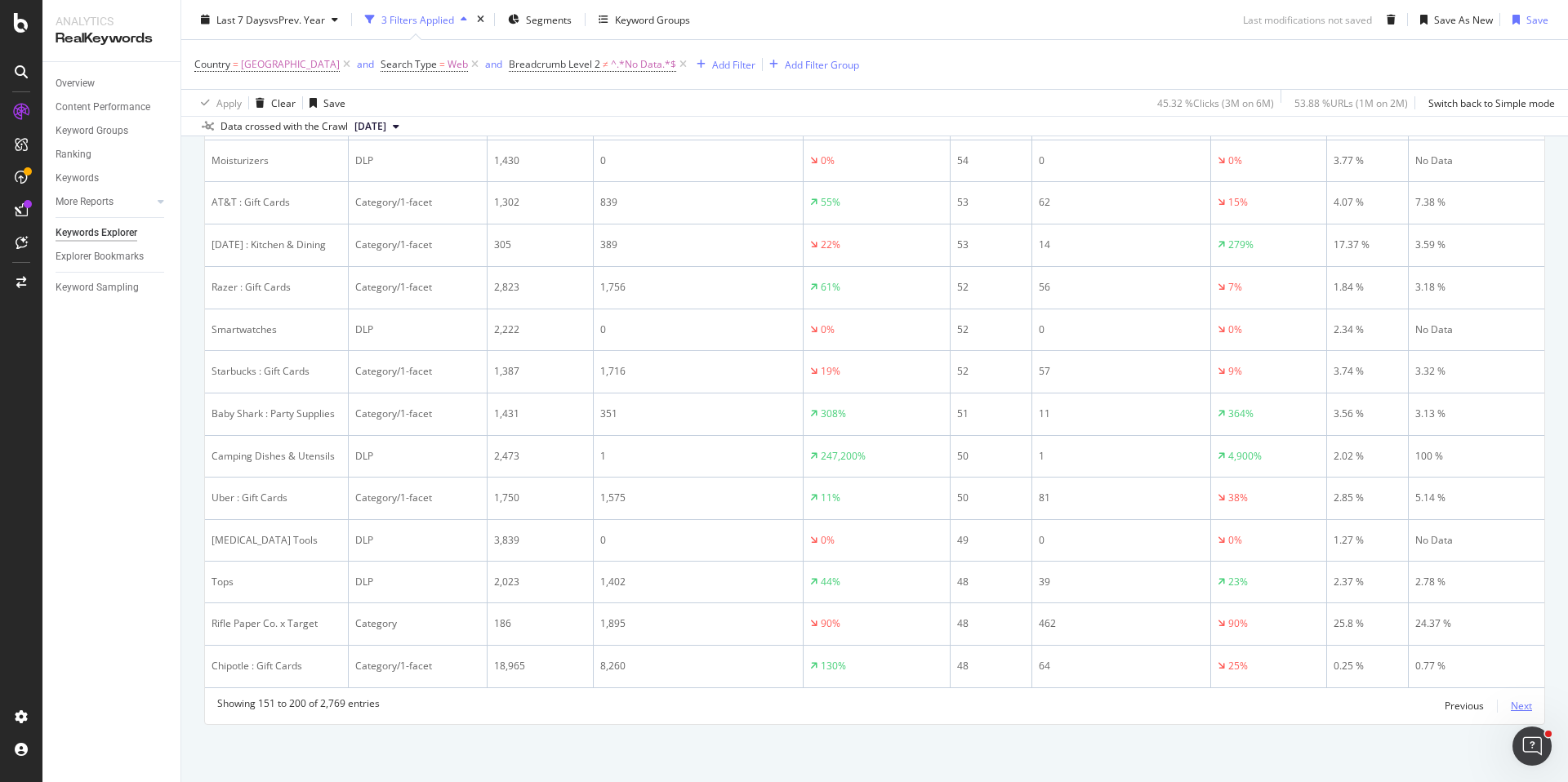
click at [1526, 706] on div "Next" at bounding box center [1521, 706] width 21 height 13
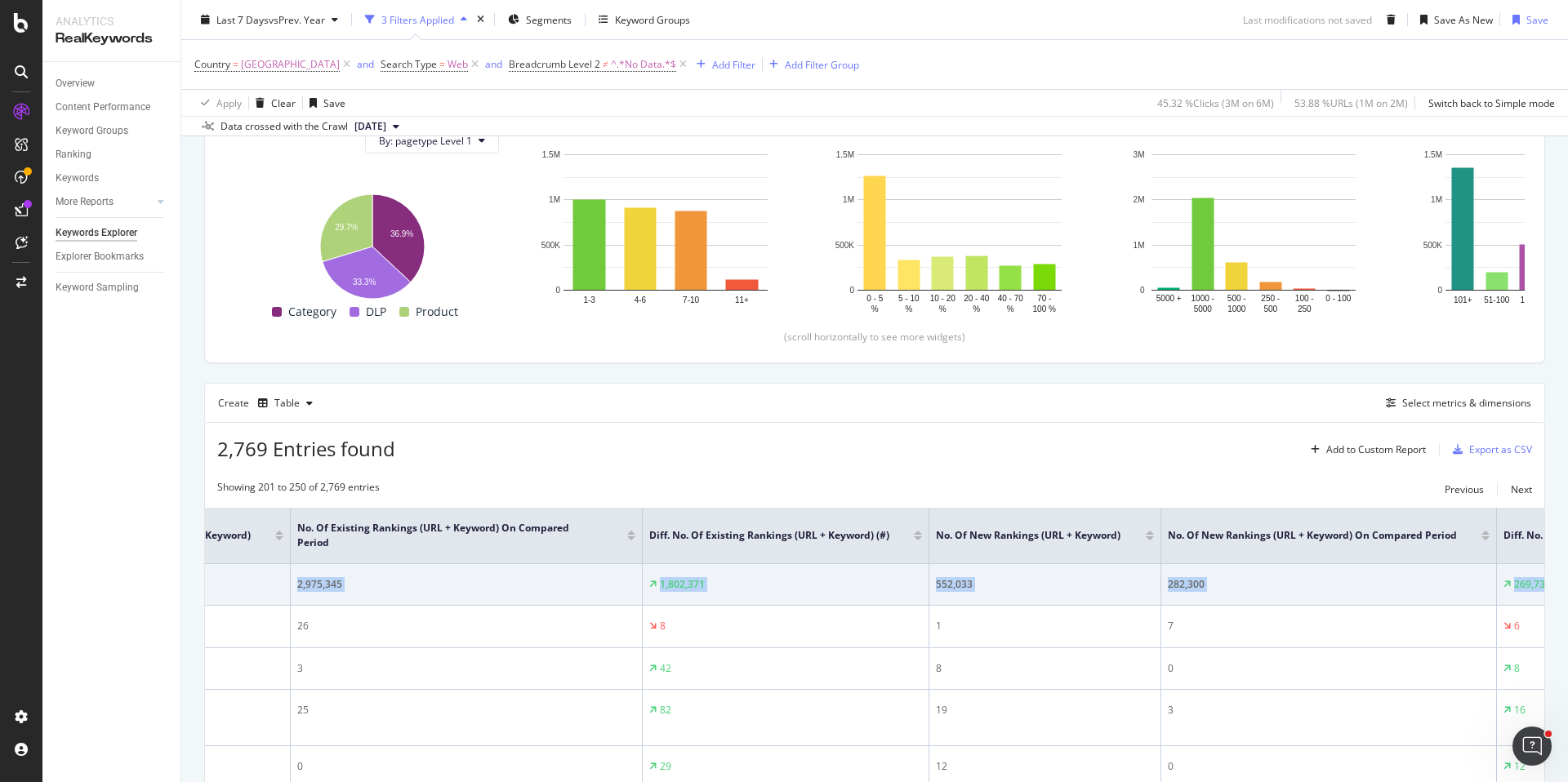
scroll to position [0, 7304]
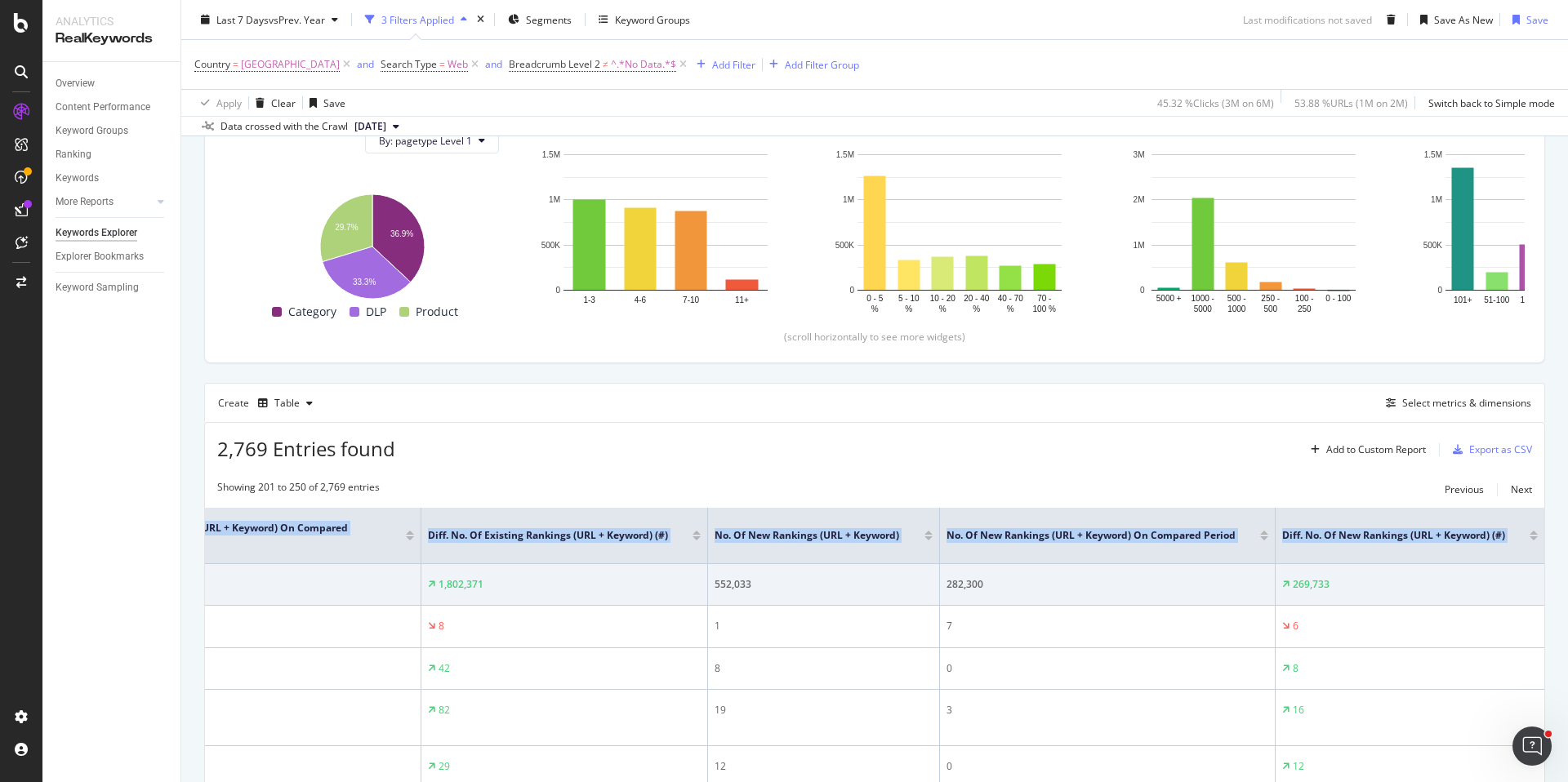
drag, startPoint x: 771, startPoint y: 578, endPoint x: 1567, endPoint y: 583, distance: 796.0
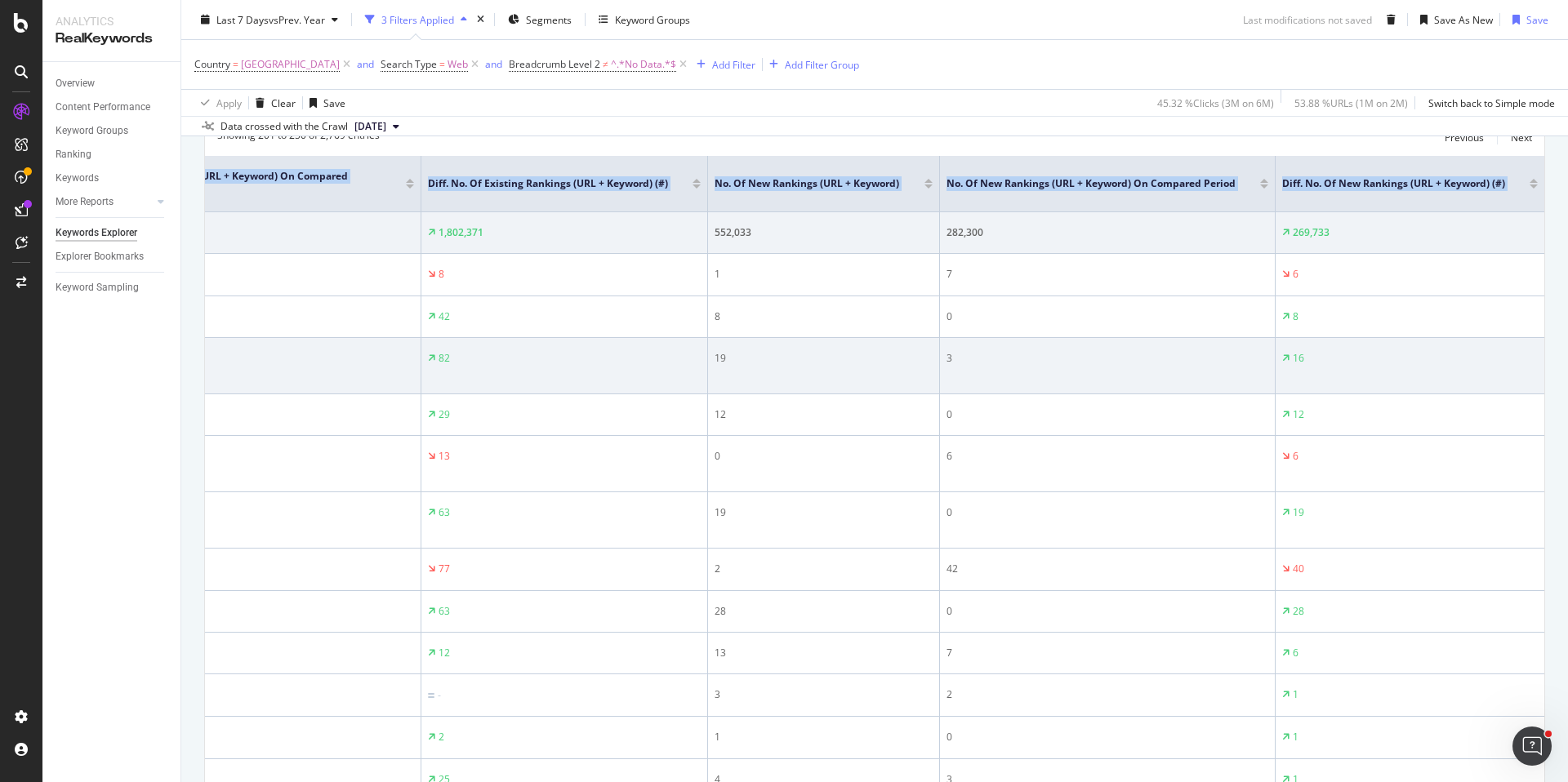
scroll to position [616, 0]
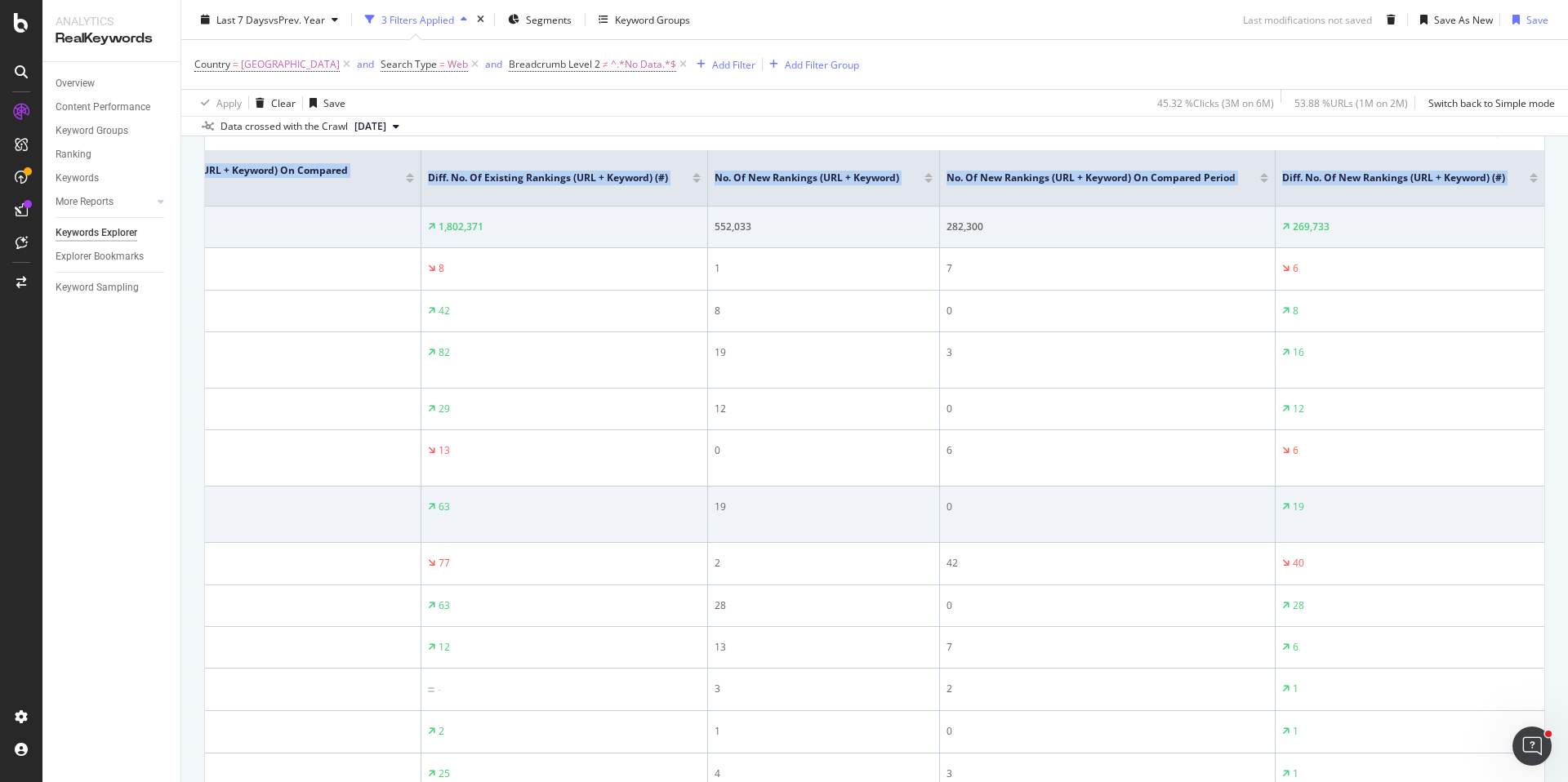
click at [1090, 490] on td "0" at bounding box center [1107, 515] width 336 height 57
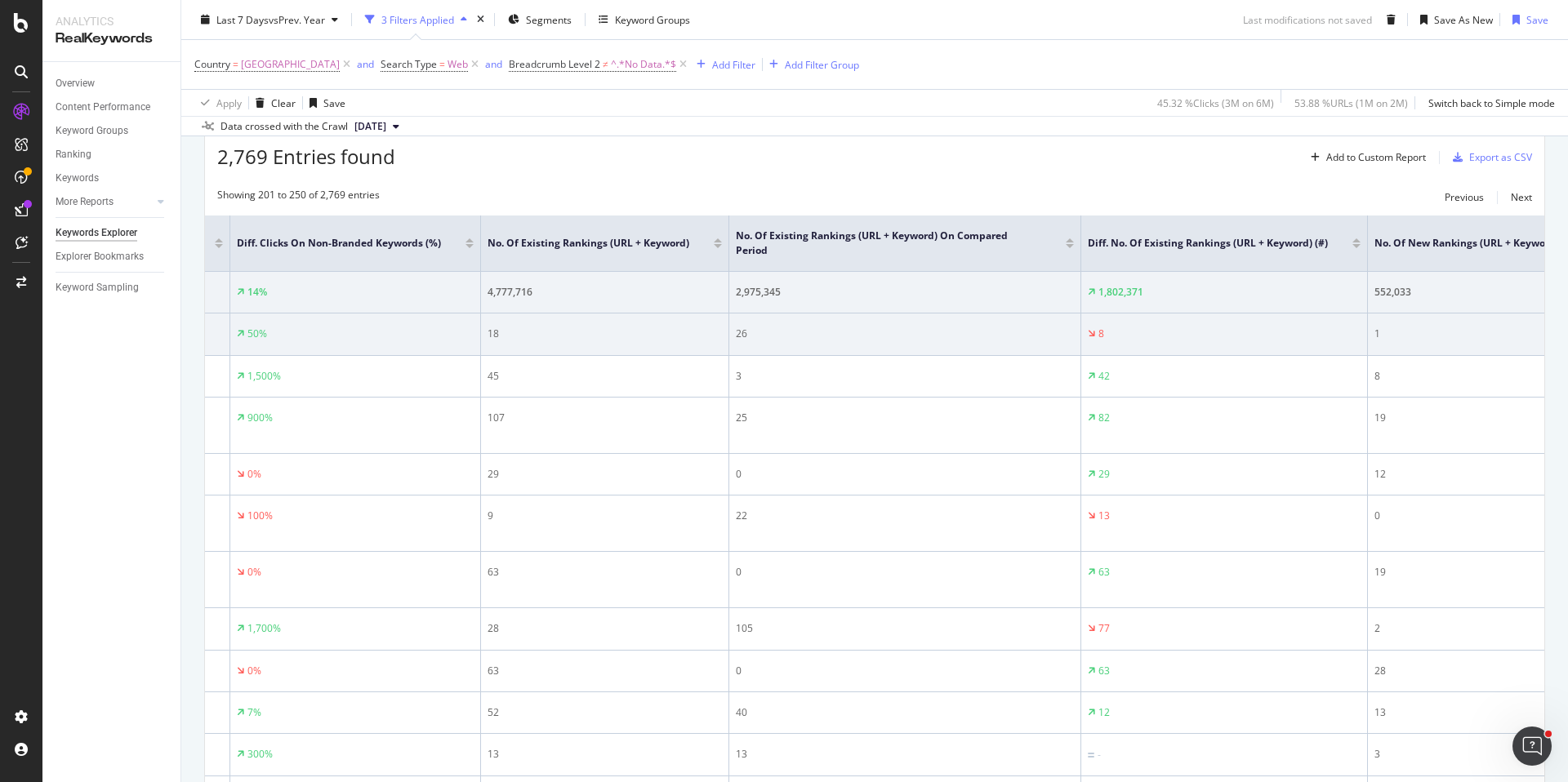
scroll to position [0, 6696]
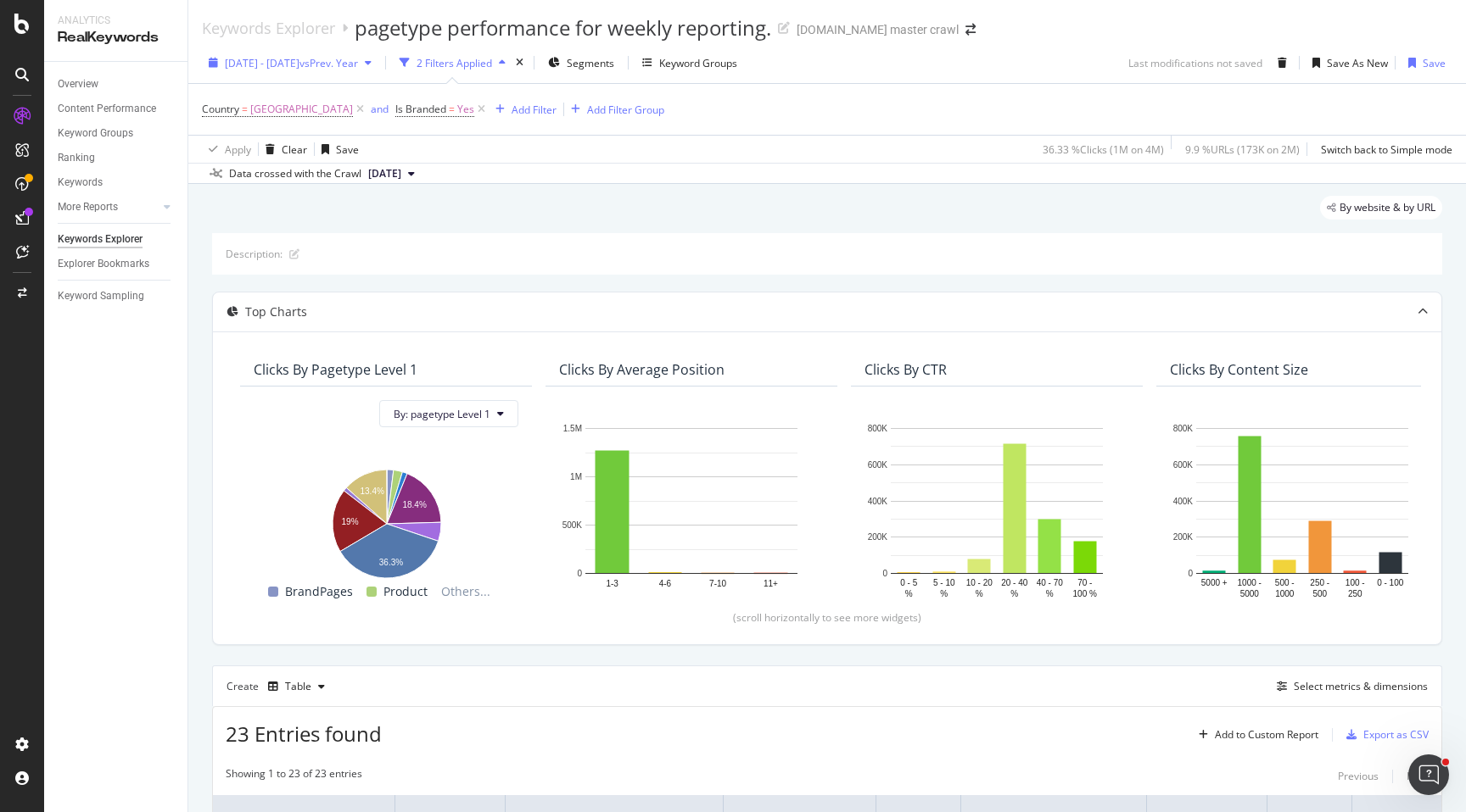
scroll to position [1221, 0]
